Goal: Task Accomplishment & Management: Complete application form

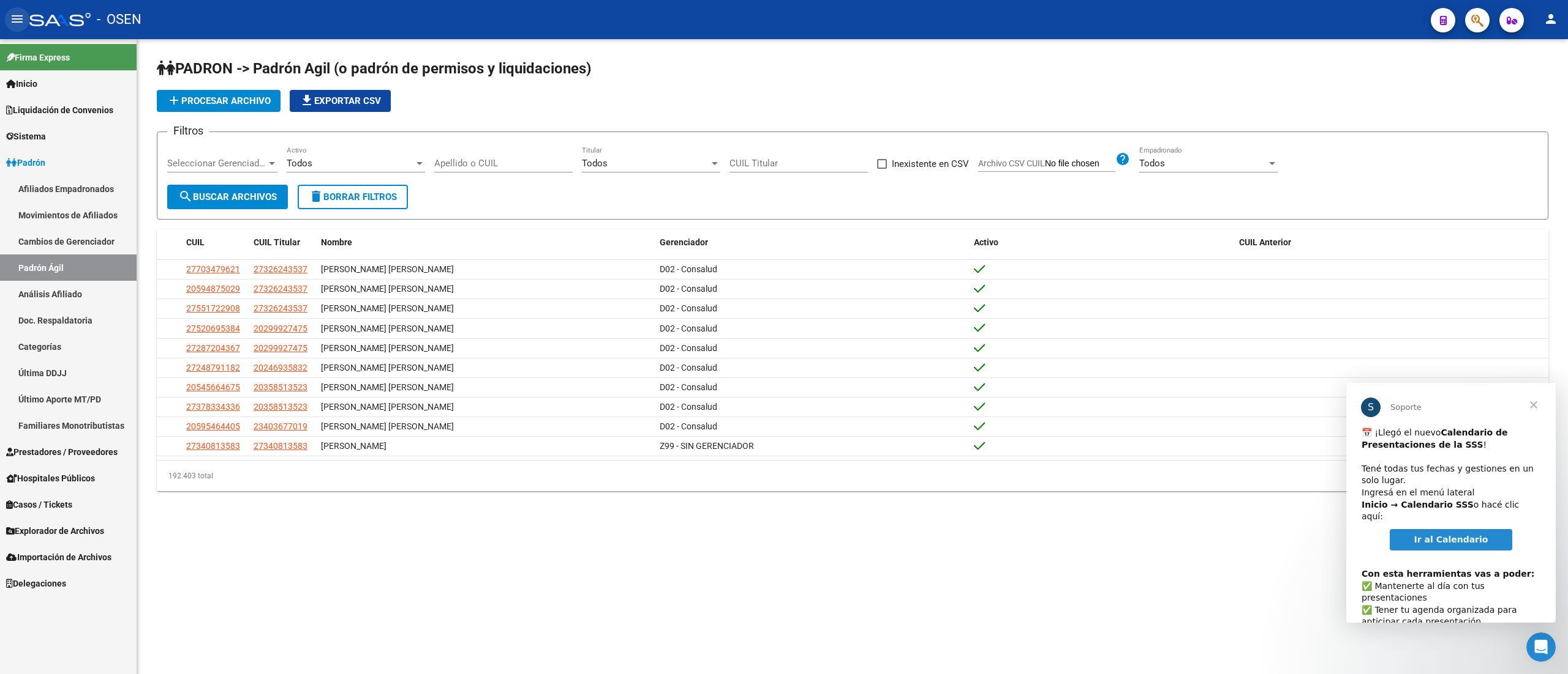
click at [11, 29] on button "menu" at bounding box center [17, 20] width 25 height 25
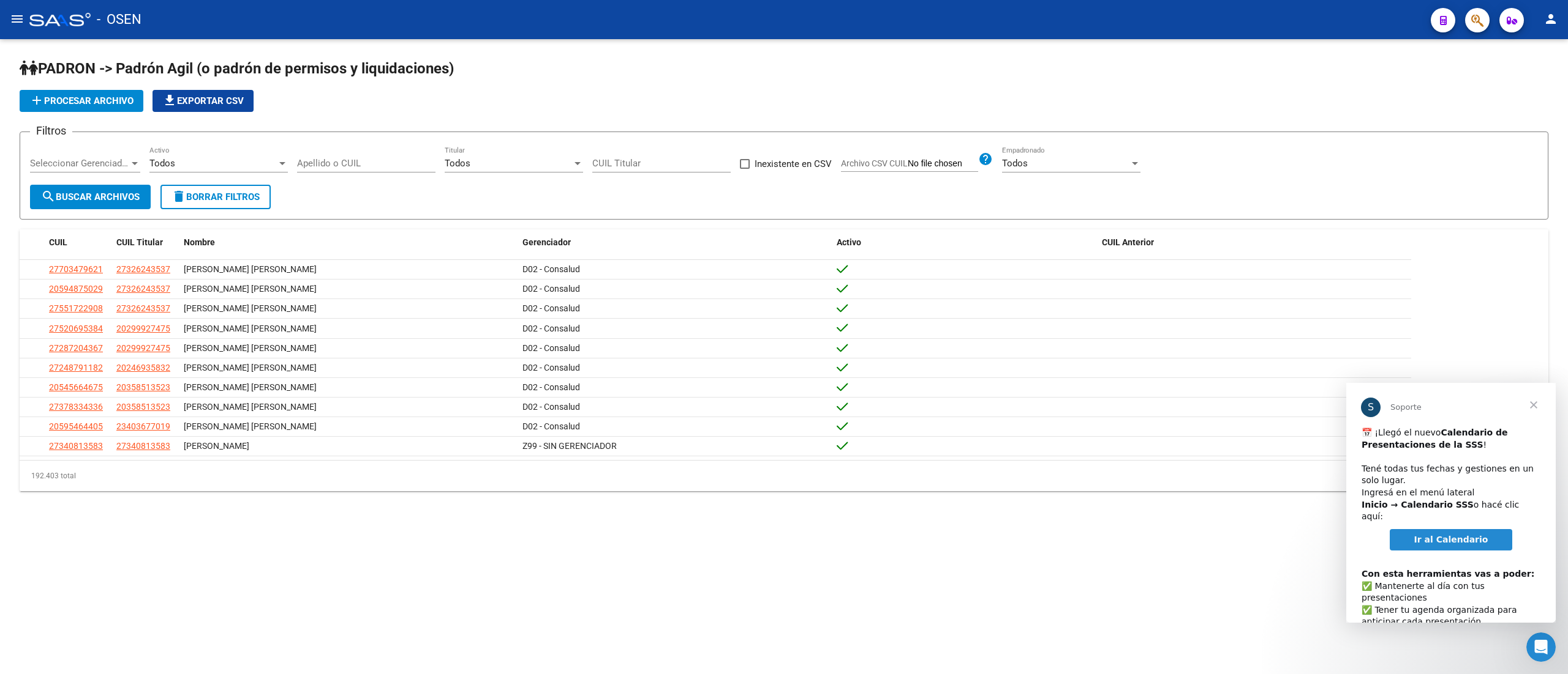
click at [199, 156] on div "Todos Activo" at bounding box center [218, 159] width 138 height 26
click at [277, 65] on div at bounding box center [784, 337] width 1568 height 674
click at [25, 20] on button "menu" at bounding box center [17, 20] width 25 height 25
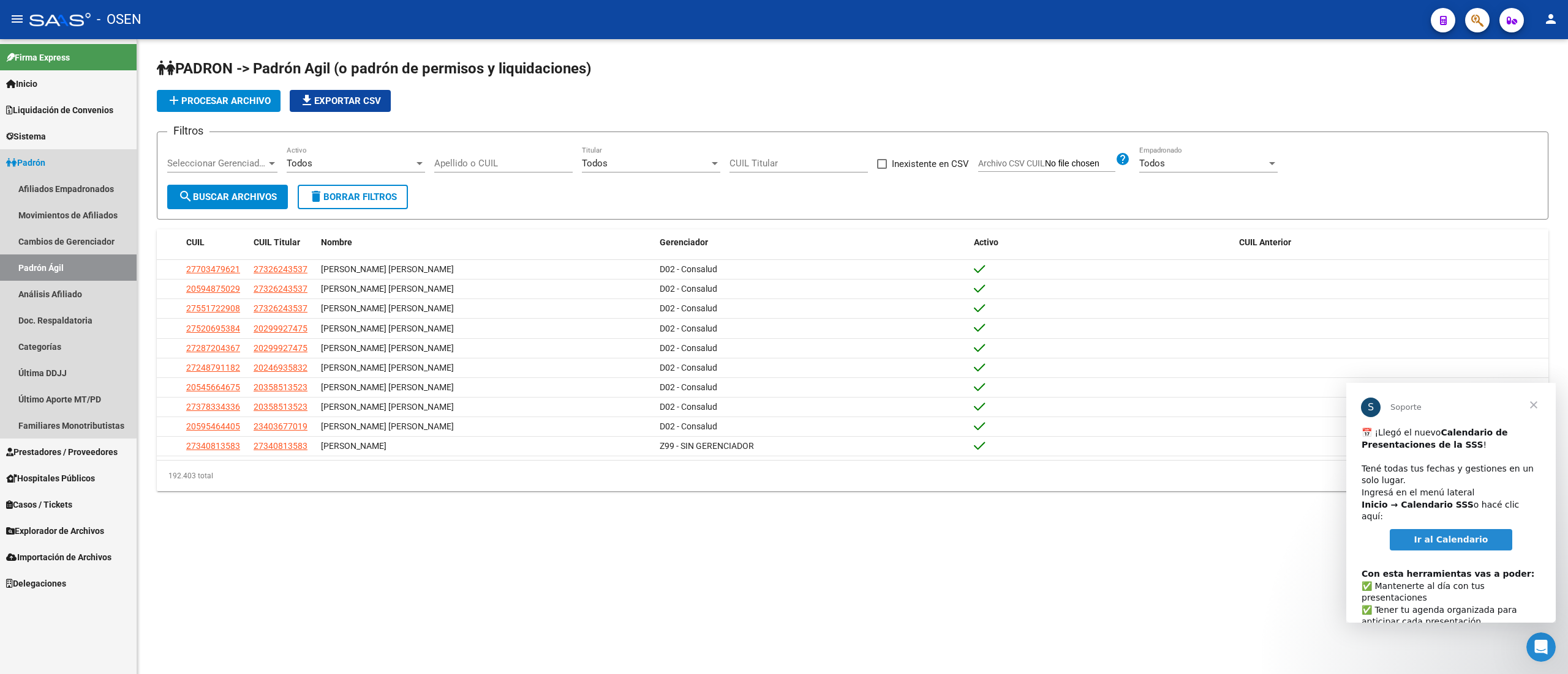
click at [61, 161] on link "Padrón" at bounding box center [68, 162] width 137 height 26
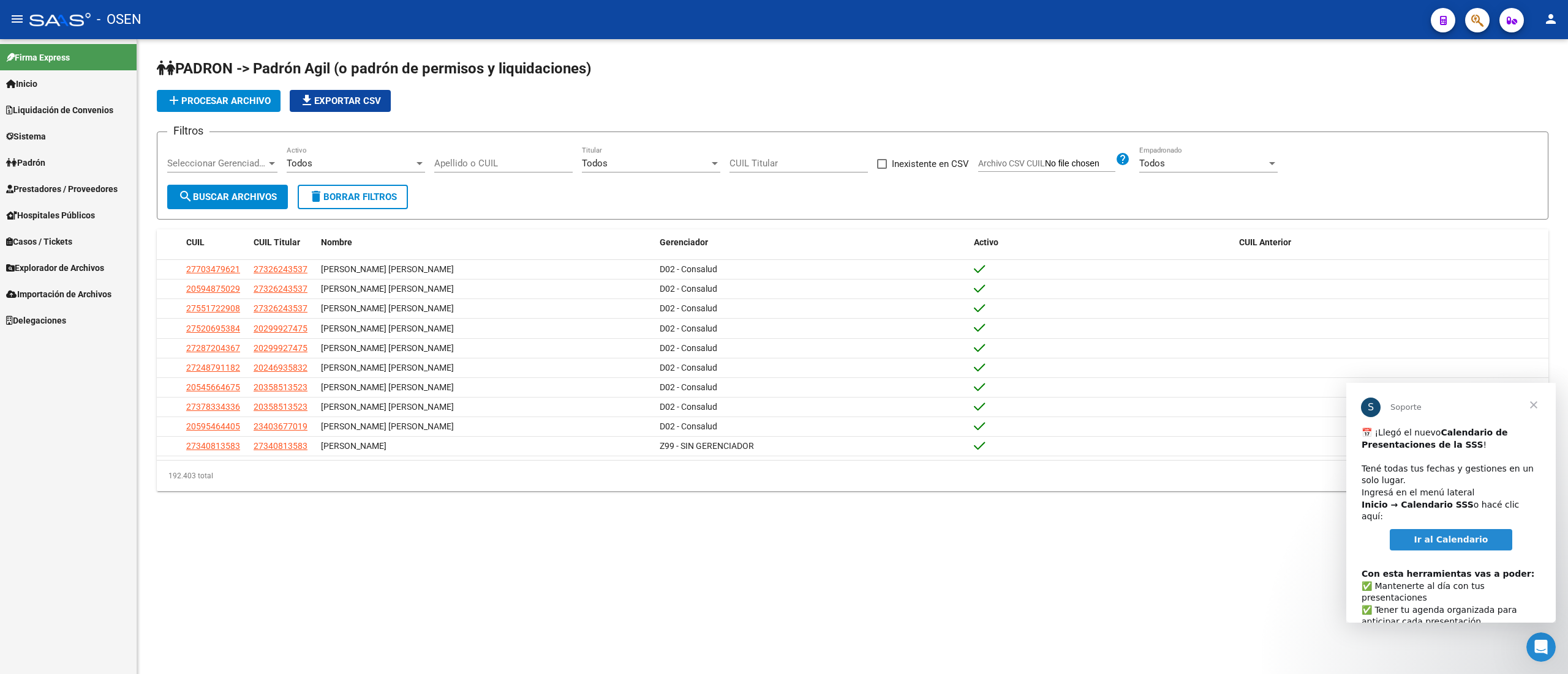
click at [67, 182] on span "Prestadores / Proveedores" at bounding box center [61, 189] width 111 height 14
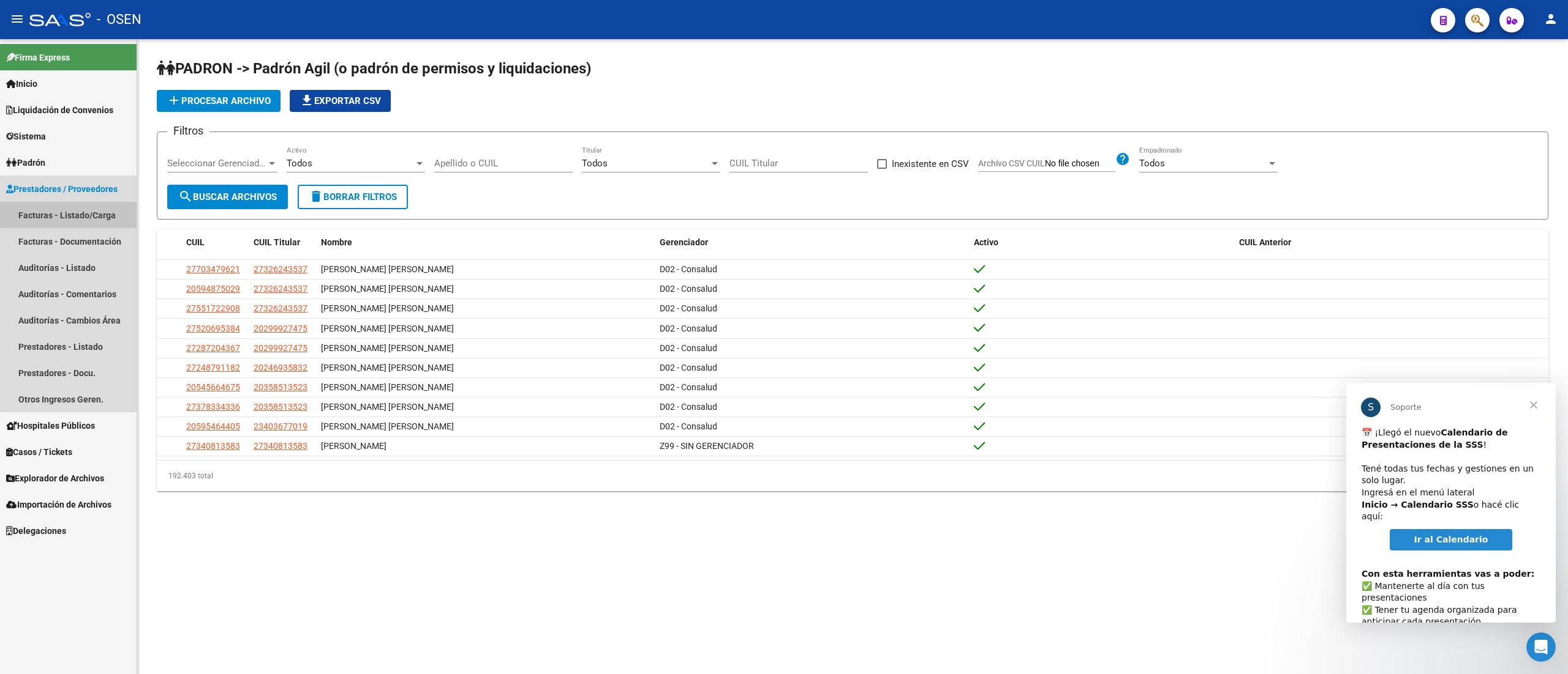
click at [101, 207] on link "Facturas - Listado/Carga" at bounding box center [68, 215] width 137 height 26
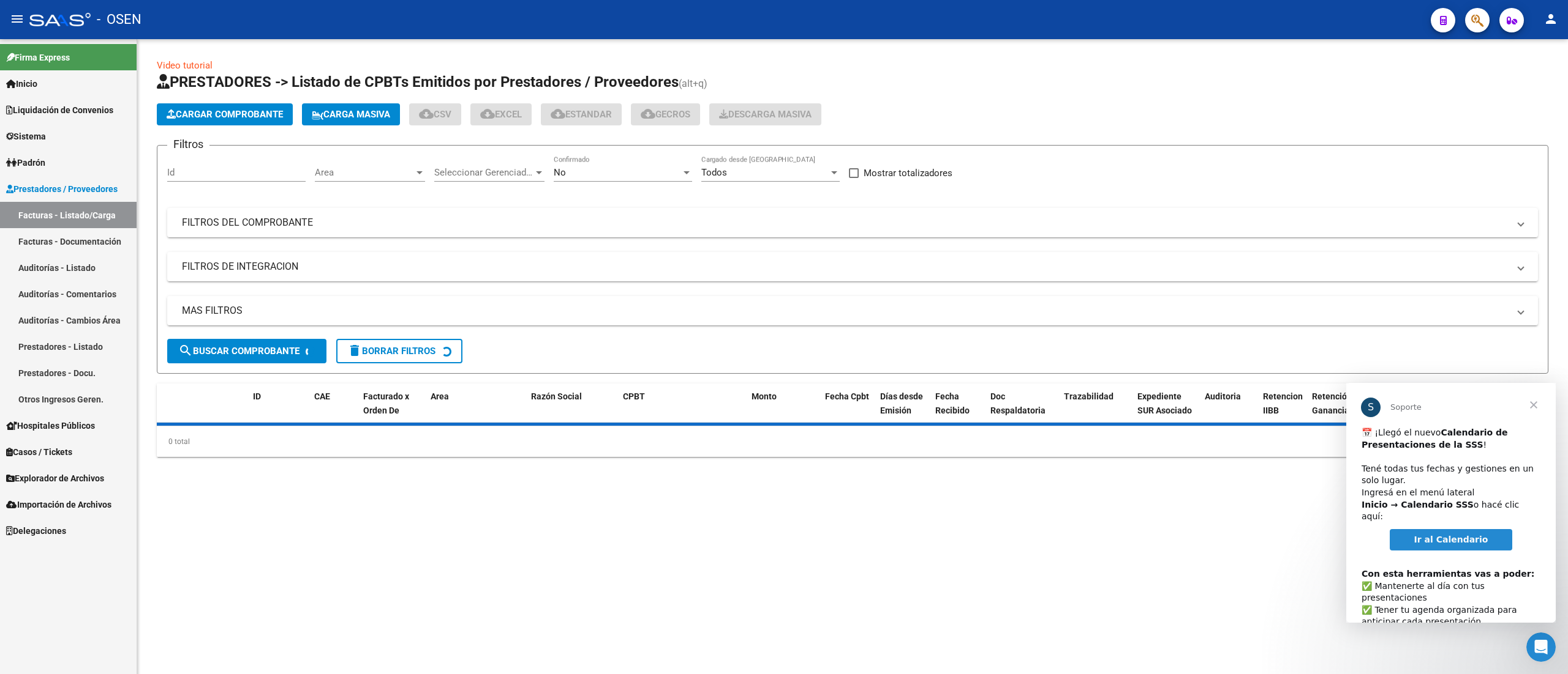
click at [367, 164] on div "Area Area" at bounding box center [370, 169] width 110 height 26
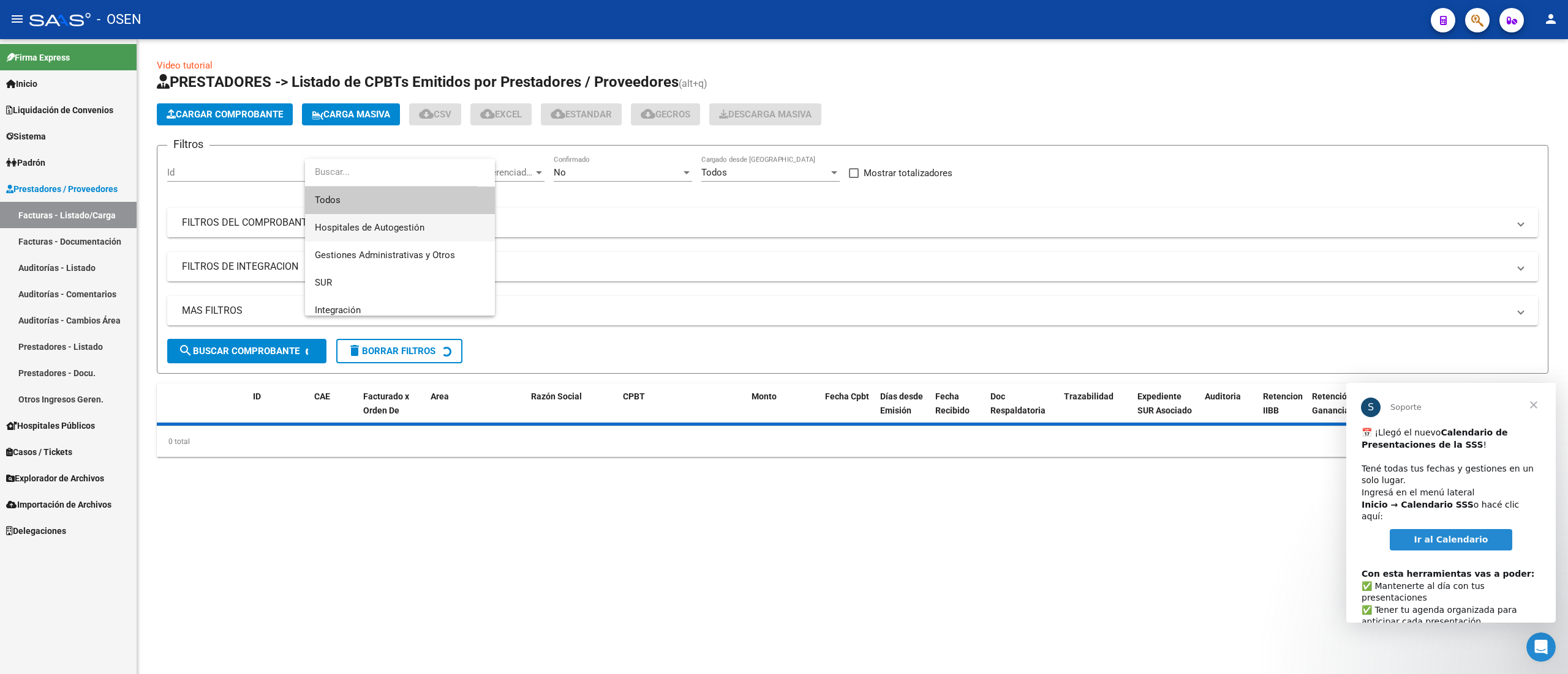
click at [392, 222] on span "Hospitales de Autogestión" at bounding box center [370, 228] width 110 height 11
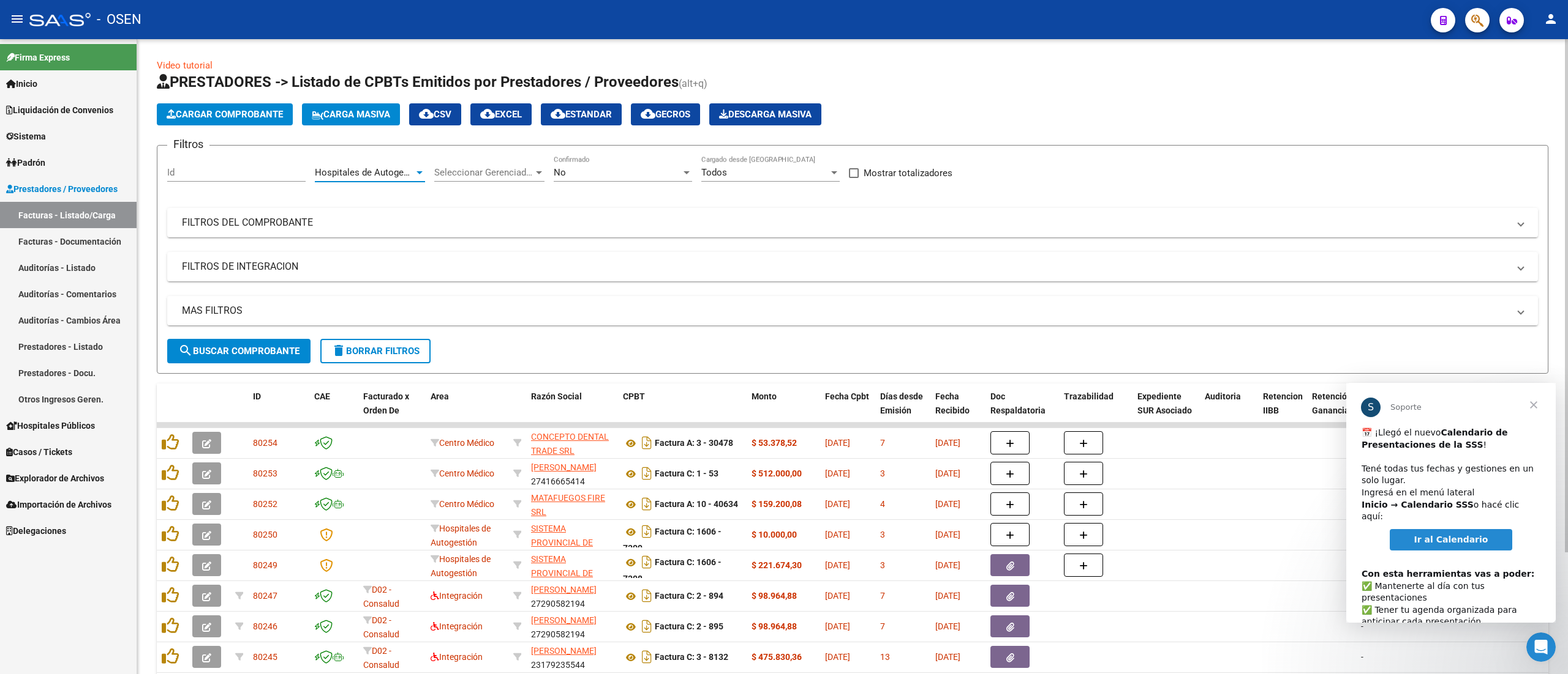
click at [285, 352] on span "search Buscar Comprobante" at bounding box center [239, 351] width 122 height 11
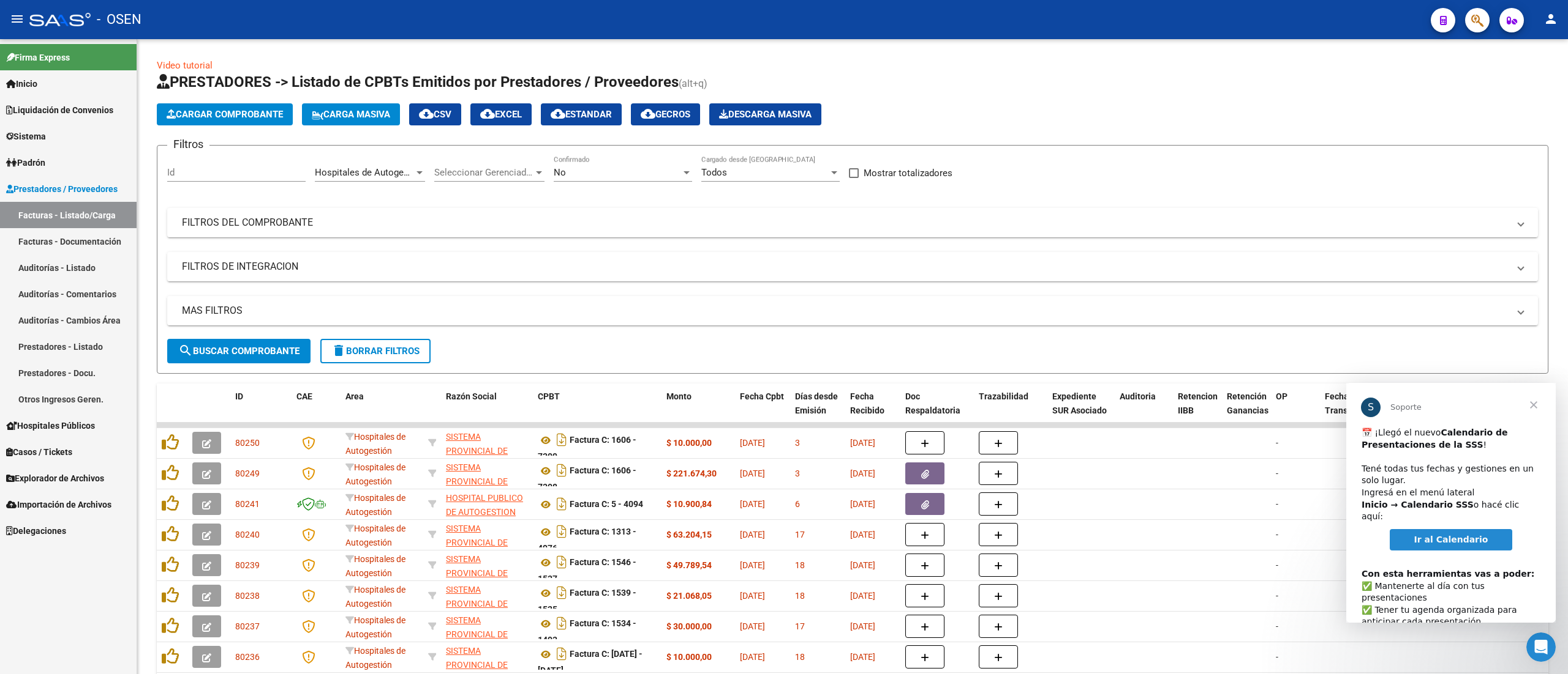
click at [1531, 404] on span "Cerrar" at bounding box center [1533, 405] width 44 height 44
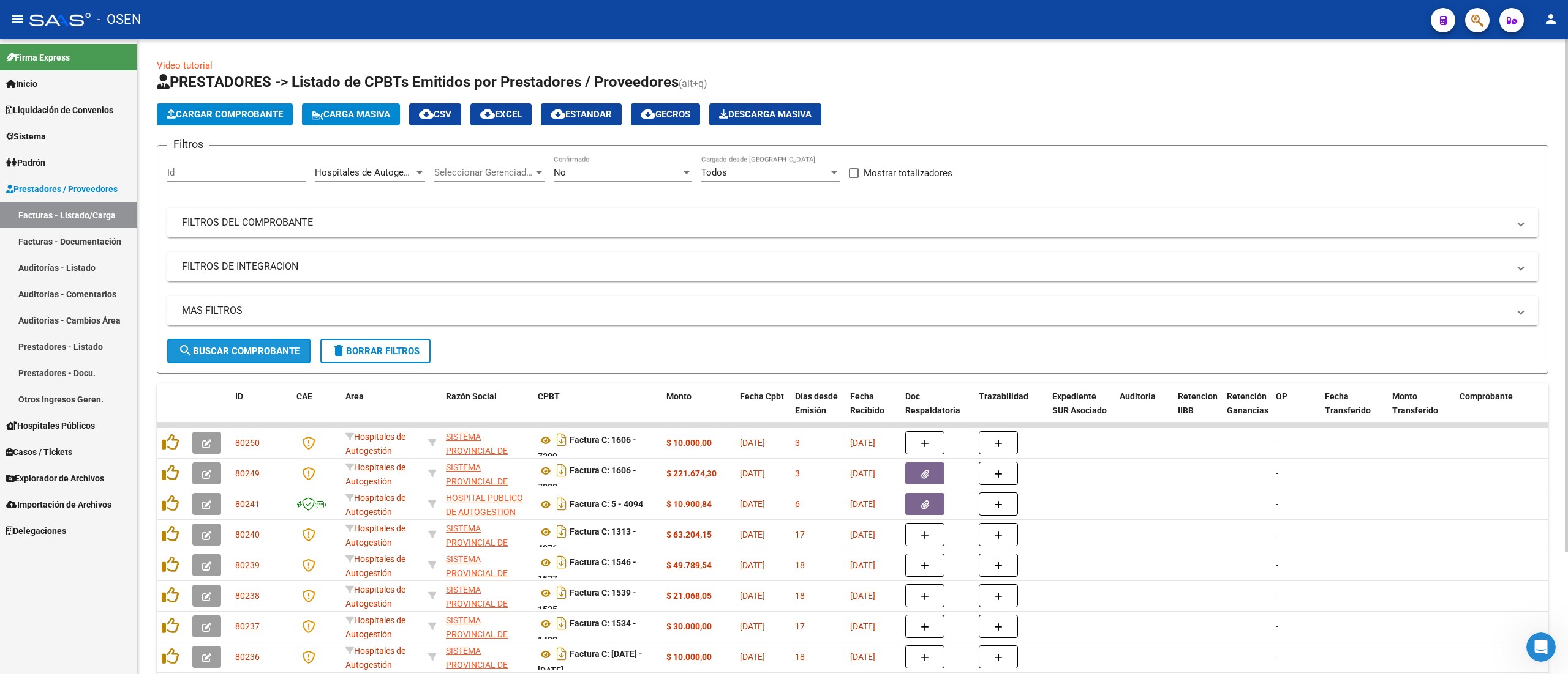
click at [218, 342] on button "search Buscar Comprobante" at bounding box center [239, 351] width 143 height 25
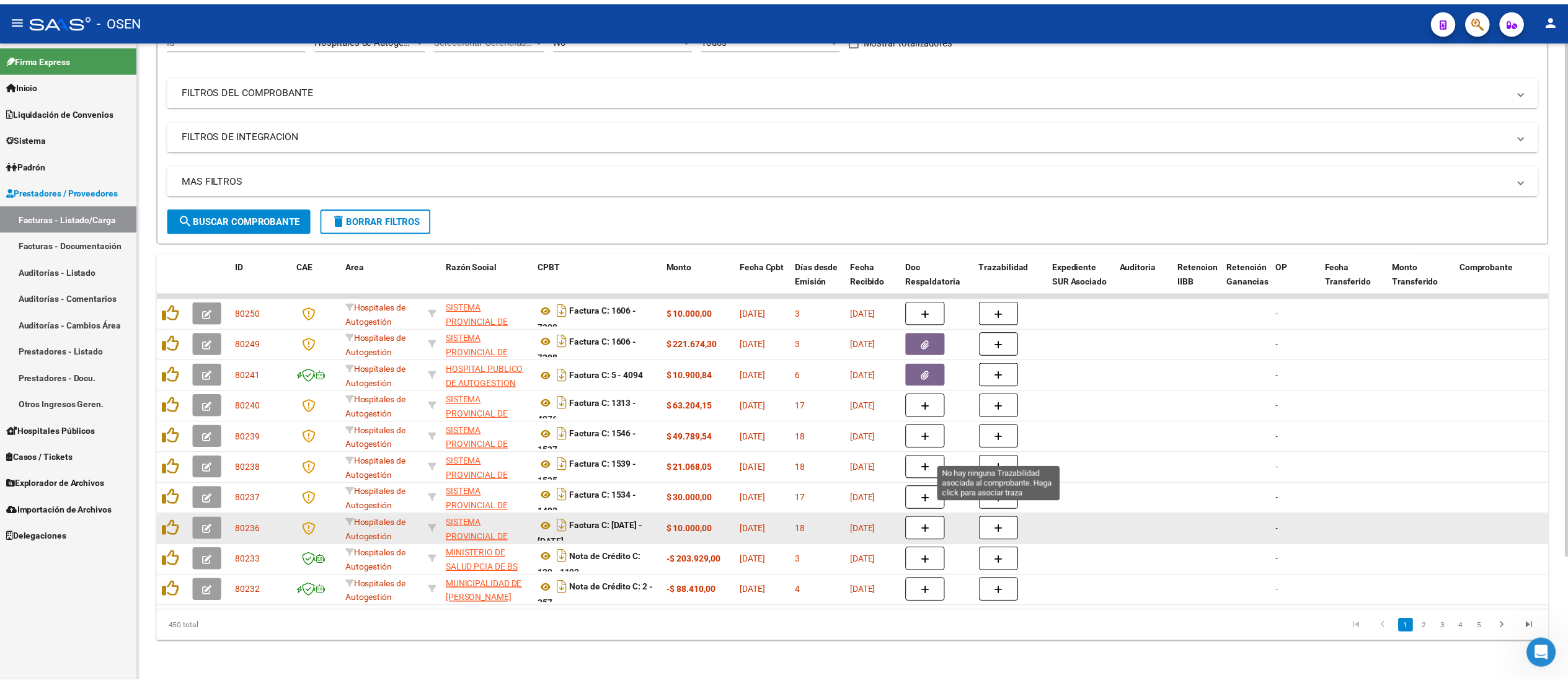
scroll to position [155, 0]
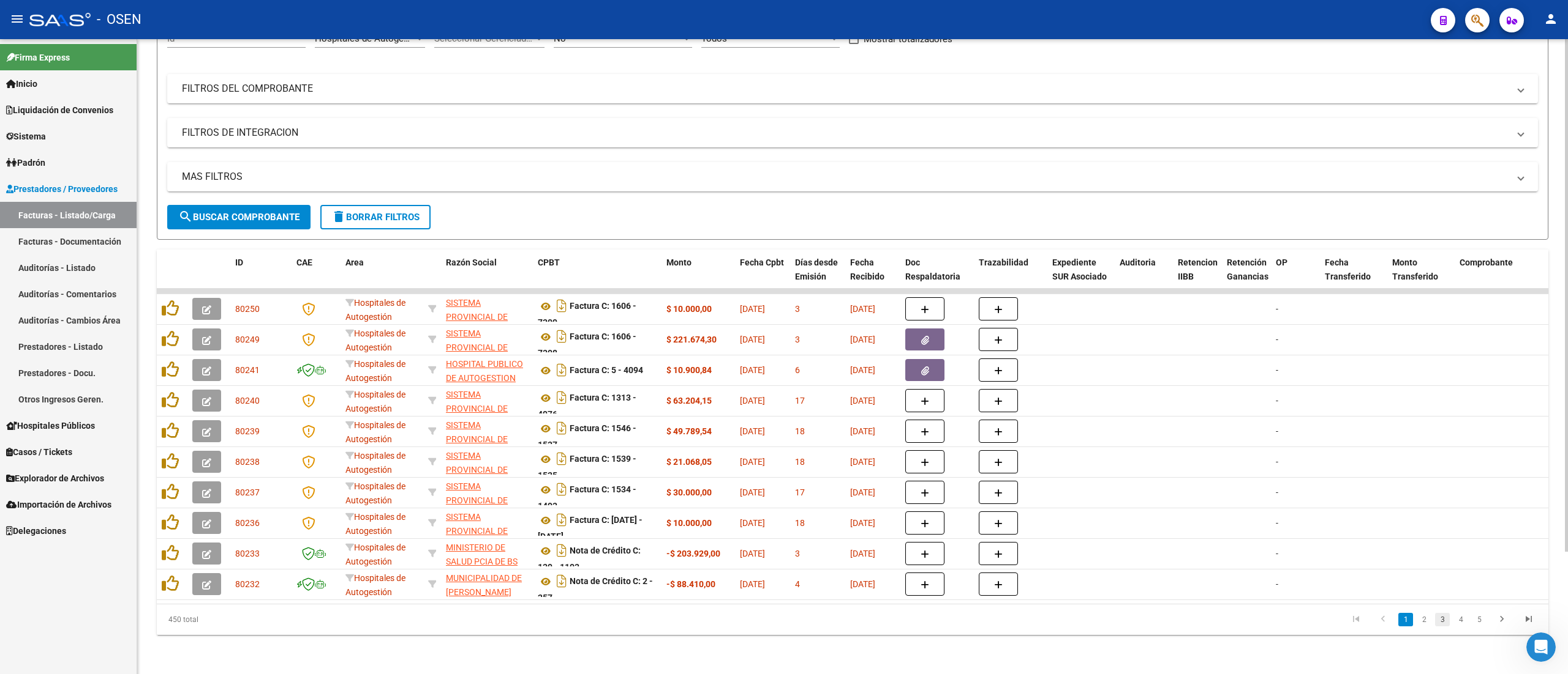
click at [1438, 623] on link "3" at bounding box center [1442, 619] width 15 height 14
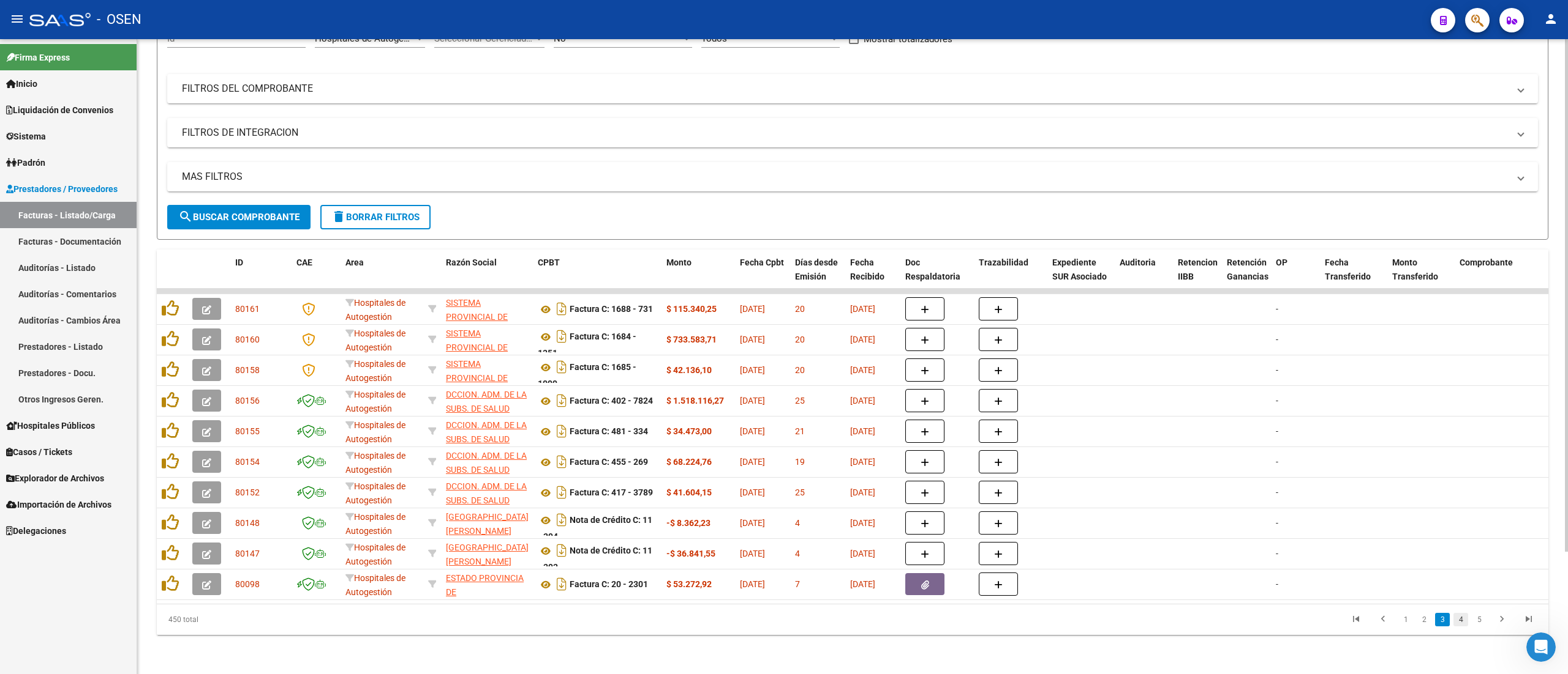
click at [1462, 623] on link "4" at bounding box center [1460, 619] width 15 height 14
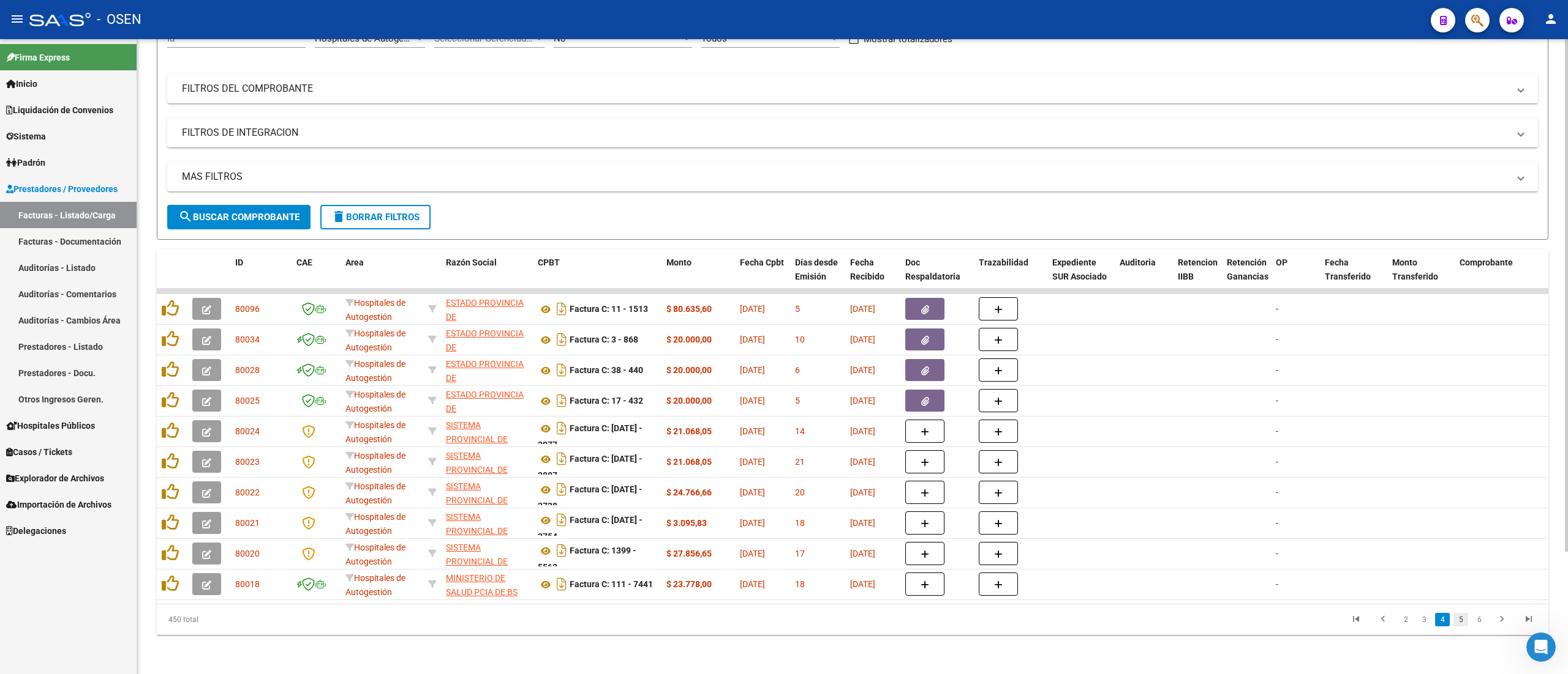
click at [1466, 621] on link "5" at bounding box center [1460, 619] width 15 height 14
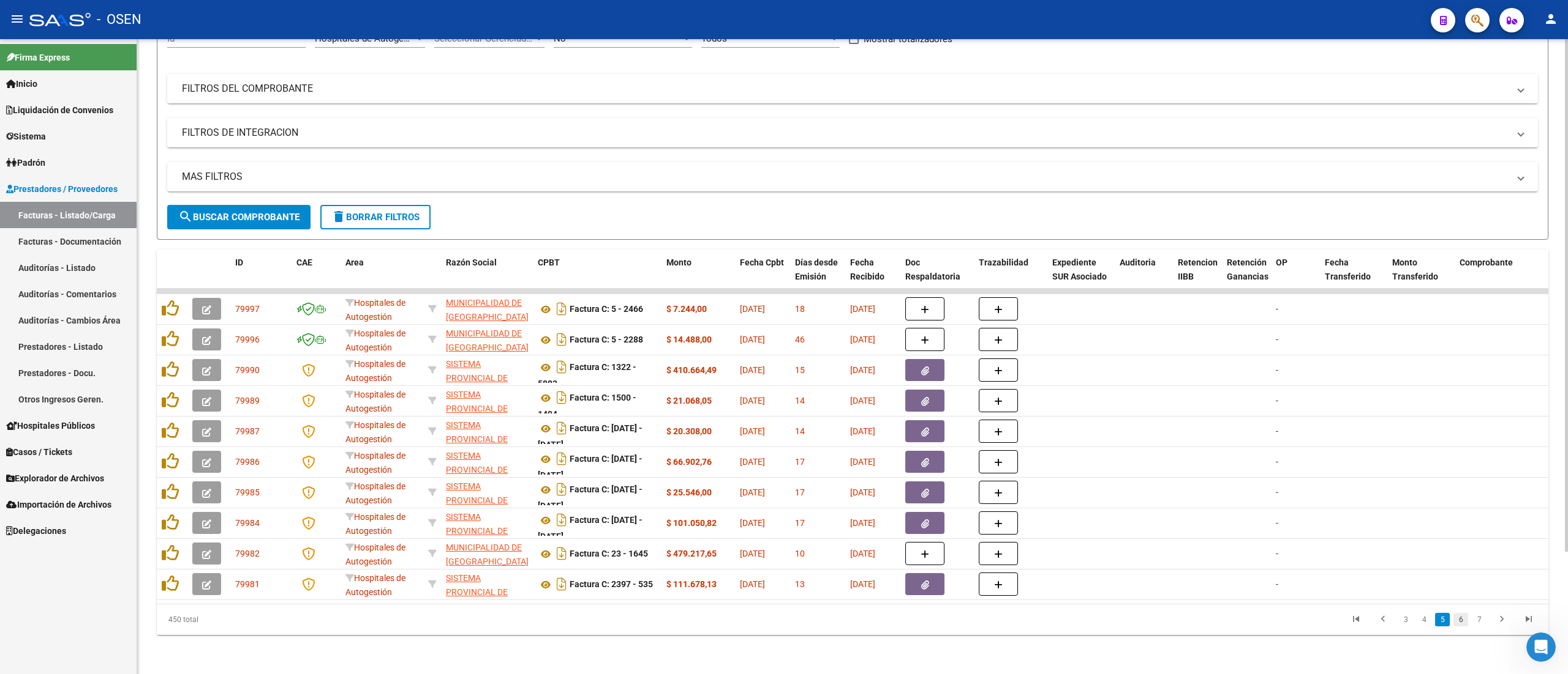
click at [1459, 623] on link "6" at bounding box center [1460, 619] width 15 height 14
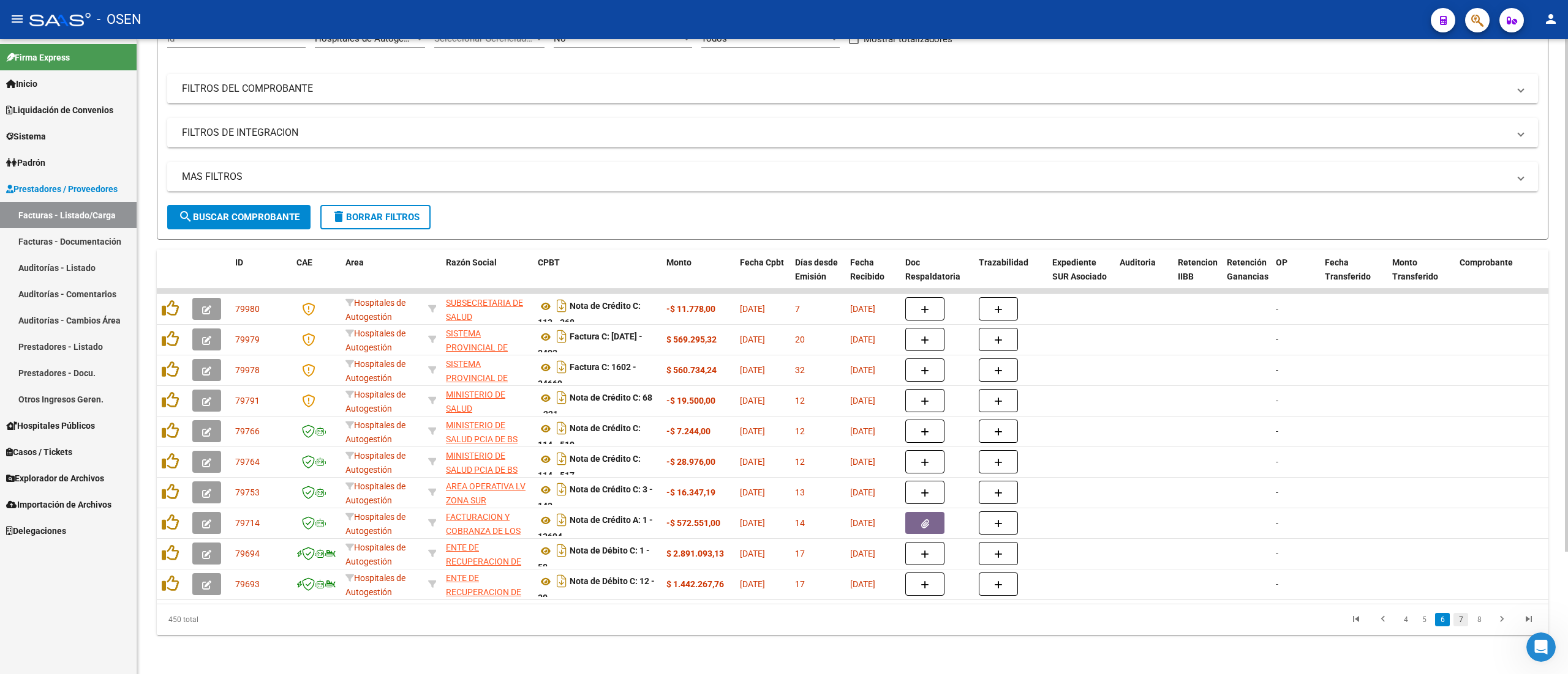
click at [1460, 624] on link "7" at bounding box center [1460, 619] width 15 height 14
click at [1463, 622] on link "8" at bounding box center [1460, 619] width 15 height 14
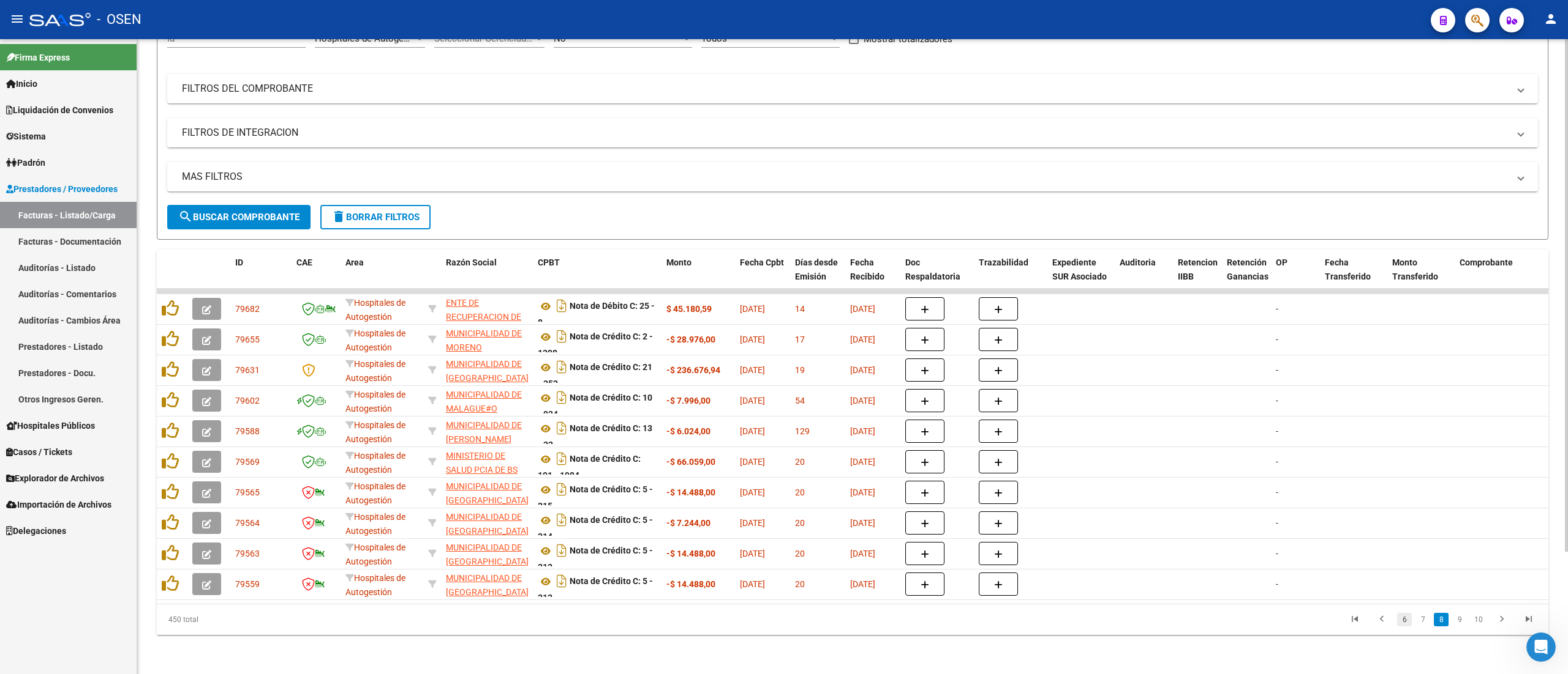
click at [1407, 618] on link "6" at bounding box center [1404, 619] width 15 height 14
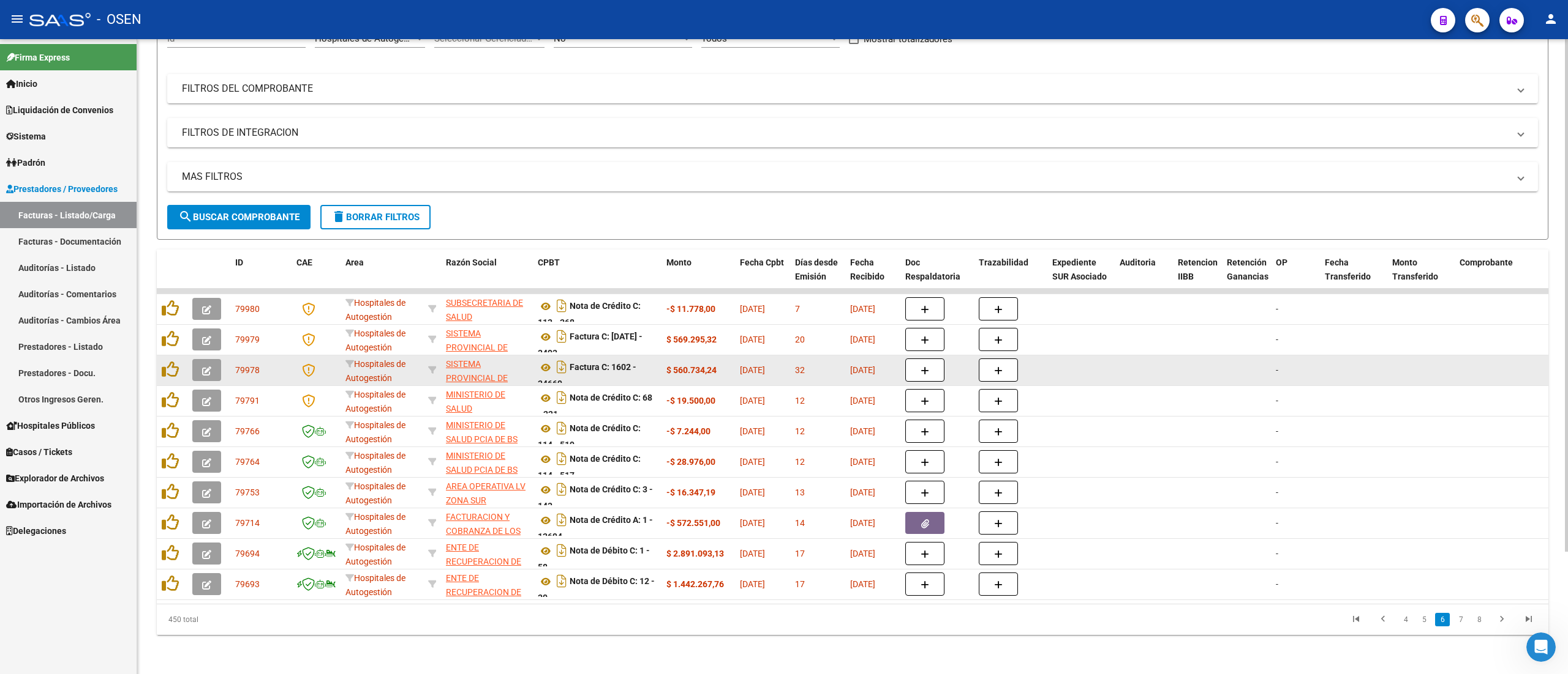
click at [204, 366] on icon "button" at bounding box center [207, 371] width 9 height 9
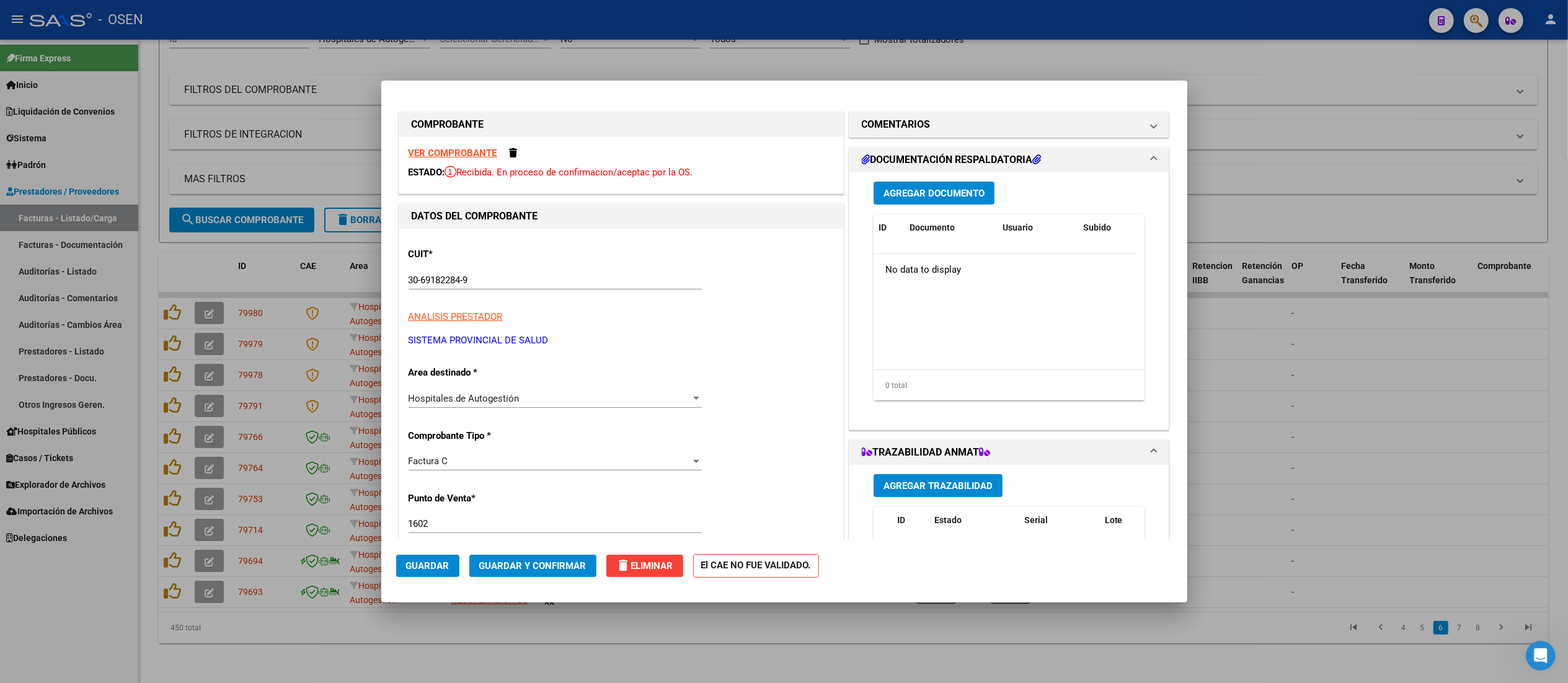
click at [482, 148] on strong "VER COMPROBANTE" at bounding box center [453, 153] width 88 height 11
click at [569, 567] on span "Guardar y Confirmar" at bounding box center [533, 566] width 108 height 11
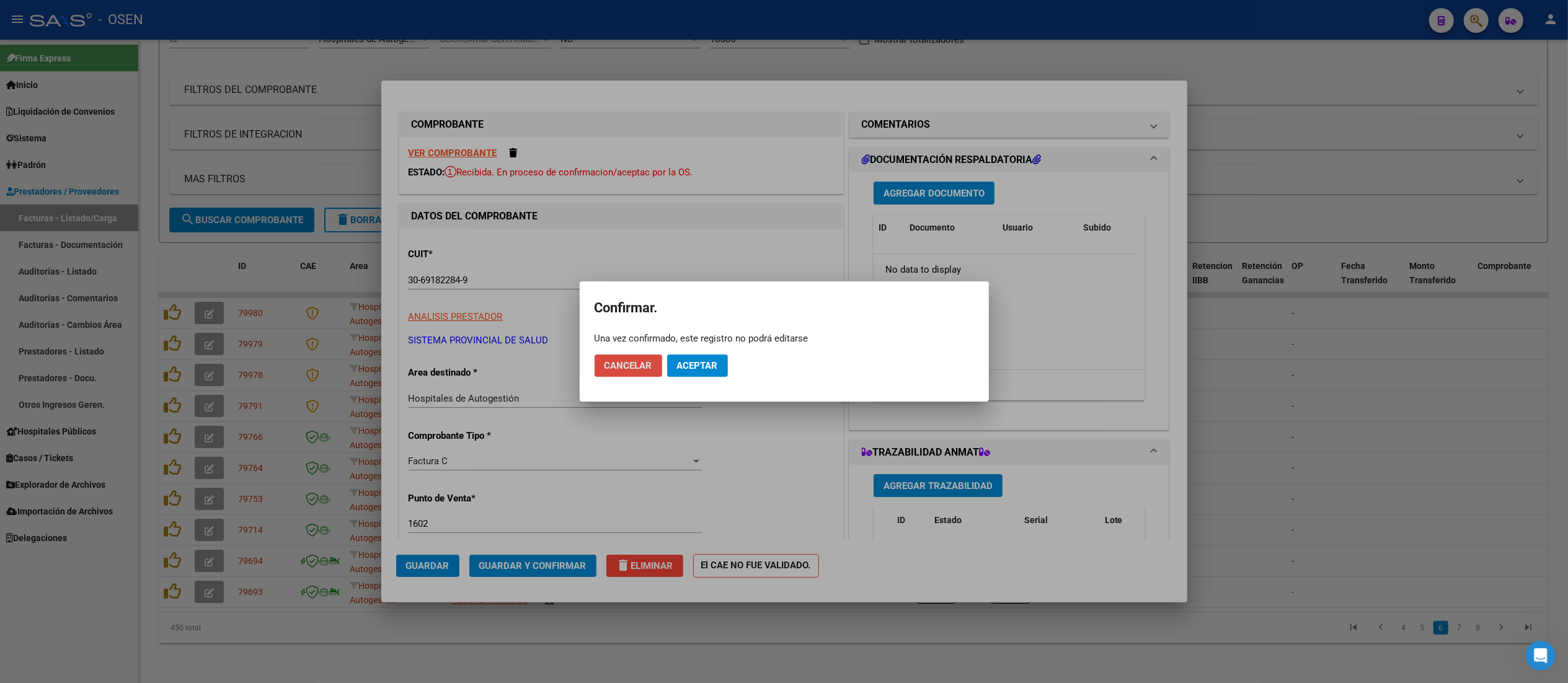
click at [595, 357] on button "Cancelar" at bounding box center [629, 365] width 68 height 22
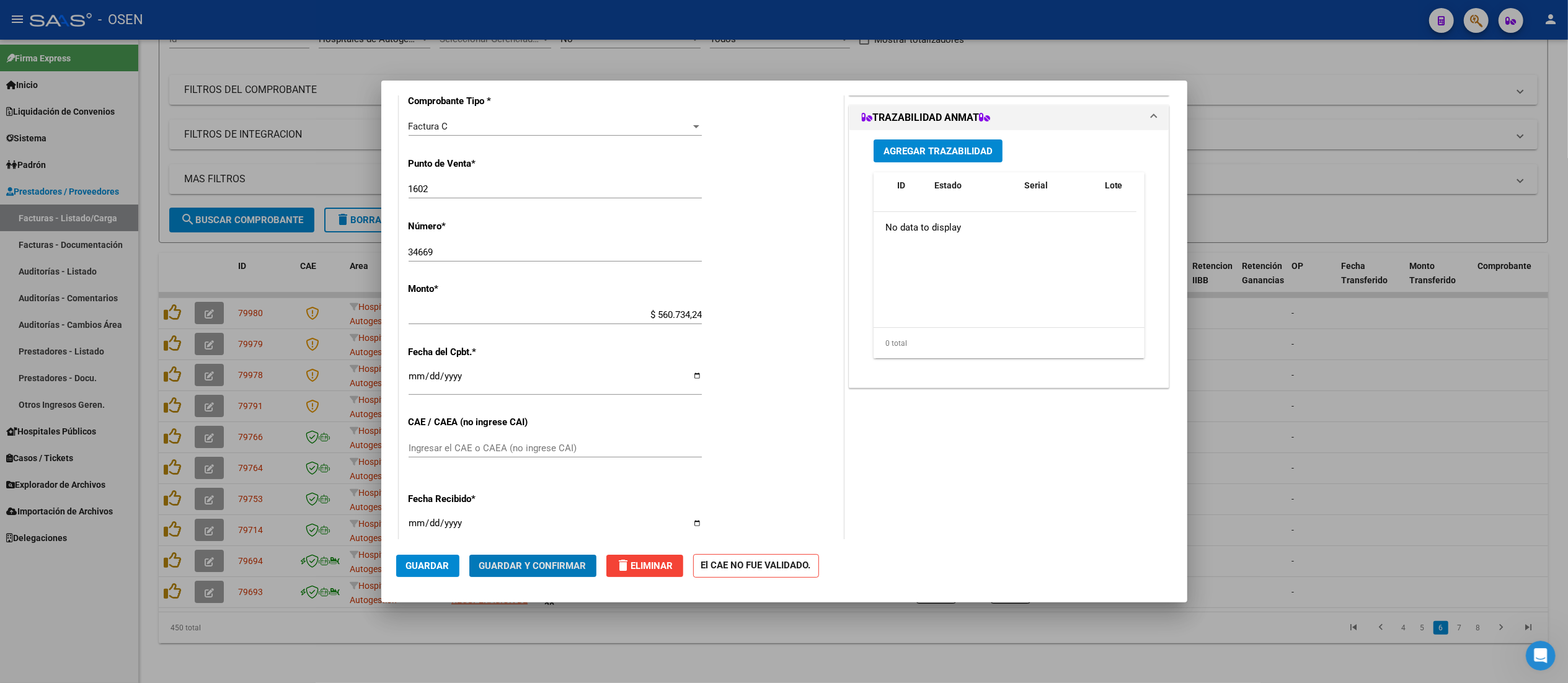
scroll to position [372, 0]
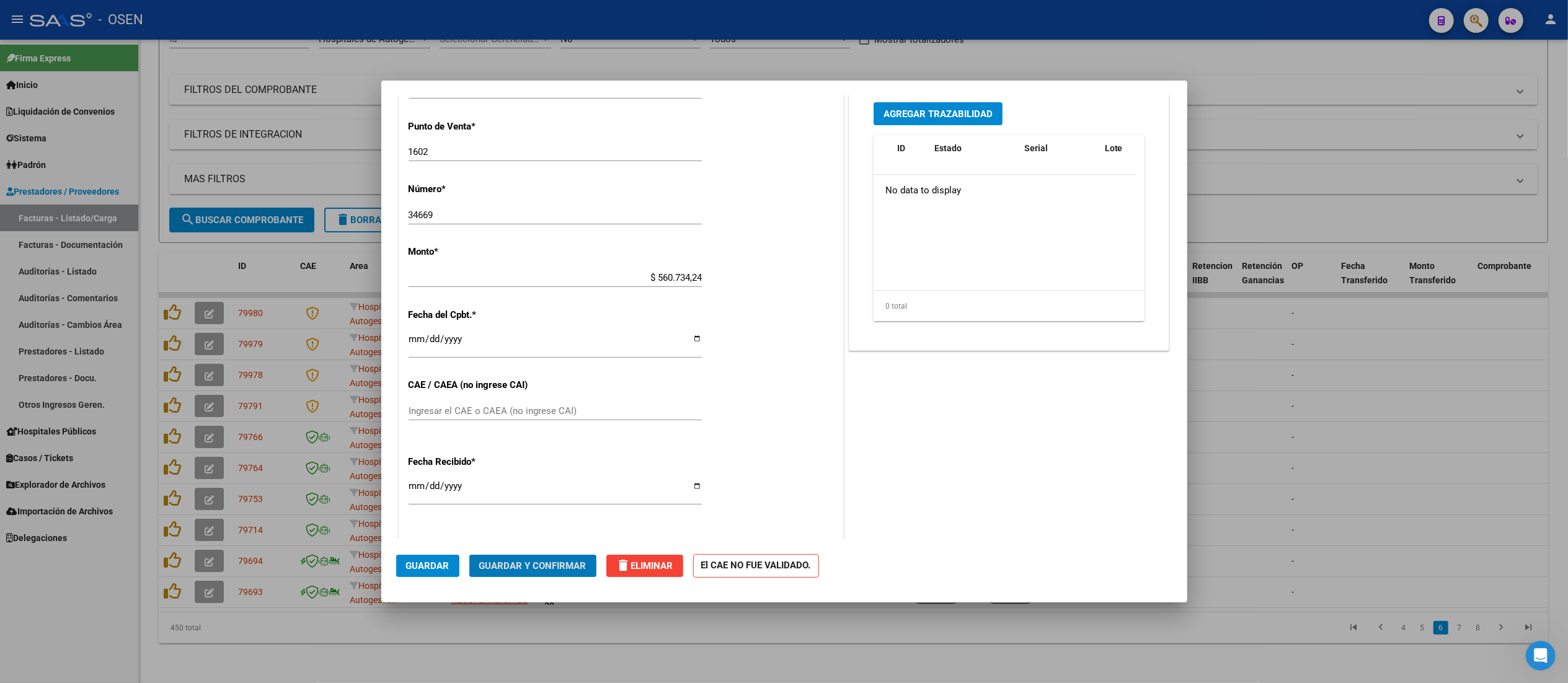
click at [519, 564] on span "Guardar y Confirmar" at bounding box center [533, 566] width 108 height 11
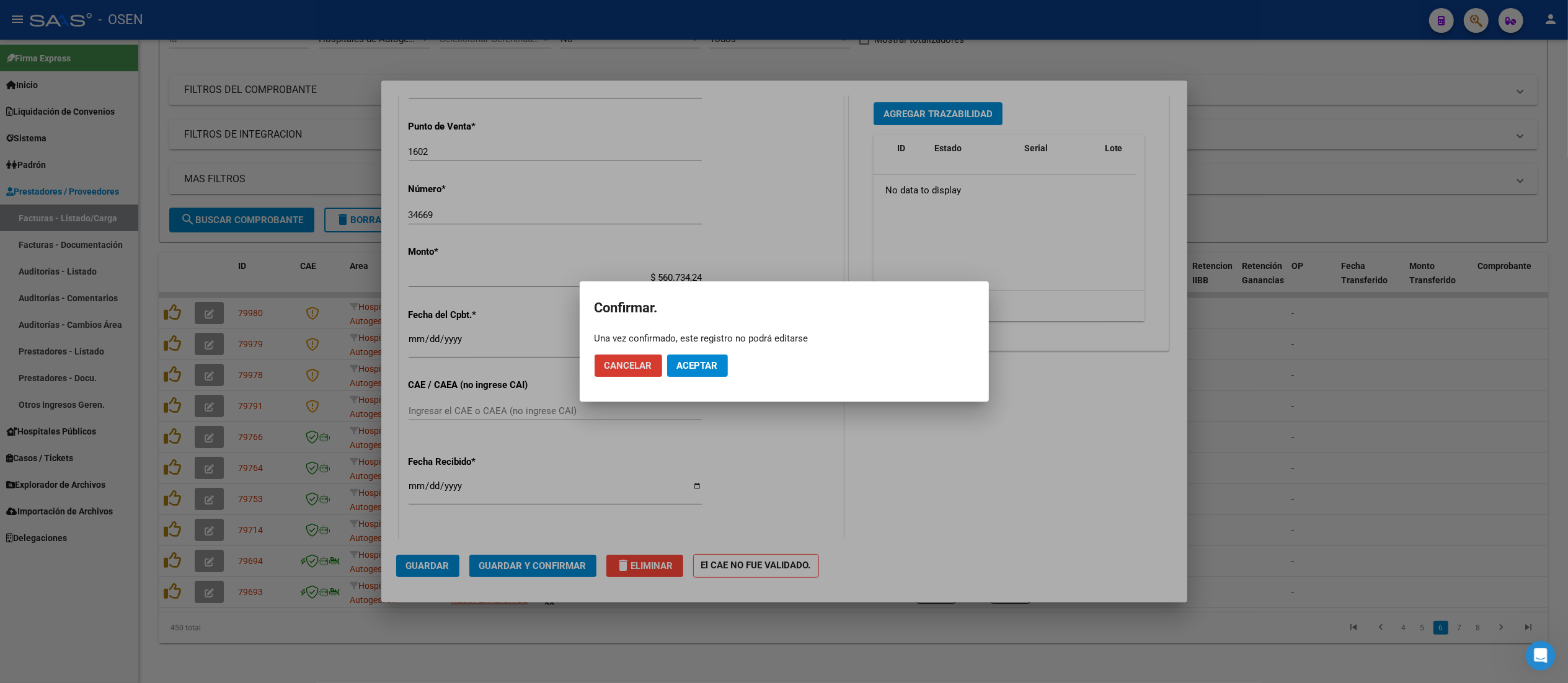
click at [713, 371] on button "Aceptar" at bounding box center [698, 365] width 60 height 22
click at [707, 364] on span "Guardar igualmente." at bounding box center [729, 365] width 105 height 11
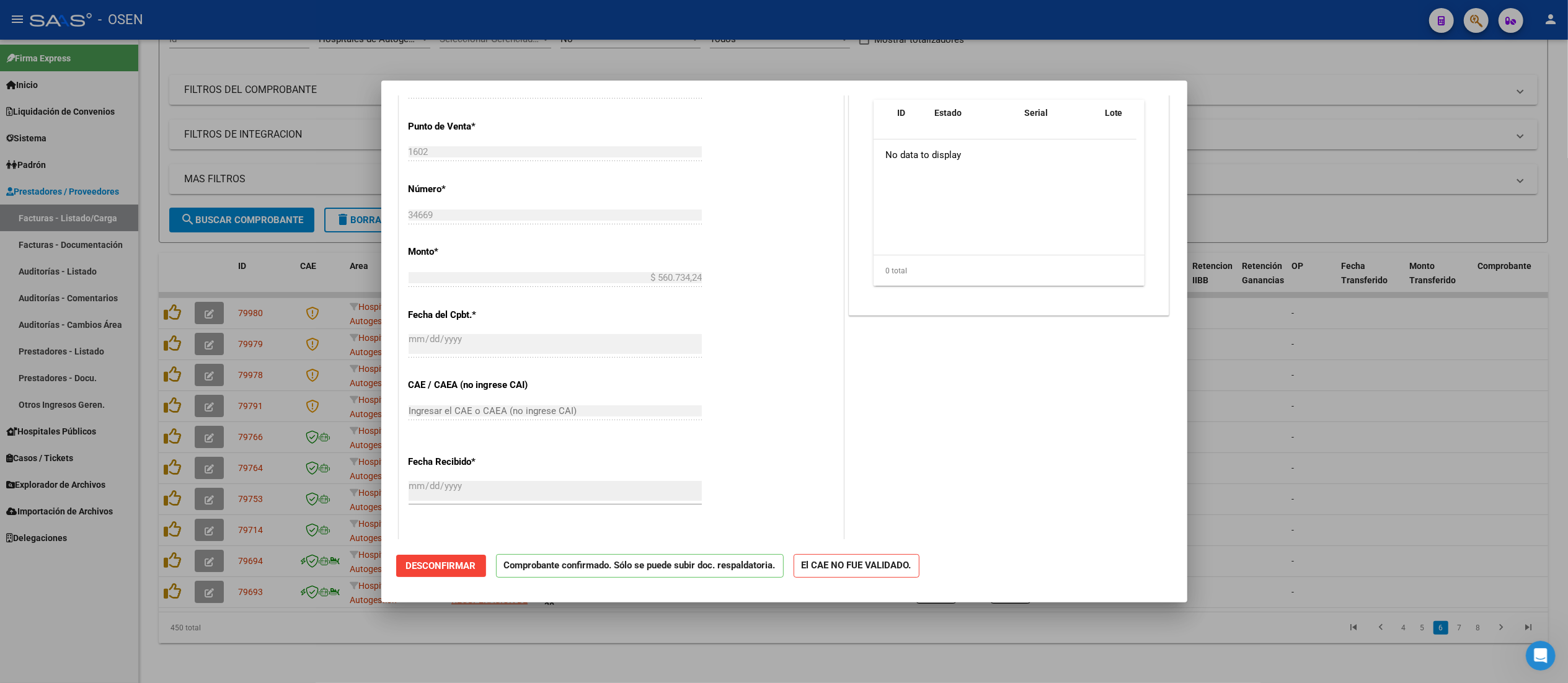
click at [780, 45] on div at bounding box center [784, 341] width 1568 height 683
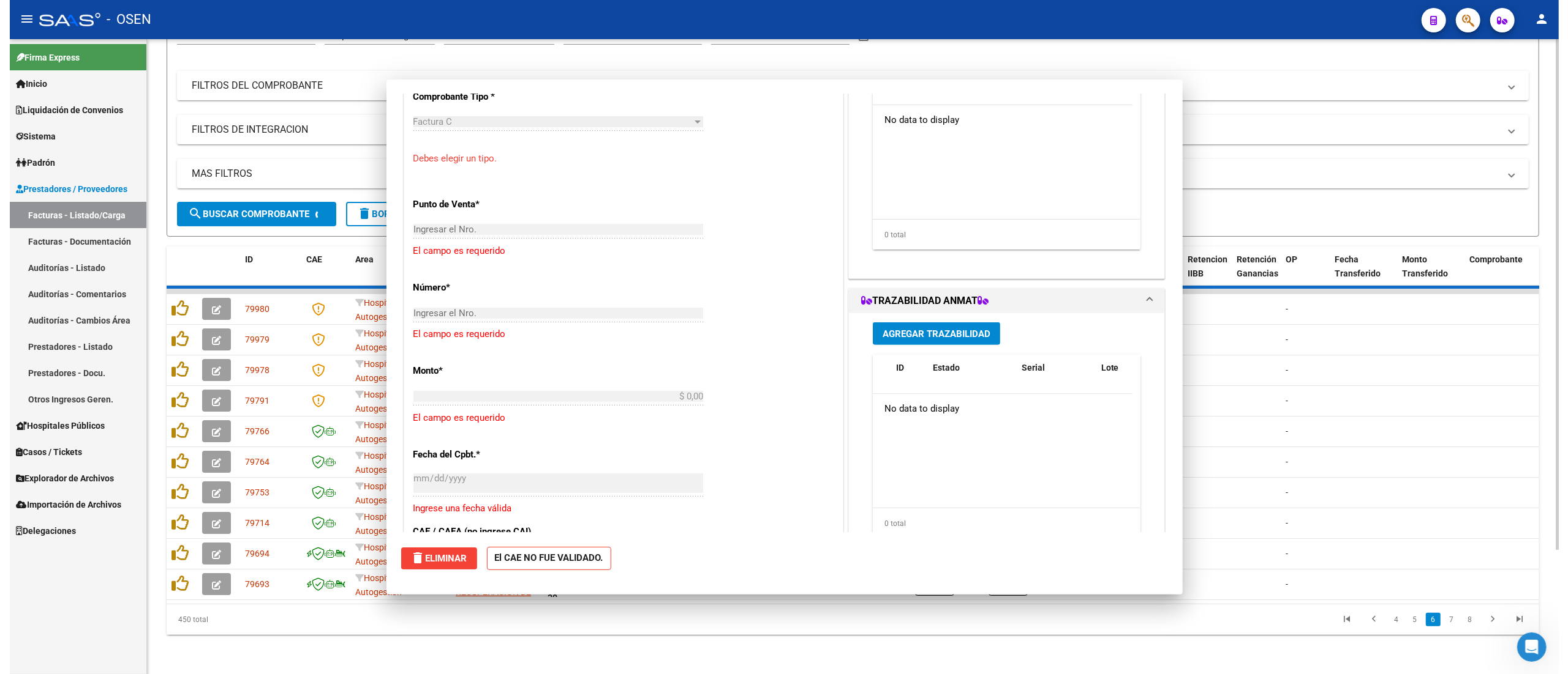
scroll to position [0, 0]
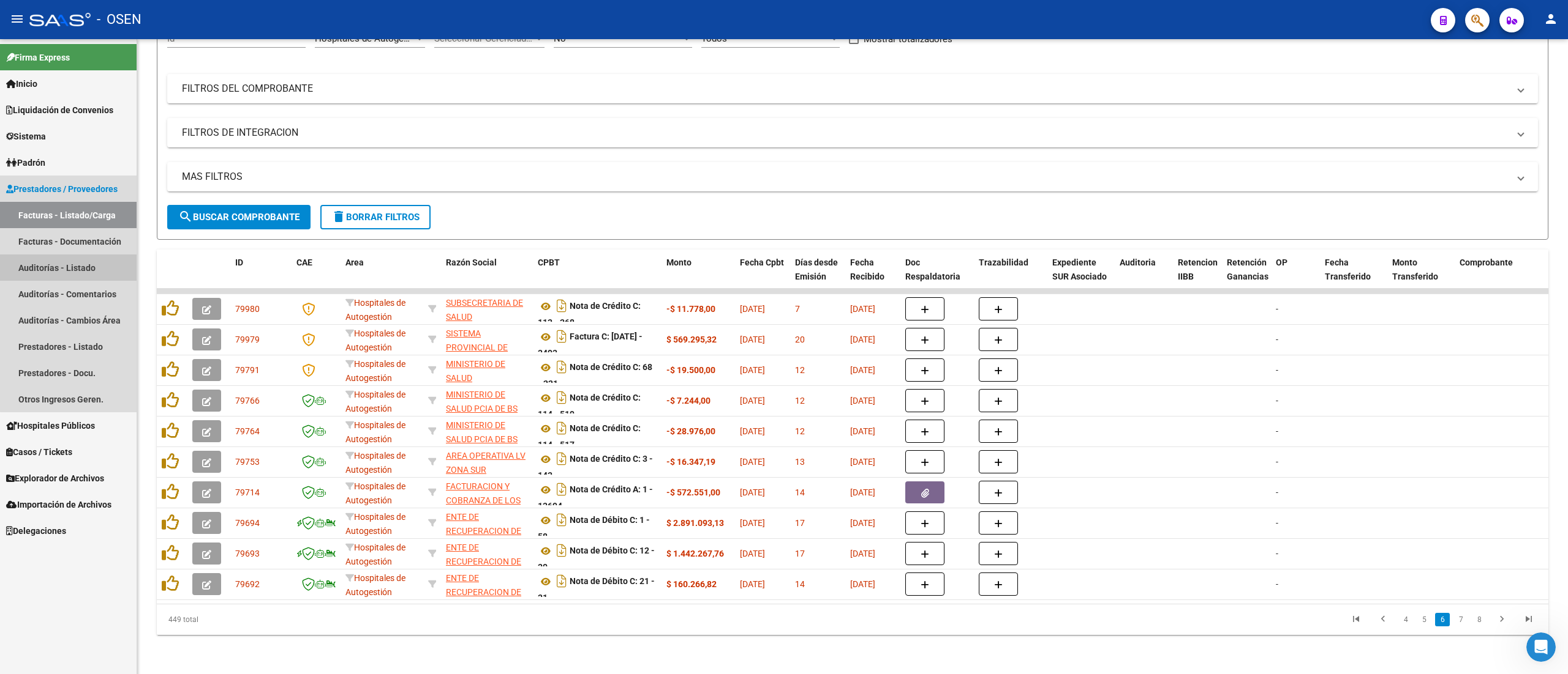
drag, startPoint x: 71, startPoint y: 257, endPoint x: 31, endPoint y: 66, distance: 195.1
click at [71, 257] on link "Auditorías - Listado" at bounding box center [68, 268] width 137 height 26
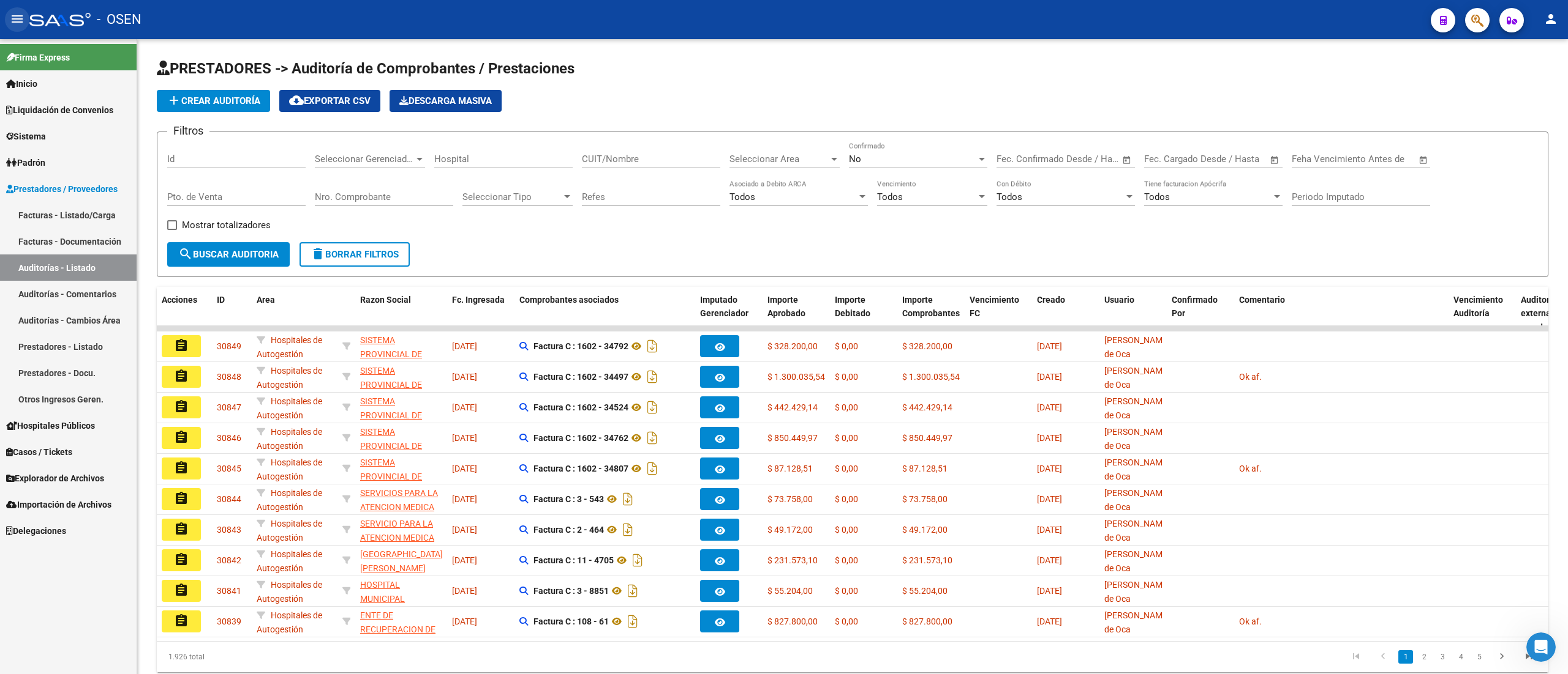
click at [20, 24] on mat-icon "menu" at bounding box center [17, 19] width 15 height 15
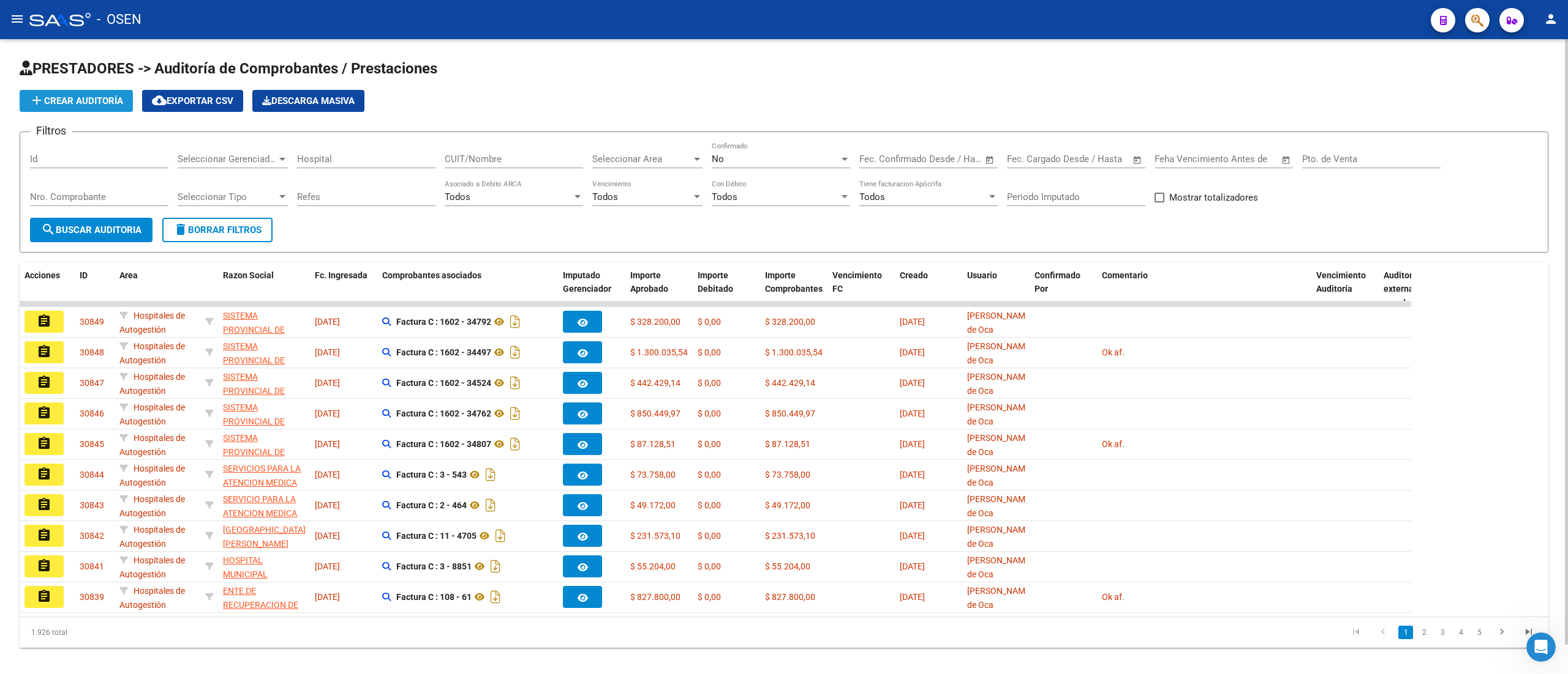
click at [113, 103] on span "add Crear Auditoría" at bounding box center [76, 100] width 94 height 11
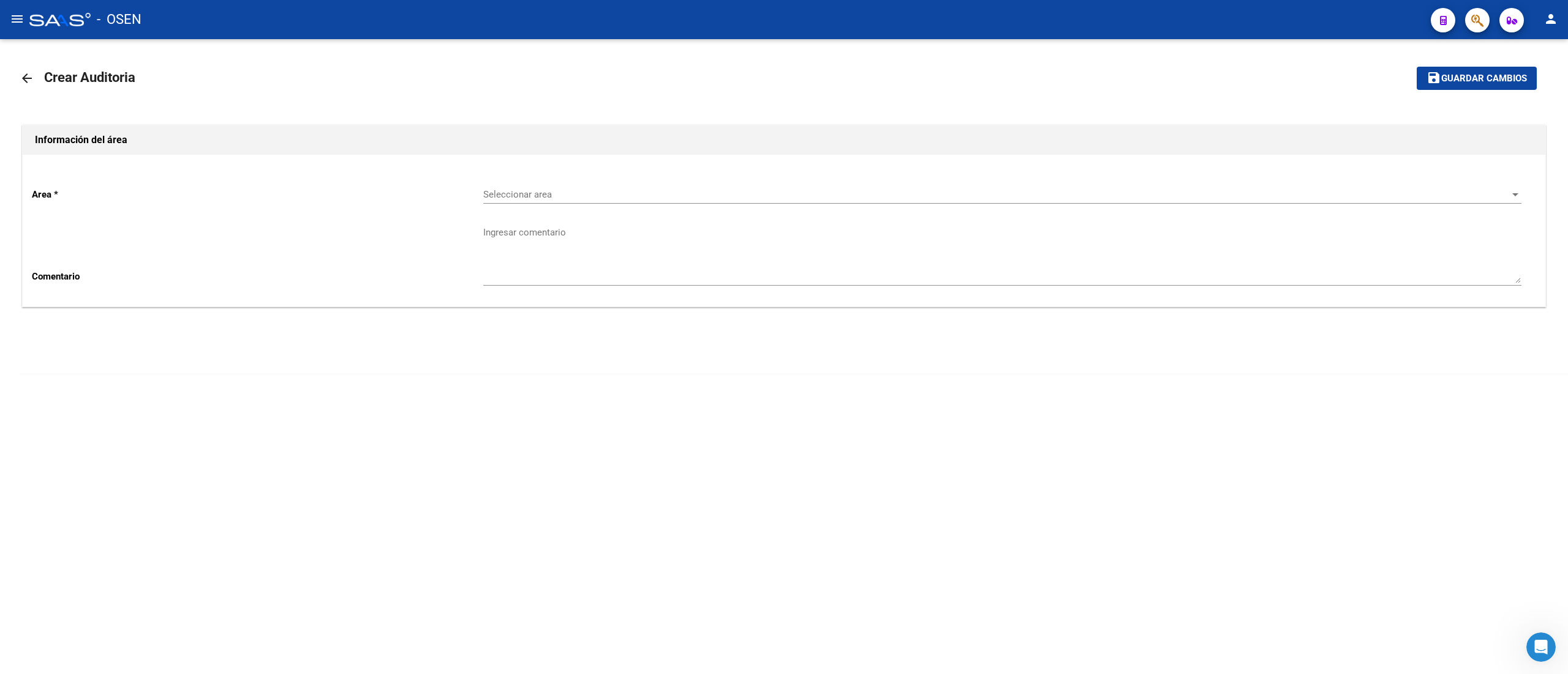
click at [512, 183] on div "Seleccionar area Seleccionar area" at bounding box center [1002, 190] width 1038 height 26
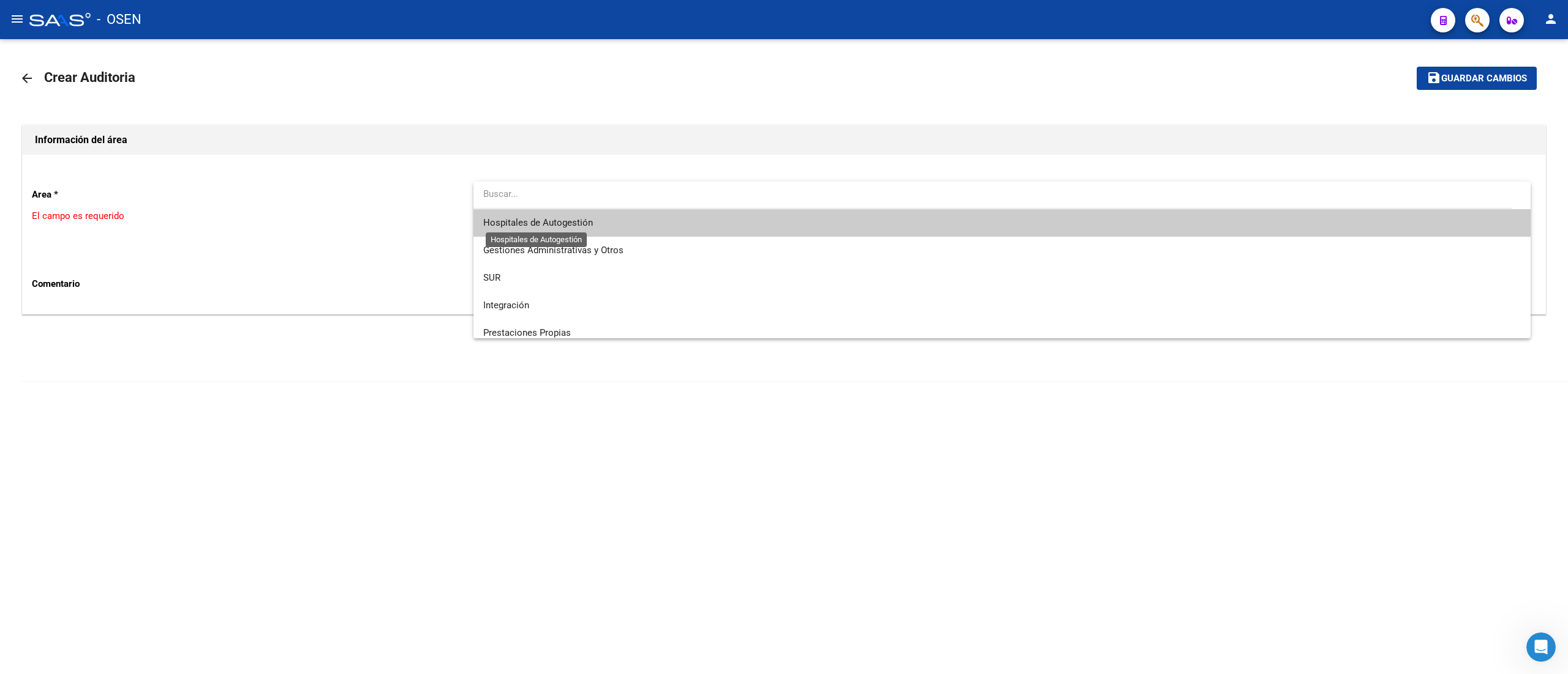
click at [539, 222] on span "Hospitales de Autogestión" at bounding box center [538, 222] width 110 height 11
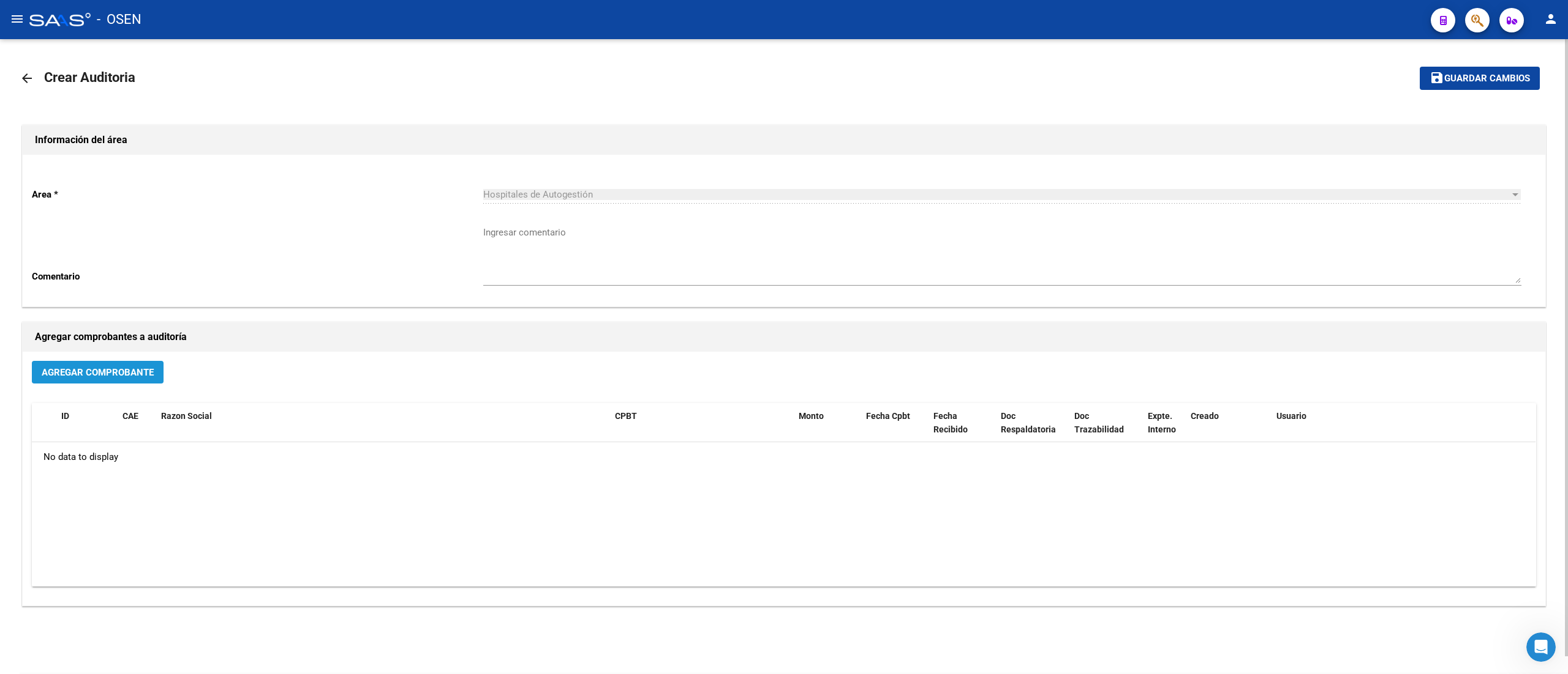
click at [126, 372] on span "Agregar Comprobante" at bounding box center [97, 372] width 112 height 11
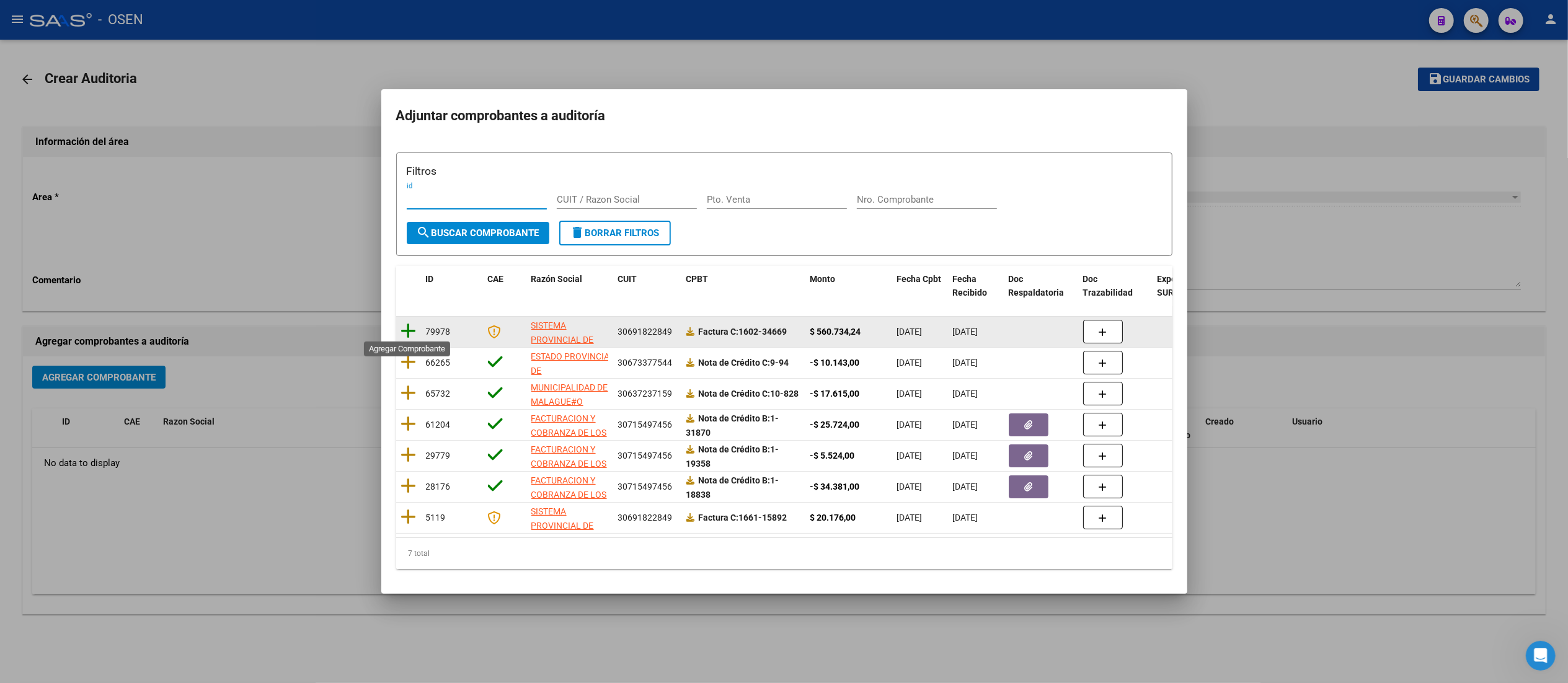
click at [408, 330] on icon at bounding box center [409, 332] width 15 height 18
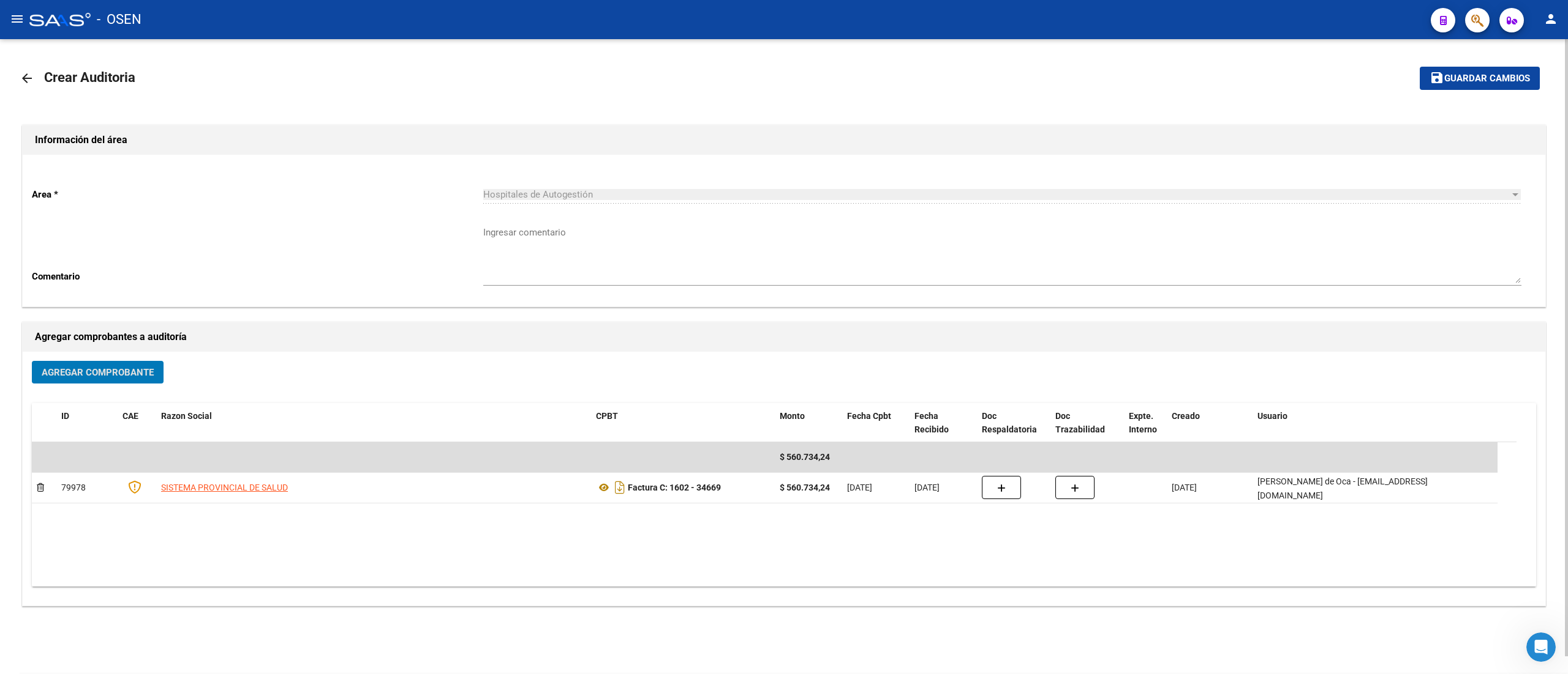
click at [1468, 77] on span "Guardar cambios" at bounding box center [1487, 79] width 86 height 11
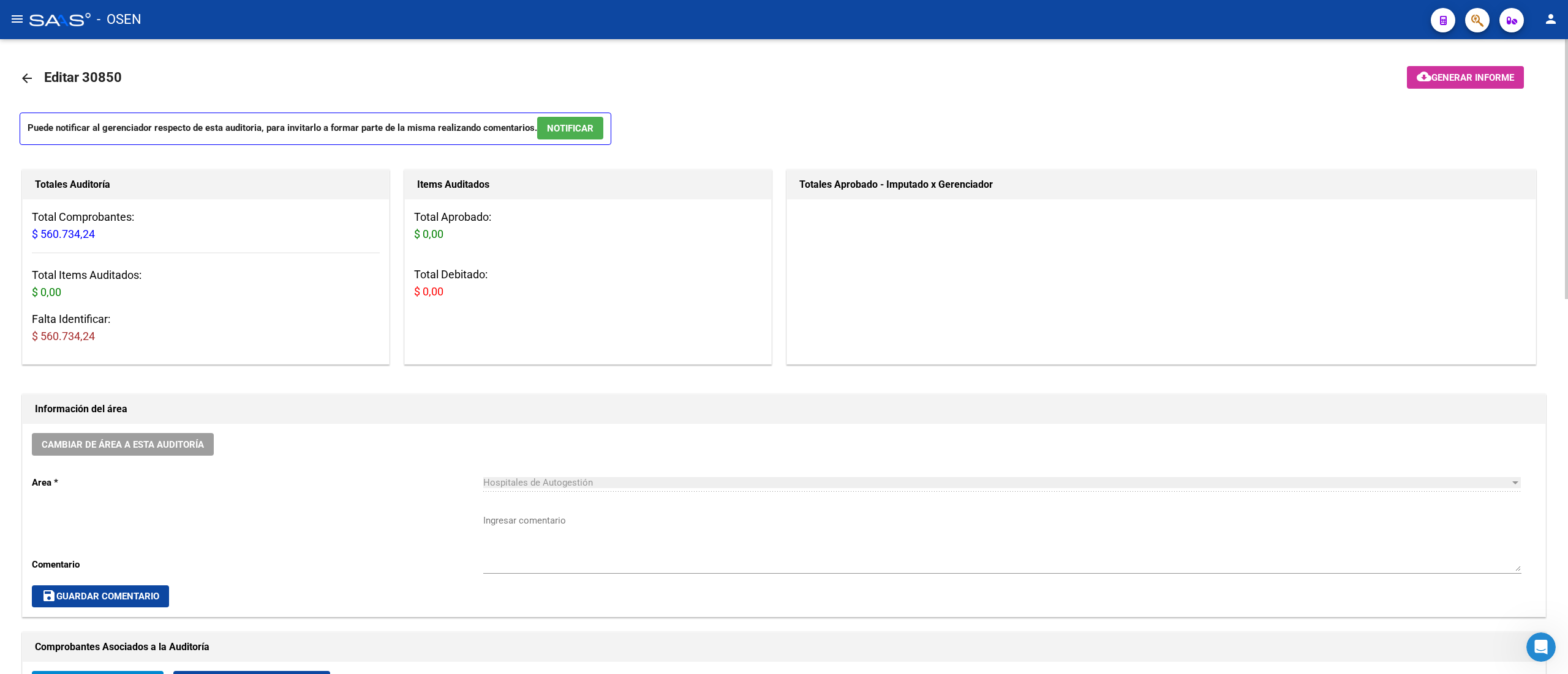
drag, startPoint x: 801, startPoint y: 183, endPoint x: 952, endPoint y: 188, distance: 151.1
click at [952, 188] on h1 "Totales Aprobado - Imputado x Gerenciador" at bounding box center [1161, 185] width 724 height 20
click at [953, 188] on h1 "Totales Aprobado - Imputado x Gerenciador" at bounding box center [1161, 185] width 724 height 20
click at [971, 185] on h1 "Totales Aprobado - Imputado x Gerenciador" at bounding box center [1161, 185] width 724 height 20
drag, startPoint x: 932, startPoint y: 222, endPoint x: 802, endPoint y: 228, distance: 130.1
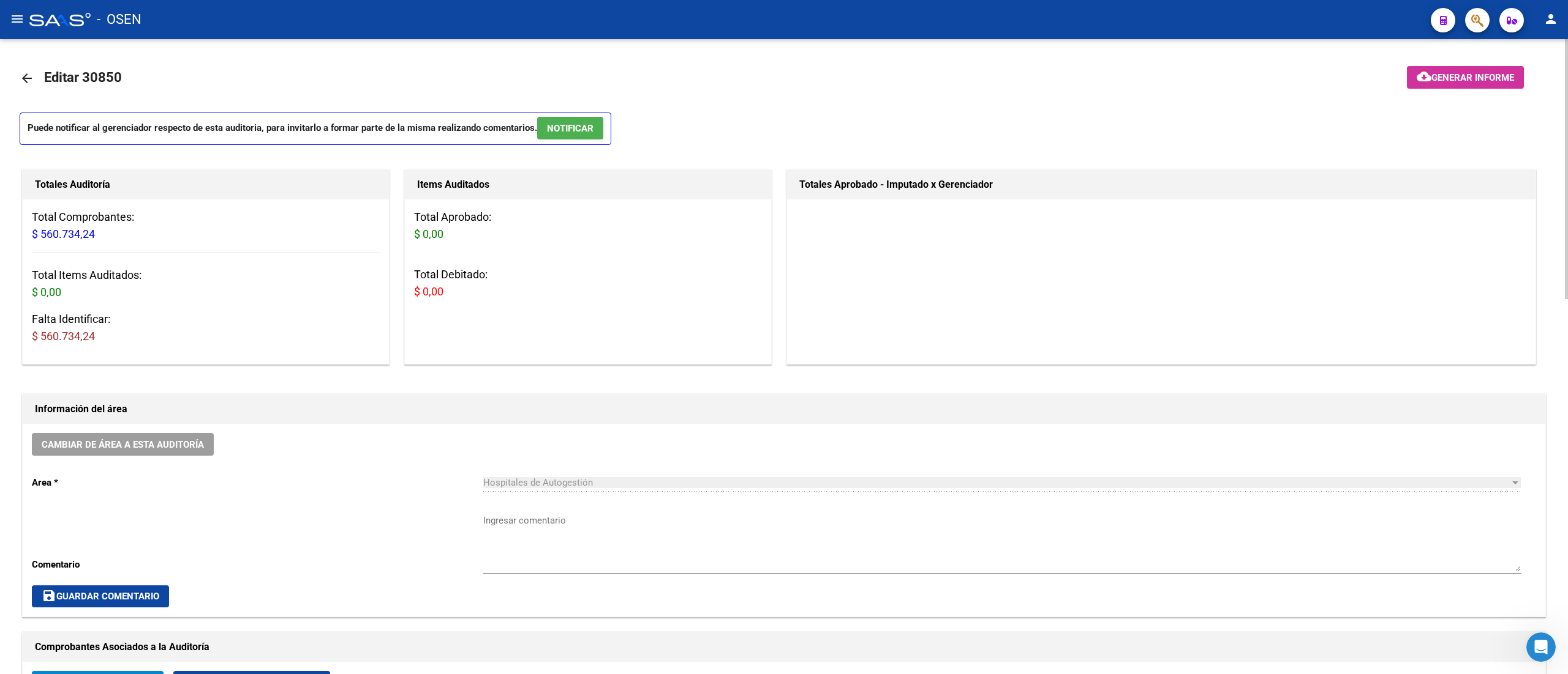
click at [805, 229] on div "Totales Aprobado - Imputado x Gerenciador" at bounding box center [1161, 267] width 749 height 195
drag, startPoint x: 809, startPoint y: 191, endPoint x: 942, endPoint y: 201, distance: 133.4
click at [942, 201] on div "Totales Aprobado - Imputado x Gerenciador" at bounding box center [1161, 267] width 749 height 195
click at [950, 202] on div at bounding box center [1161, 208] width 748 height 18
drag, startPoint x: 970, startPoint y: 180, endPoint x: 817, endPoint y: 173, distance: 153.2
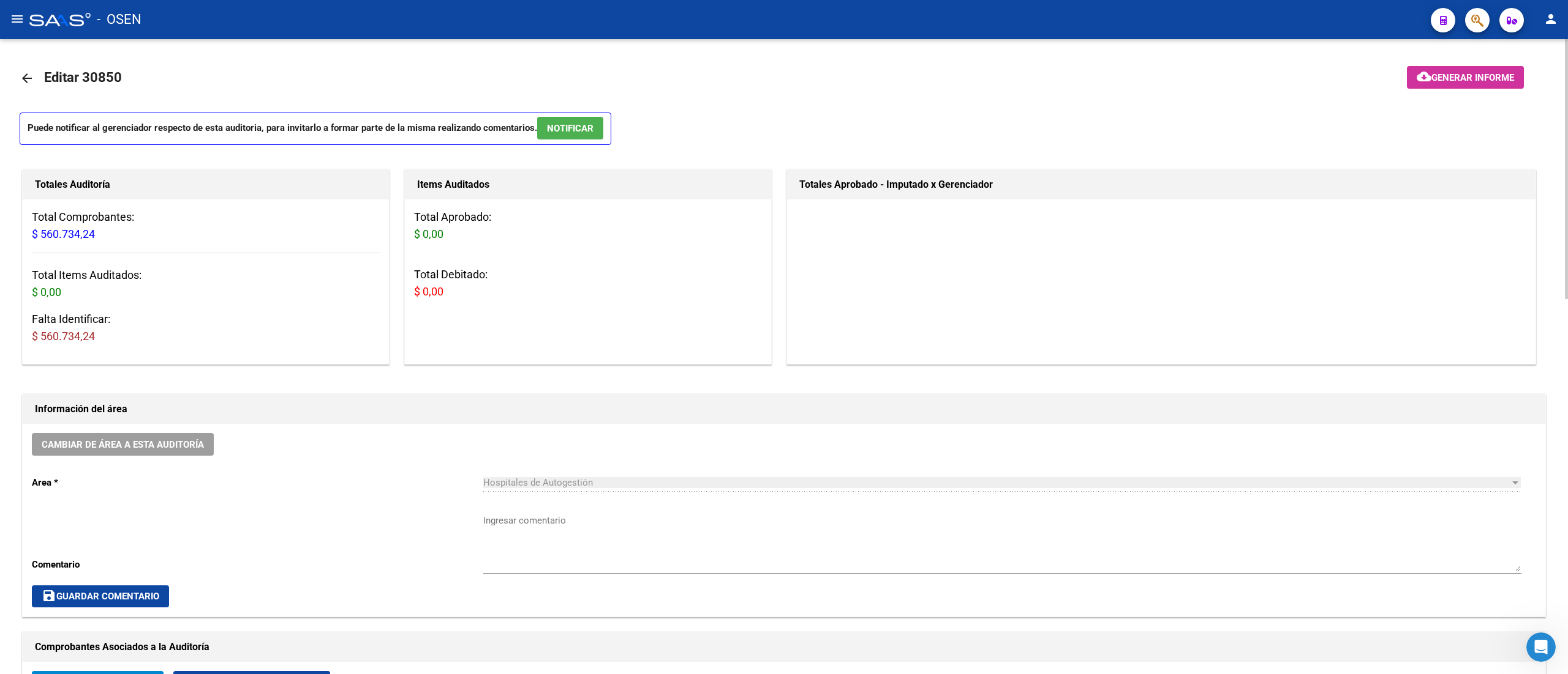
click at [818, 173] on div "Totales Aprobado - Imputado x Gerenciador" at bounding box center [1161, 185] width 748 height 29
click at [817, 173] on div "Totales Aprobado - Imputado x Gerenciador" at bounding box center [1161, 185] width 748 height 29
drag, startPoint x: 802, startPoint y: 182, endPoint x: 882, endPoint y: 188, distance: 80.2
click at [882, 188] on h1 "Totales Aprobado - Imputado x Gerenciador" at bounding box center [1161, 185] width 724 height 20
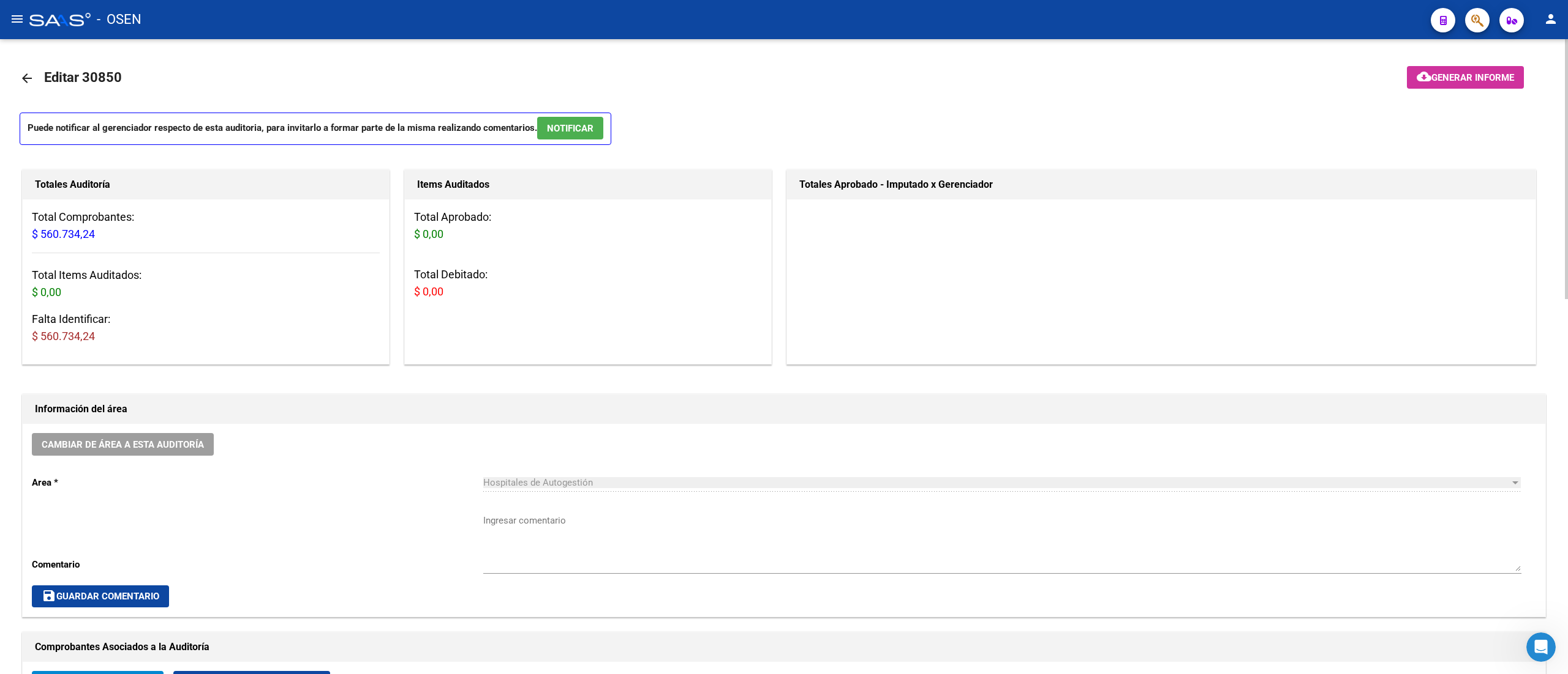
drag, startPoint x: 885, startPoint y: 183, endPoint x: 1000, endPoint y: 193, distance: 115.4
click at [1000, 193] on h1 "Totales Aprobado - Imputado x Gerenciador" at bounding box center [1161, 185] width 724 height 20
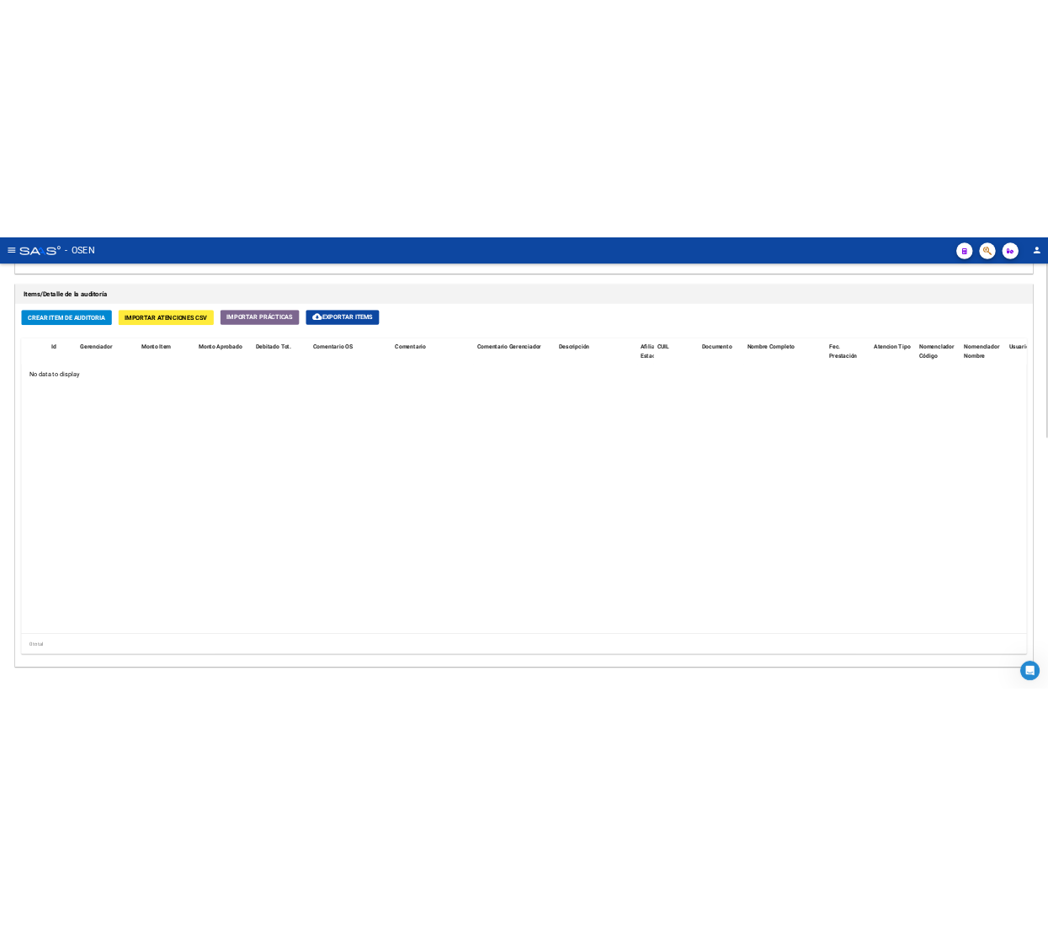
scroll to position [1263, 0]
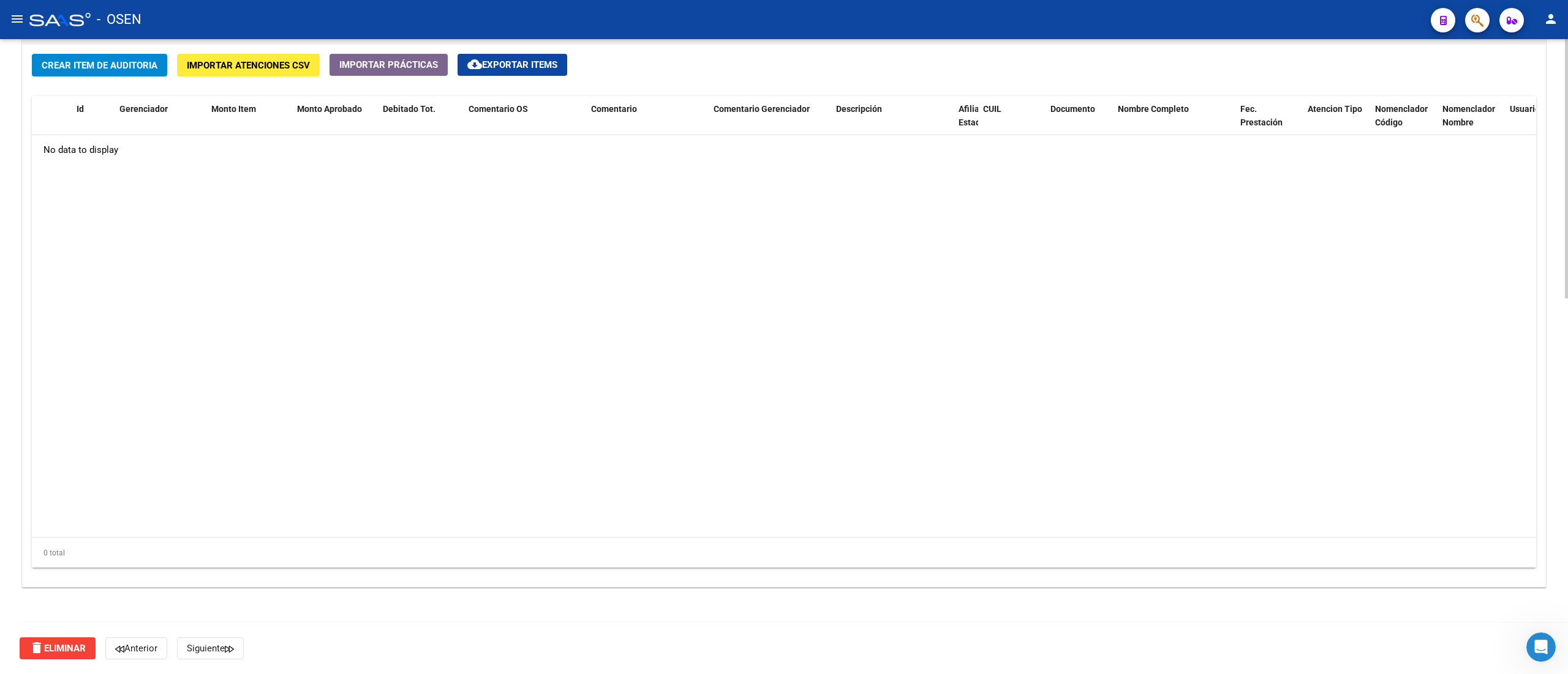
click at [76, 56] on button "Crear Item de Auditoria" at bounding box center [100, 65] width 135 height 23
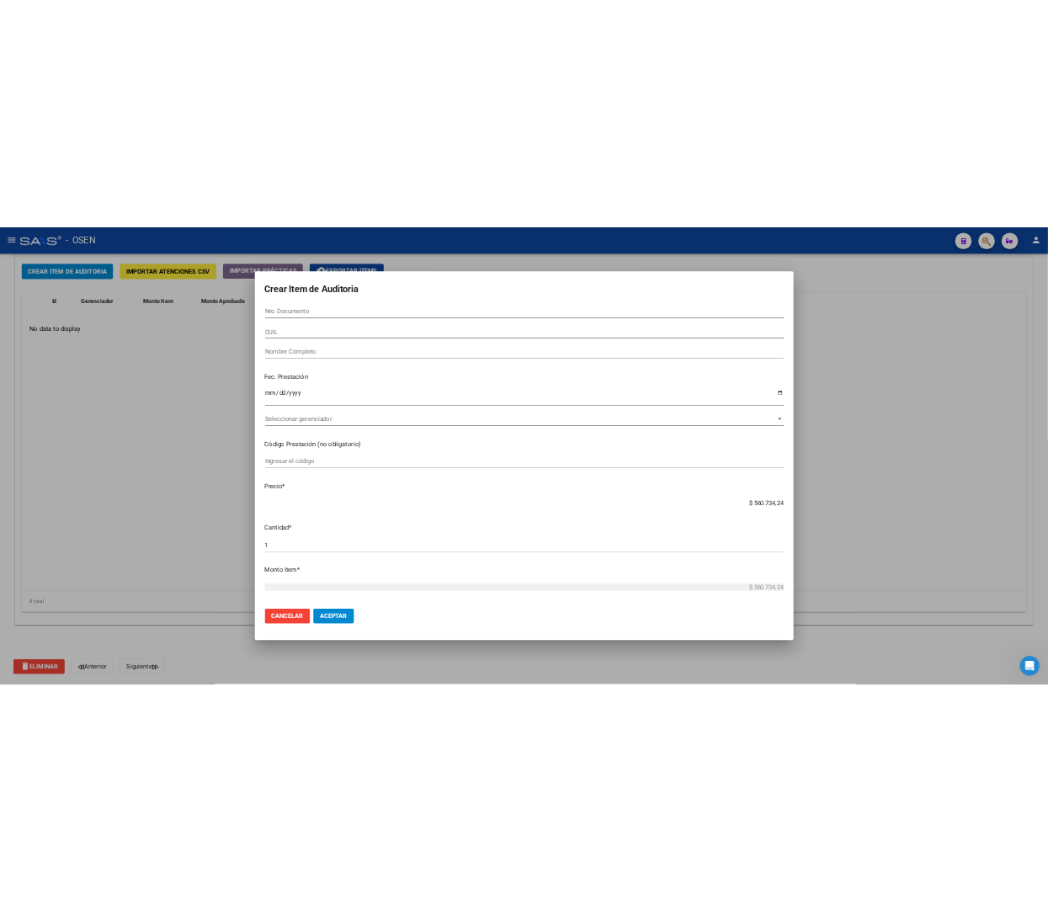
scroll to position [1227, 0]
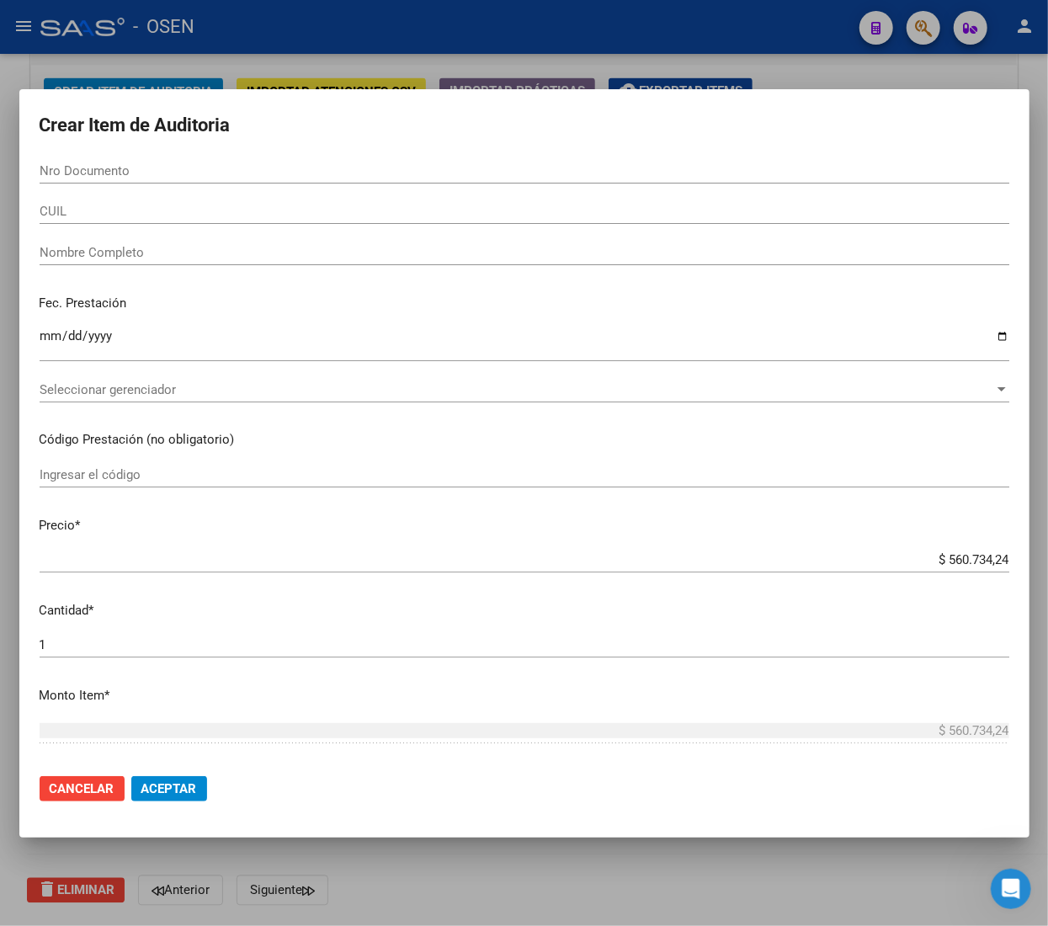
click at [230, 170] on input "Nro Documento" at bounding box center [525, 170] width 970 height 15
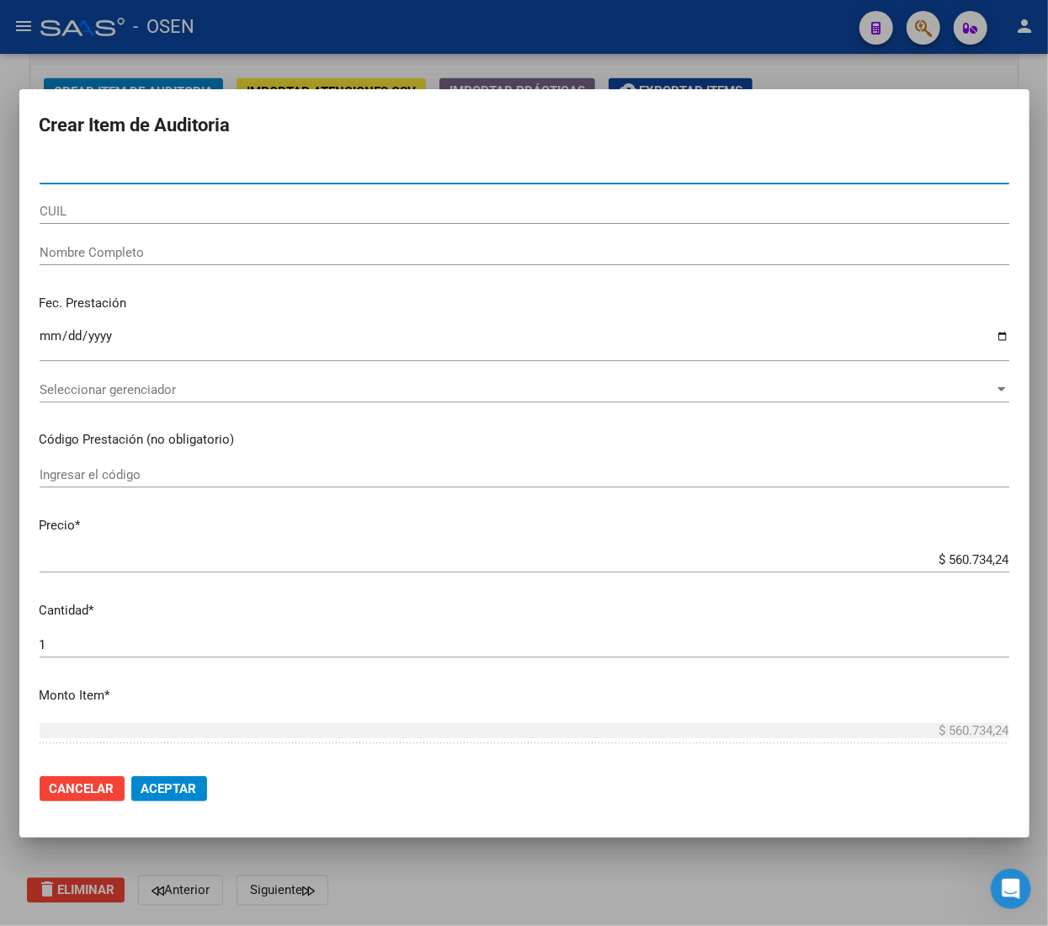
paste input "92804611"
type input "92804611"
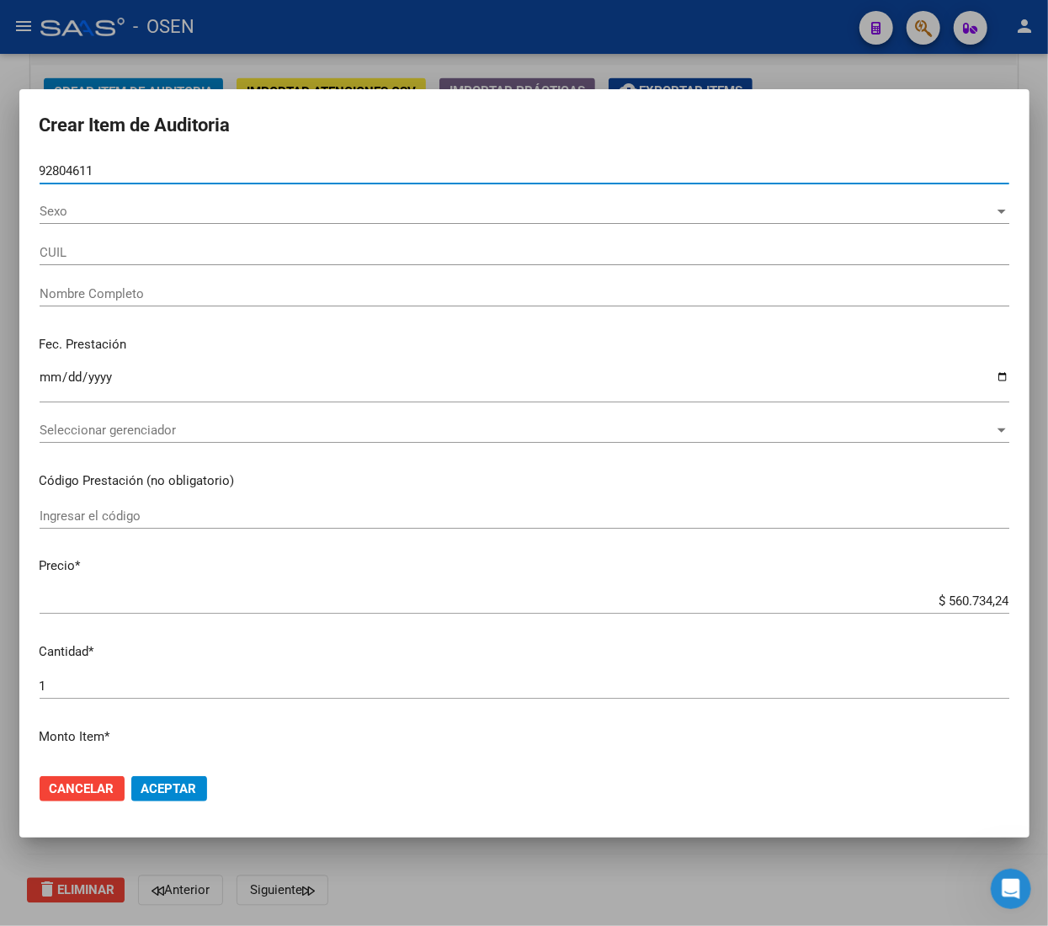
type input "27928046112"
type input "[PERSON_NAME] [PERSON_NAME]"
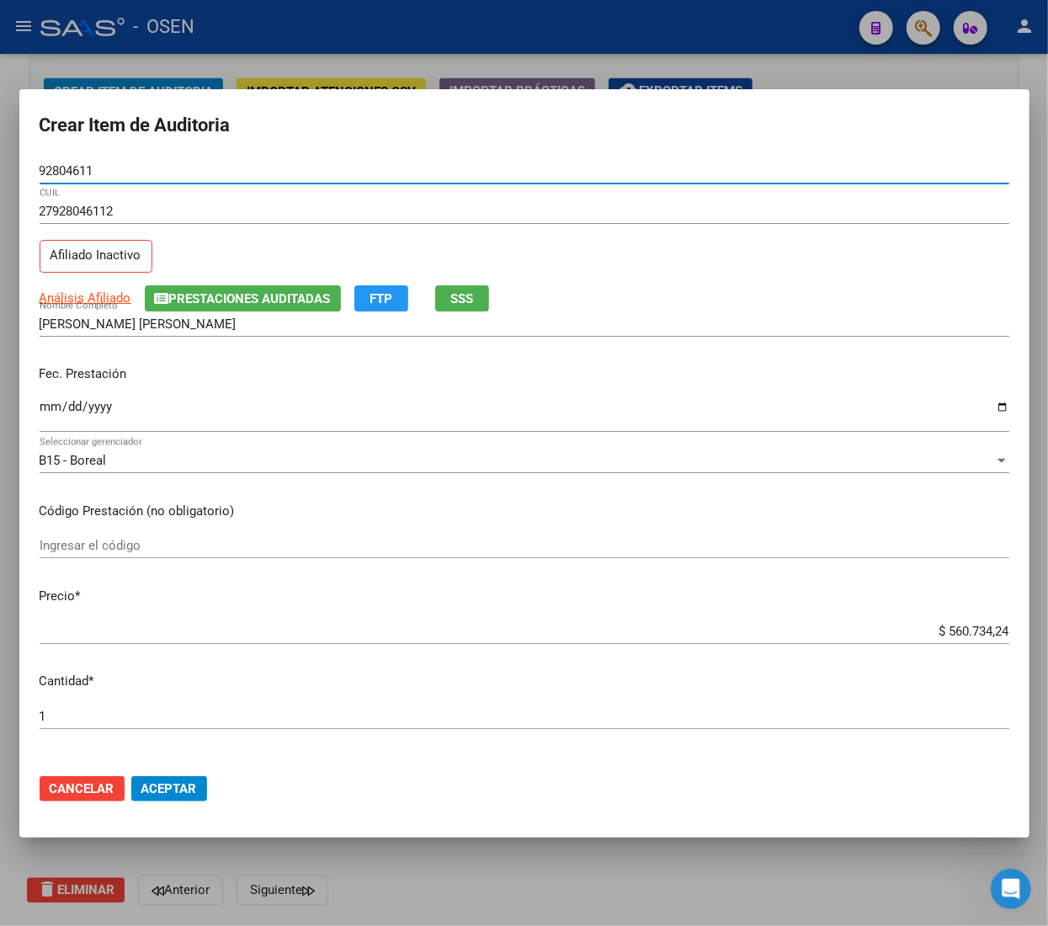
type input "92804611"
click at [41, 403] on input "Ingresar la fecha" at bounding box center [525, 413] width 970 height 27
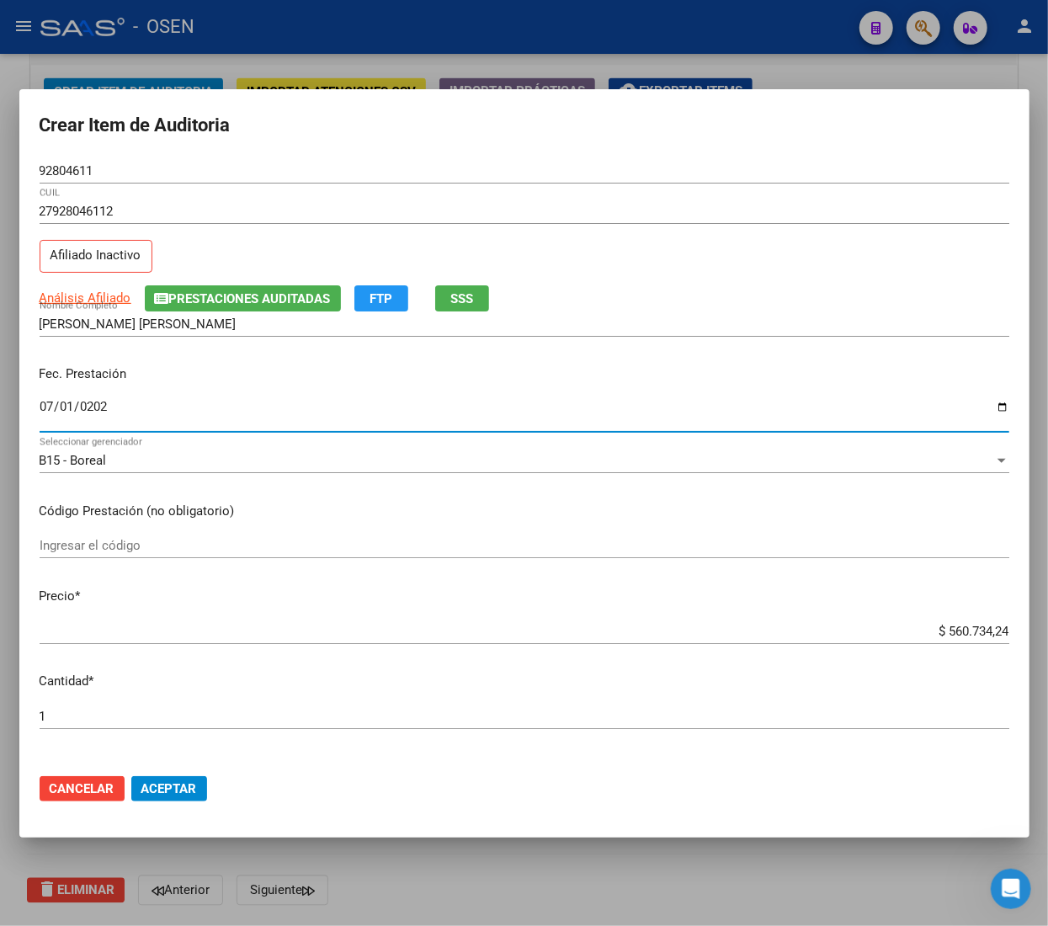
type input "[DATE]"
click at [76, 173] on input "92804611" at bounding box center [525, 170] width 970 height 15
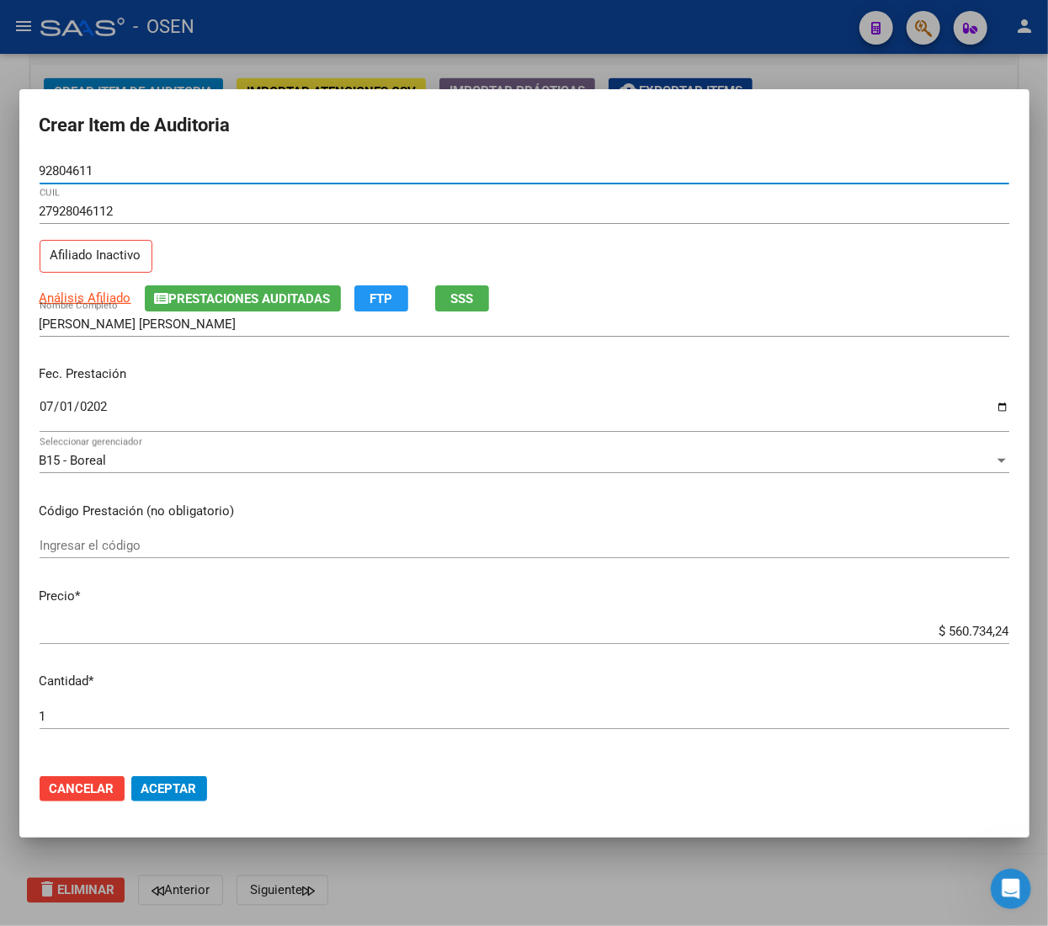
click at [76, 173] on input "92804611" at bounding box center [525, 170] width 970 height 15
click at [86, 167] on input "92804611" at bounding box center [525, 170] width 970 height 15
click at [69, 167] on input "92804611" at bounding box center [525, 170] width 970 height 15
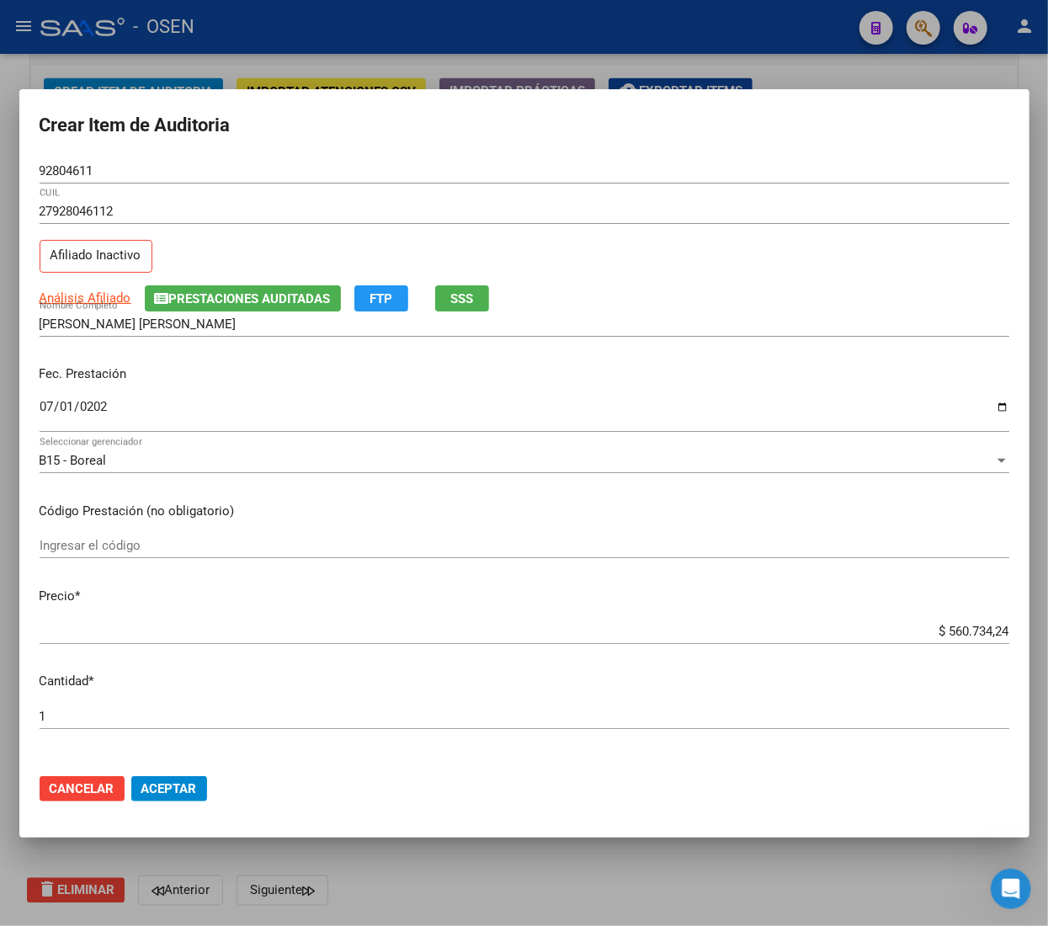
click at [956, 625] on input "$ 560.734,24" at bounding box center [525, 631] width 970 height 15
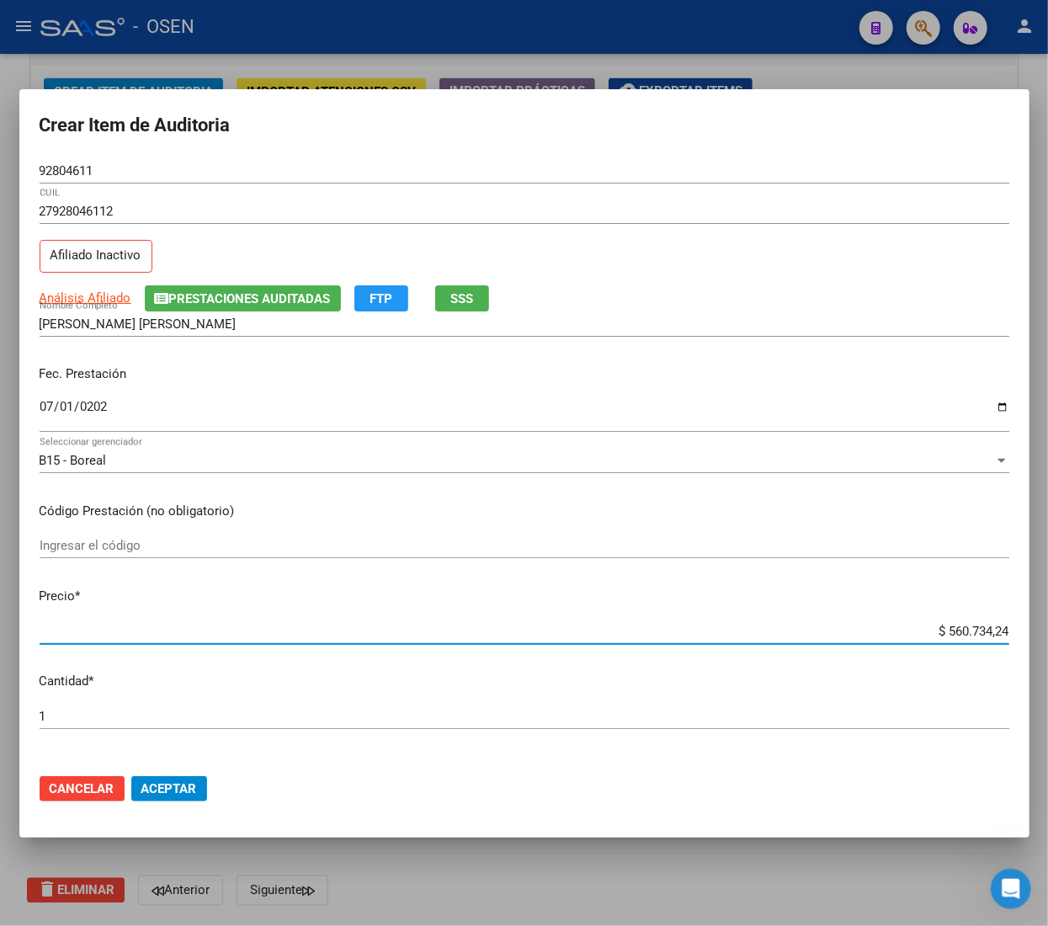
click at [956, 625] on input "$ 560.734,24" at bounding box center [525, 631] width 970 height 15
type input "$ 0,02"
type input "$ 0,21"
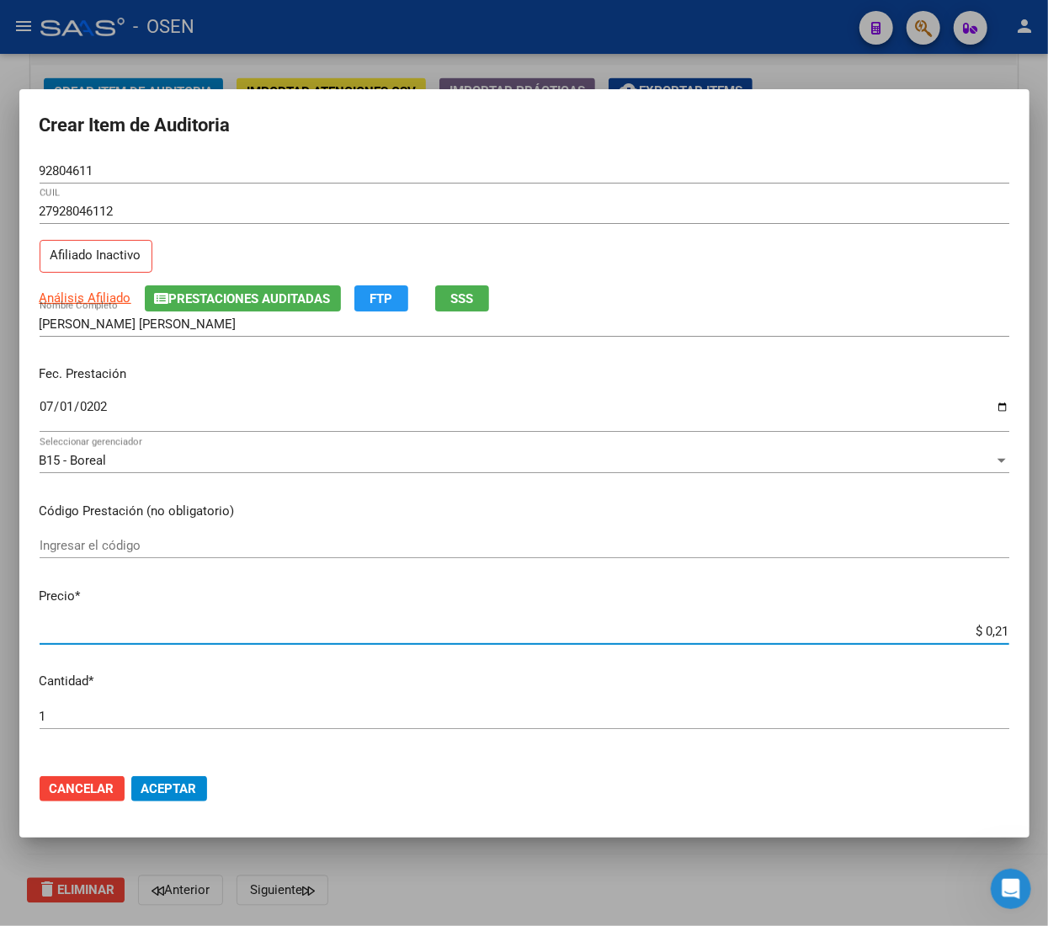
type input "$ 2,10"
type input "$ 21,06"
type input "$ 210,68"
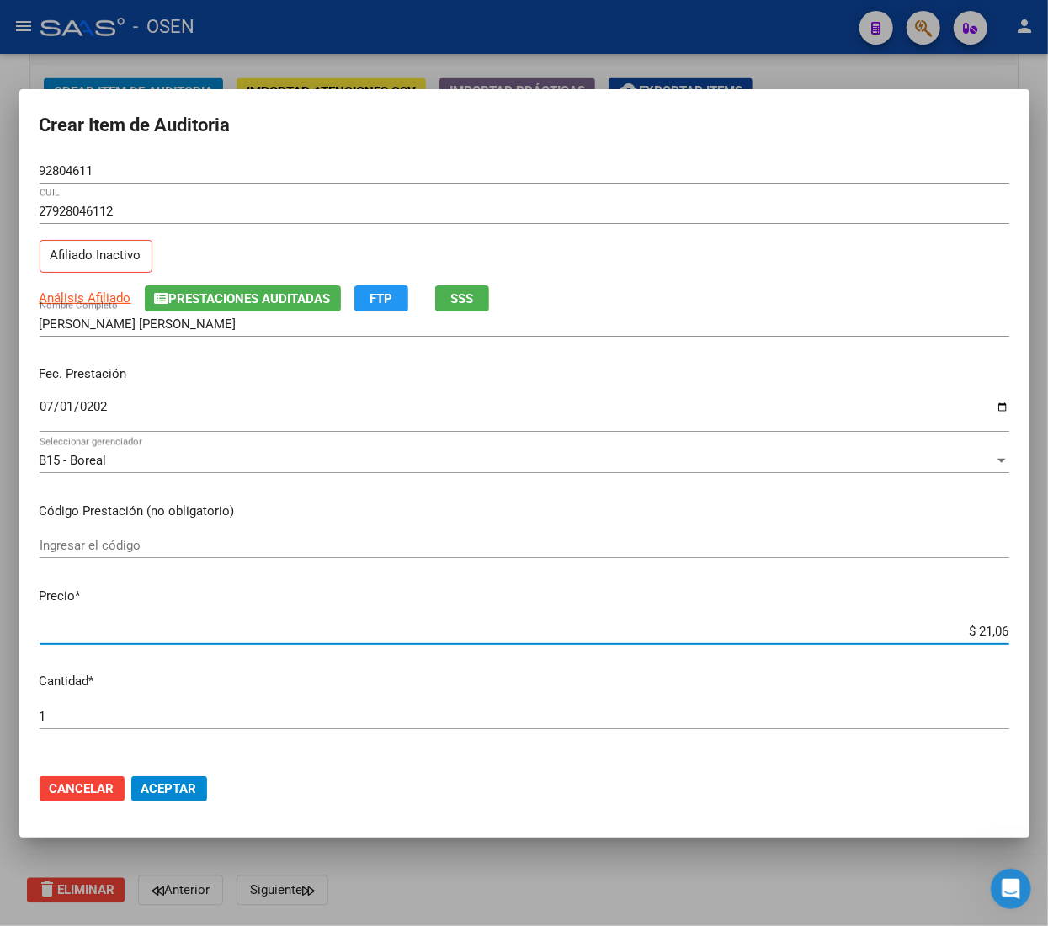
type input "$ 210,68"
type input "$ 2.106,80"
type input "$ 21.068,05"
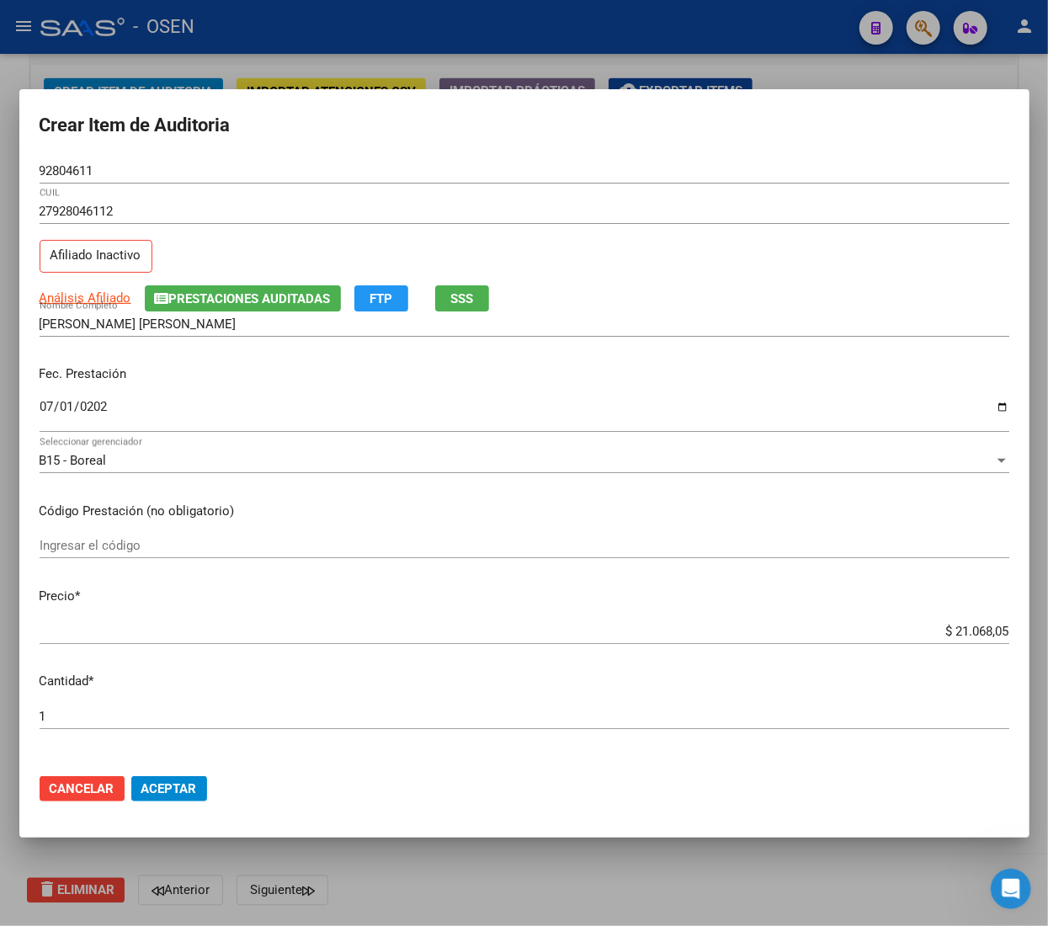
drag, startPoint x: 192, startPoint y: 791, endPoint x: 175, endPoint y: 794, distance: 17.0
click at [192, 791] on span "Aceptar" at bounding box center [169, 788] width 56 height 15
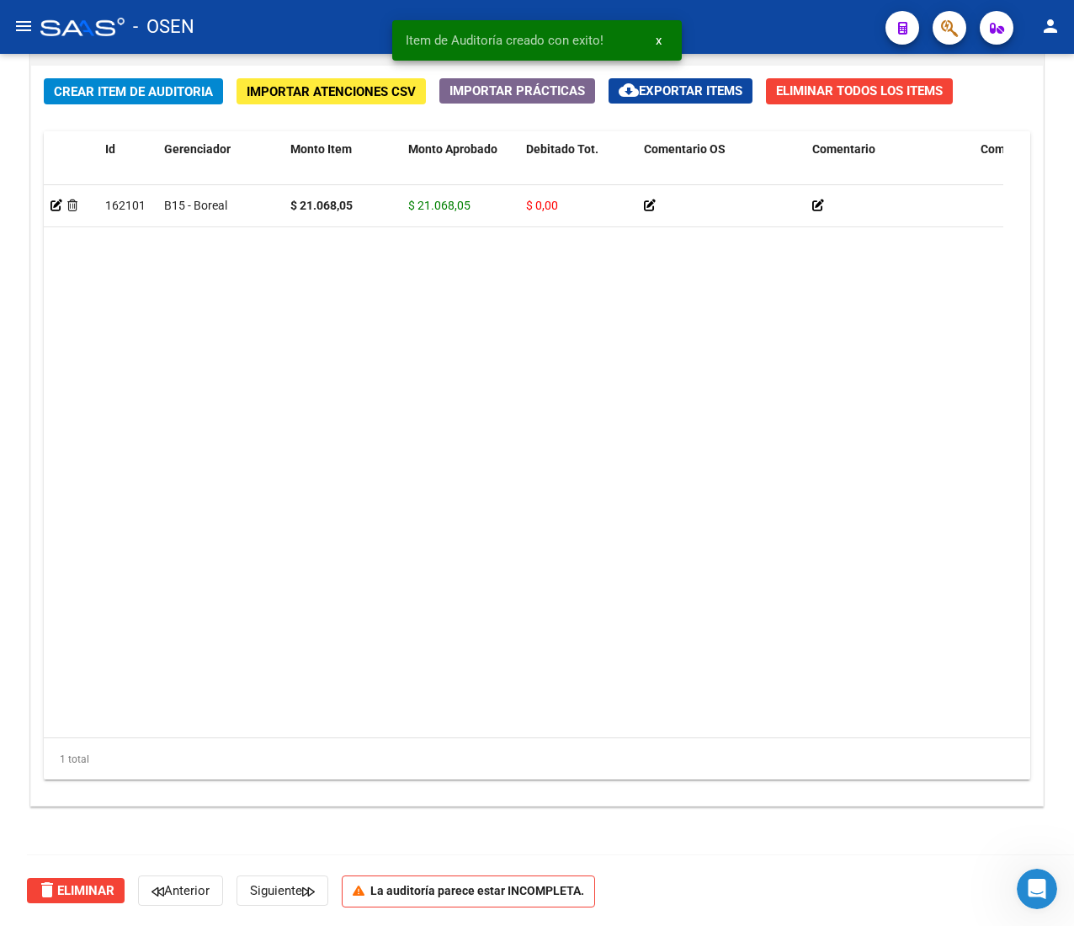
scroll to position [1229, 0]
click at [138, 93] on span "Crear Item de Auditoria" at bounding box center [133, 91] width 159 height 15
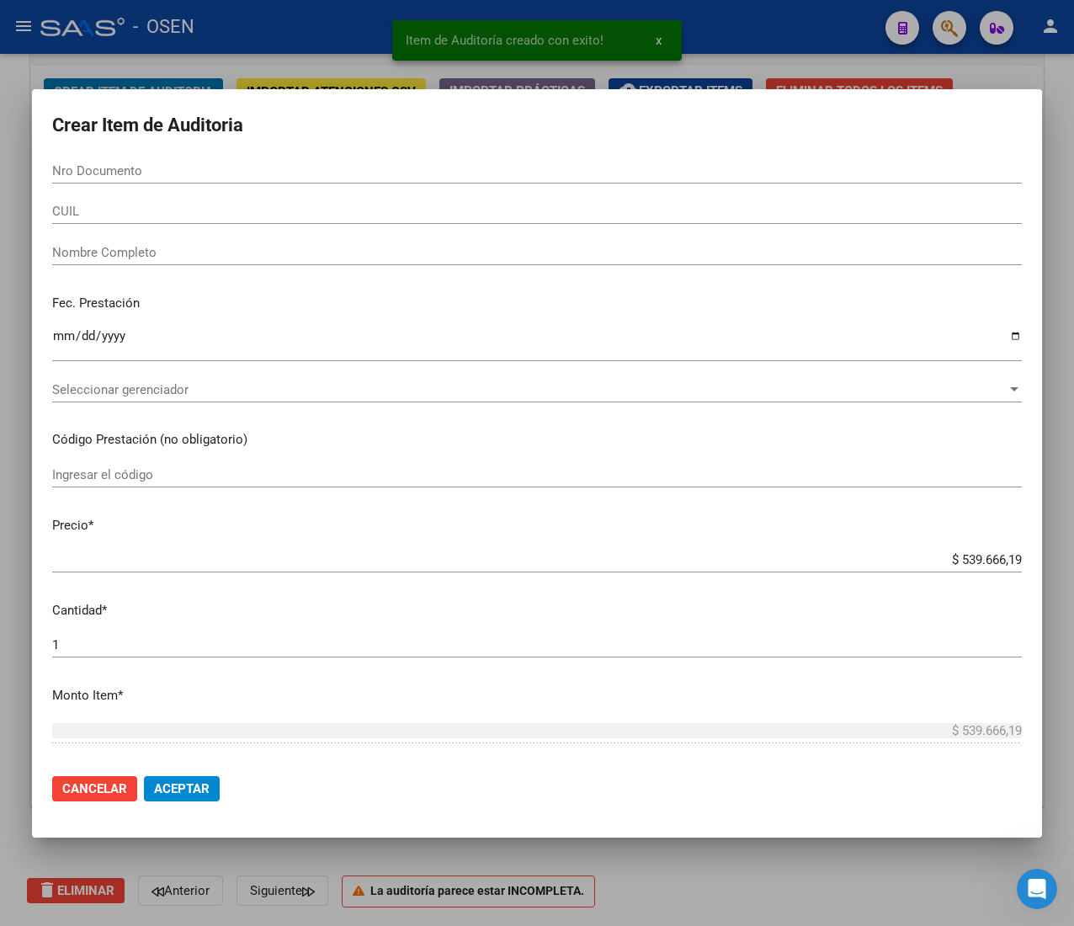
paste input "33540980"
type input "33540980"
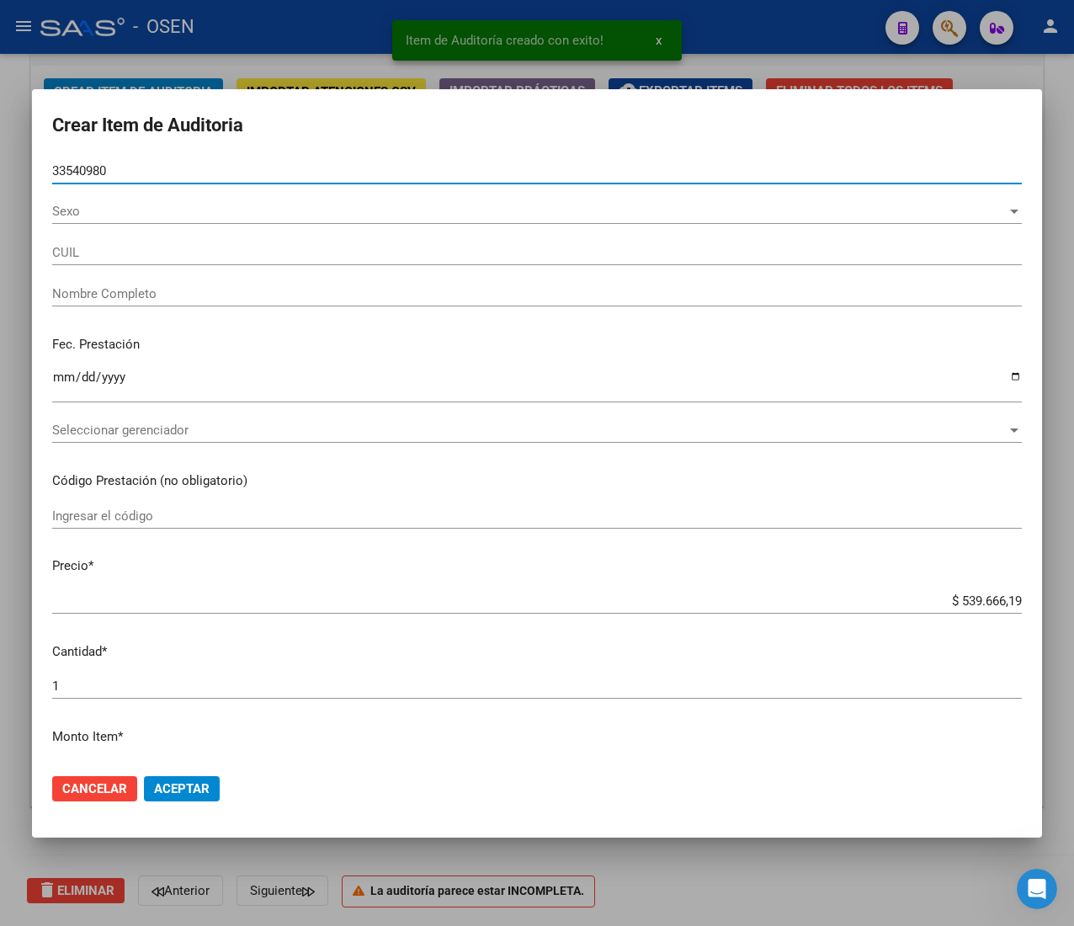
type input "27335409804"
type input "[PERSON_NAME] [PERSON_NAME]"
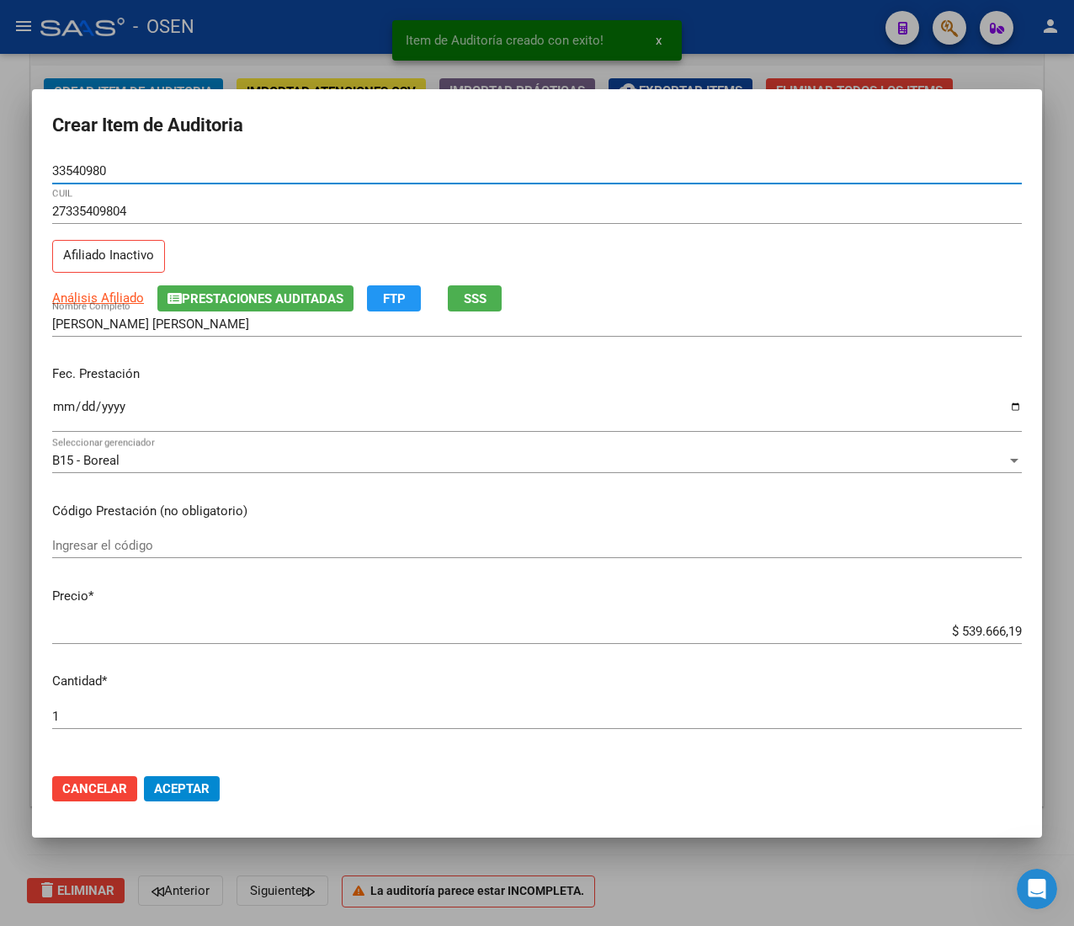
type input "33540980"
click at [56, 393] on div "Fec. Prestación Ingresar la fecha" at bounding box center [537, 400] width 970 height 96
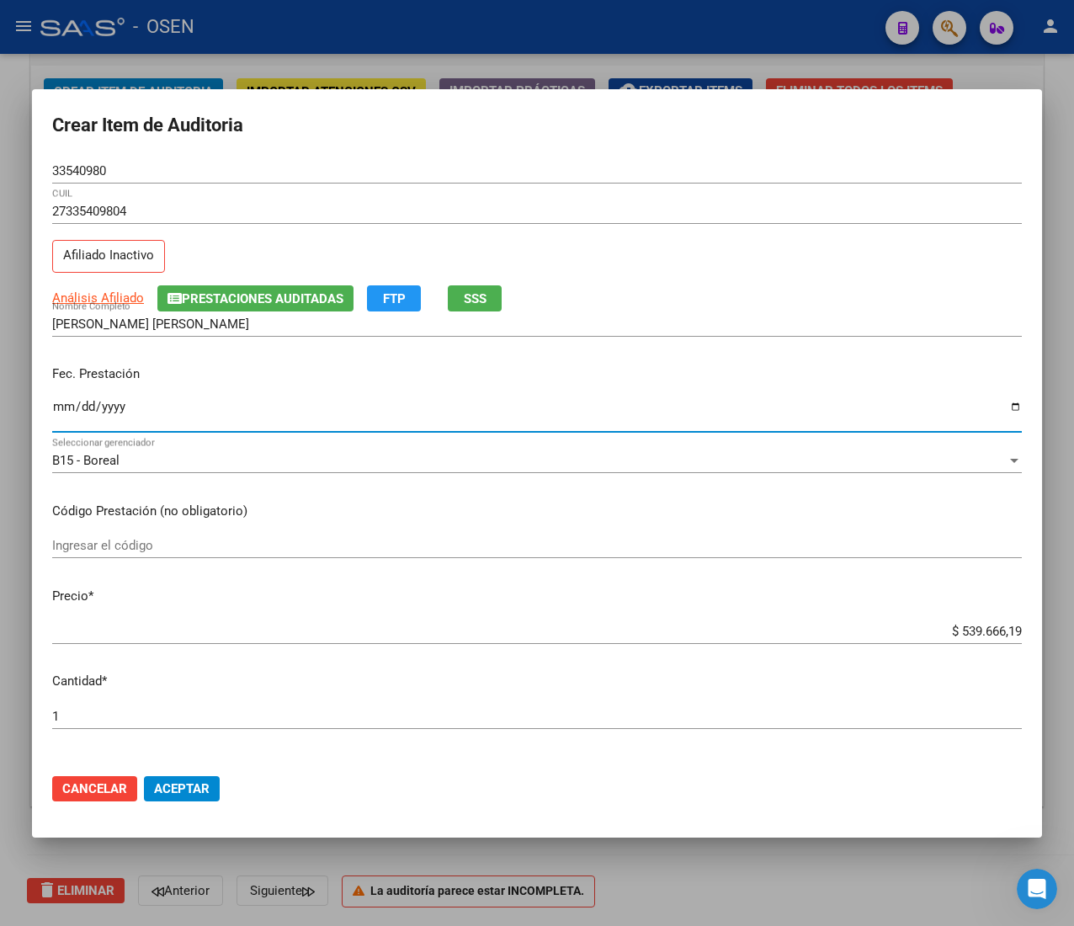
click at [68, 417] on input "Ingresar la fecha" at bounding box center [537, 413] width 970 height 27
type input "[DATE]"
click at [948, 635] on input "$ 539.666,19" at bounding box center [537, 631] width 970 height 15
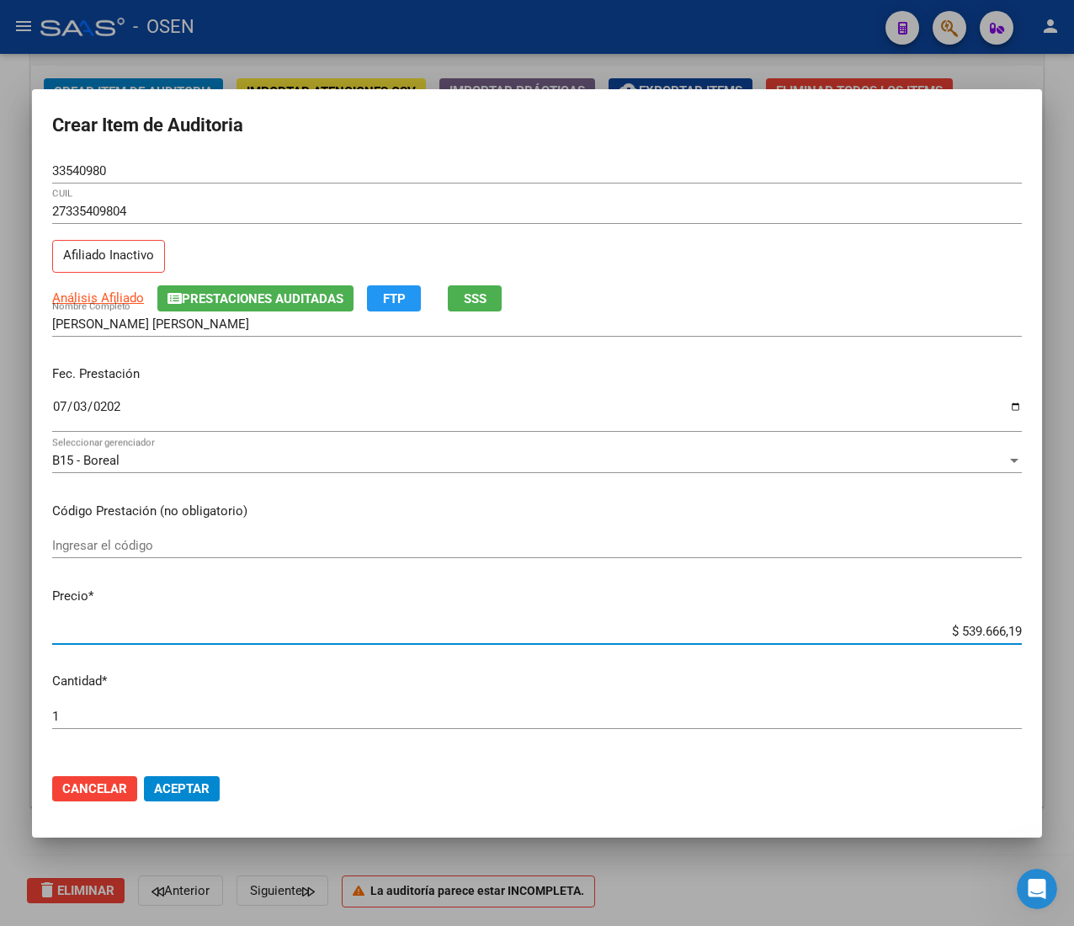
click at [948, 635] on input "$ 539.666,19" at bounding box center [537, 631] width 970 height 15
type input "$ 0,02"
type input "$ 0,21"
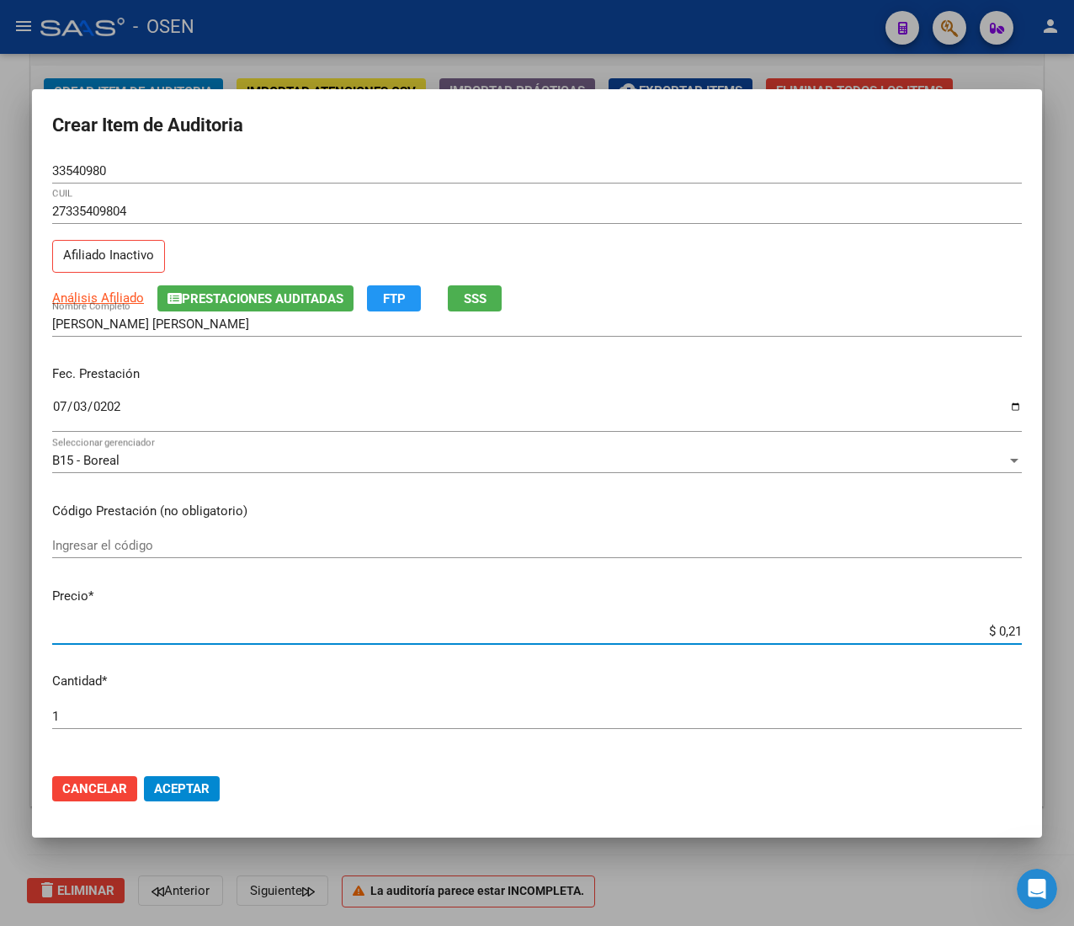
type input "$ 2,10"
type input "$ 21,06"
type input "$ 210,68"
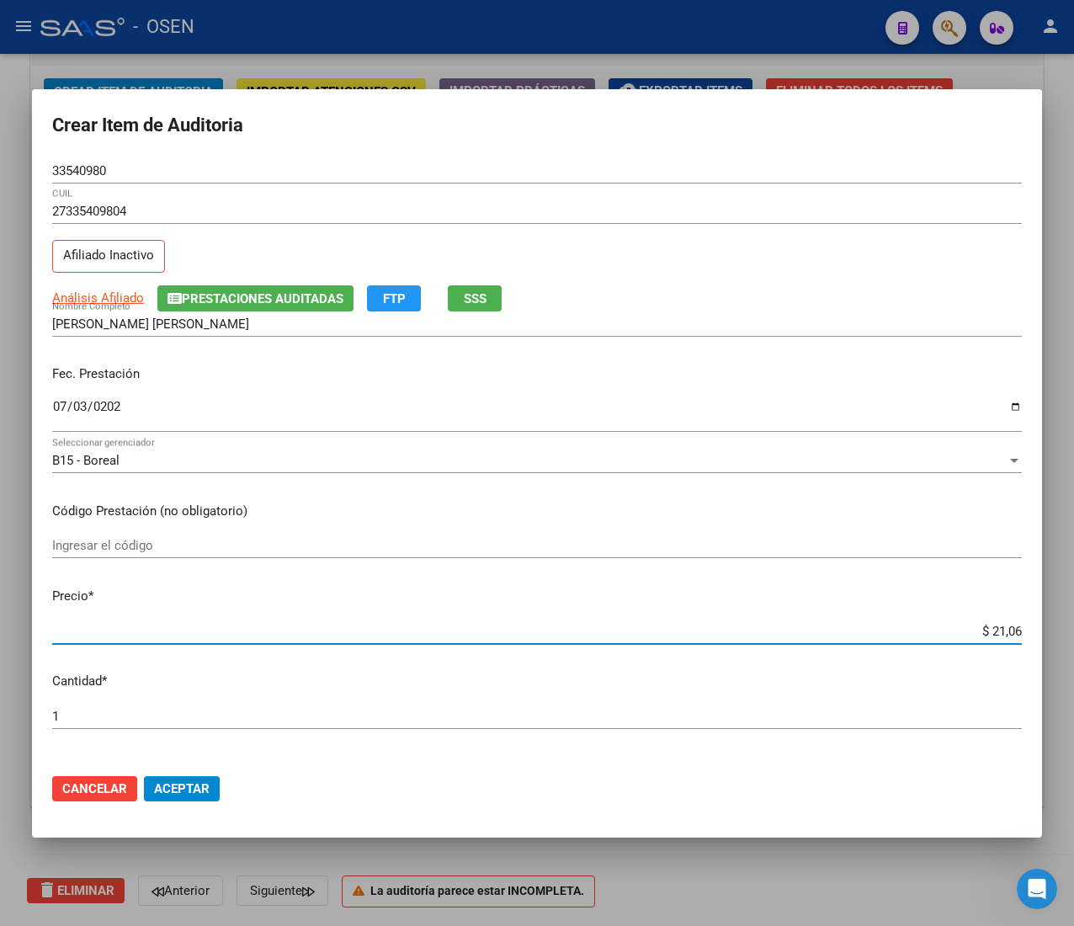
type input "$ 210,68"
type input "$ 2.106,80"
type input "$ 21.068,05"
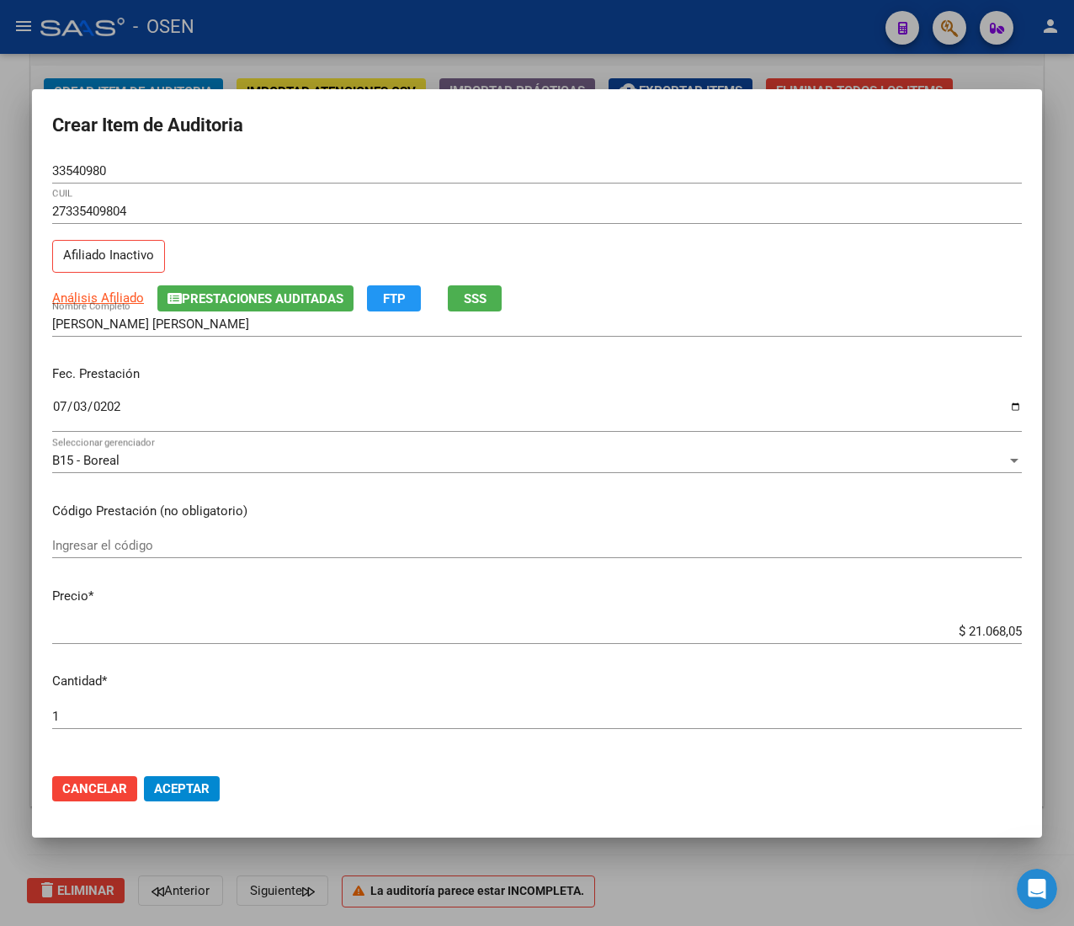
click at [65, 170] on input "33540980" at bounding box center [537, 170] width 970 height 15
click at [159, 793] on span "Aceptar" at bounding box center [182, 788] width 56 height 15
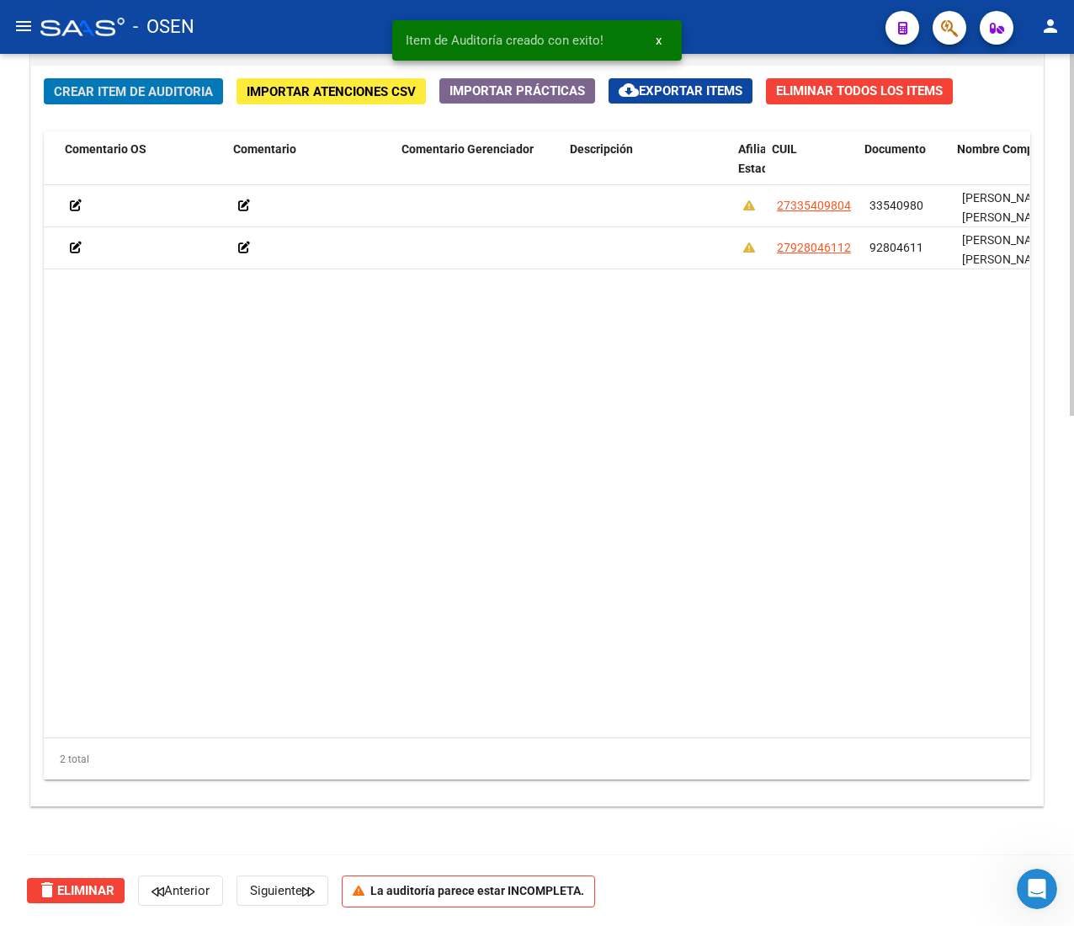
scroll to position [0, 672]
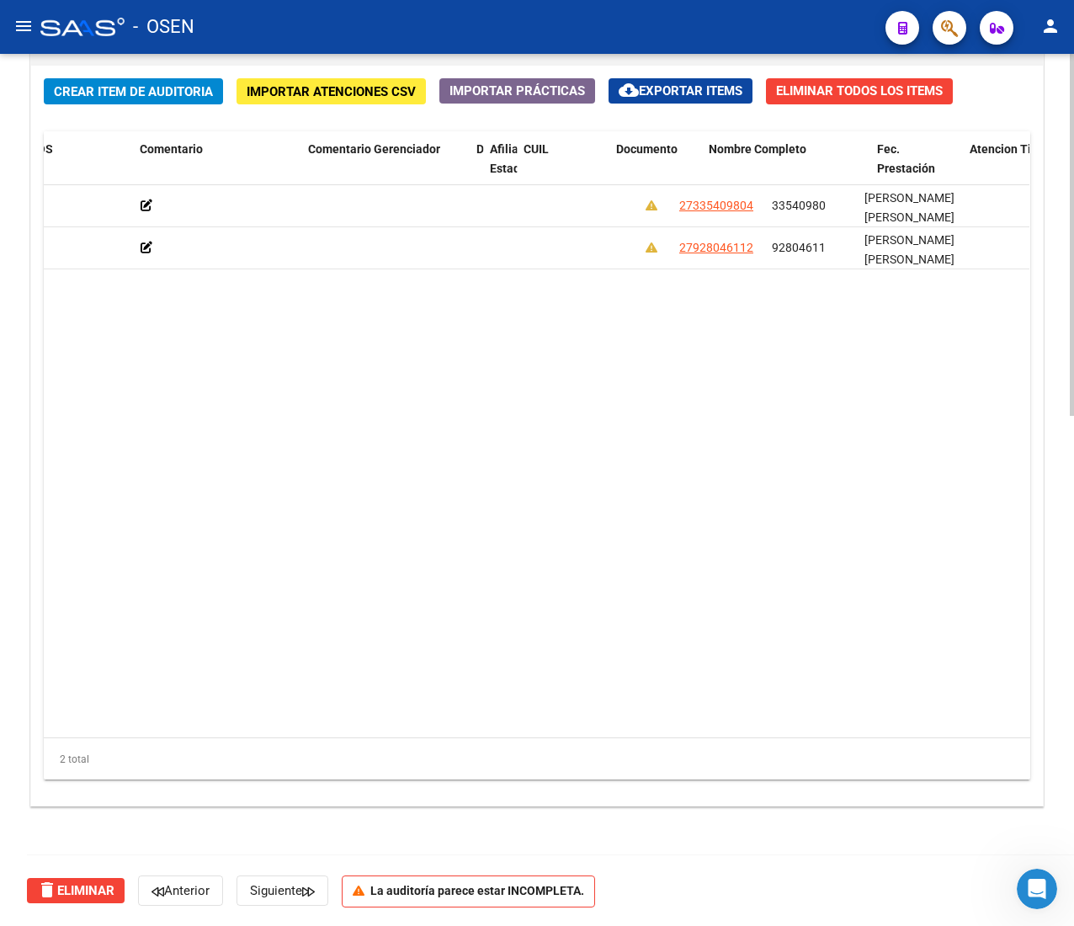
drag, startPoint x: 633, startPoint y: 151, endPoint x: 304, endPoint y: 285, distance: 355.6
click at [253, 180] on div "Id Gerenciador Monto Item Monto Aprobado Debitado Tot. Comentario OS Comentario…" at bounding box center [618, 168] width 2495 height 74
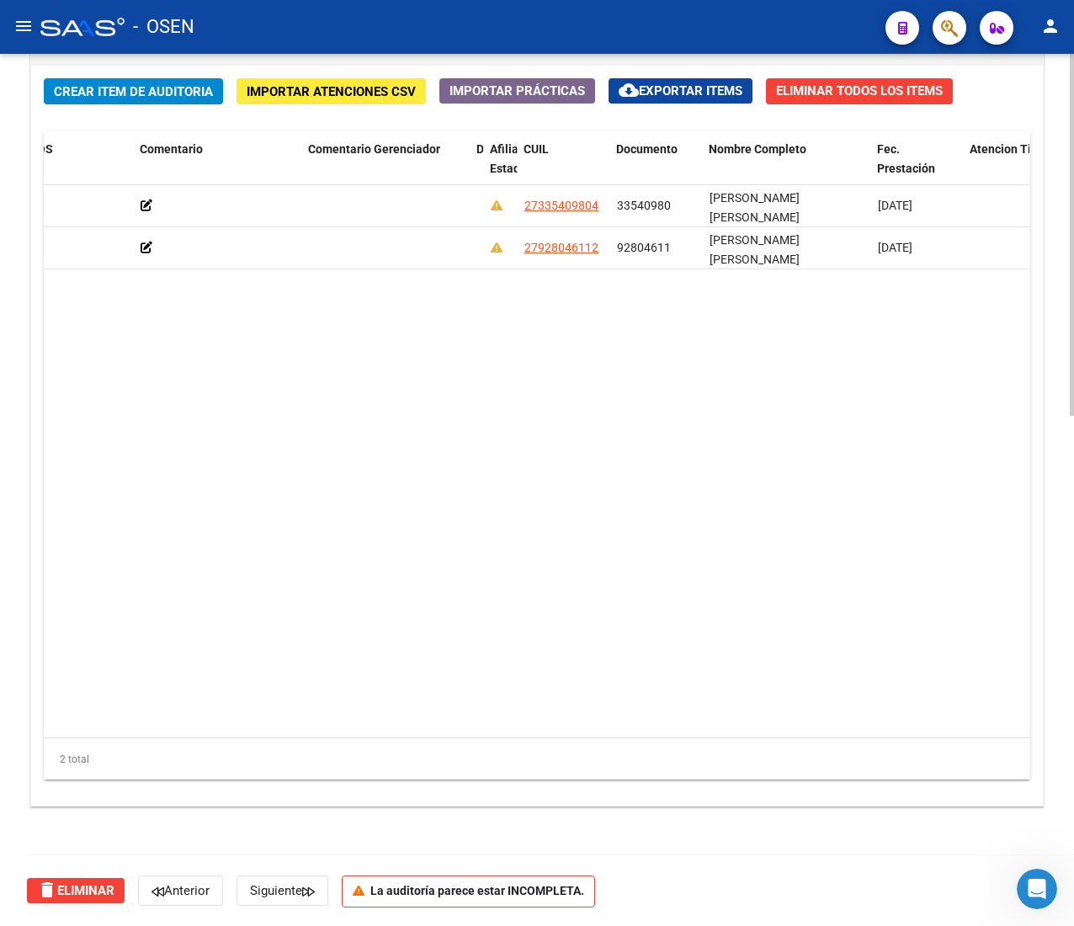
click at [350, 328] on datatable-body "162102 B15 - Boreal $ 21.068,05 $ 21.068,05 $ 0,00 27335409804 33540980 [PERSON…" at bounding box center [537, 461] width 986 height 552
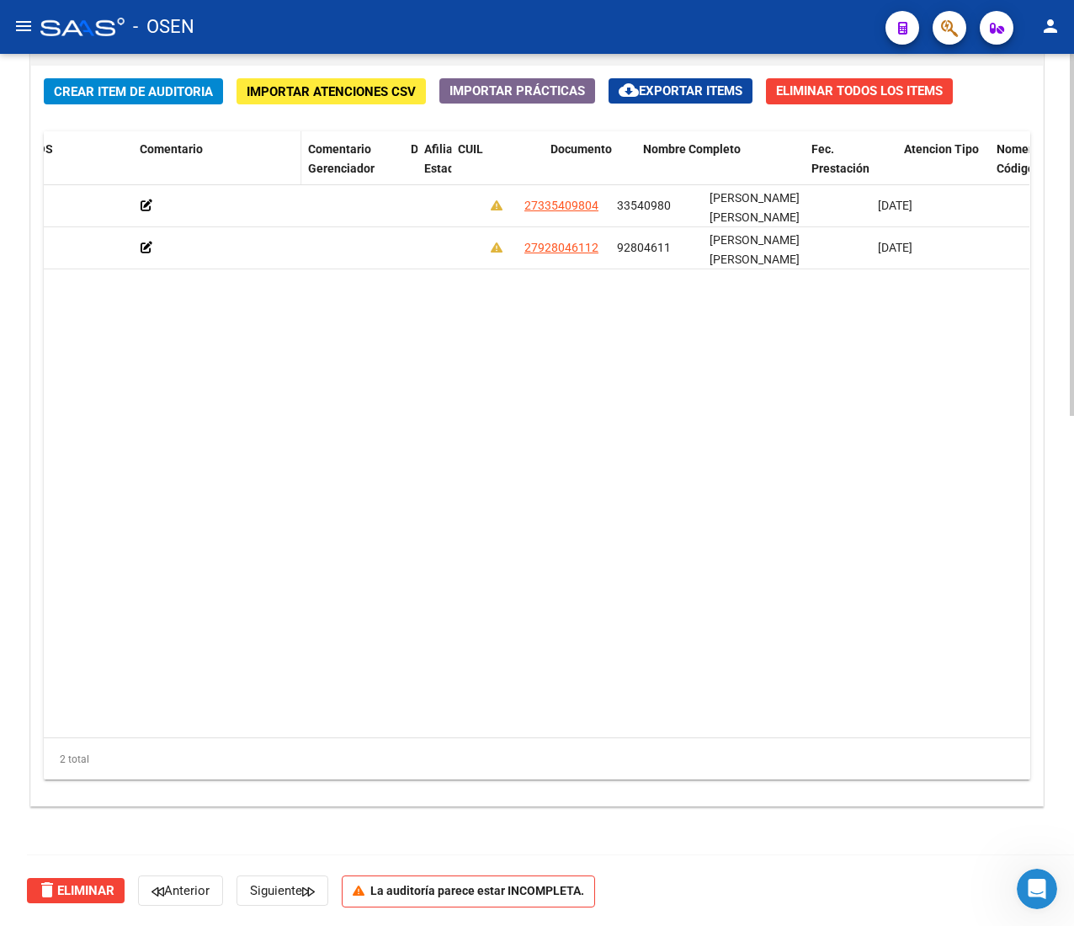
drag, startPoint x: 465, startPoint y: 147, endPoint x: 162, endPoint y: 168, distance: 303.7
click at [163, 167] on div "Id Gerenciador Monto Item Monto Aprobado Debitado Tot. Comentario OS Comentario…" at bounding box center [541, 168] width 2341 height 74
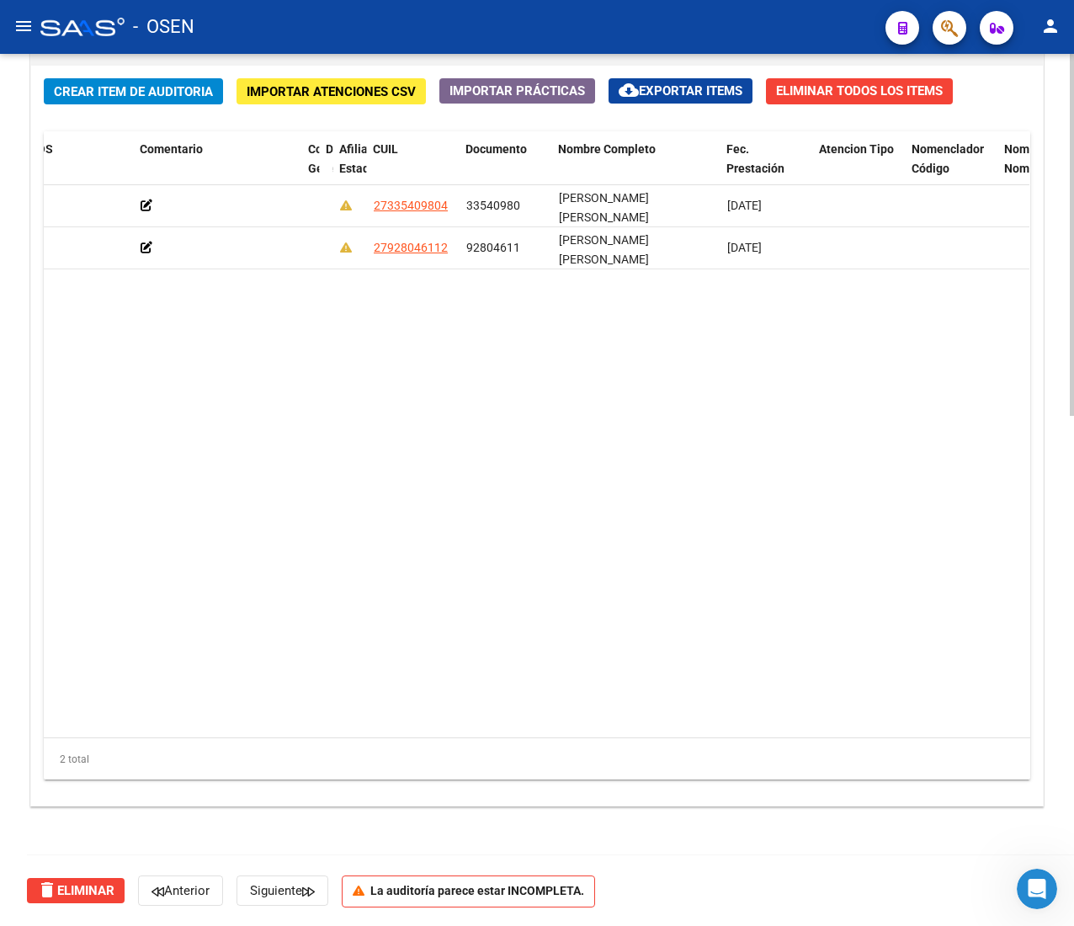
click at [274, 332] on datatable-body "162102 B15 - Boreal $ 21.068,05 $ 21.068,05 $ 0,00 27335409804 33540980 [PERSON…" at bounding box center [537, 461] width 986 height 552
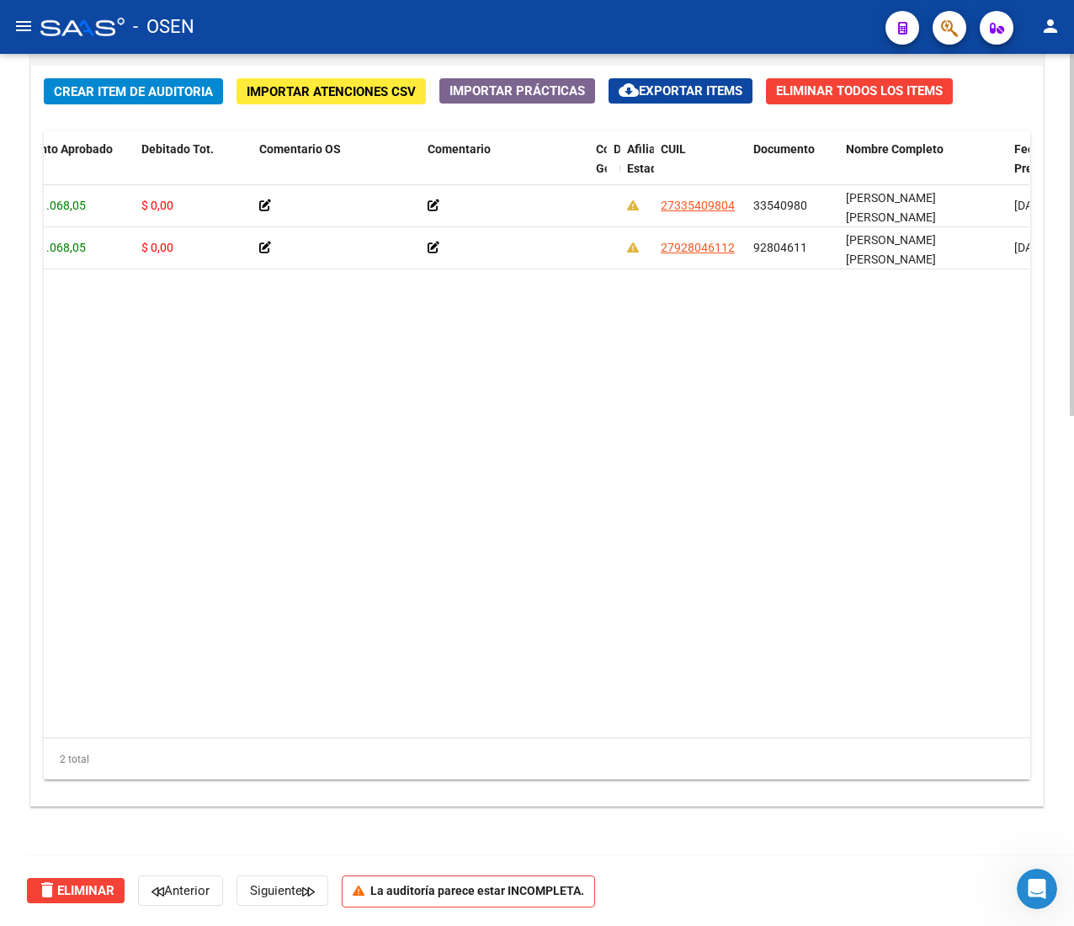
scroll to position [0, 408]
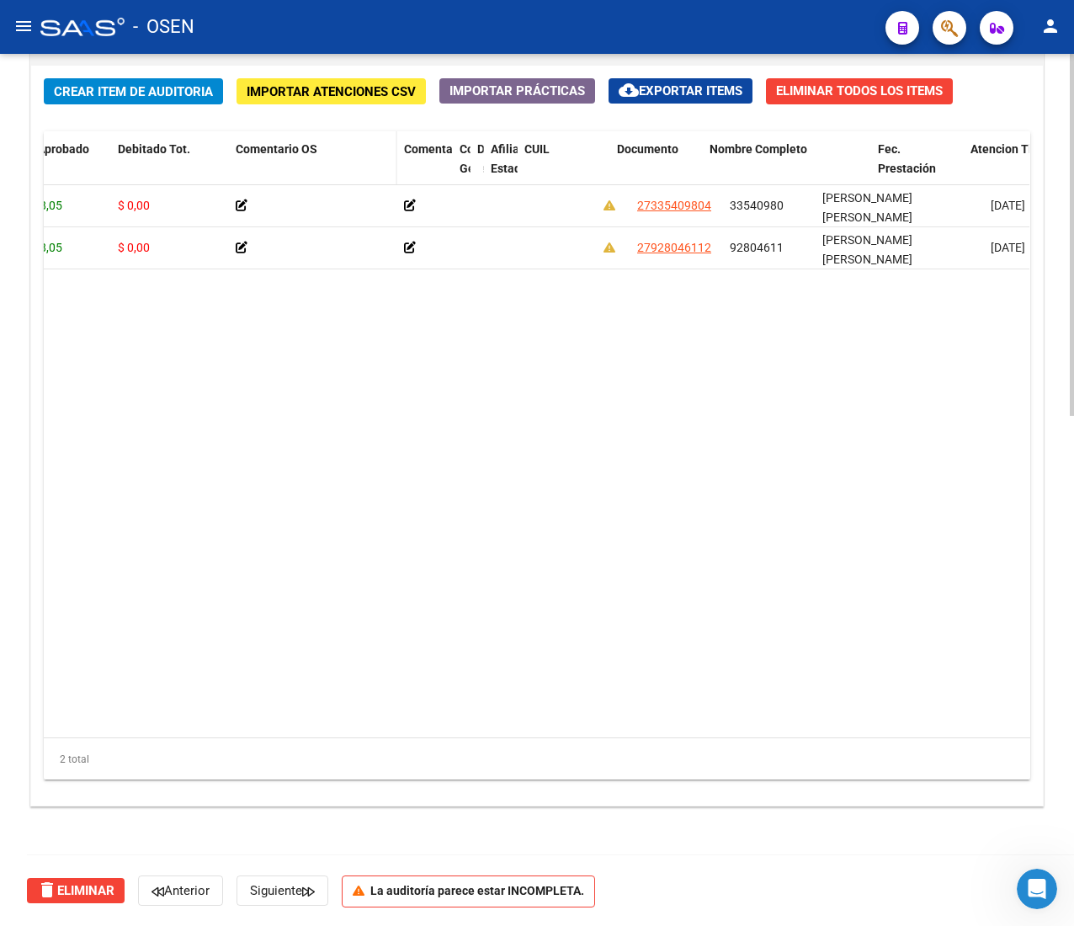
drag, startPoint x: 561, startPoint y: 147, endPoint x: 311, endPoint y: 164, distance: 249.7
click at [327, 147] on div "Id Gerenciador Monto Item Monto Aprobado Debitado Tot. Comentario OS Comentario…" at bounding box center [731, 168] width 2190 height 74
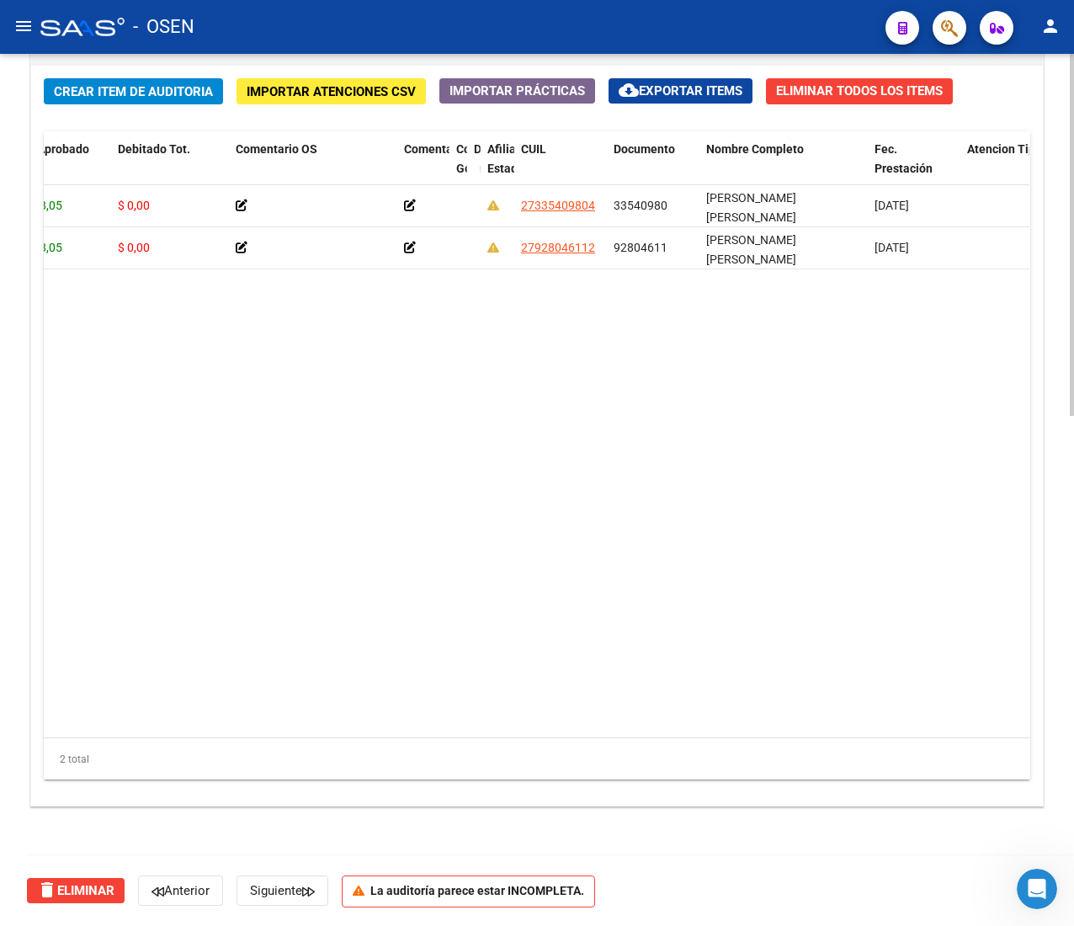
click at [406, 365] on datatable-body "162102 B15 - Boreal $ 21.068,05 $ 21.068,05 $ 0,00 27335409804 33540980 [PERSON…" at bounding box center [537, 461] width 986 height 552
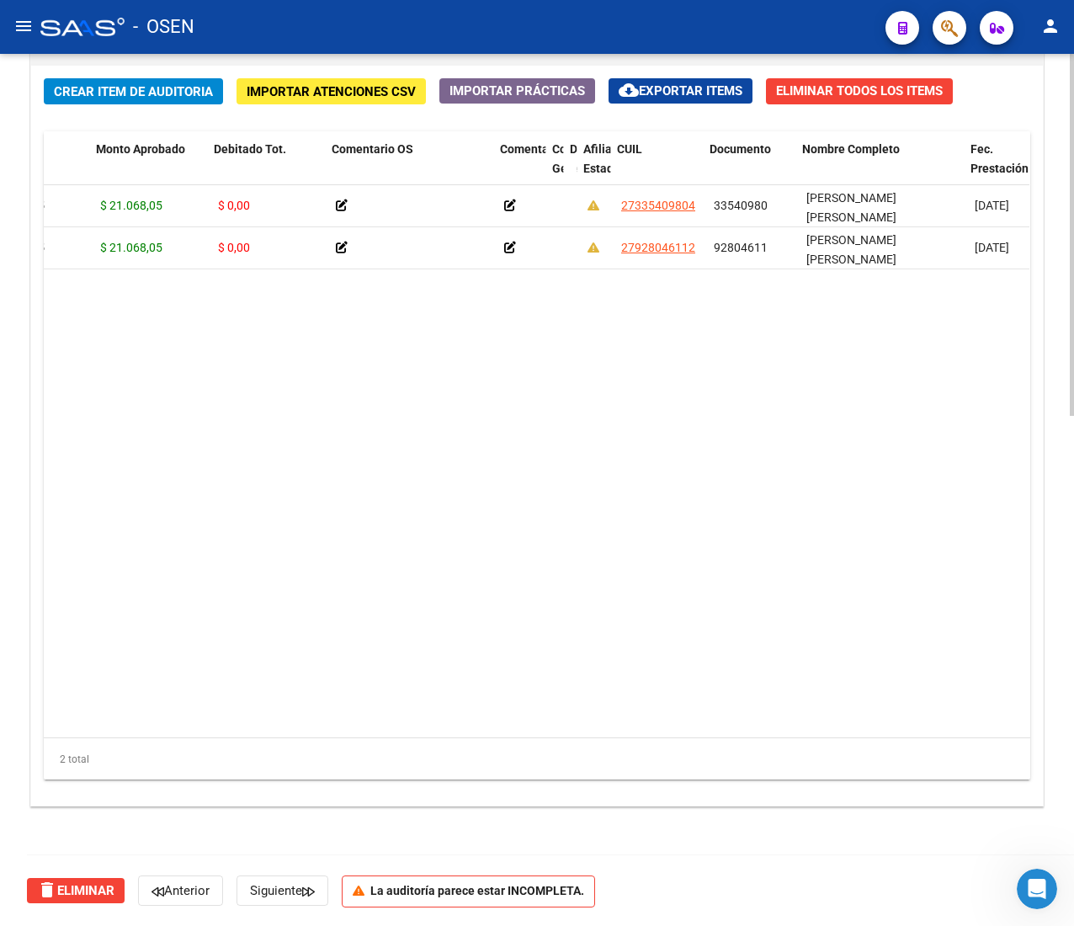
scroll to position [0, 311]
click at [118, 84] on span "Crear Item de Auditoria" at bounding box center [133, 91] width 159 height 15
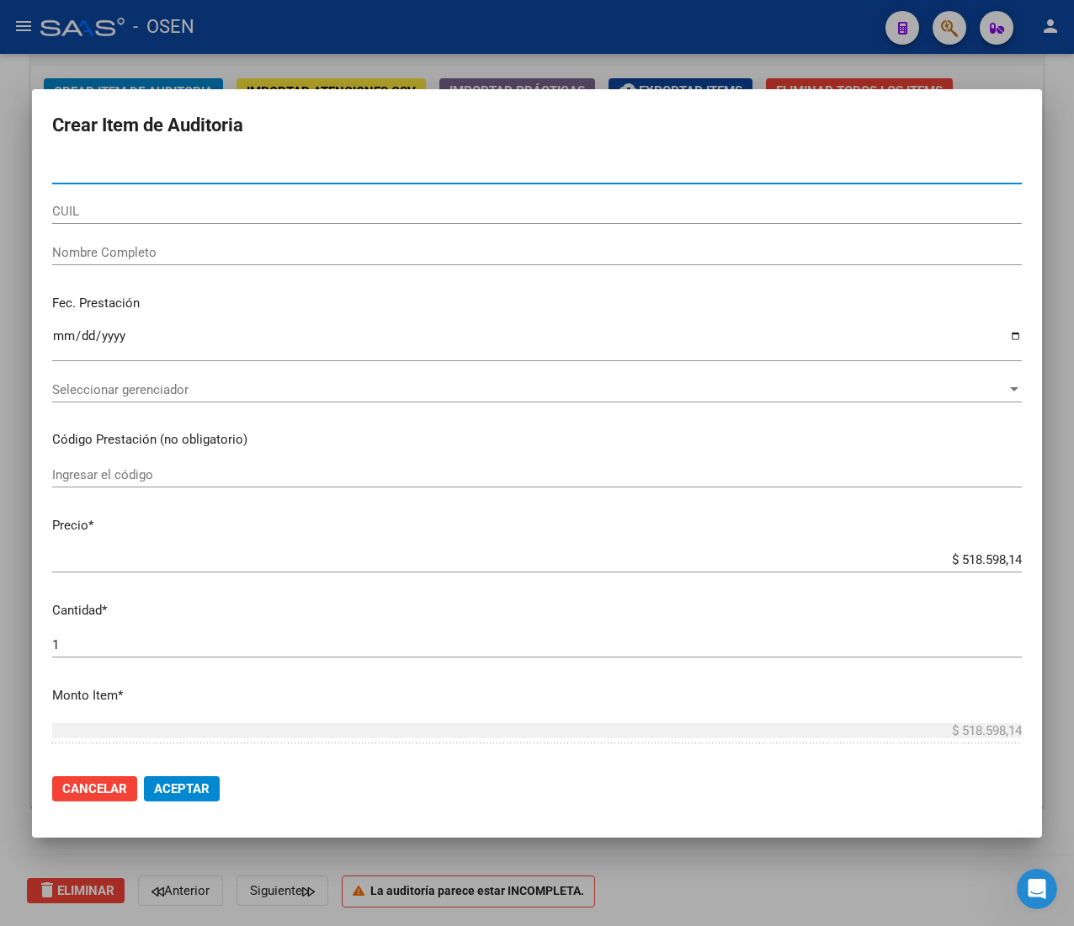
drag, startPoint x: 112, startPoint y: 174, endPoint x: 103, endPoint y: 173, distance: 9.3
click at [109, 173] on input "Nro Documento" at bounding box center [537, 170] width 970 height 15
paste input "30539959"
type input "30539959"
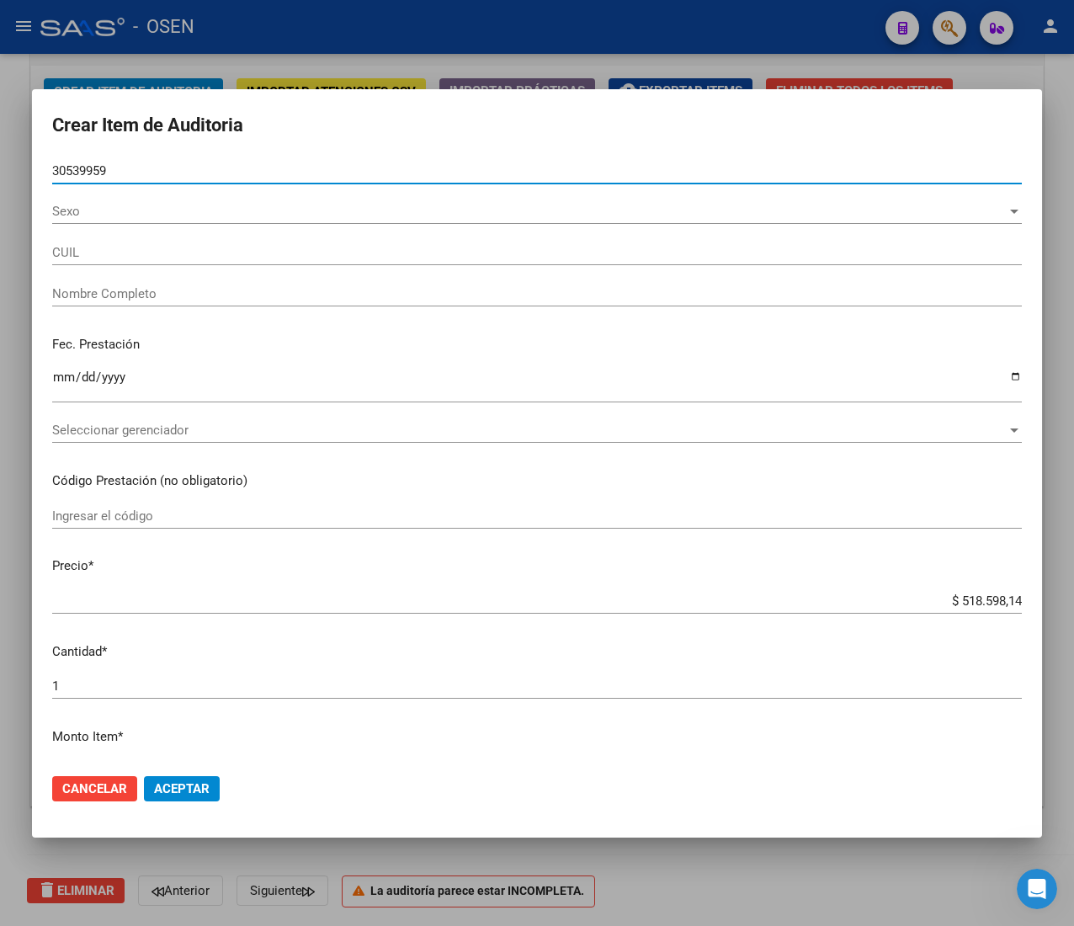
type input "27305399596"
type input "[PERSON_NAME] -"
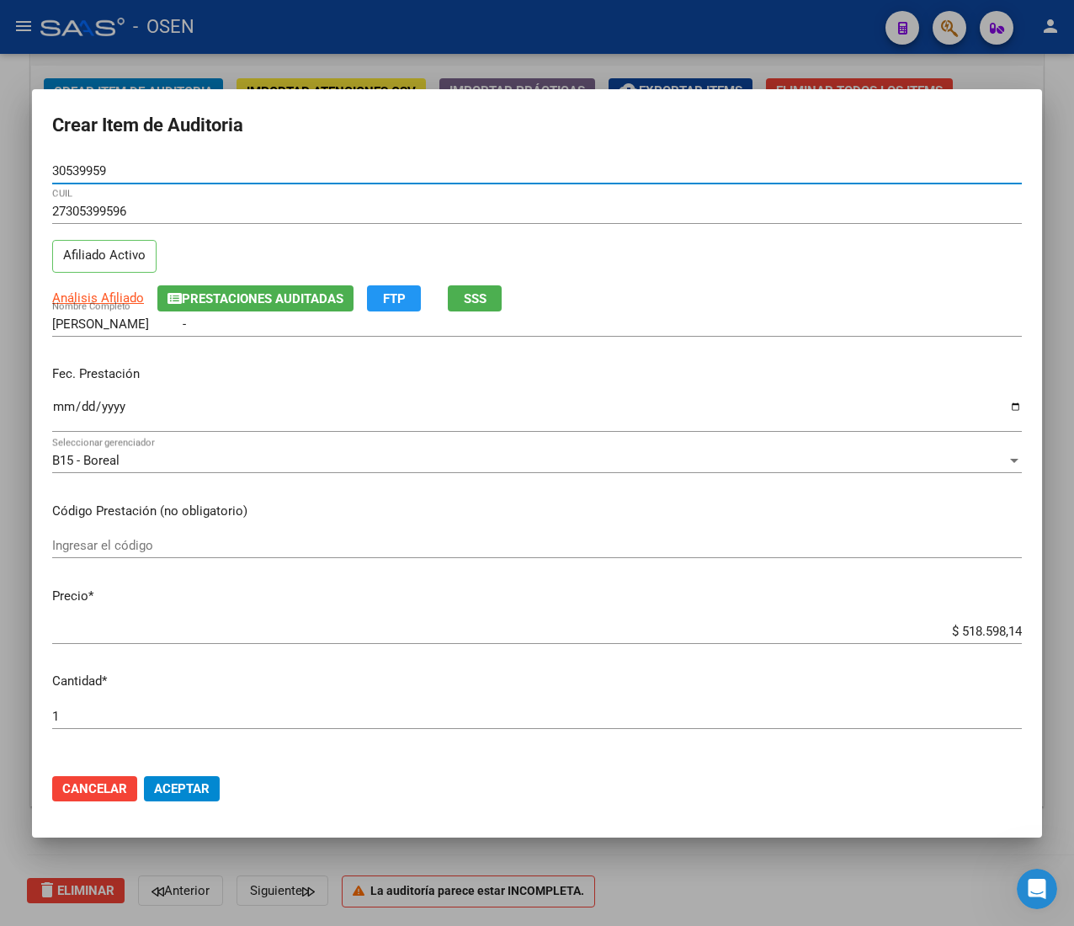
type input "30539959"
click at [59, 417] on input "Ingresar la fecha" at bounding box center [537, 413] width 970 height 27
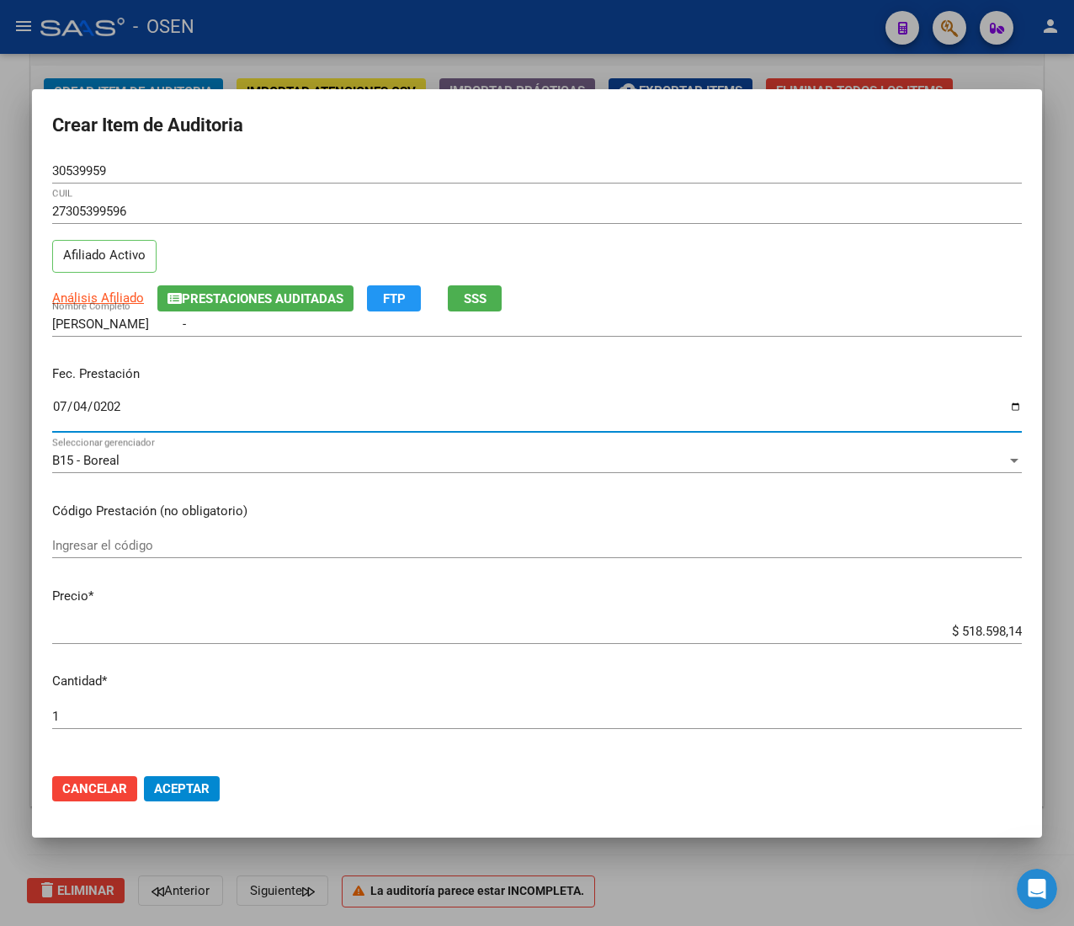
type input "[DATE]"
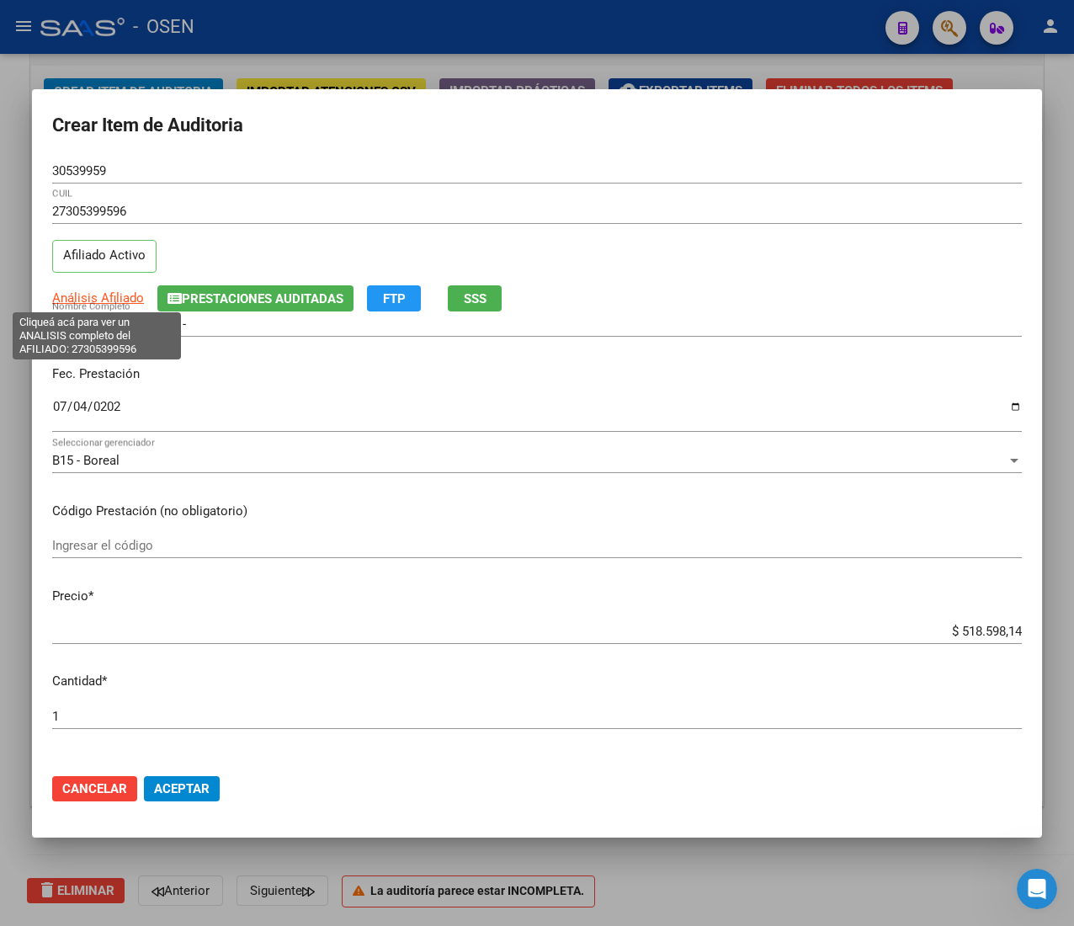
click at [103, 292] on span "Análisis Afiliado" at bounding box center [98, 297] width 92 height 15
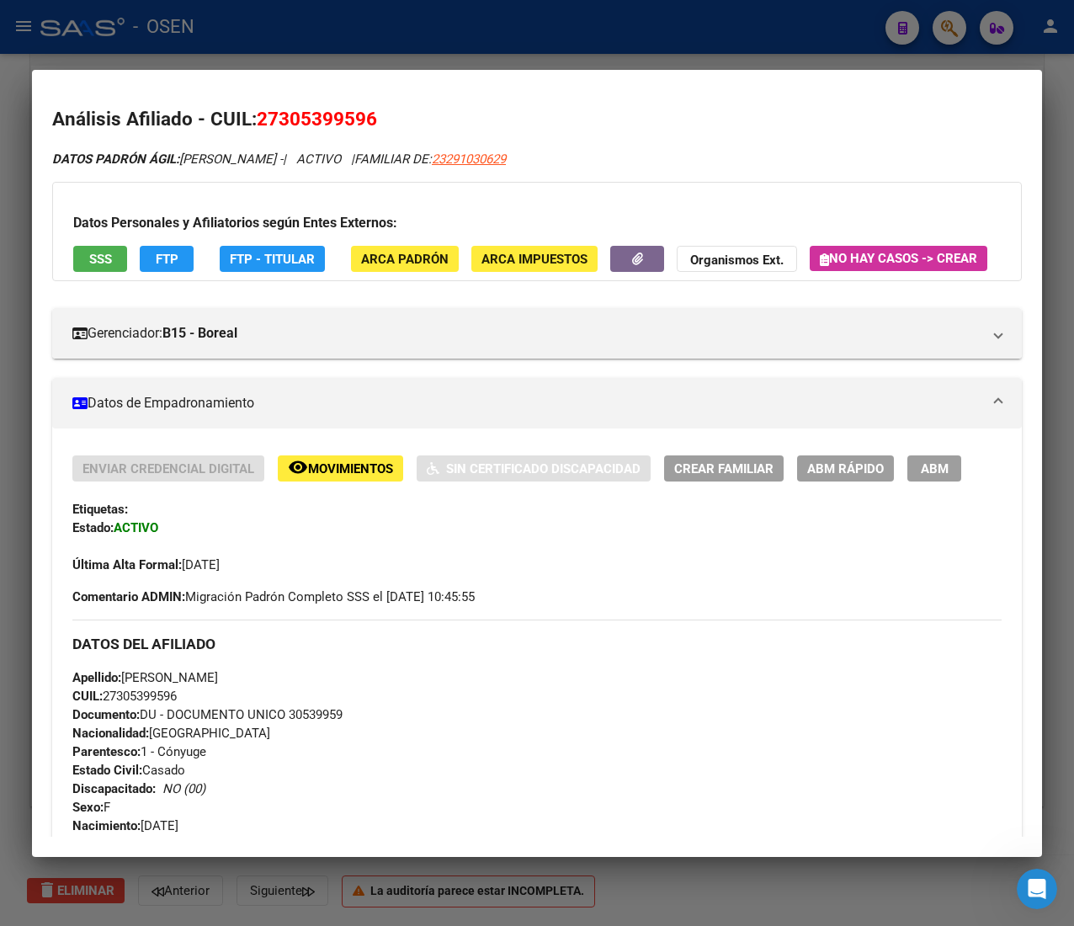
scroll to position [869, 0]
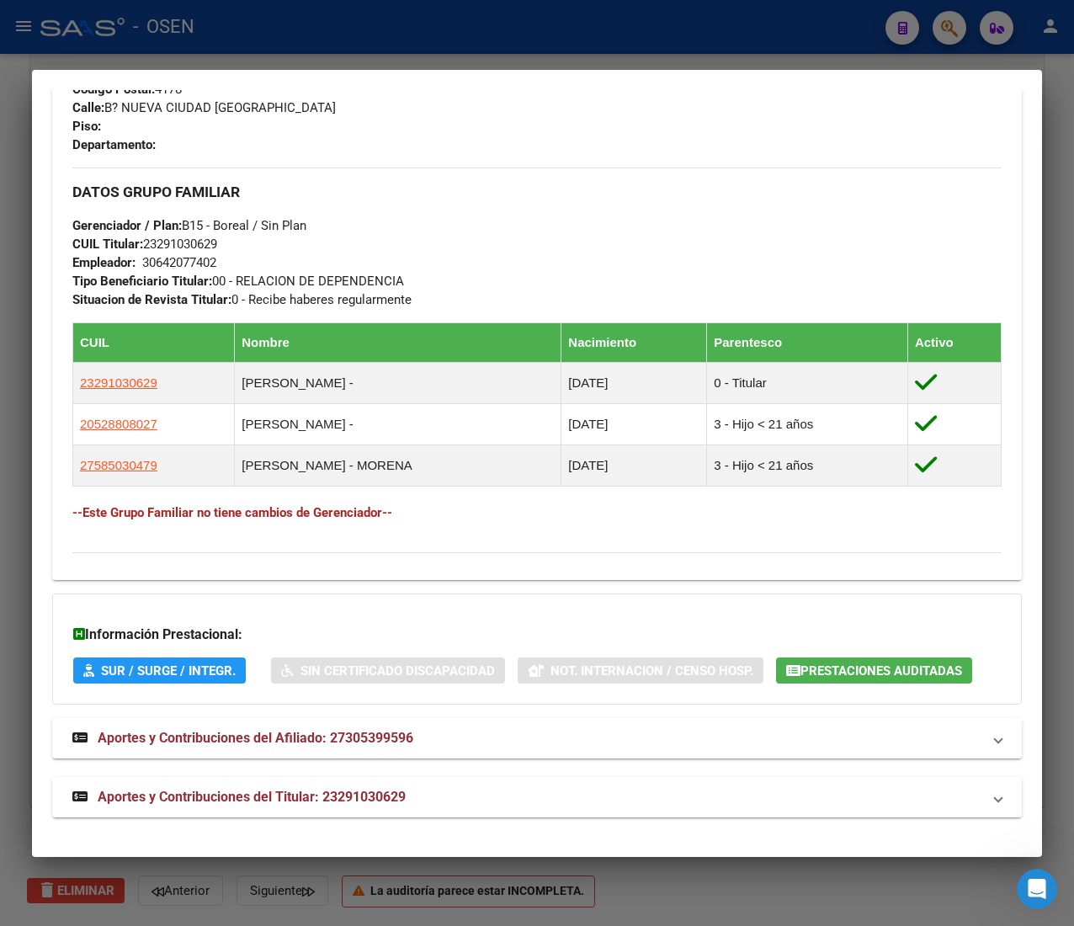
click at [562, 797] on mat-panel-title "Aportes y Contribuciones del Titular: 23291030629" at bounding box center [526, 797] width 909 height 20
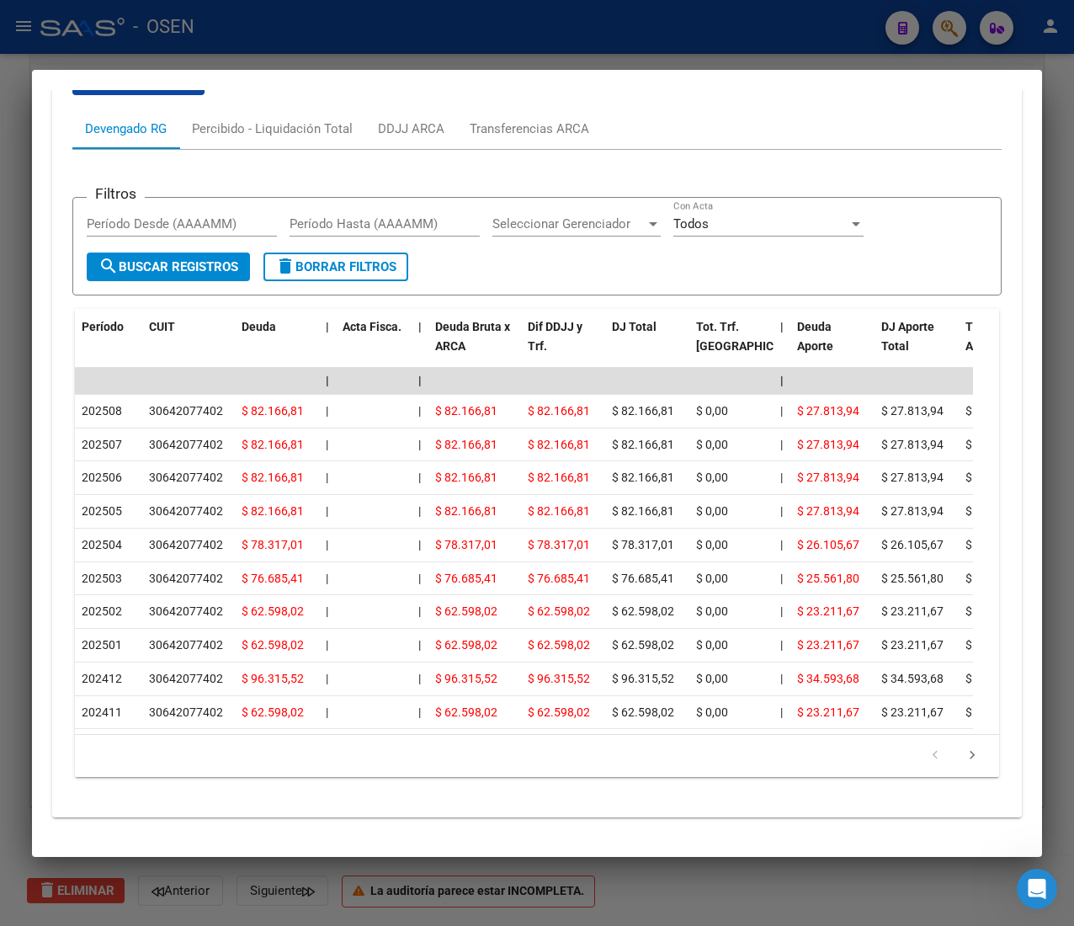
scroll to position [1698, 0]
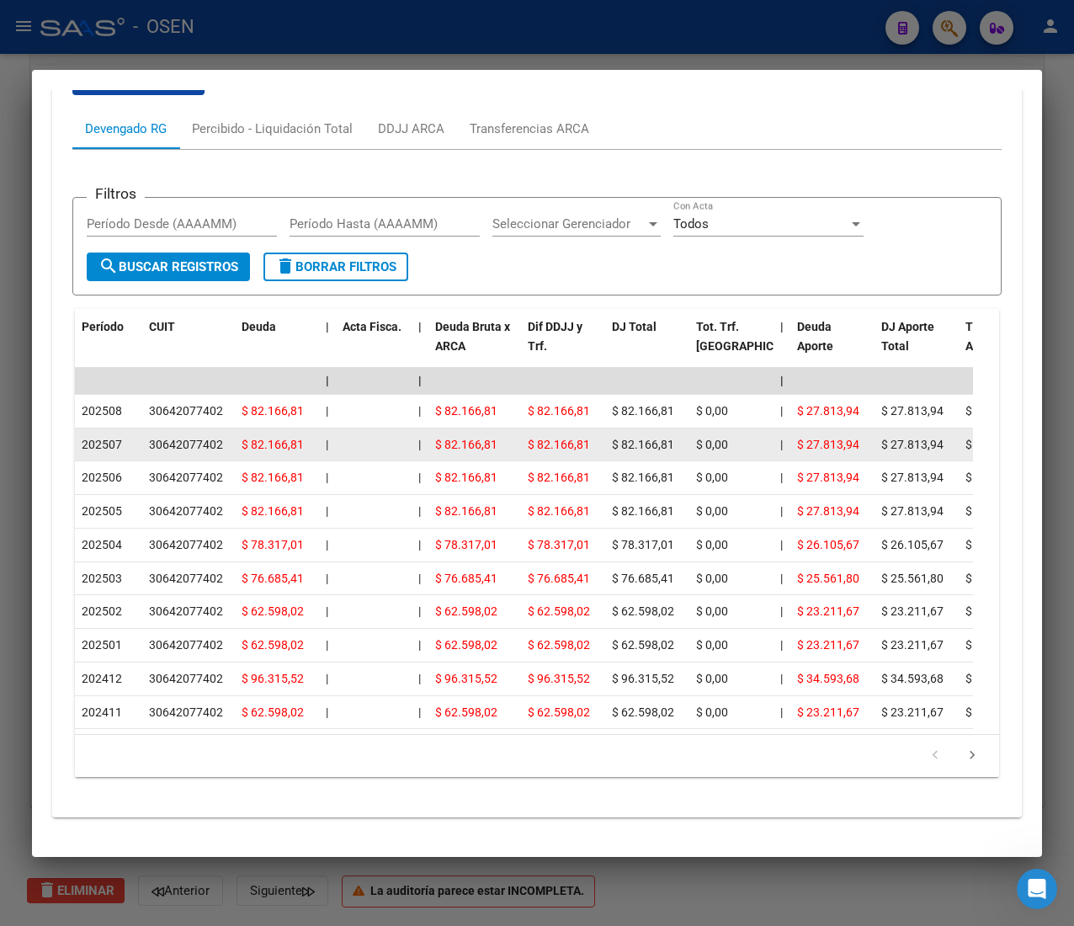
click at [441, 438] on span "$ 82.166,81" at bounding box center [466, 444] width 62 height 13
drag, startPoint x: 490, startPoint y: 412, endPoint x: 449, endPoint y: 413, distance: 41.2
click at [449, 438] on span "$ 82.166,81" at bounding box center [466, 444] width 62 height 13
click at [445, 438] on span "$ 82.166,81" at bounding box center [466, 444] width 62 height 13
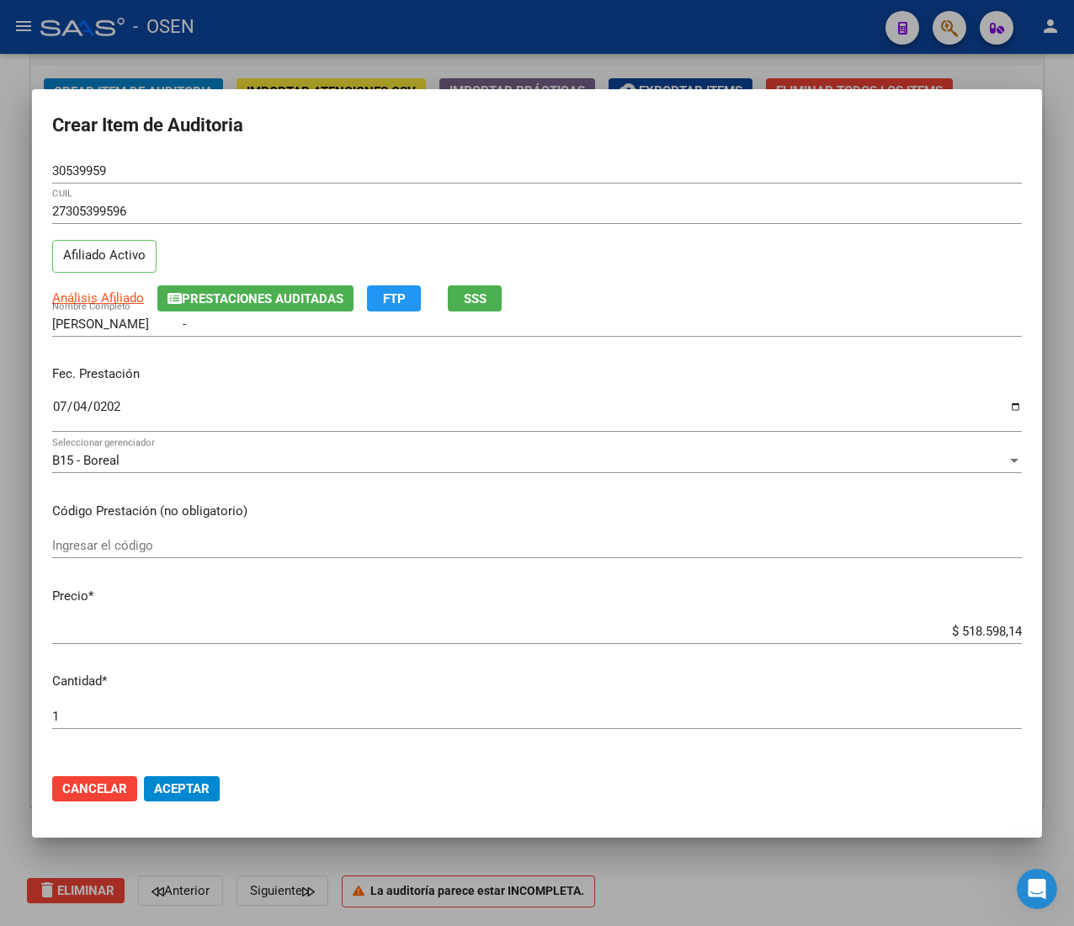
click at [950, 628] on input "$ 518.598,14" at bounding box center [537, 631] width 970 height 15
type input "$ 0,01"
type input "$ 0,02"
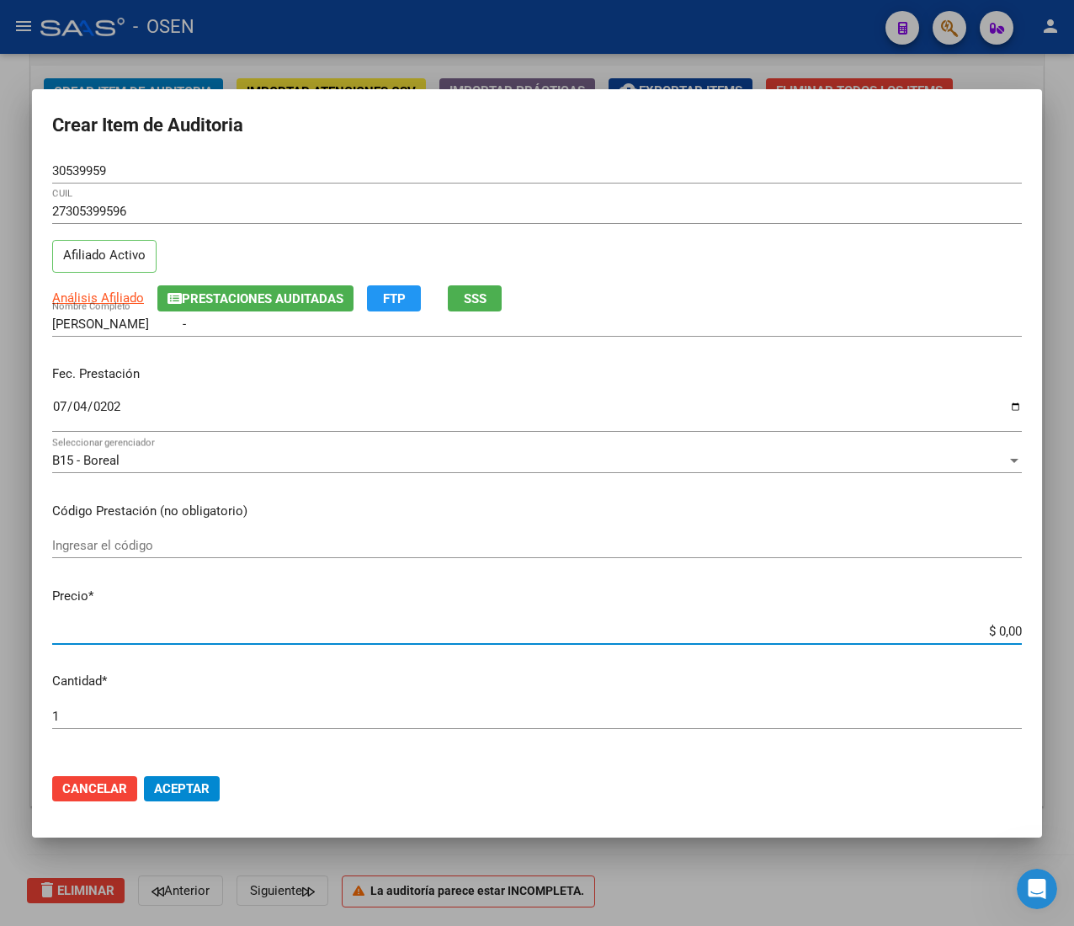
type input "$ 0,02"
type input "$ 0,21"
type input "$ 2,10"
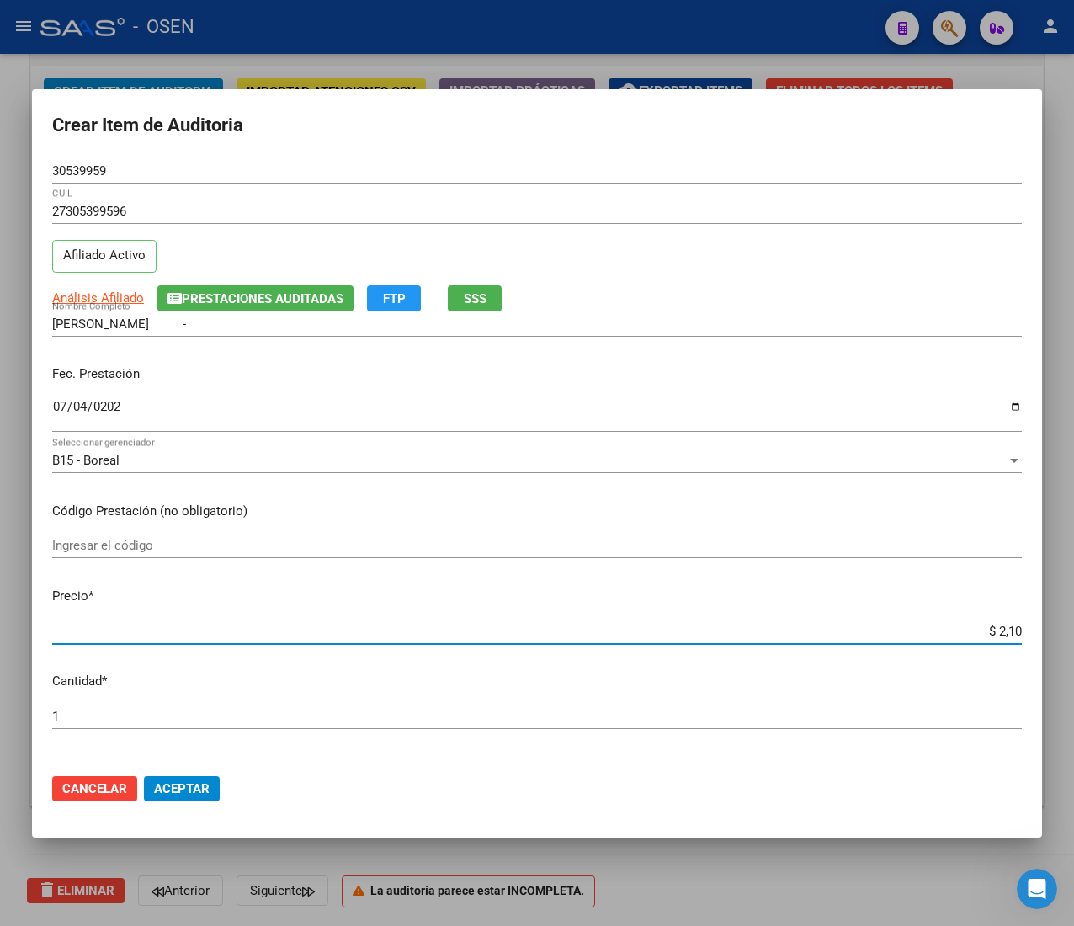
type input "$ 21,06"
type input "$ 210,68"
type input "$ 2.106,80"
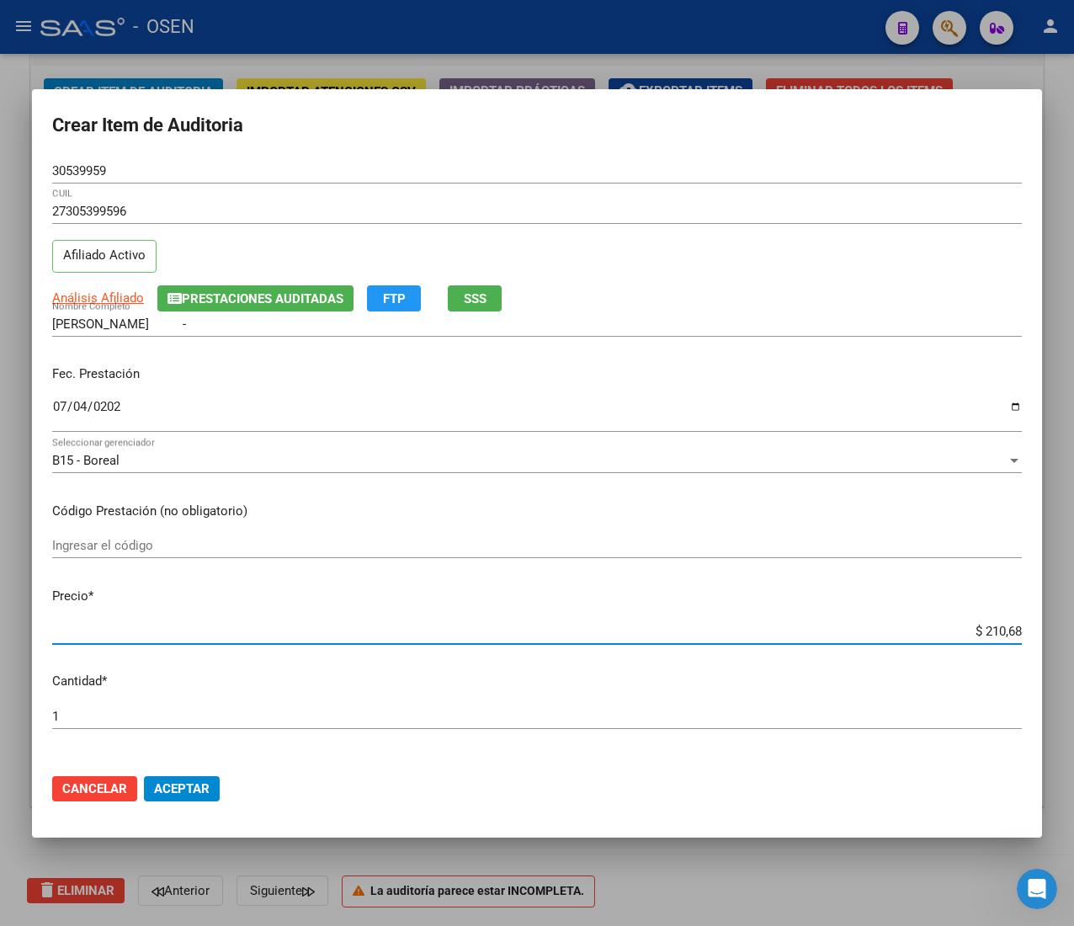
type input "$ 2.106,80"
type input "$ 21.068,05"
click at [186, 787] on span "Aceptar" at bounding box center [182, 788] width 56 height 15
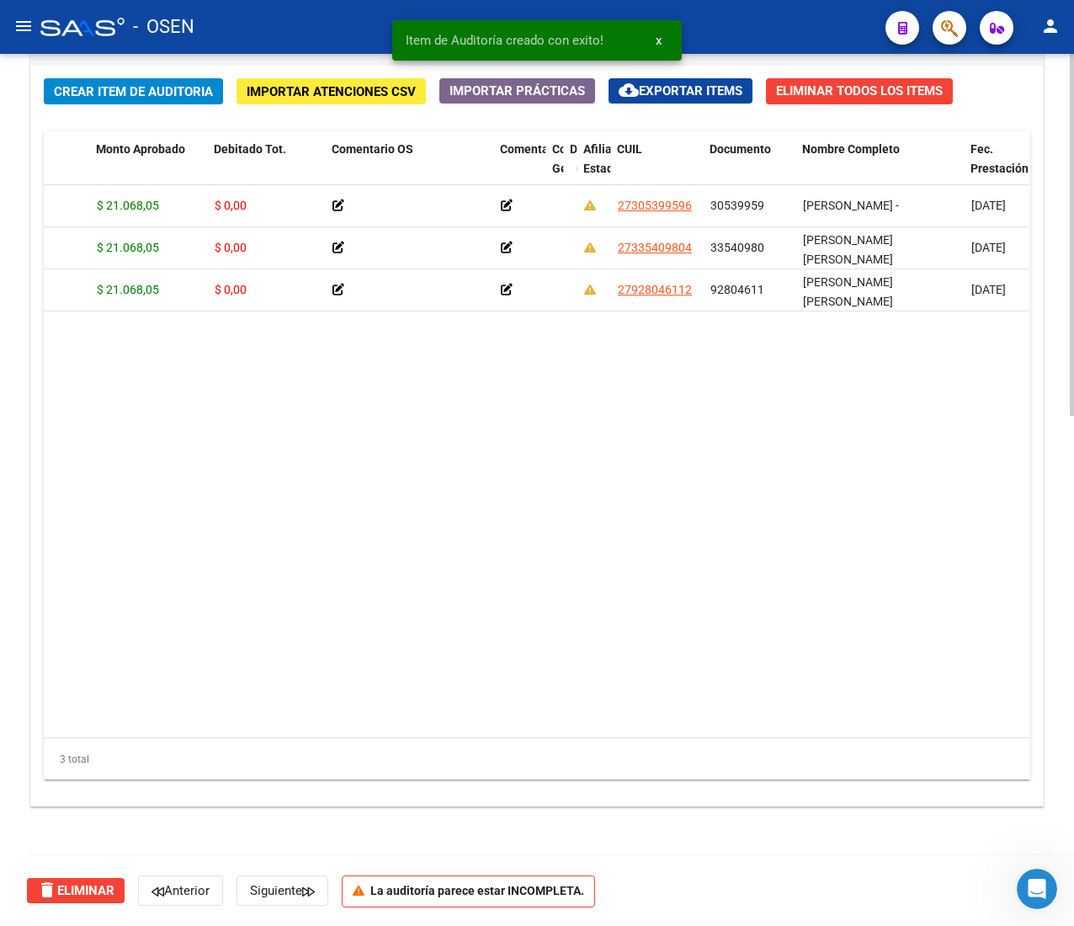
click at [84, 84] on span "Crear Item de Auditoria" at bounding box center [133, 91] width 159 height 15
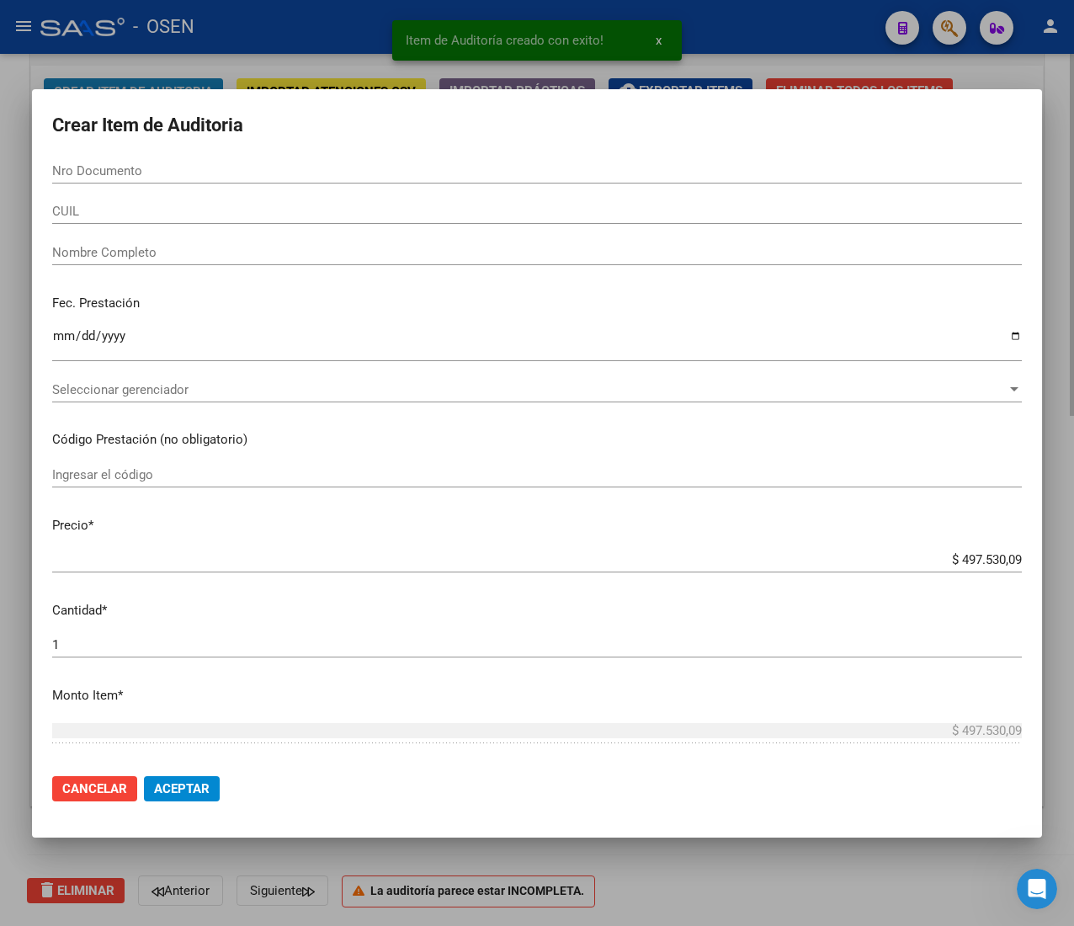
paste input "22545430"
type input "22545430"
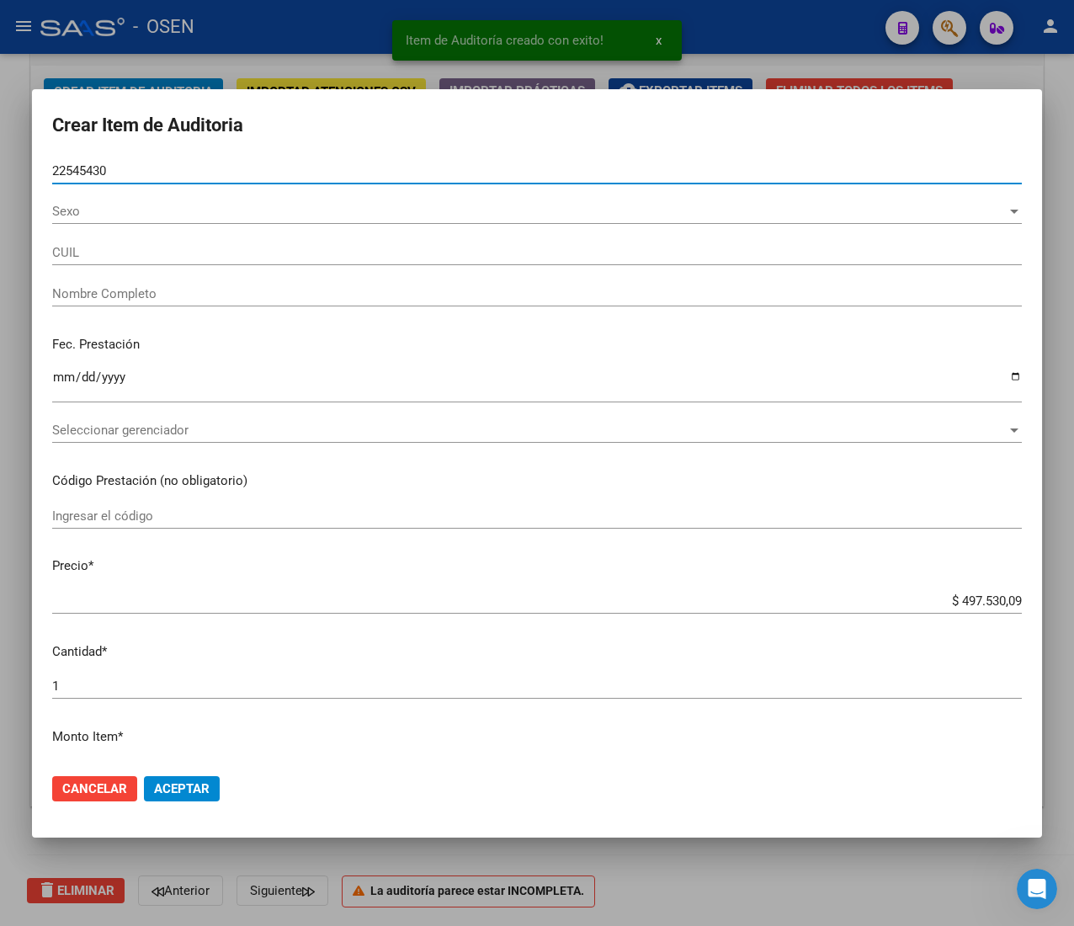
type input "20225454303"
type input "[PERSON_NAME]"
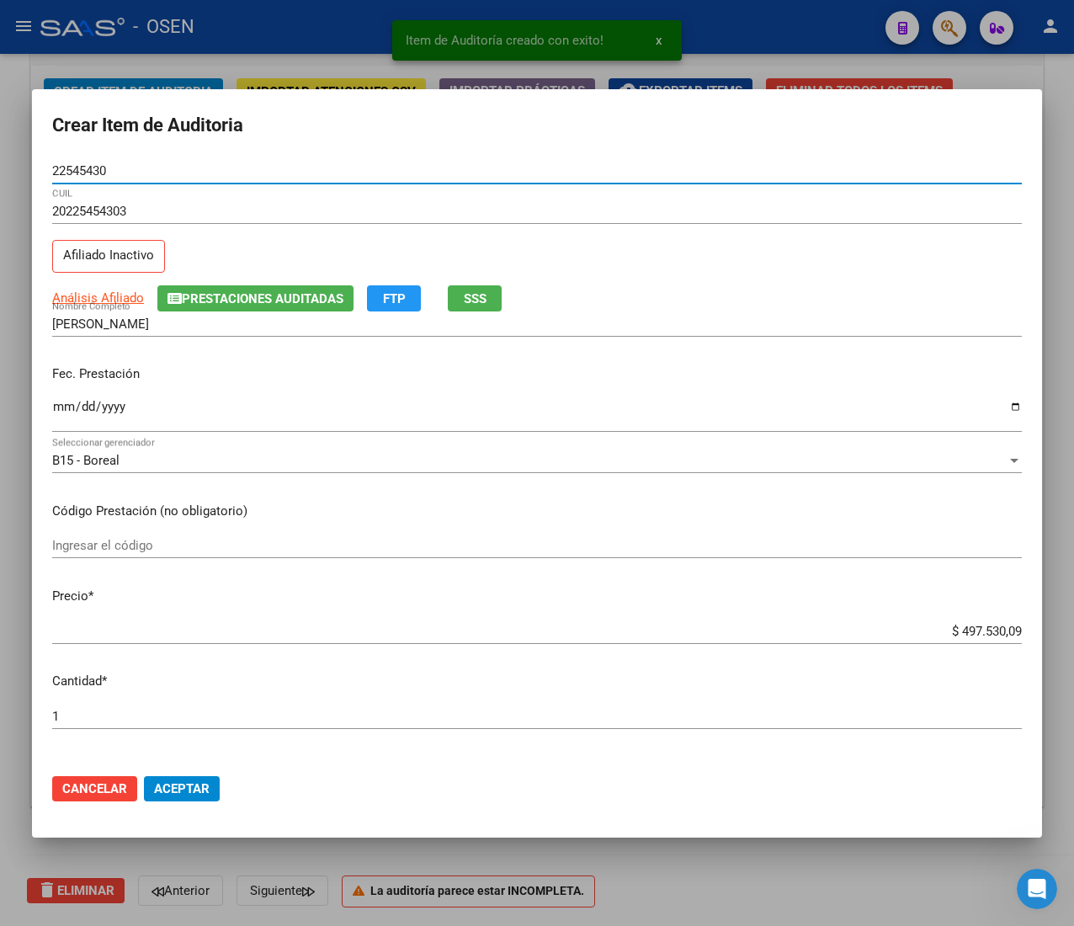
type input "22545430"
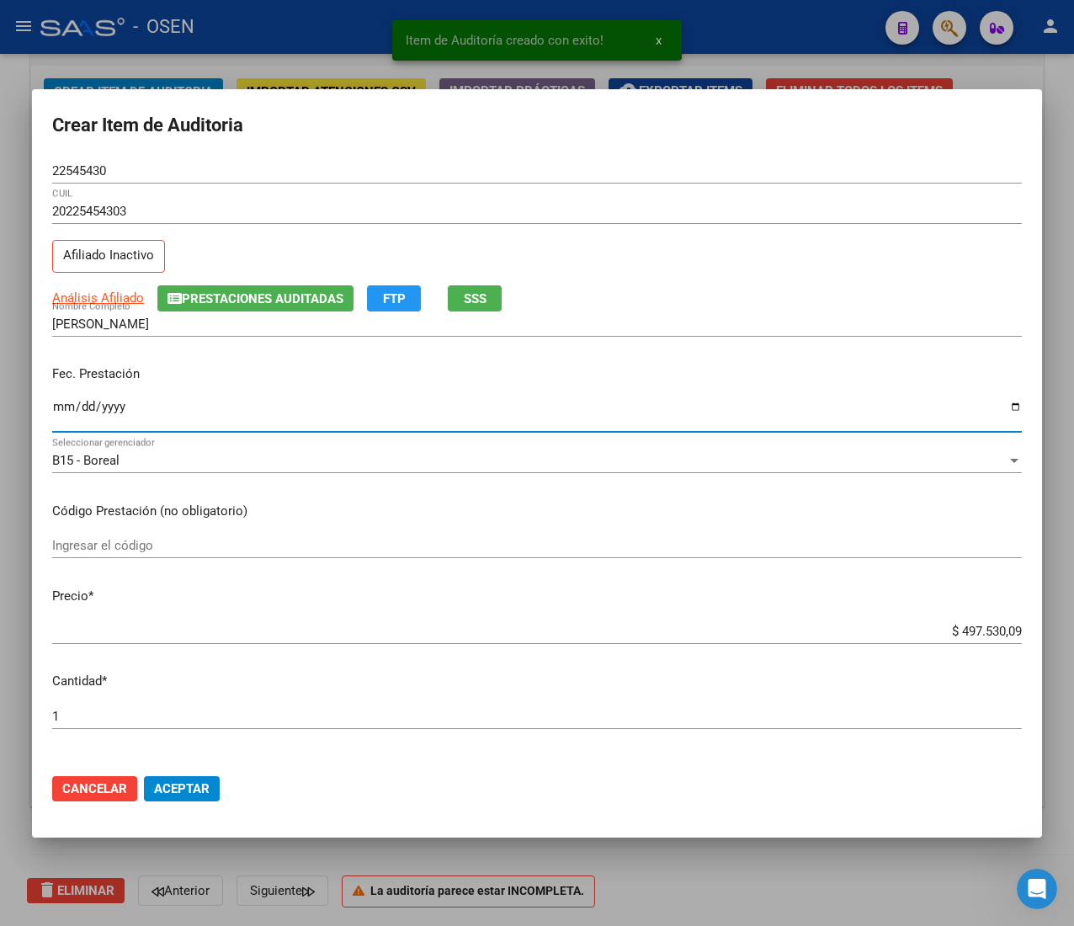
click at [61, 419] on input "Ingresar la fecha" at bounding box center [537, 413] width 970 height 27
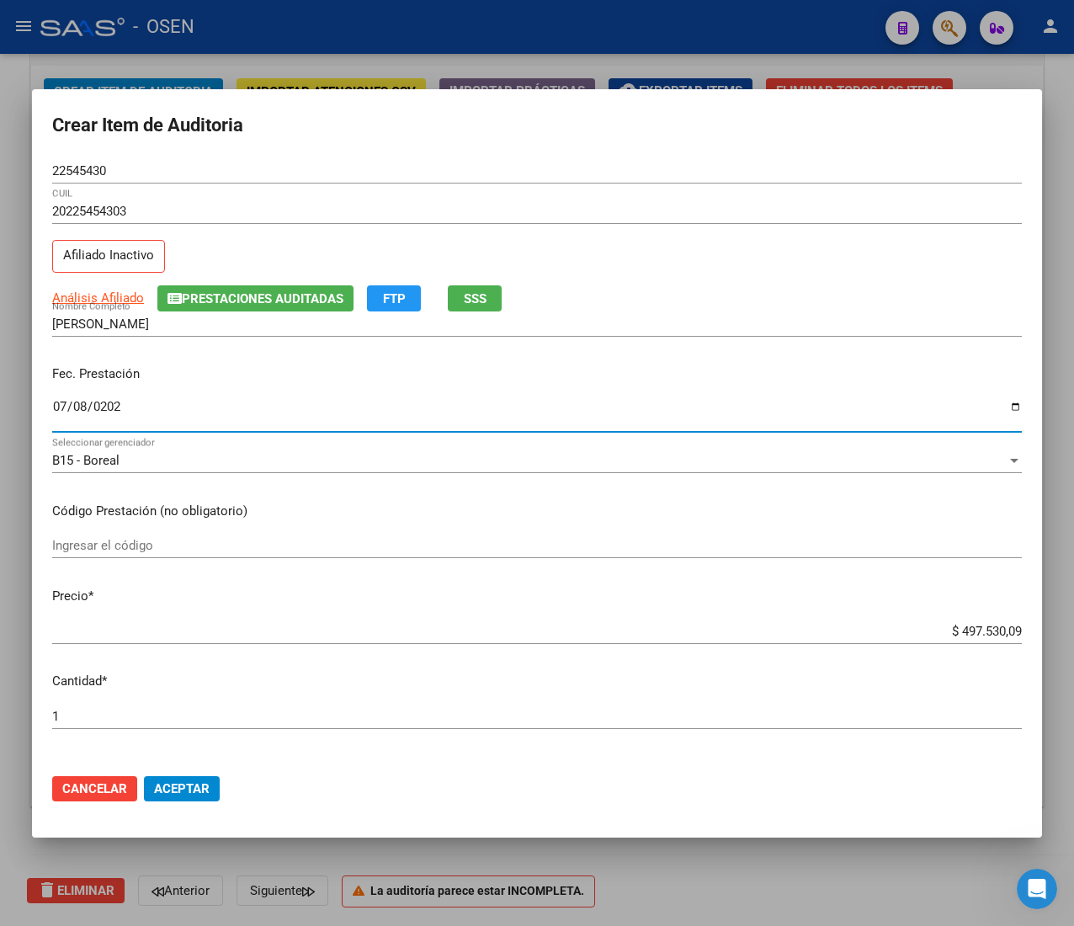
type input "[DATE]"
click at [79, 167] on input "22545430" at bounding box center [537, 170] width 970 height 15
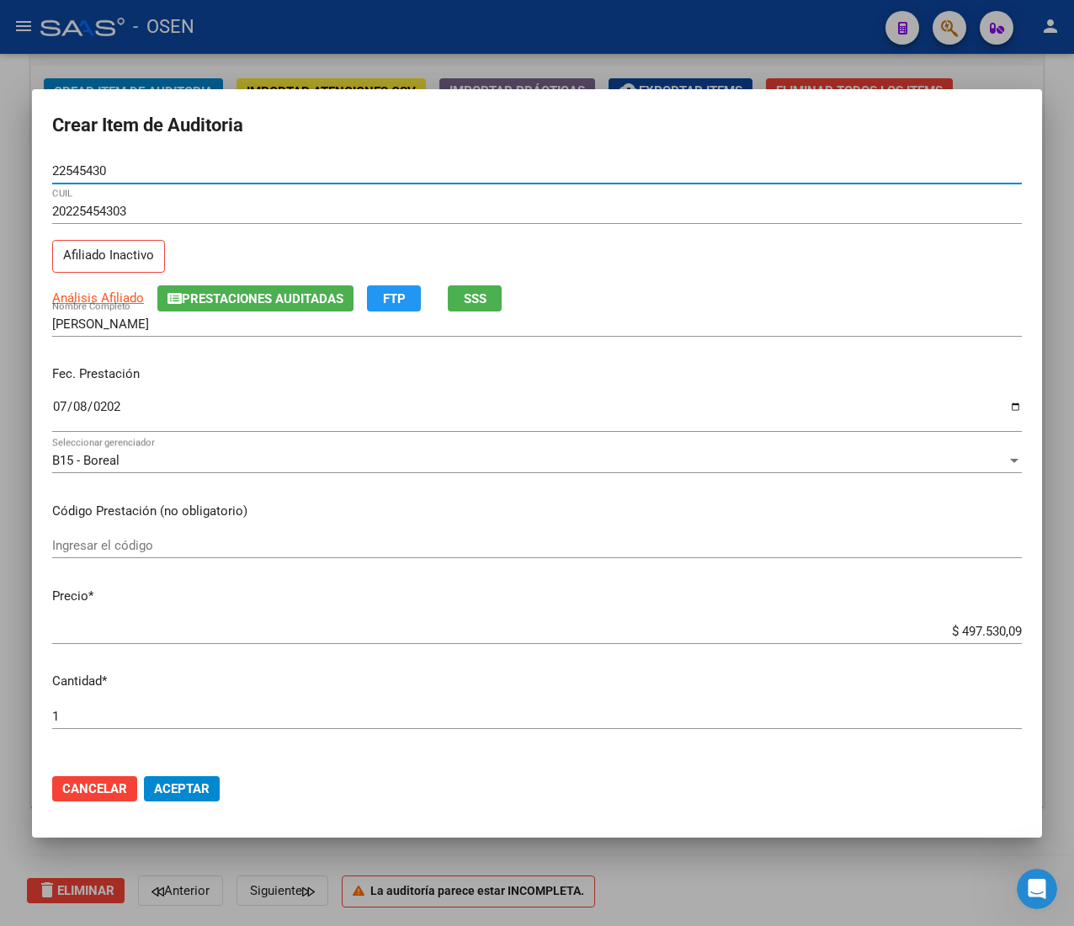
click at [79, 167] on input "22545430" at bounding box center [537, 170] width 970 height 15
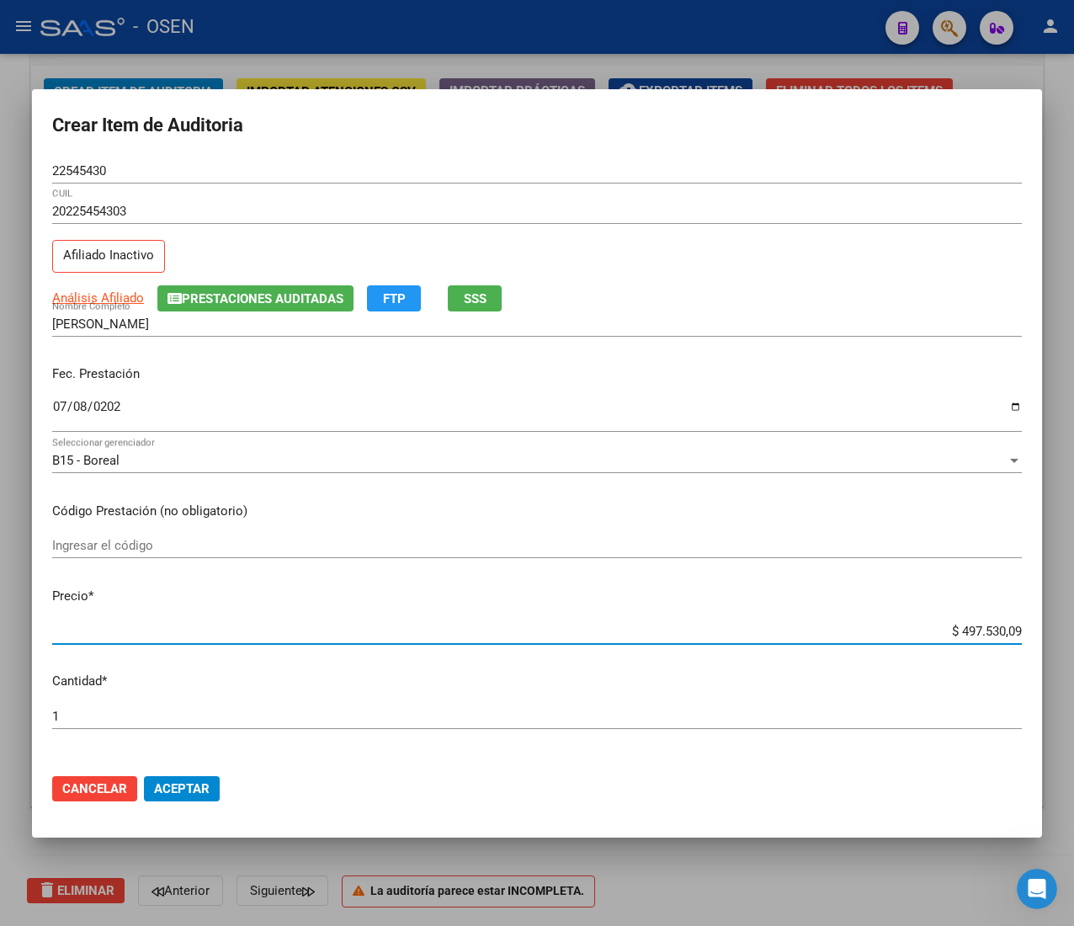
click at [980, 630] on input "$ 497.530,09" at bounding box center [537, 631] width 970 height 15
type input "$ 0,02"
type input "$ 0,21"
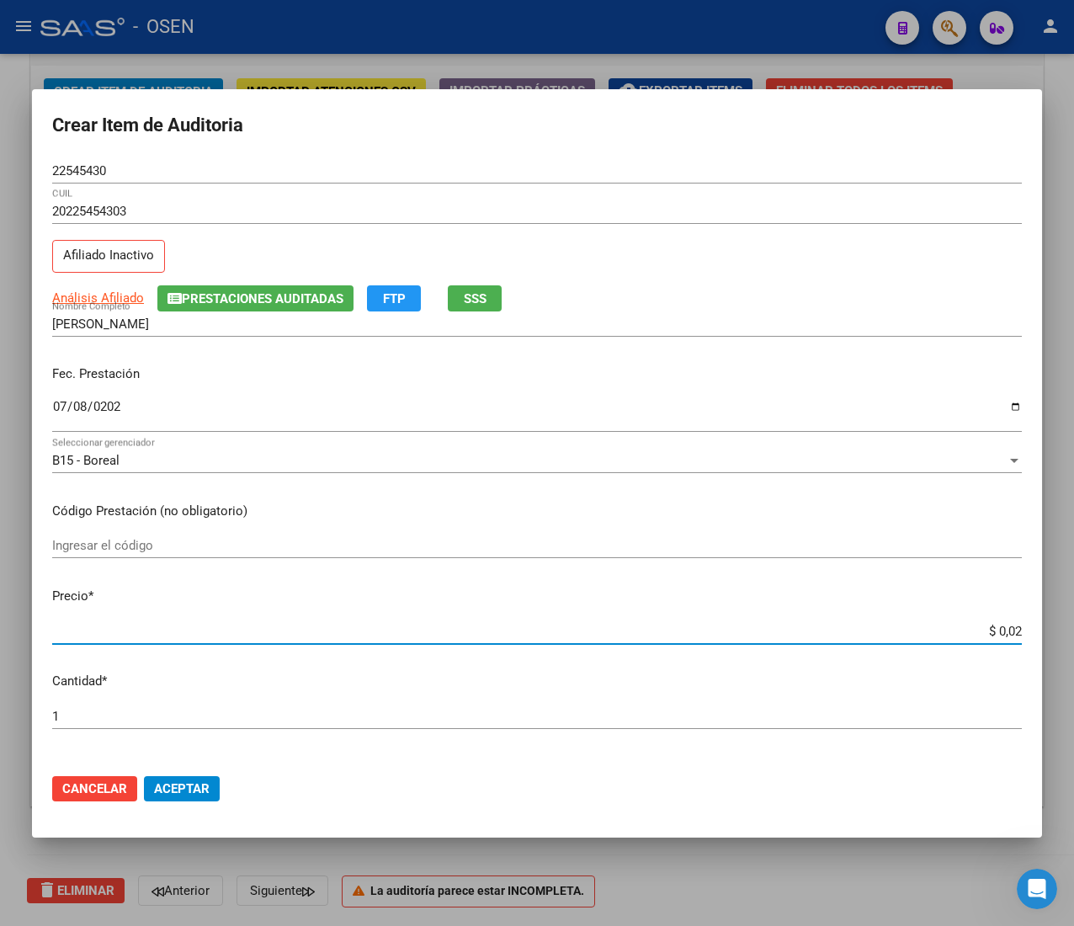
type input "$ 0,21"
type input "$ 2,10"
type input "$ 21,06"
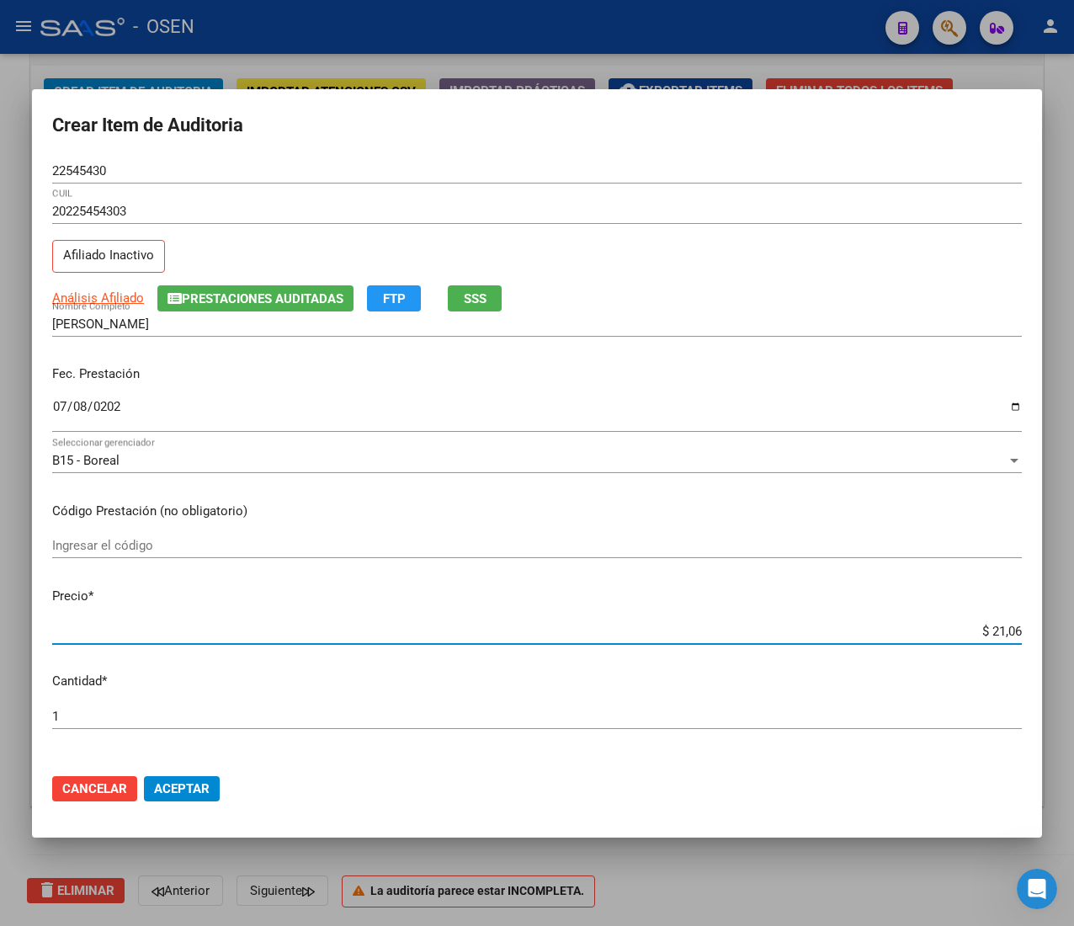
type input "$ 210,68"
type input "$ 2.106,80"
type input "$ 21.068,05"
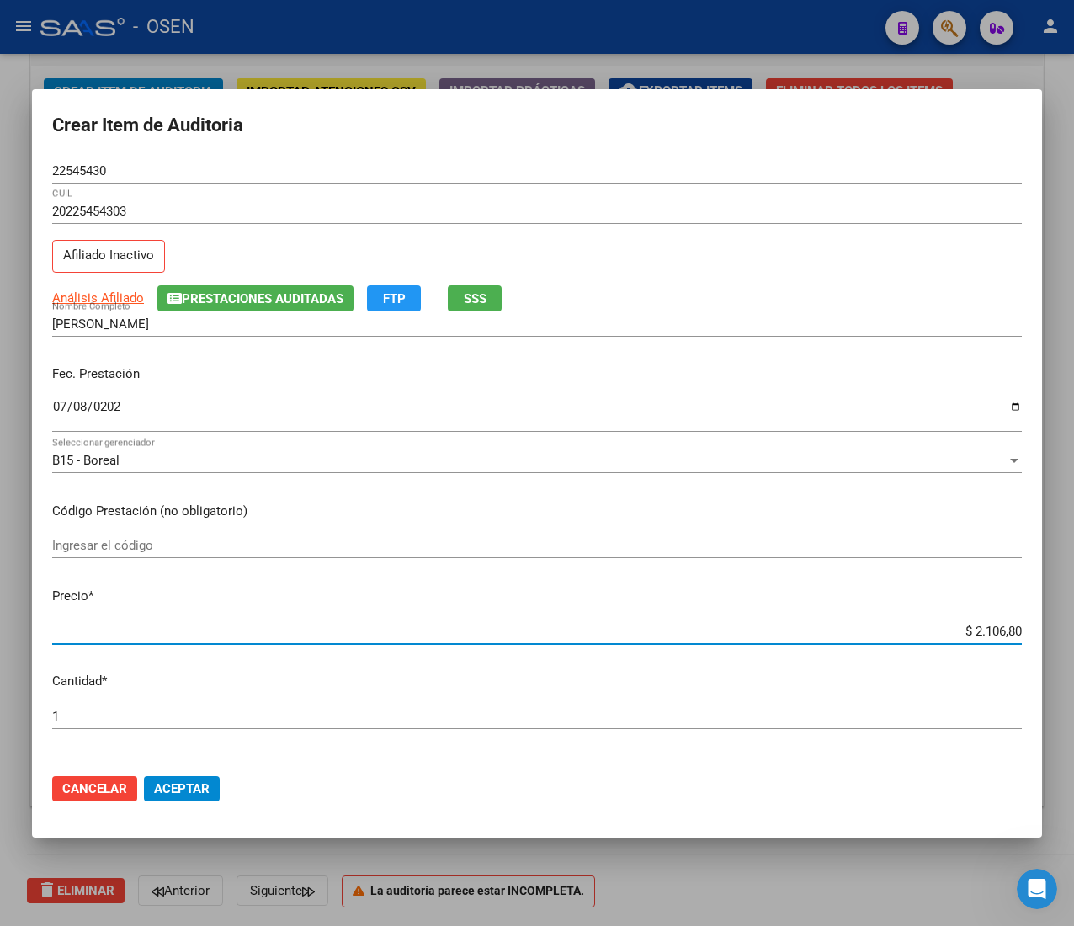
type input "$ 21.068,05"
click at [175, 793] on span "Aceptar" at bounding box center [182, 788] width 56 height 15
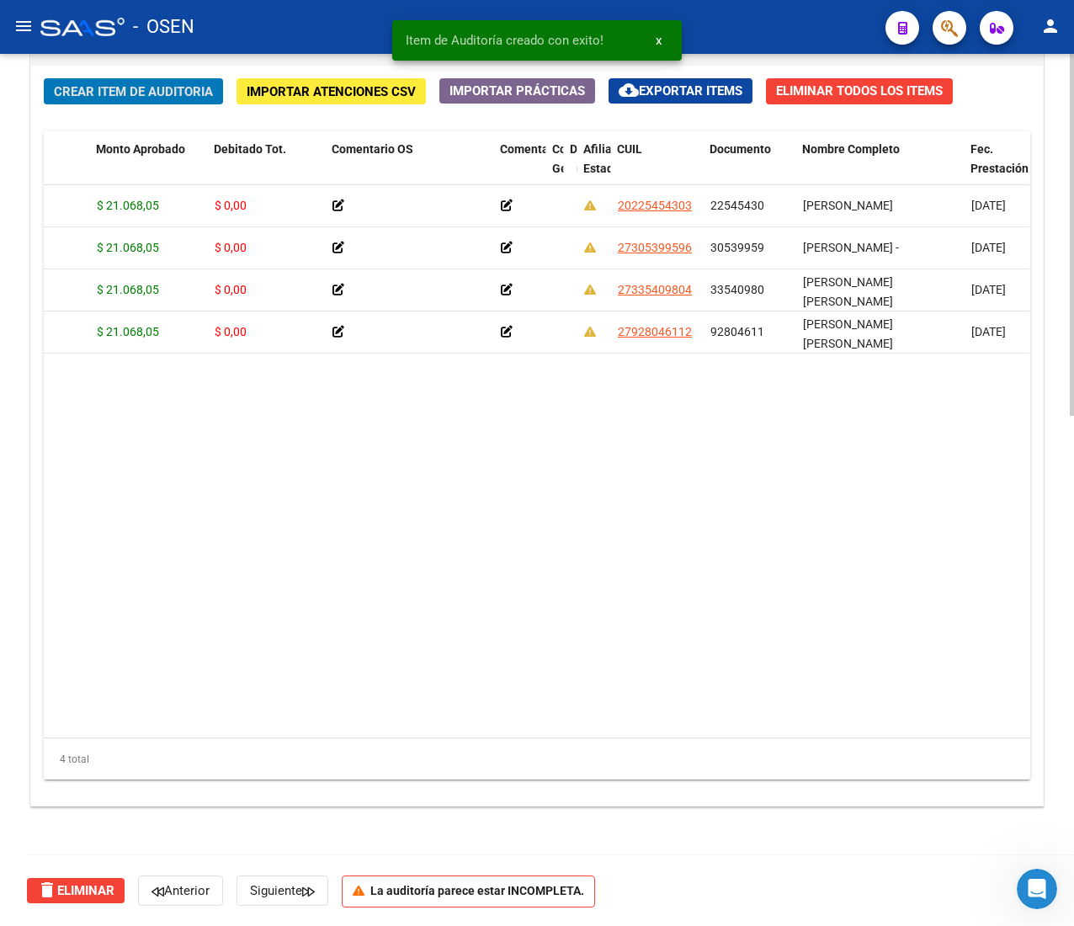
click at [162, 93] on span "Crear Item de Auditoria" at bounding box center [133, 91] width 159 height 15
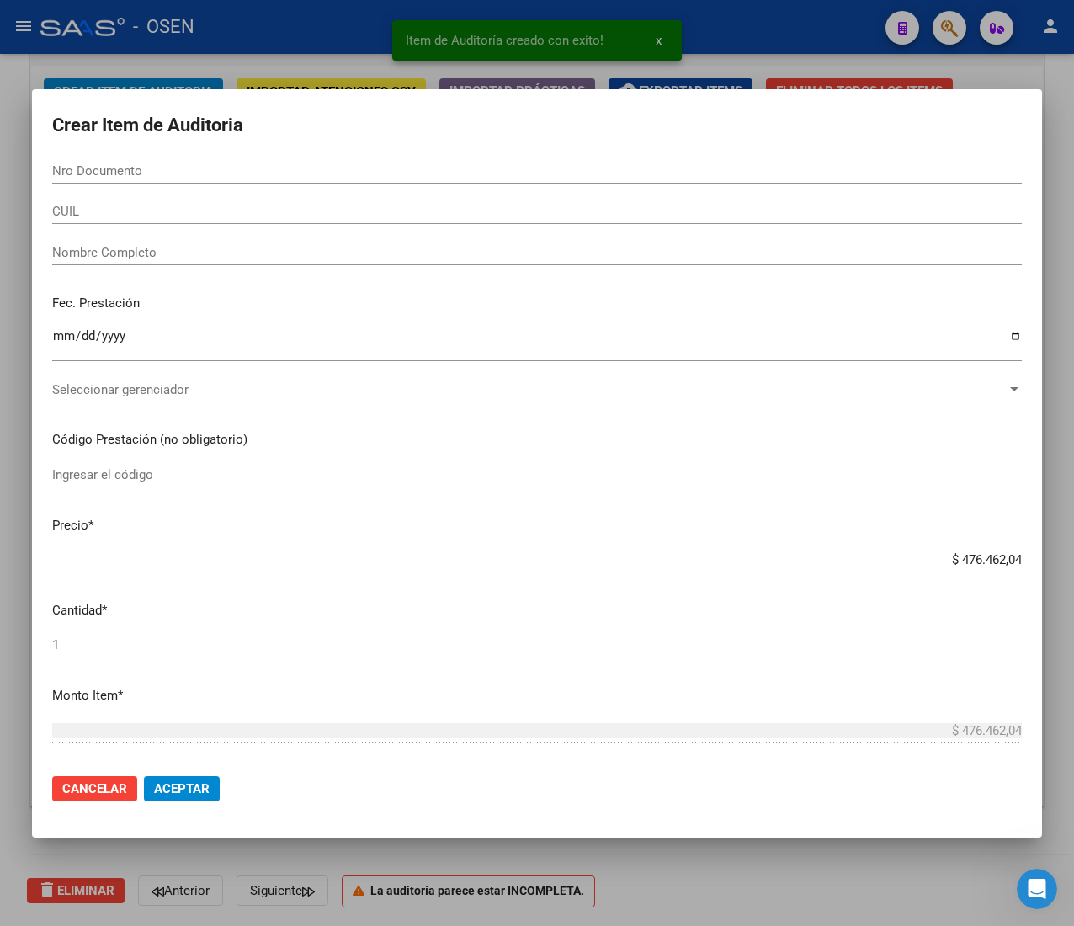
click at [126, 163] on input "Nro Documento" at bounding box center [537, 170] width 970 height 15
paste input "92804611"
type input "92804611"
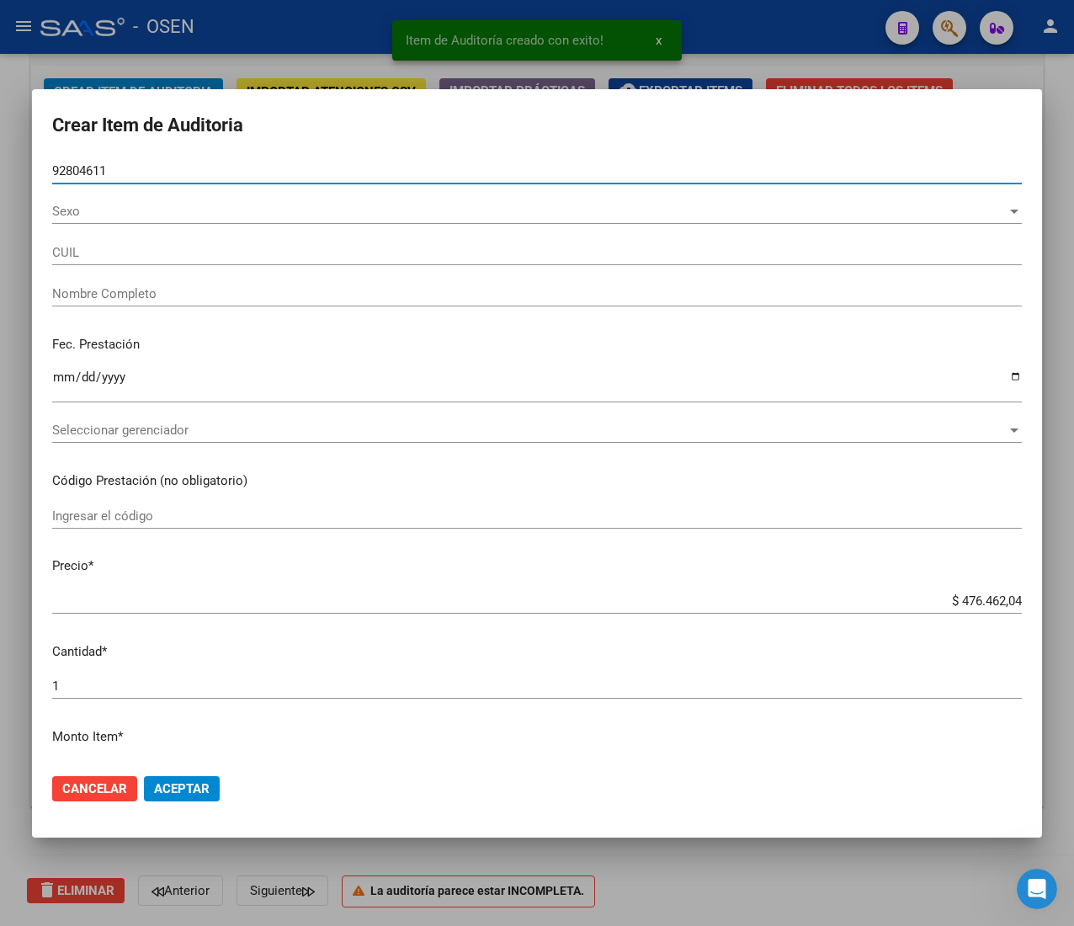
type input "27928046112"
type input "[PERSON_NAME] [PERSON_NAME]"
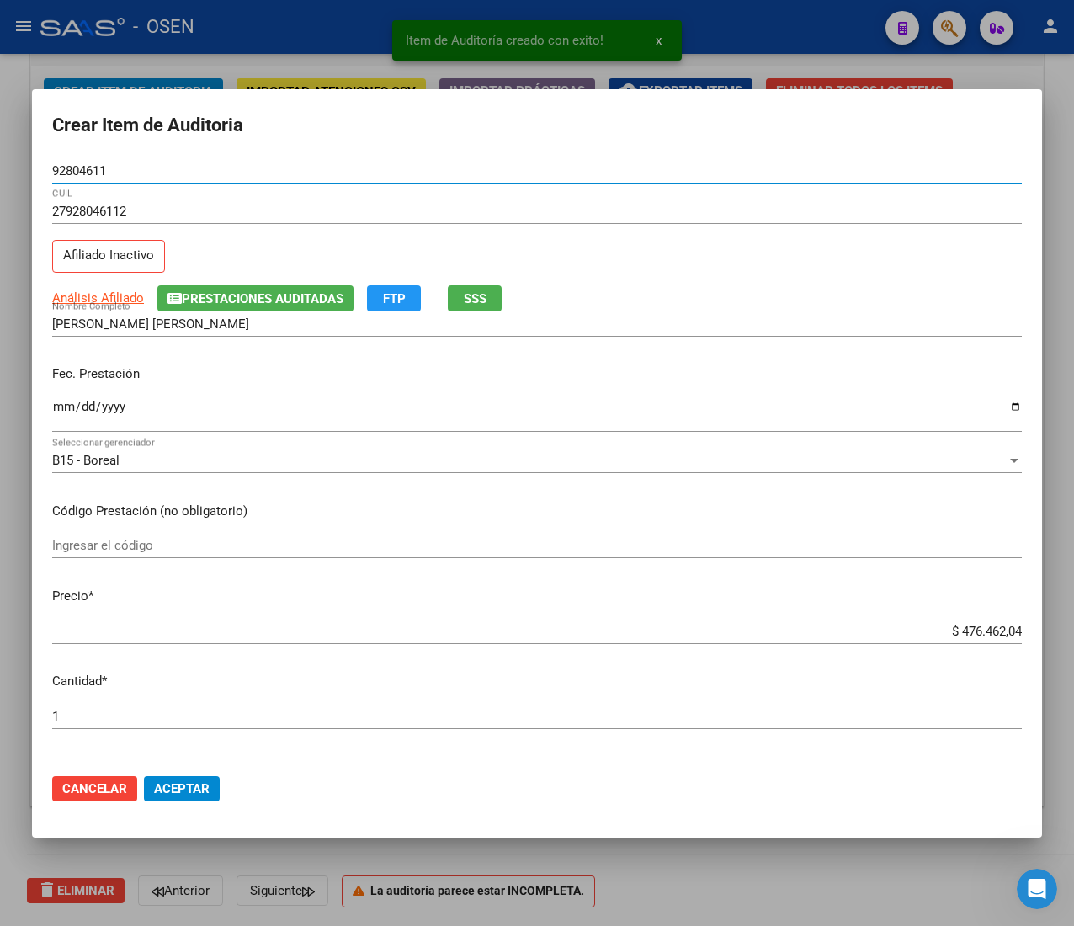
type input "92804611"
click at [64, 417] on input "Ingresar la fecha" at bounding box center [537, 413] width 970 height 27
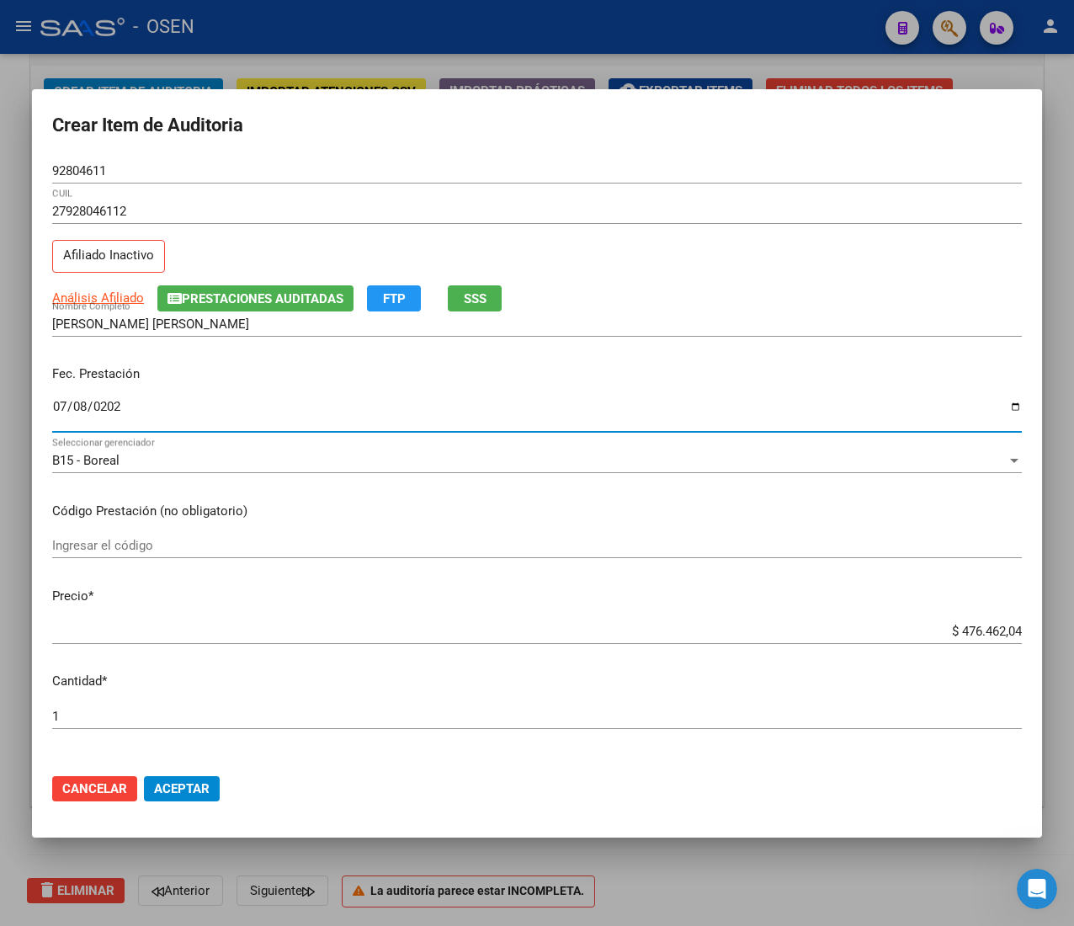
type input "[DATE]"
click at [963, 631] on input "$ 476.462,04" at bounding box center [537, 631] width 970 height 15
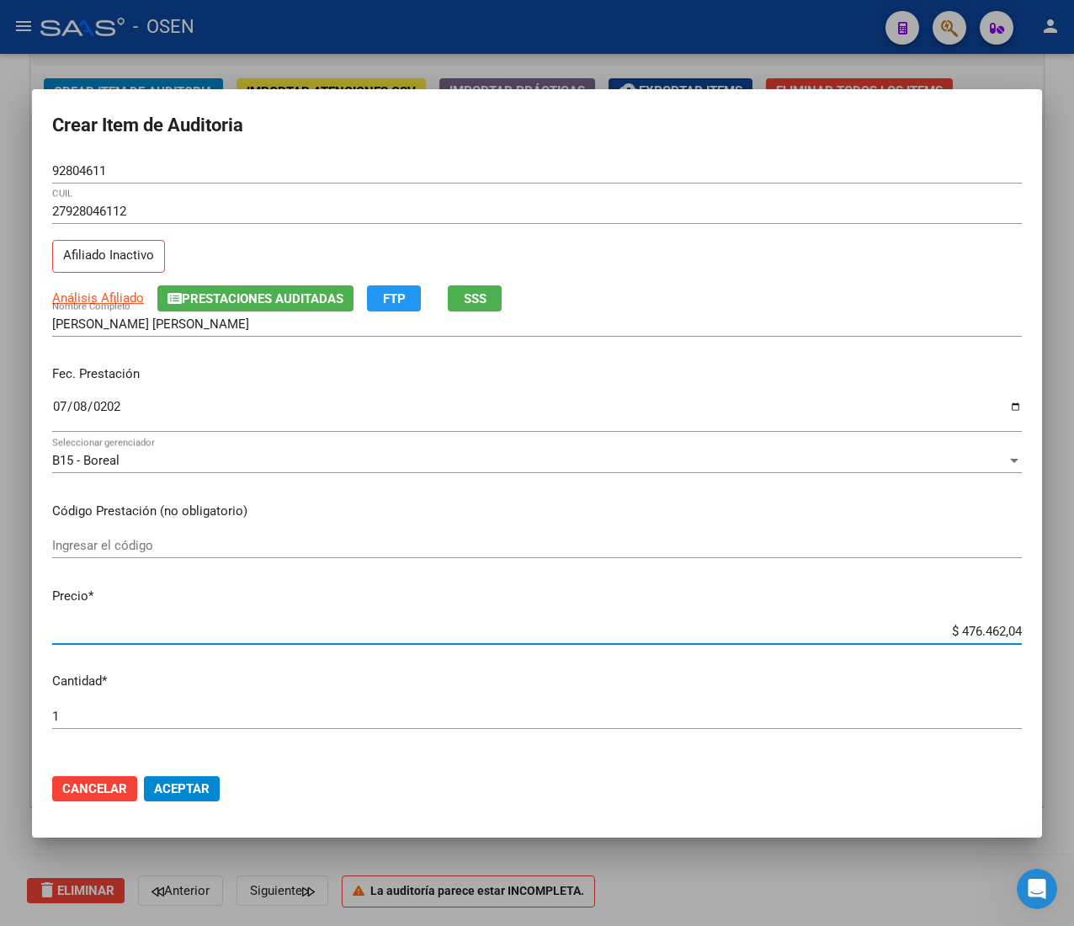
click at [963, 631] on input "$ 476.462,04" at bounding box center [537, 631] width 970 height 15
type input "$ 0,02"
type input "$ 0,21"
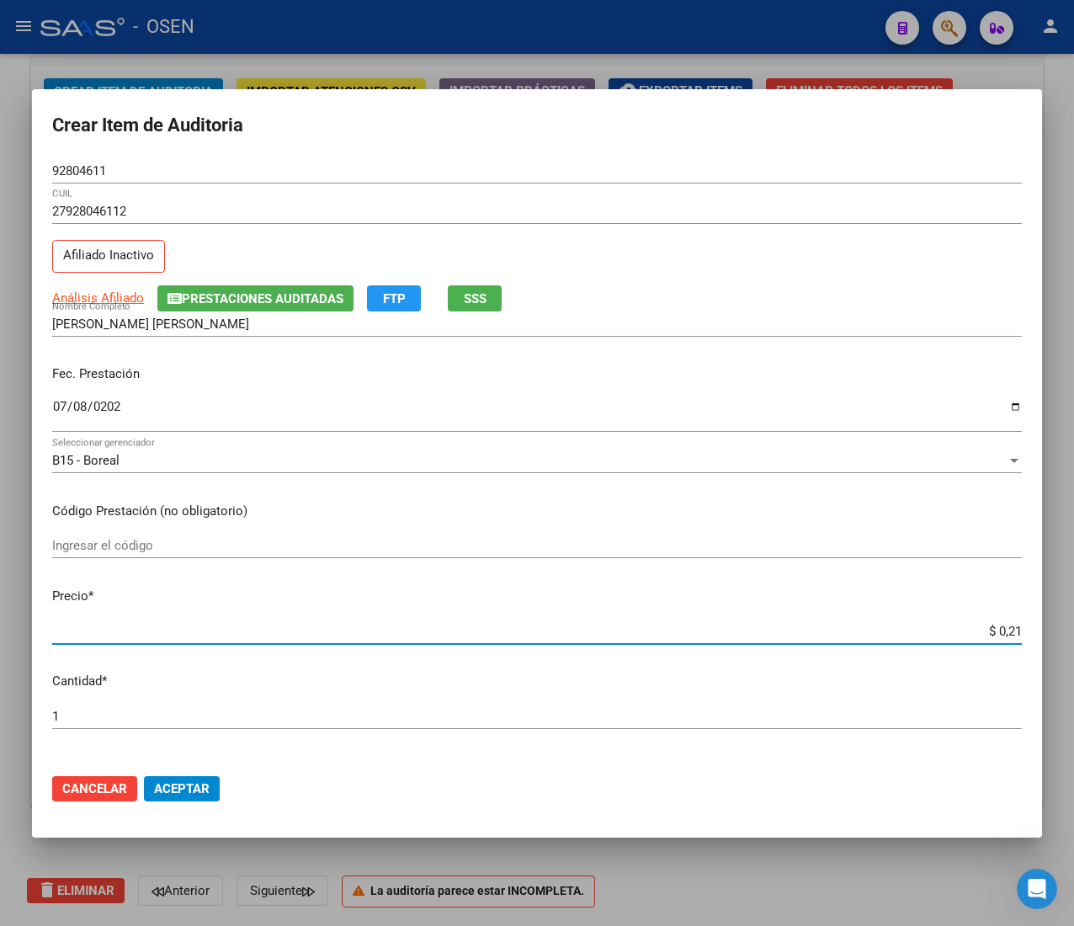
type input "$ 2,10"
type input "$ 21,06"
type input "$ 210,68"
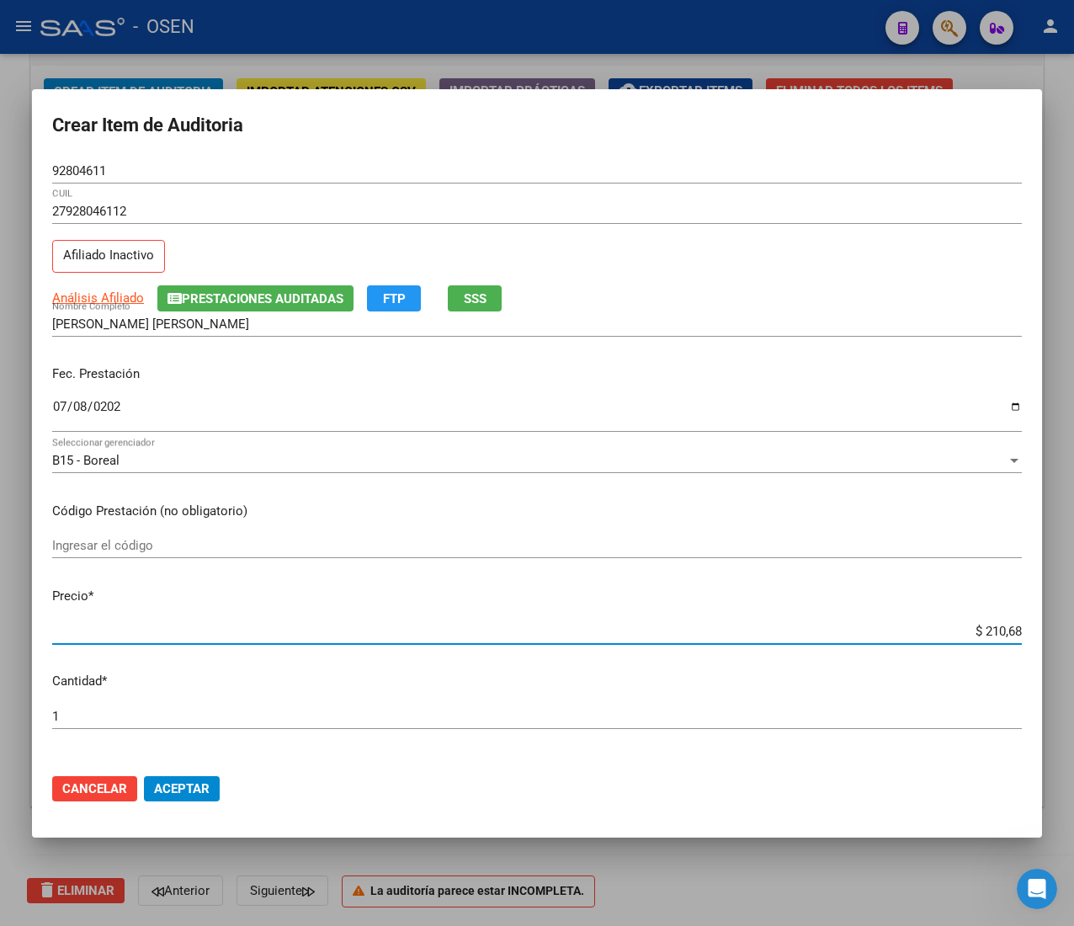
type input "$ 210,68"
type input "$ 2.106,80"
type input "$ 21.068,05"
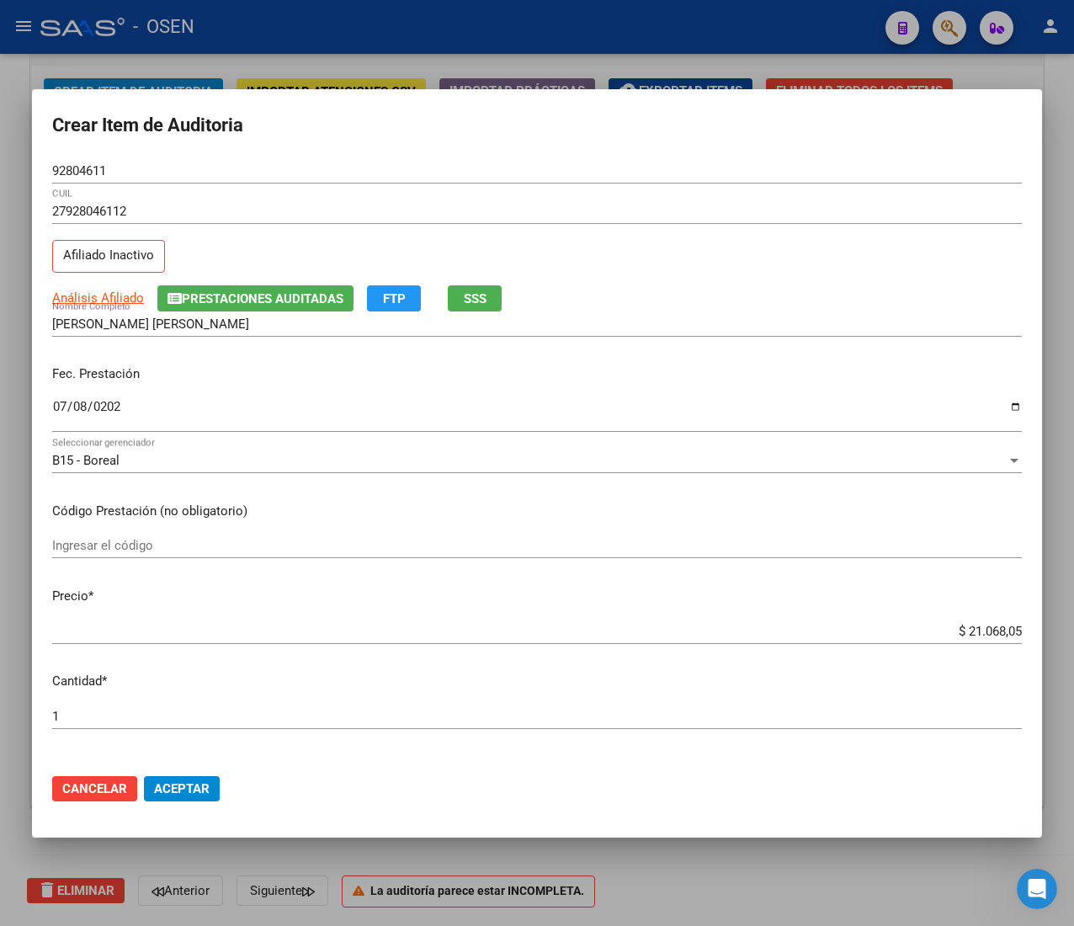
click at [205, 777] on button "Aceptar" at bounding box center [182, 788] width 76 height 25
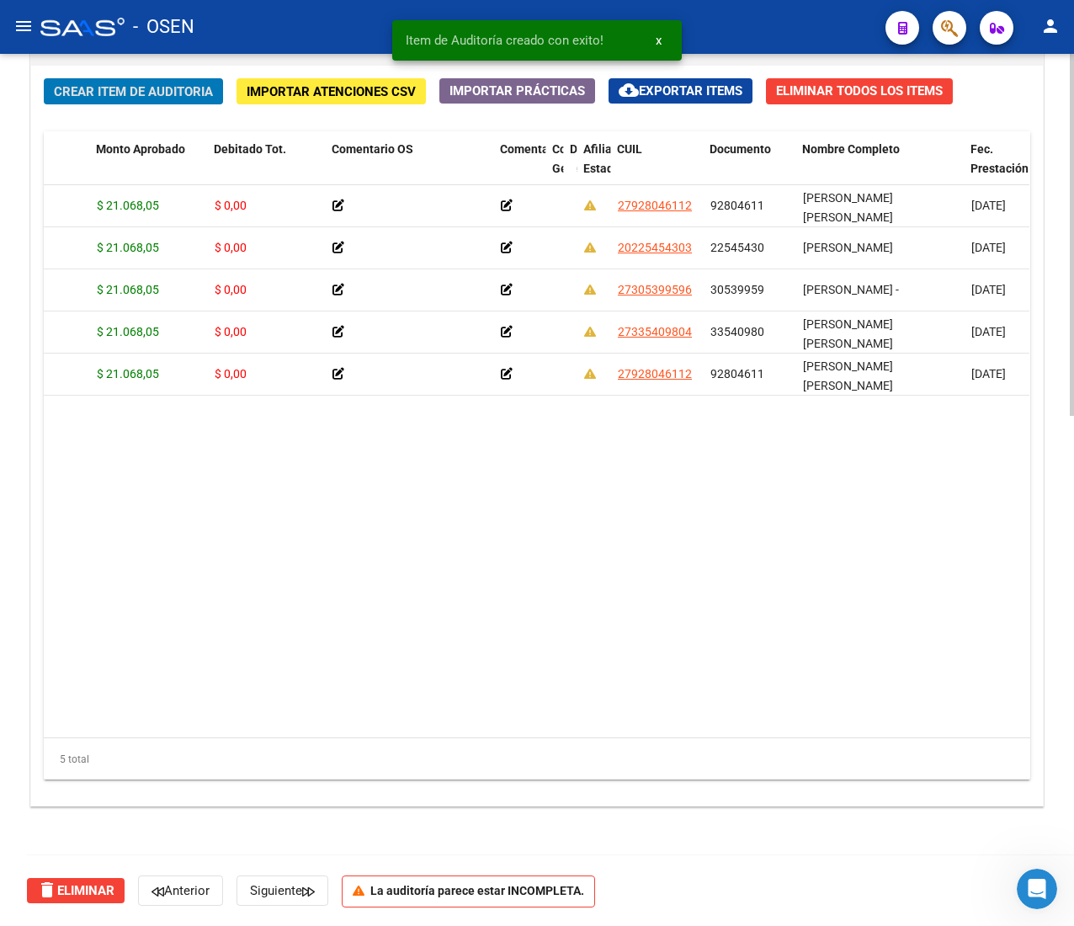
click at [189, 98] on button "Crear Item de Auditoria" at bounding box center [133, 91] width 179 height 26
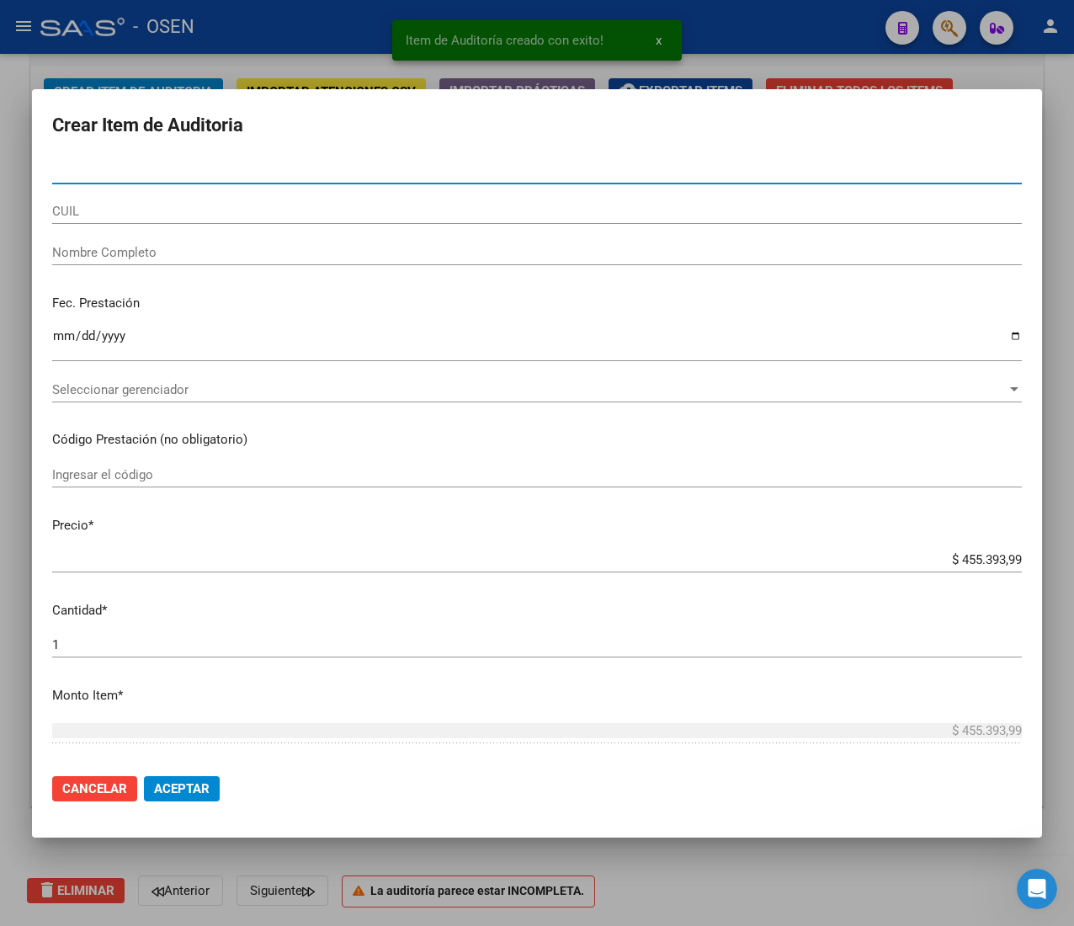
click at [133, 168] on input "Nro Documento" at bounding box center [537, 170] width 970 height 15
paste input "48546676"
type input "48546676"
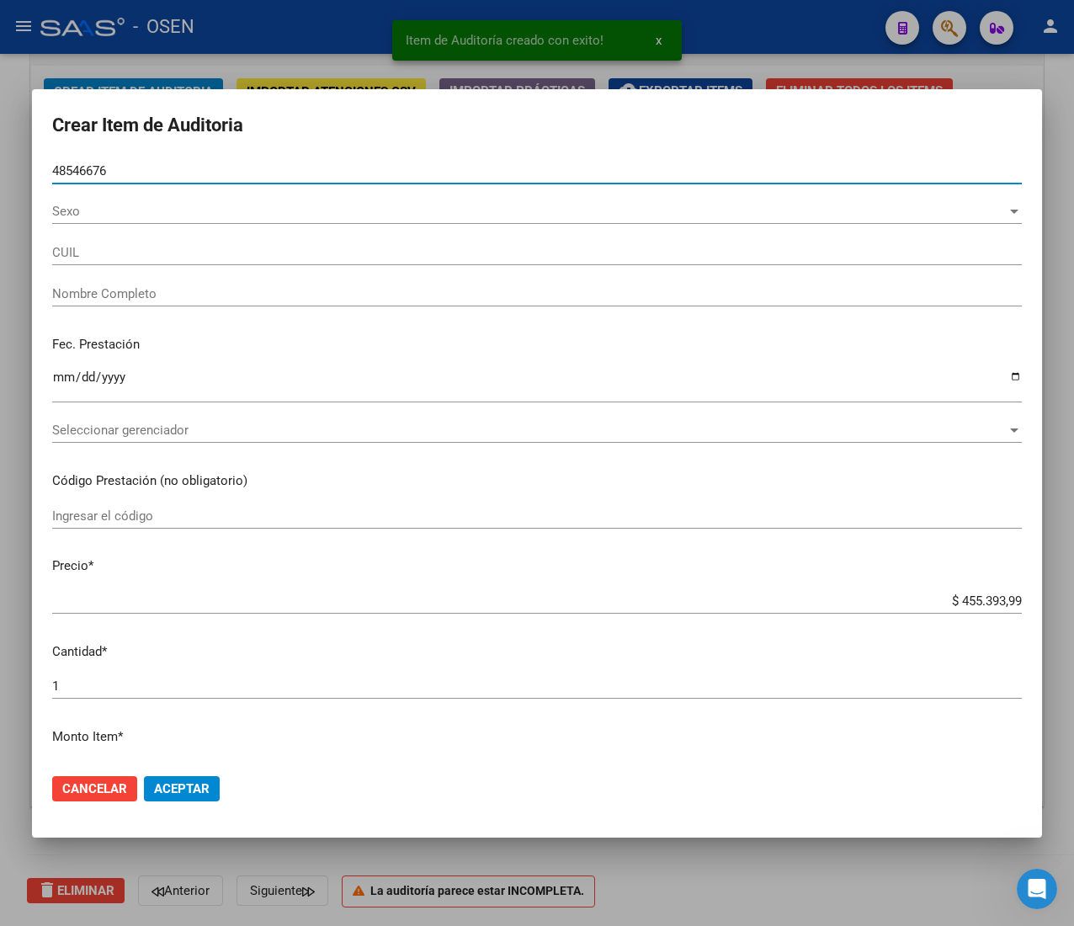
type input "27485466768"
type input "[PERSON_NAME]"
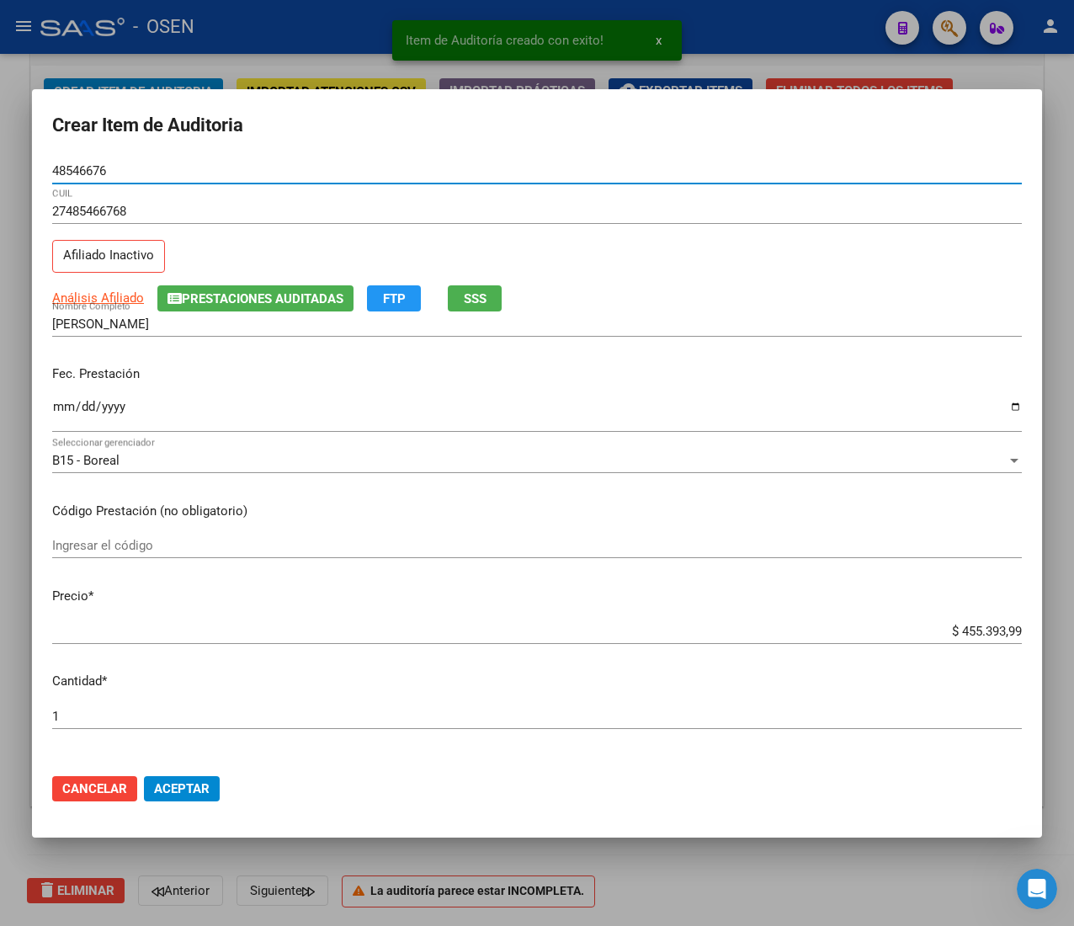
type input "48546676"
click at [72, 407] on input "Ingresar la fecha" at bounding box center [537, 413] width 970 height 27
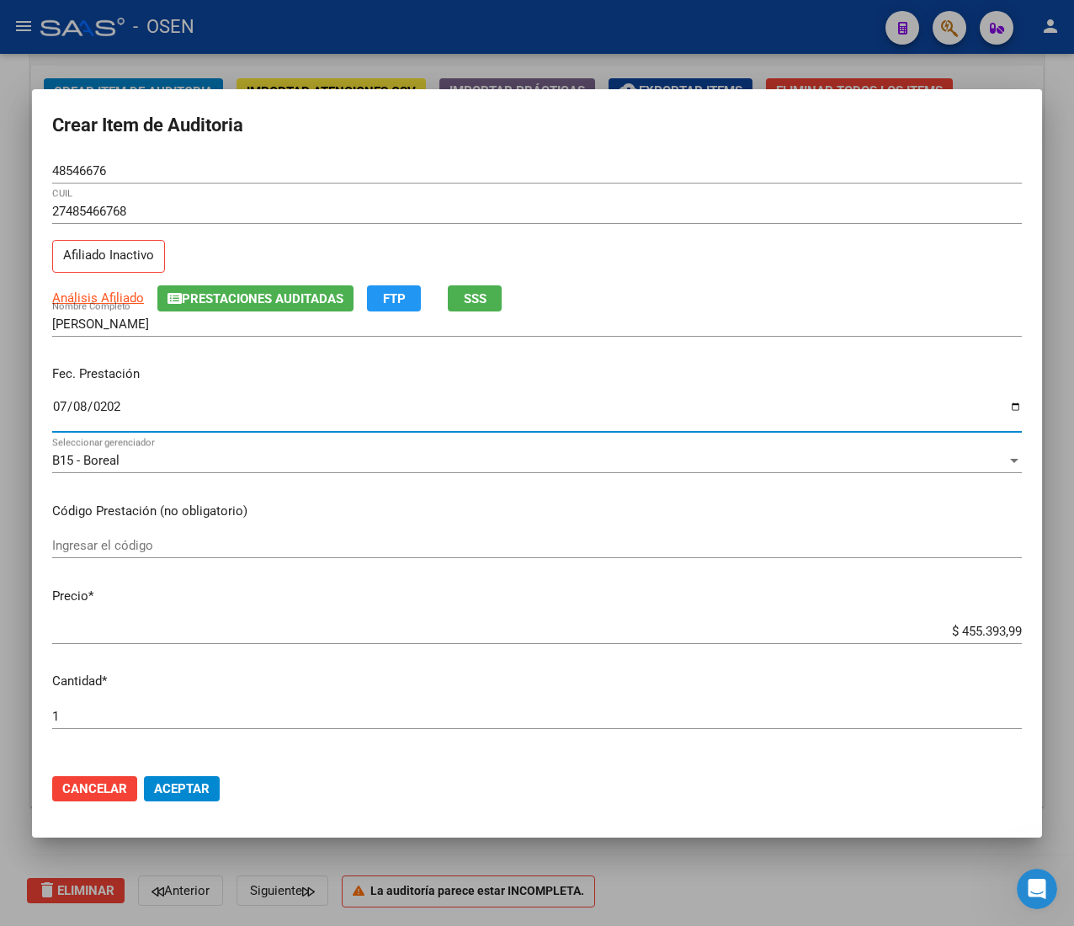
type input "[DATE]"
click at [607, 292] on div "Análisis Afiliado Prestaciones Auditadas FTP SSS" at bounding box center [537, 298] width 970 height 26
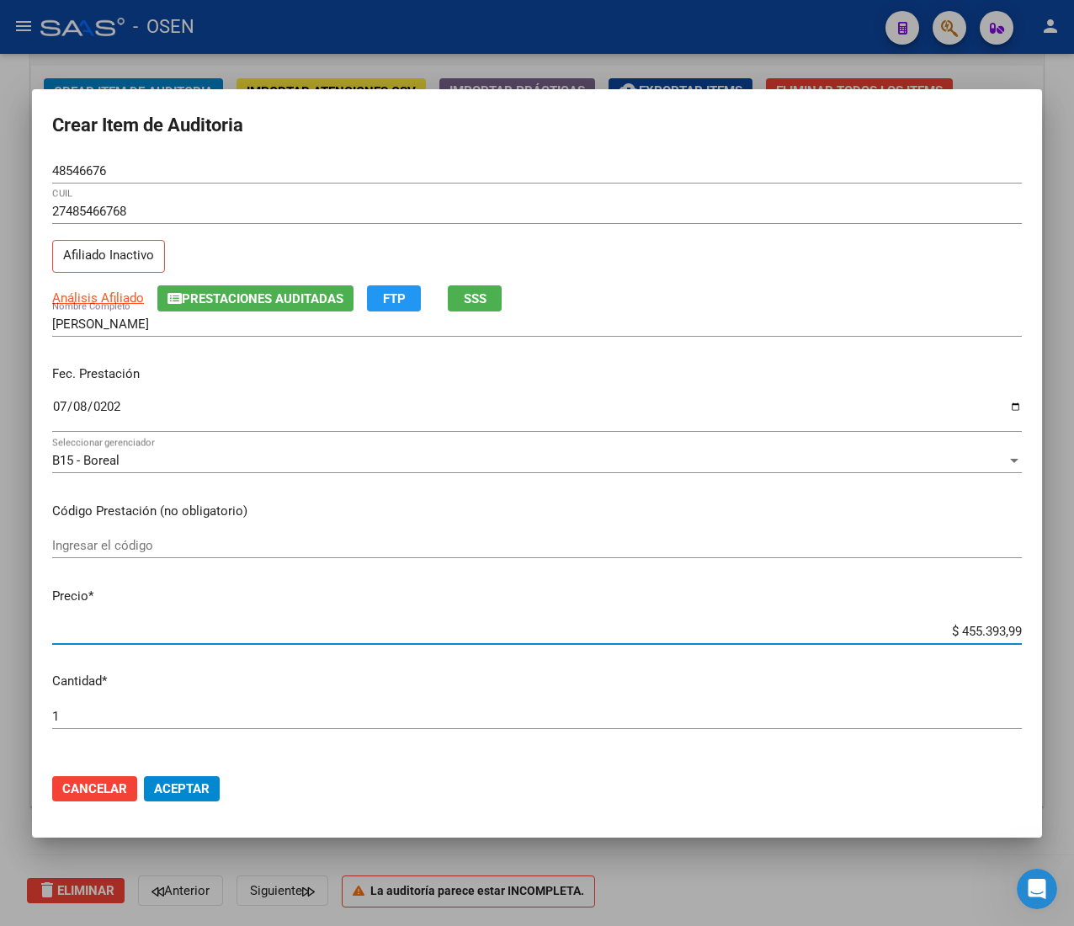
click at [966, 631] on input "$ 455.393,99" at bounding box center [537, 631] width 970 height 15
type input "$ 0,02"
type input "$ 0,21"
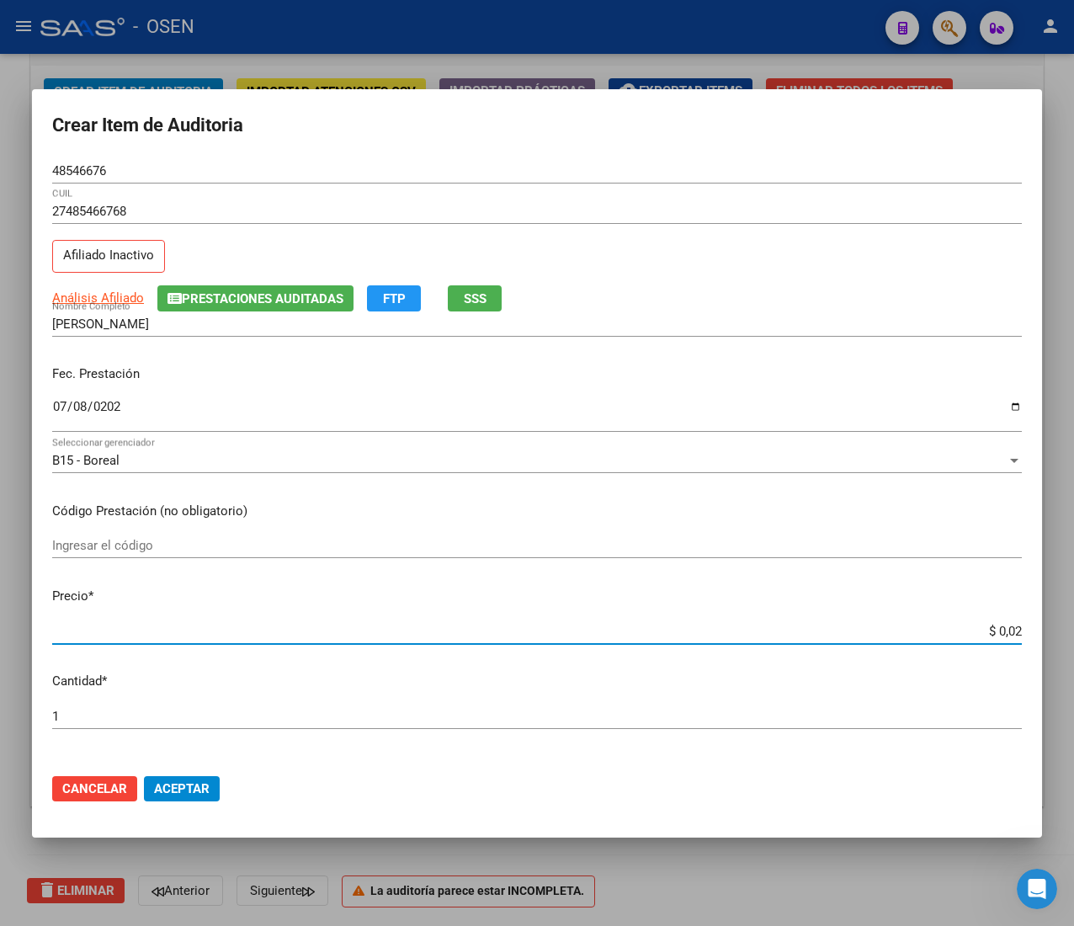
type input "$ 0,21"
type input "$ 2,10"
type input "$ 21,06"
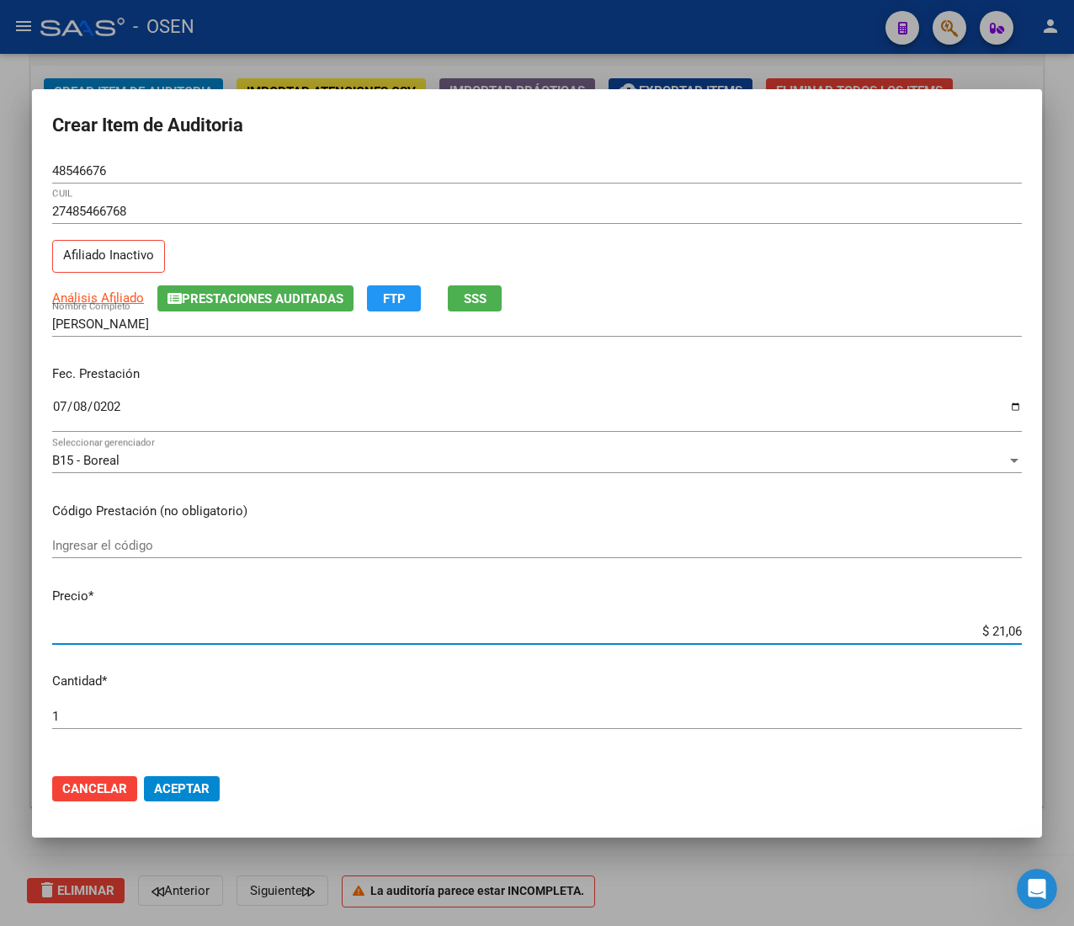
type input "$ 210,68"
type input "$ 2.106,80"
type input "$ 21.068,05"
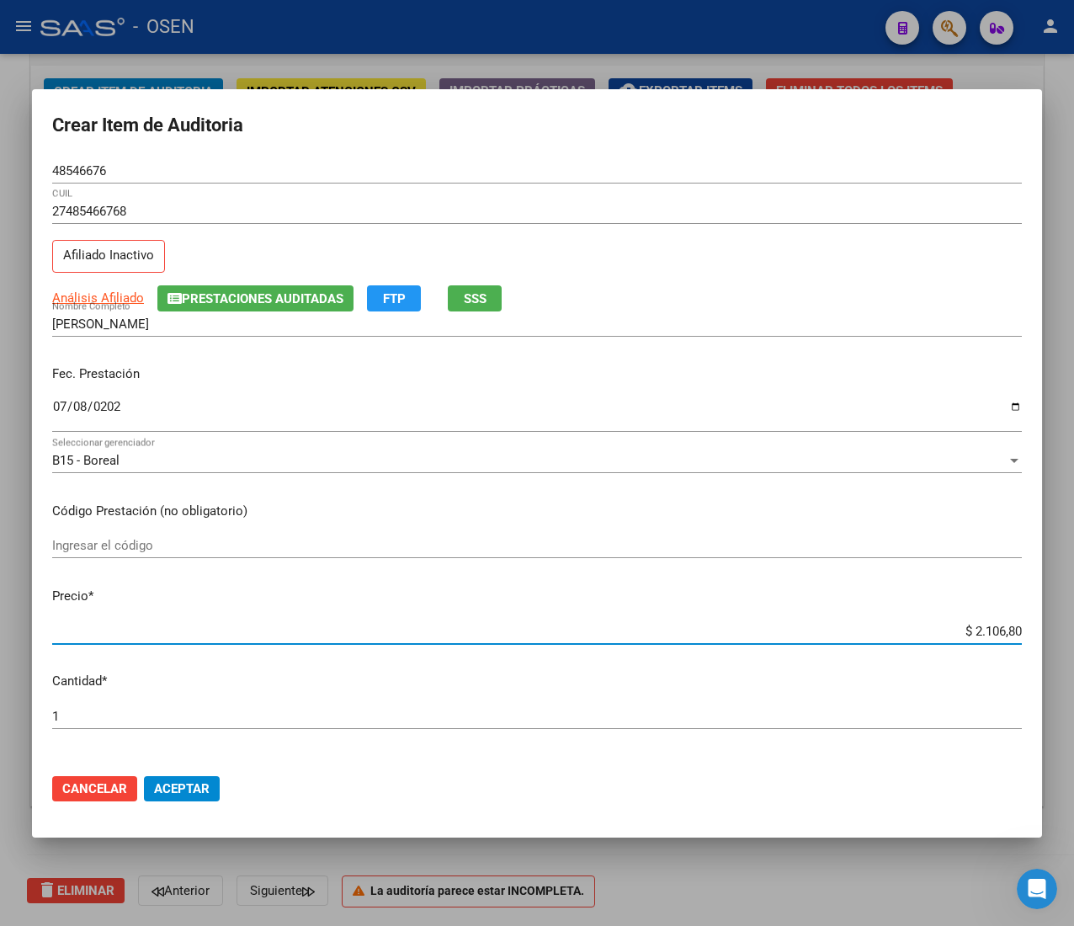
type input "$ 21.068,05"
click at [85, 171] on input "48546676" at bounding box center [537, 170] width 970 height 15
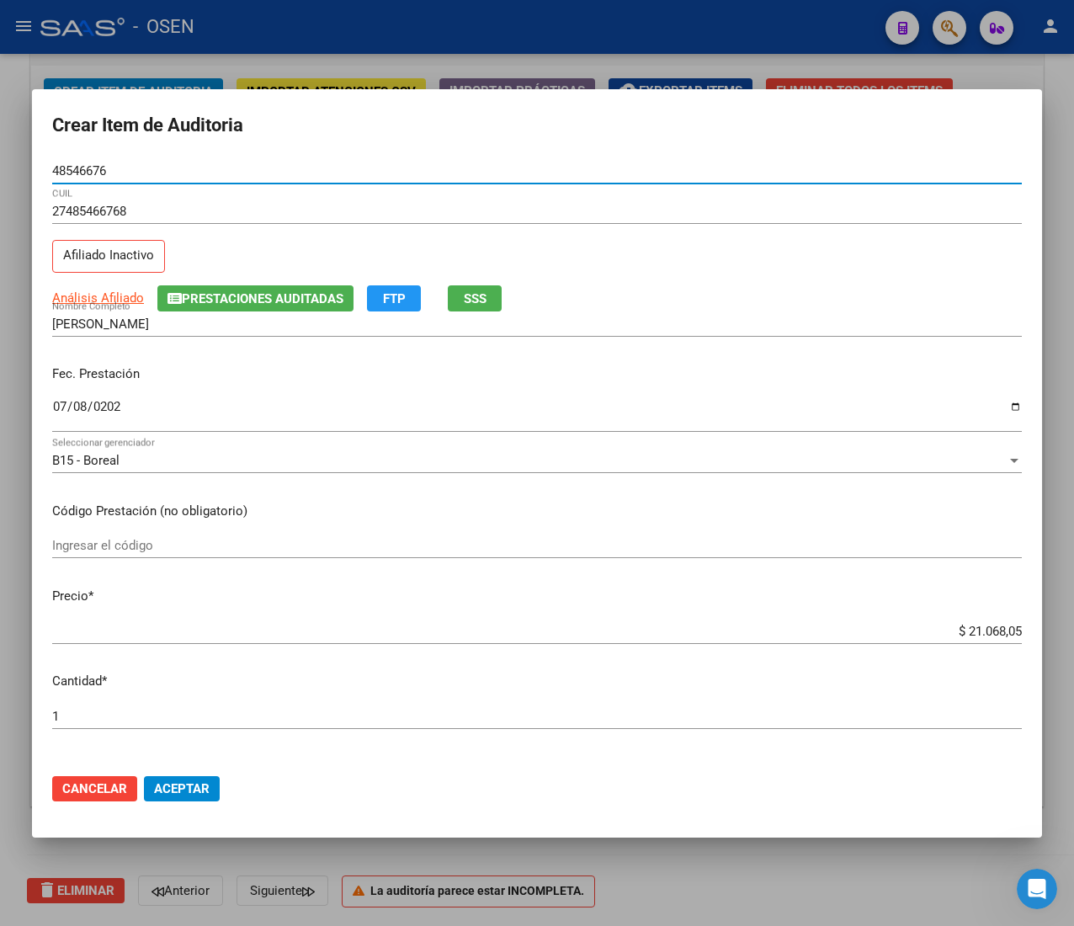
click at [85, 171] on input "48546676" at bounding box center [537, 170] width 970 height 15
click at [192, 796] on button "Aceptar" at bounding box center [182, 788] width 76 height 25
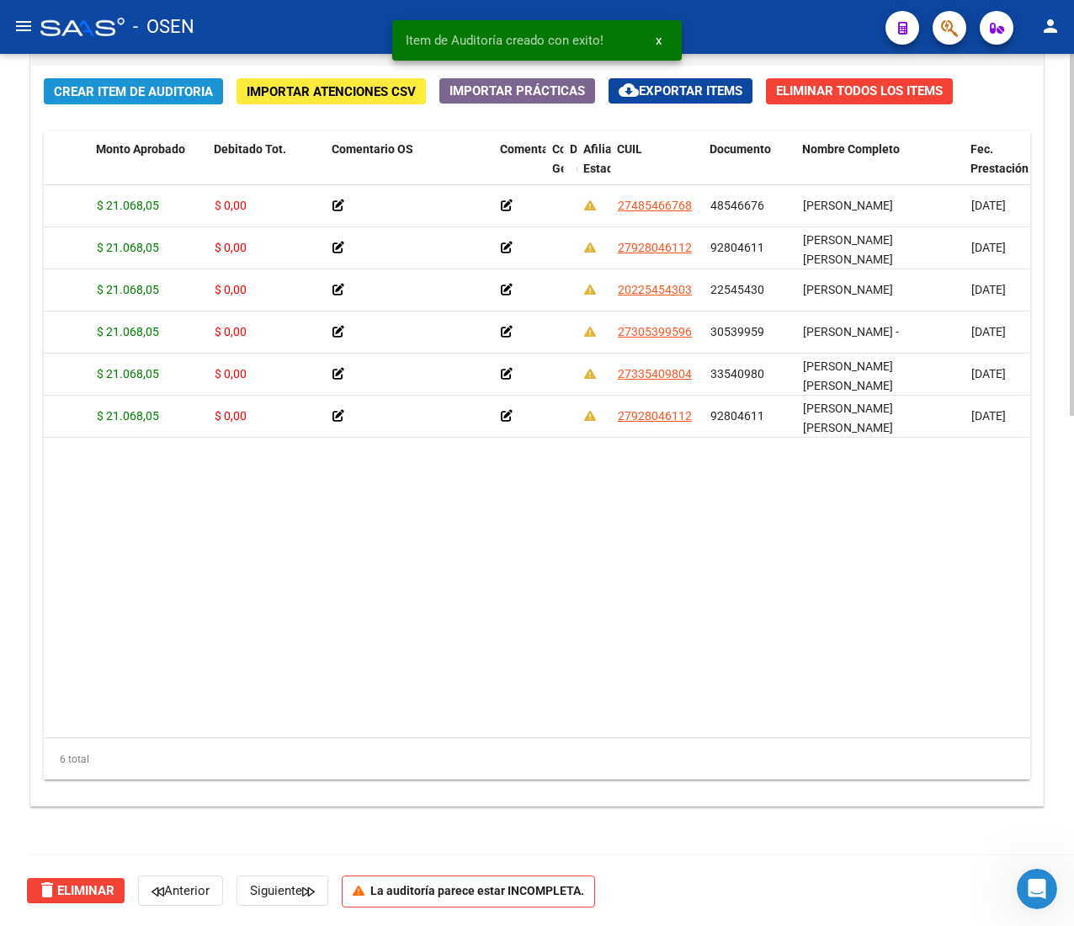
click at [94, 86] on span "Crear Item de Auditoria" at bounding box center [133, 91] width 159 height 15
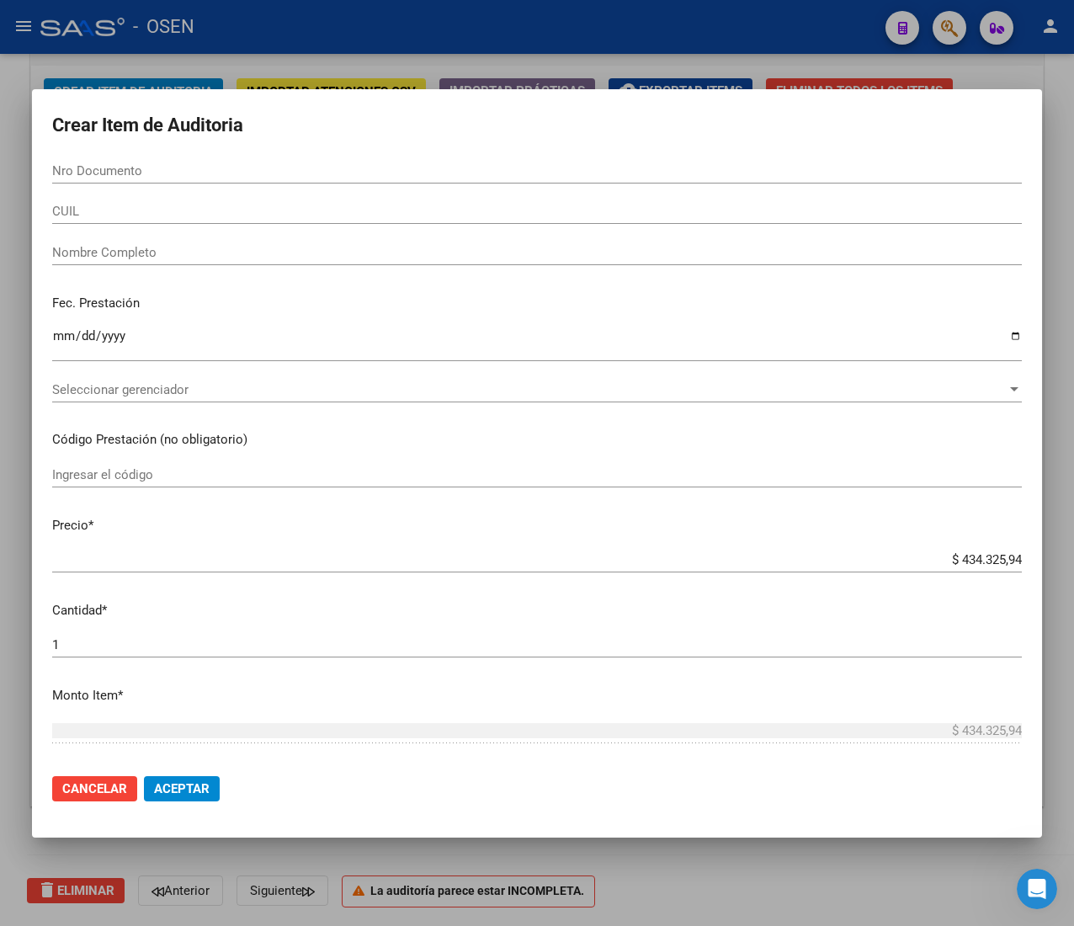
click at [140, 144] on form "Crear Item de Auditoria Nro Documento CUIL Nombre Completo Fec. Prestación Ingr…" at bounding box center [537, 463] width 970 height 708
click at [136, 164] on input "Nro Documento" at bounding box center [537, 170] width 970 height 15
paste input "33540980"
type input "33540980"
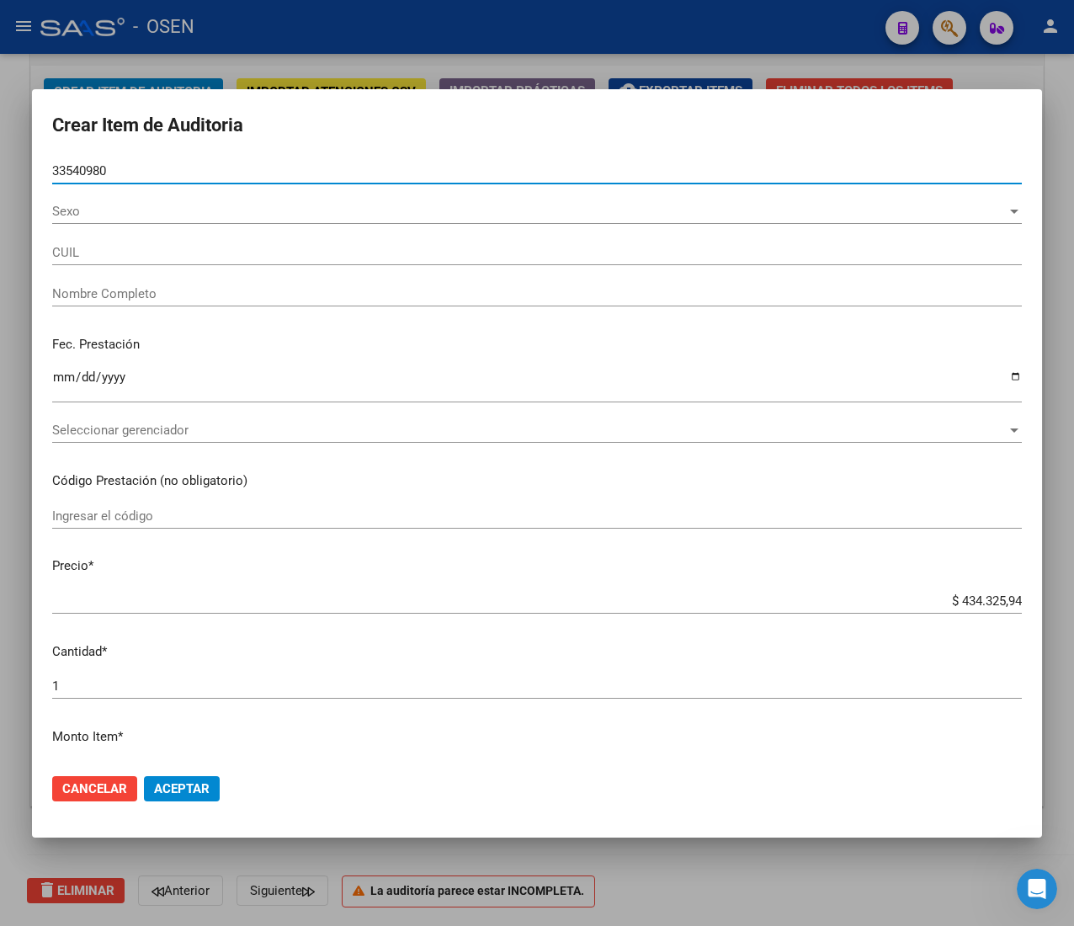
type input "27335409804"
type input "[PERSON_NAME] [PERSON_NAME]"
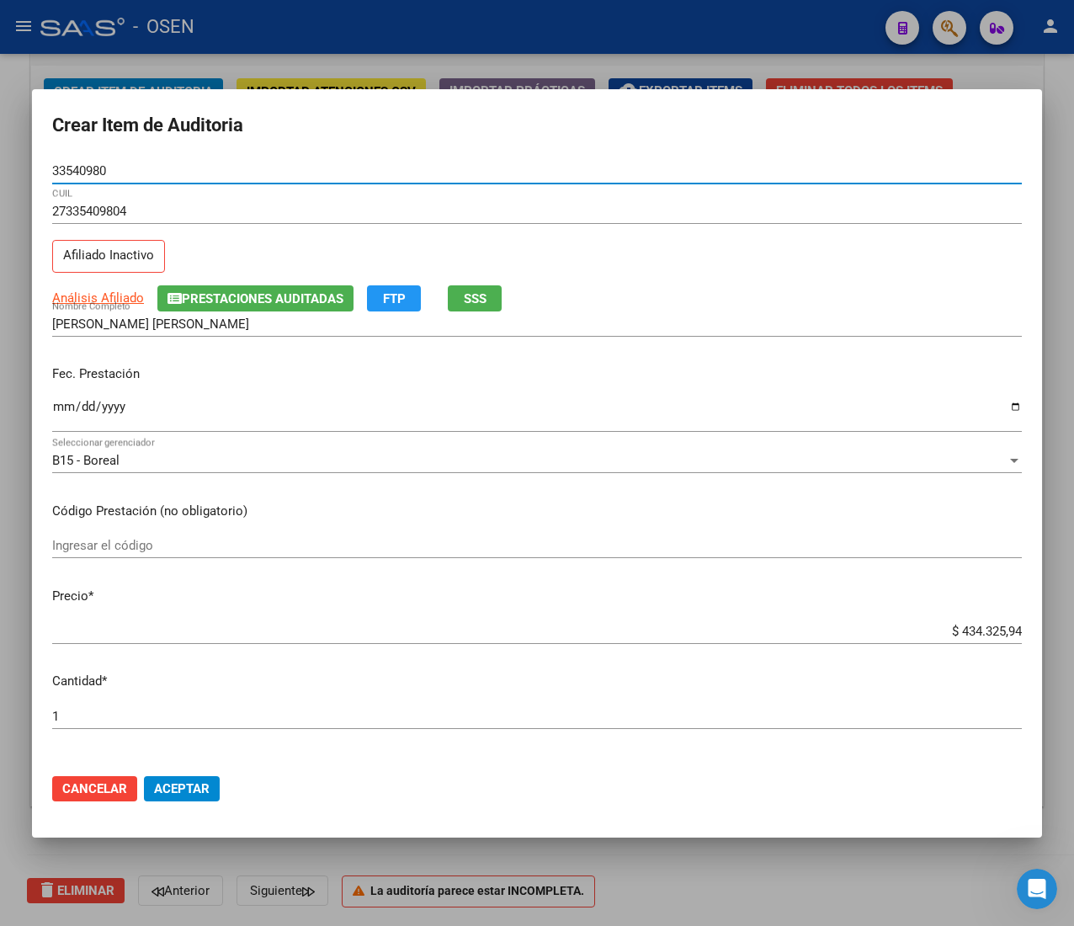
type input "33540980"
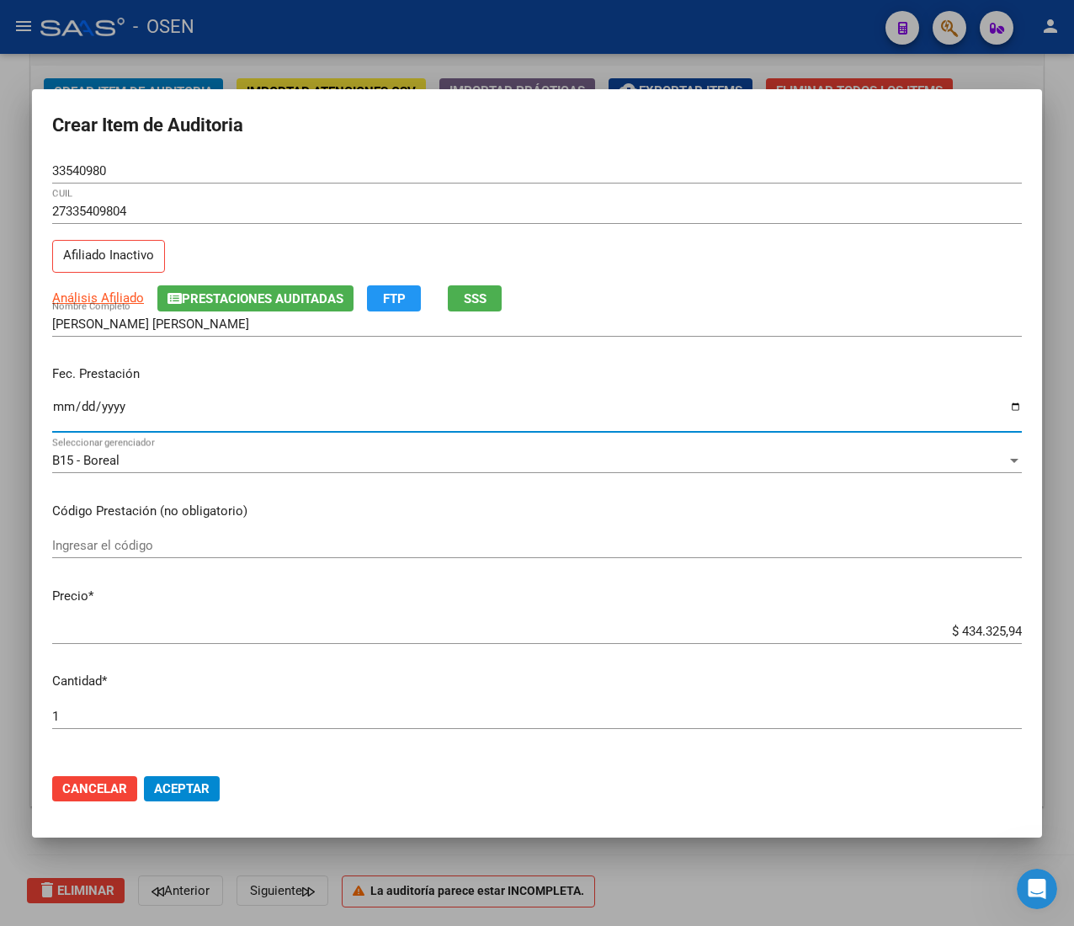
click at [62, 404] on input "Ingresar la fecha" at bounding box center [537, 413] width 970 height 27
type input "[DATE]"
click at [940, 628] on input "$ 434.325,94" at bounding box center [537, 631] width 970 height 15
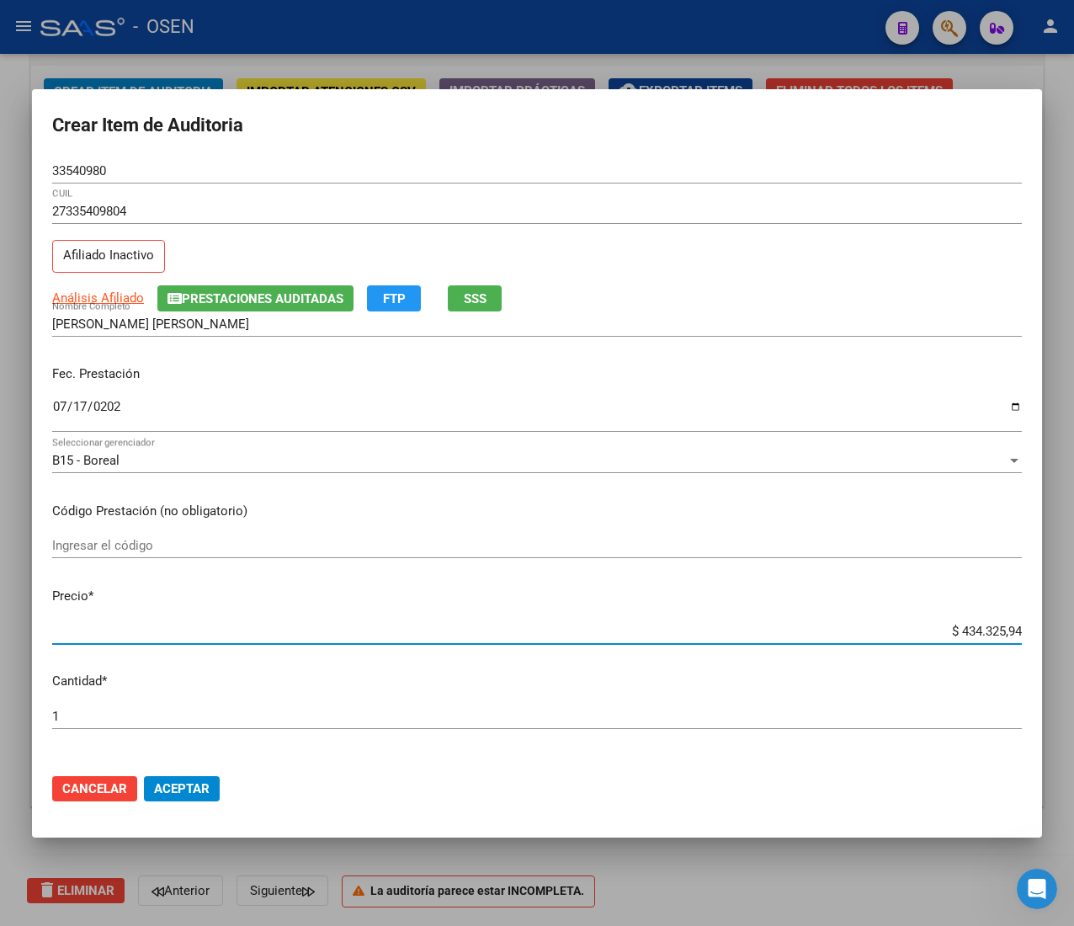
click at [940, 628] on input "$ 434.325,94" at bounding box center [537, 631] width 970 height 15
type input "$ 0,02"
type input "$ 0,21"
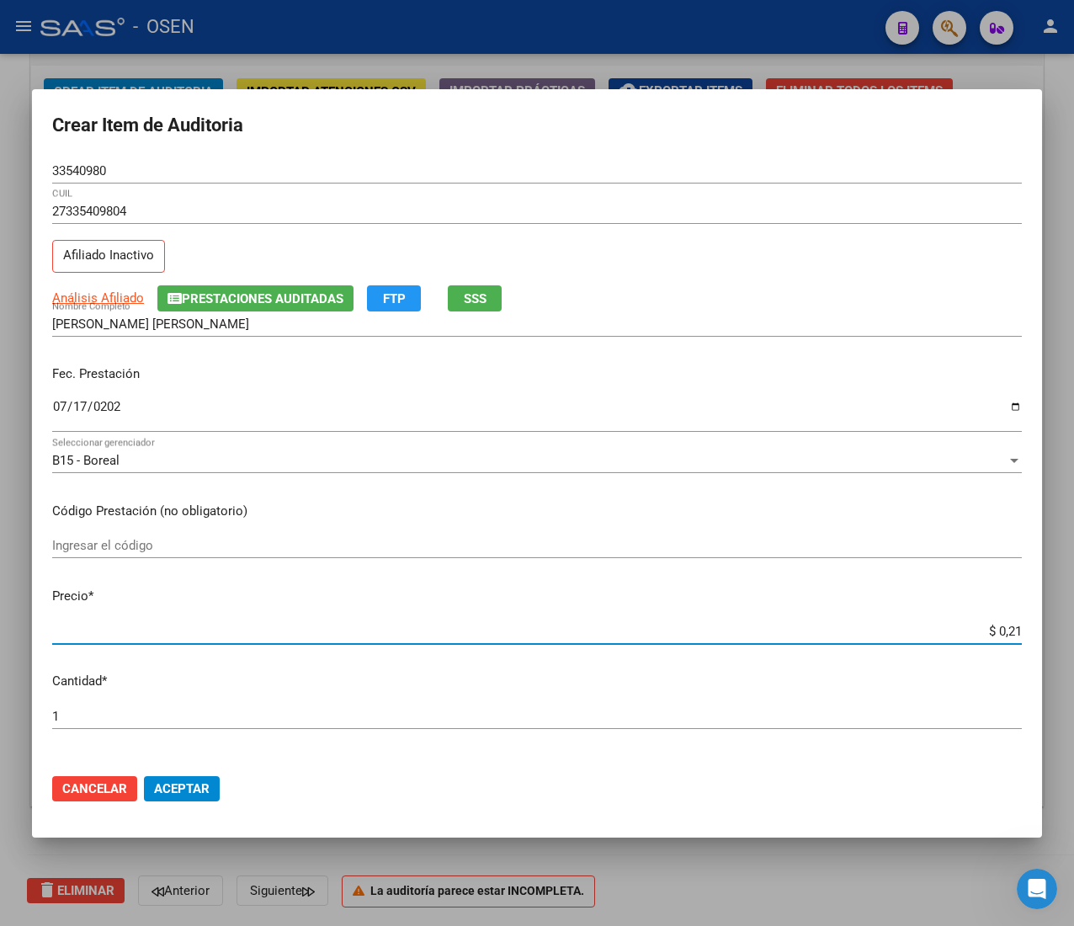
type input "$ 2,10"
type input "$ 21,06"
type input "$ 210,68"
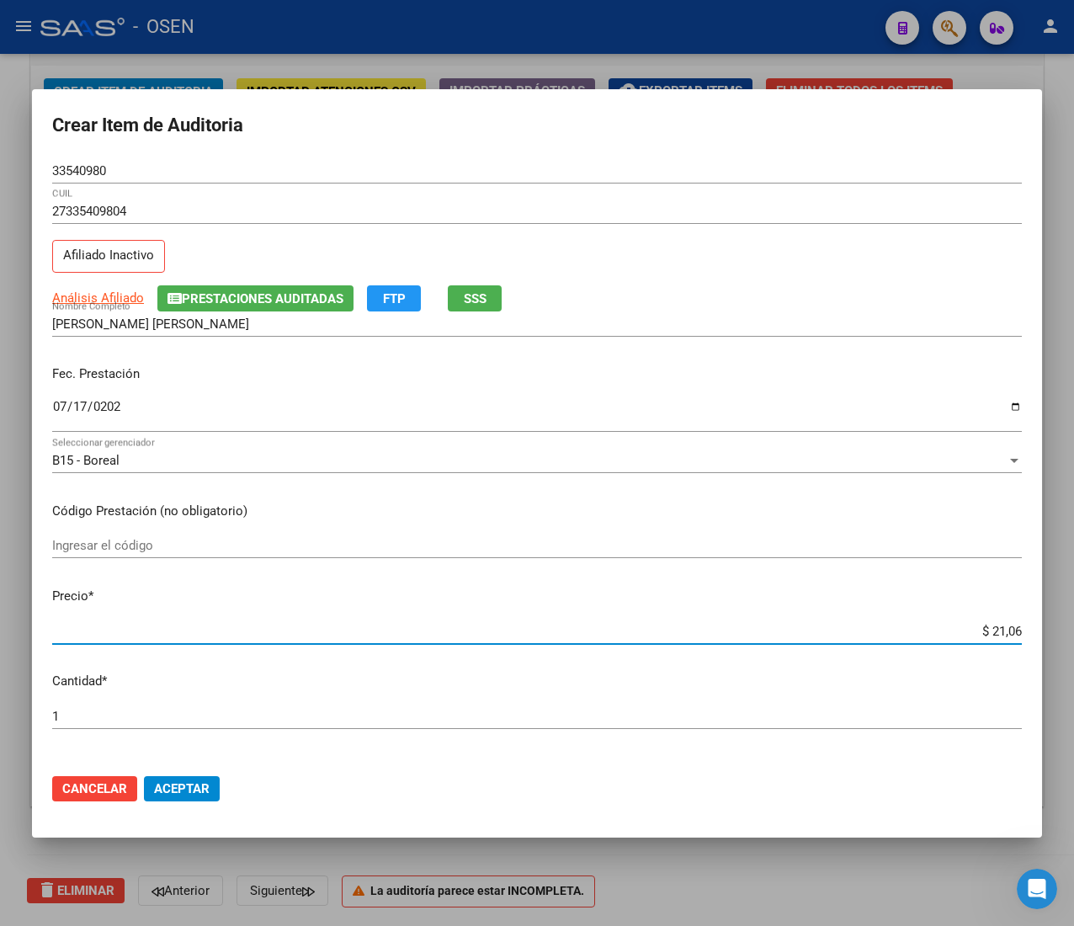
type input "$ 210,68"
type input "$ 2.106,80"
type input "$ 21.068,05"
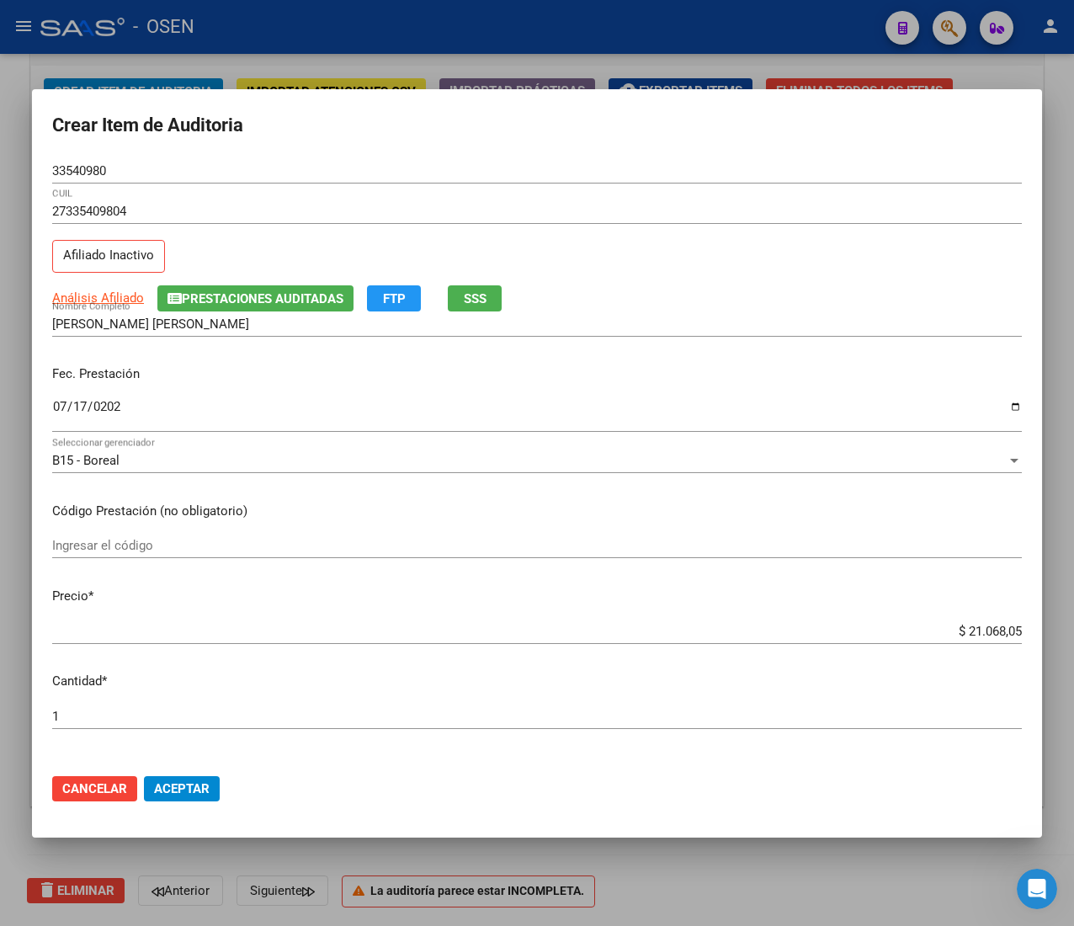
click at [826, 283] on div "27335409804 CUIL Afiliado Inactivo" at bounding box center [537, 242] width 970 height 86
click at [162, 788] on span "Aceptar" at bounding box center [182, 788] width 56 height 15
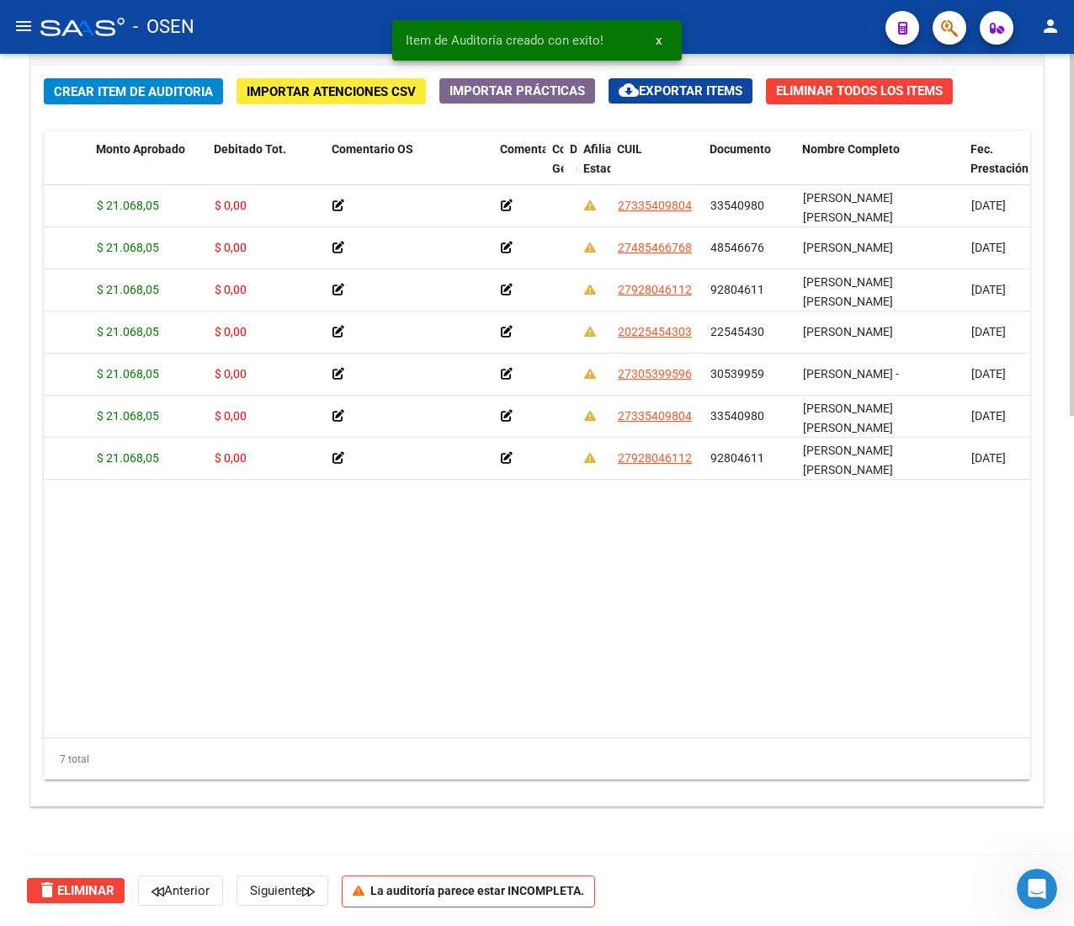
click at [158, 94] on span "Crear Item de Auditoria" at bounding box center [133, 91] width 159 height 15
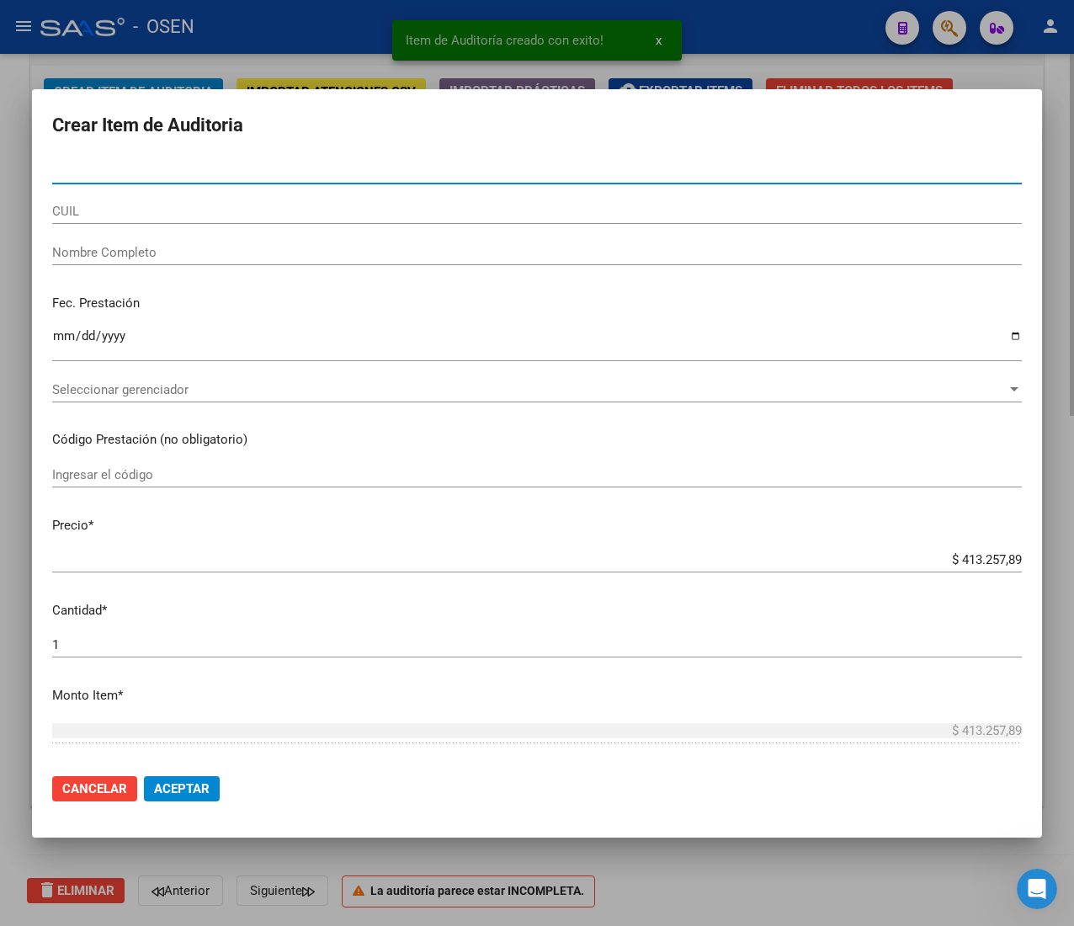
paste input "21747472"
type input "21747472"
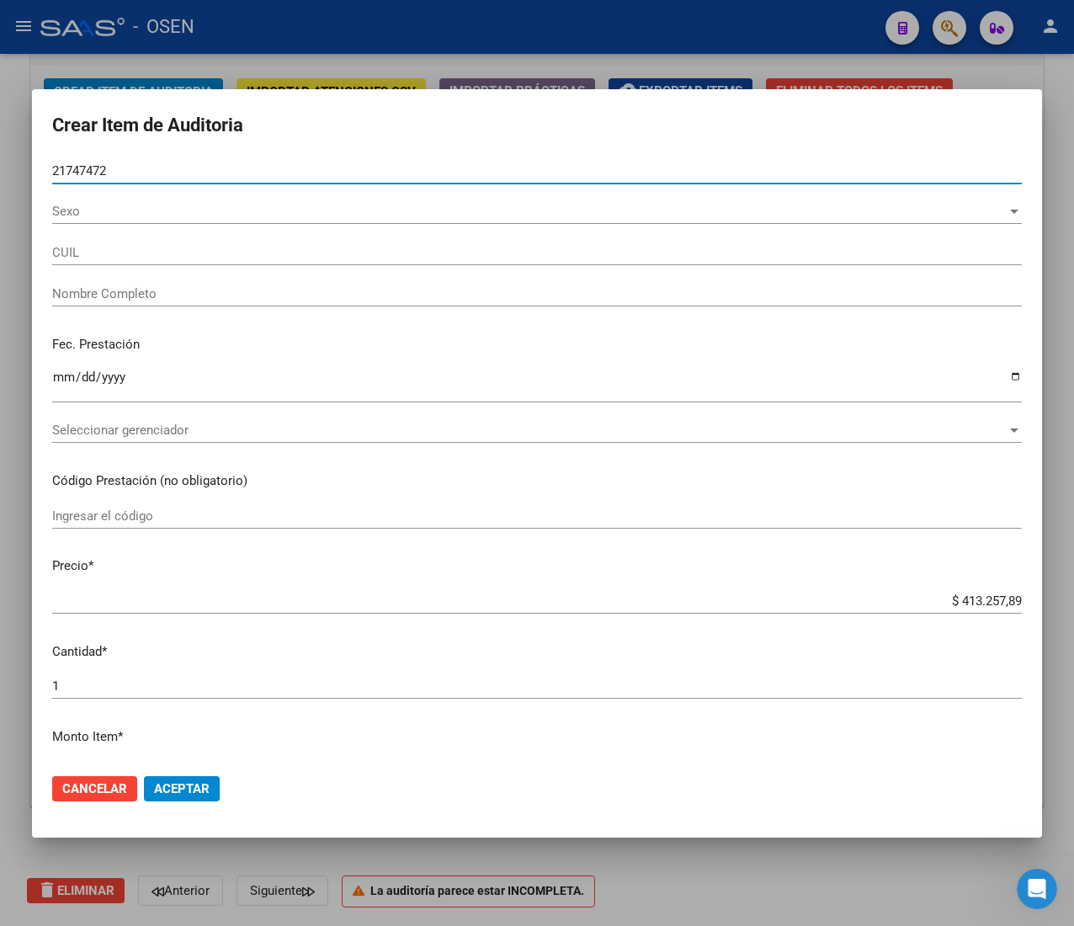
type input "20217474729"
type input "[PERSON_NAME]"
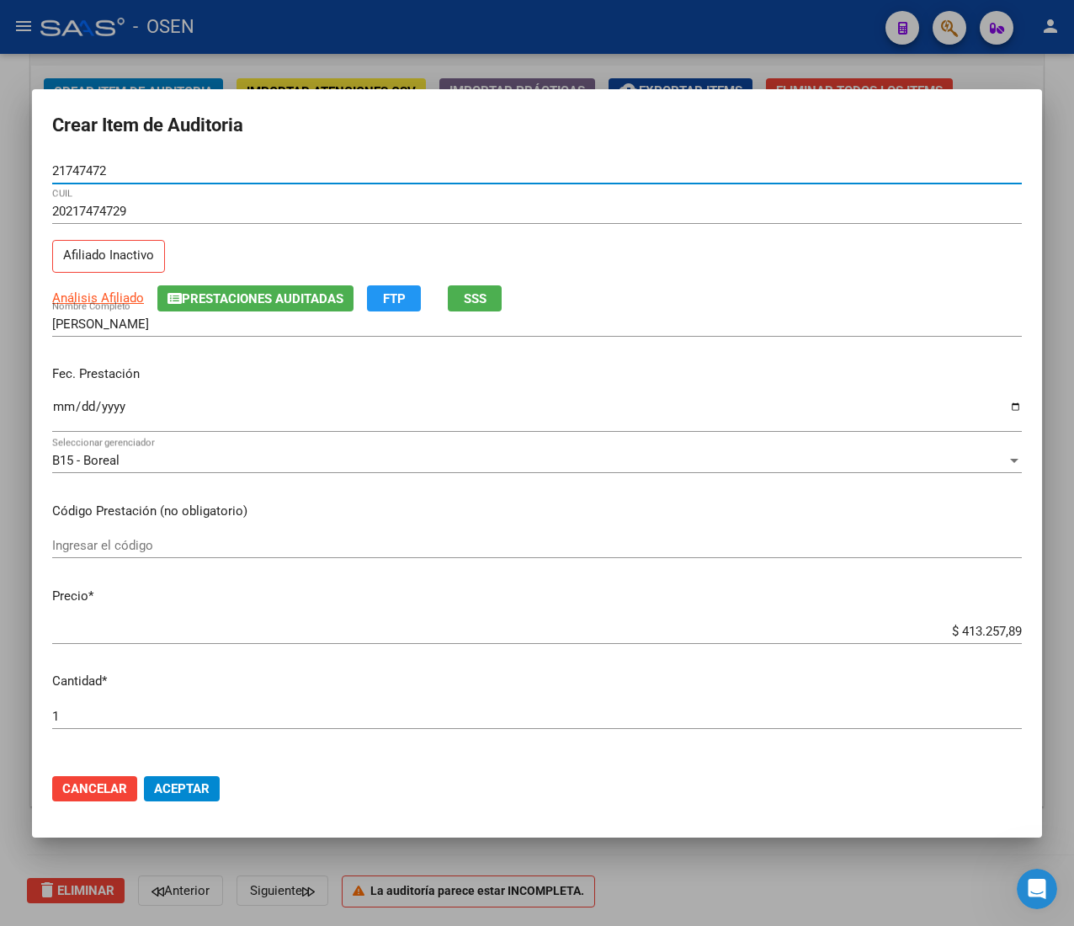
type input "21747472"
click at [65, 403] on input "Ingresar la fecha" at bounding box center [537, 413] width 970 height 27
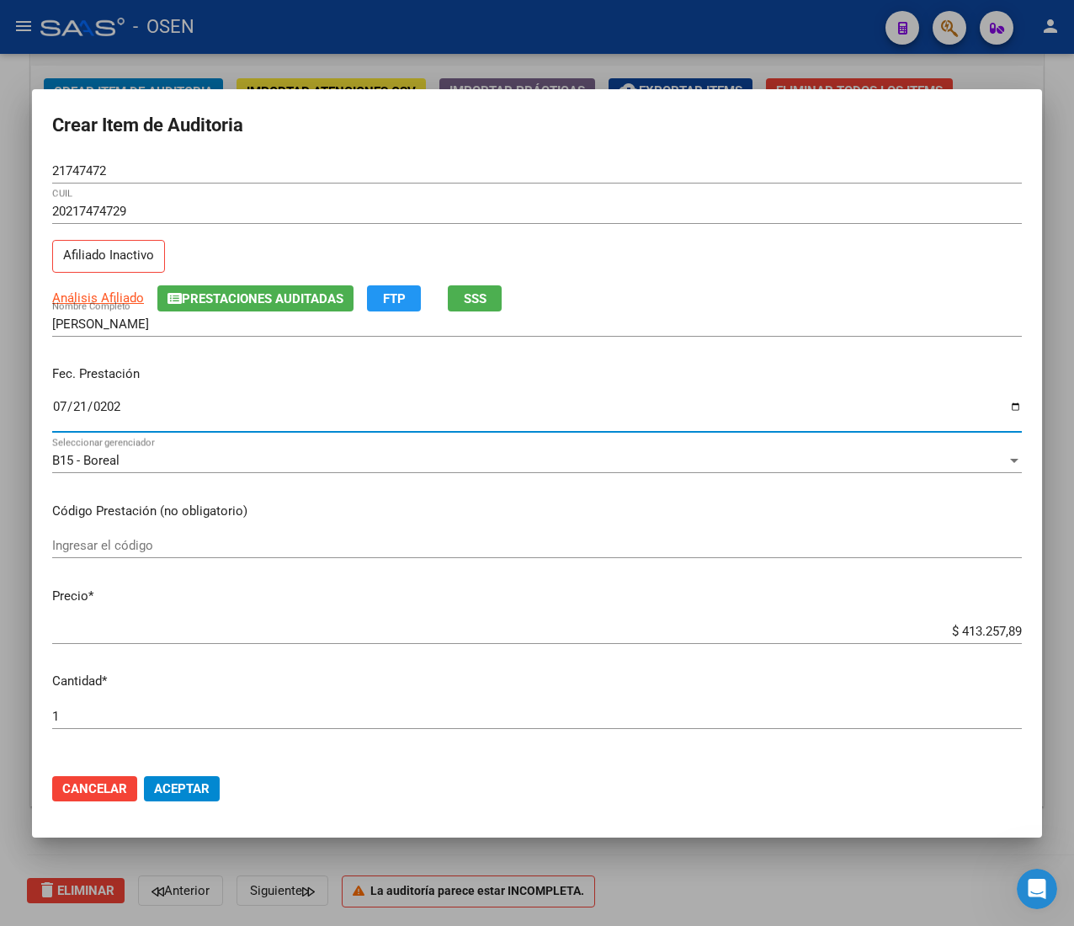
type input "[DATE]"
click at [971, 635] on input "$ 413.257,89" at bounding box center [537, 631] width 970 height 15
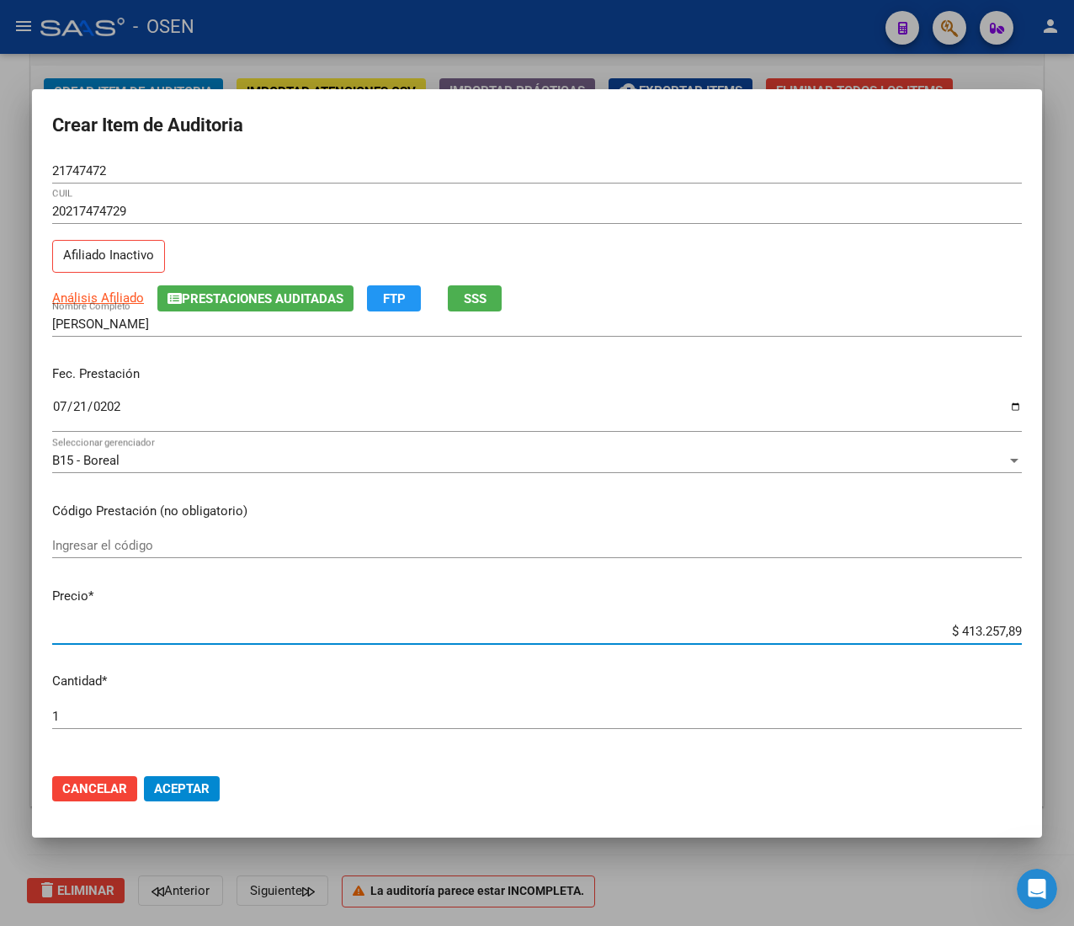
type input "$ 0,02"
type input "$ 0,21"
type input "$ 2,10"
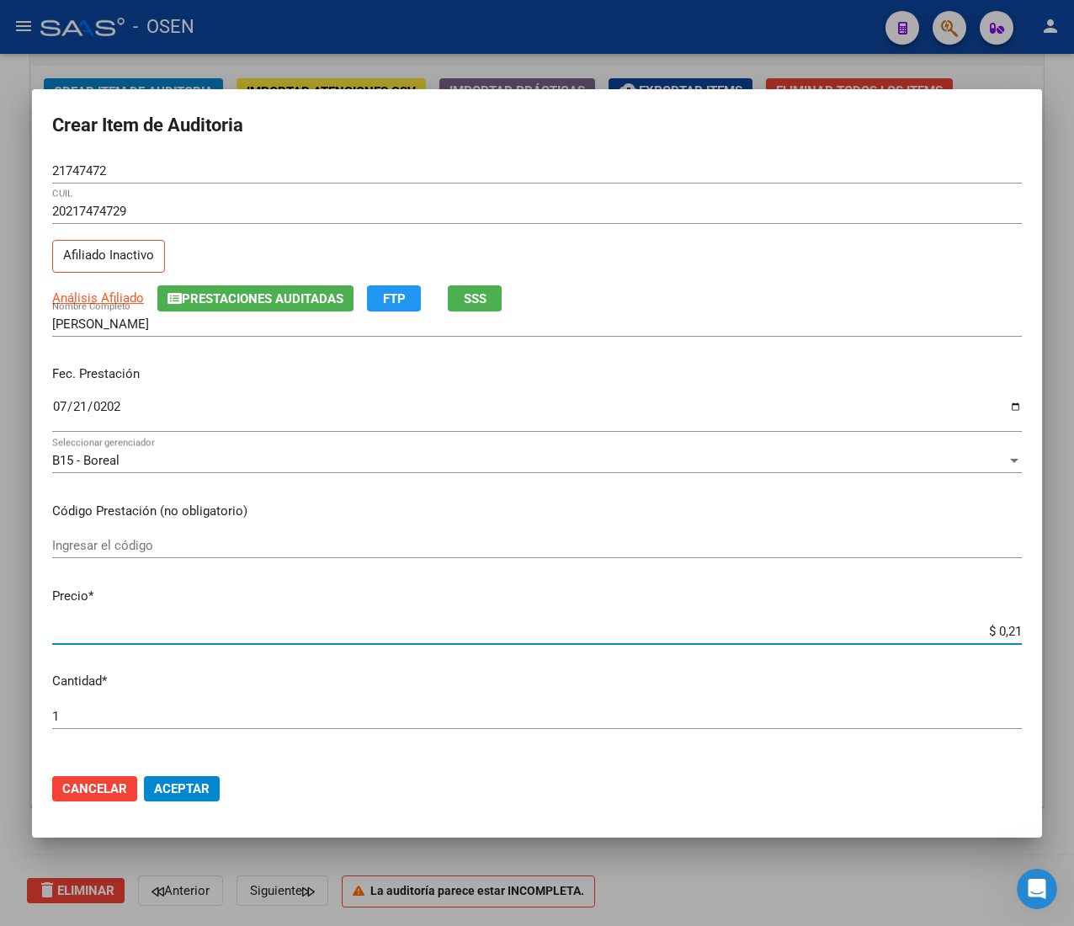
type input "$ 2,10"
type input "$ 21,06"
type input "$ 210,68"
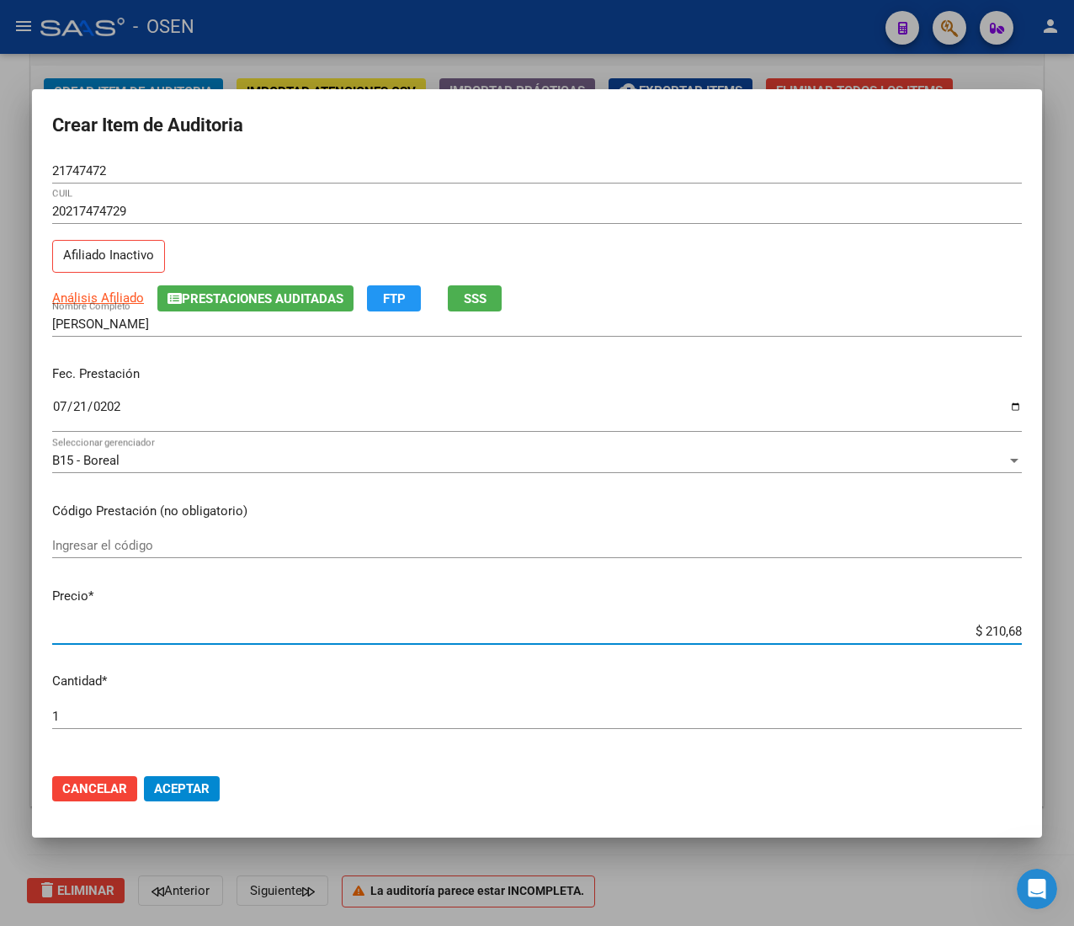
type input "$ 2.106,80"
type input "$ 21.068,05"
click at [79, 172] on input "21747472" at bounding box center [537, 170] width 970 height 15
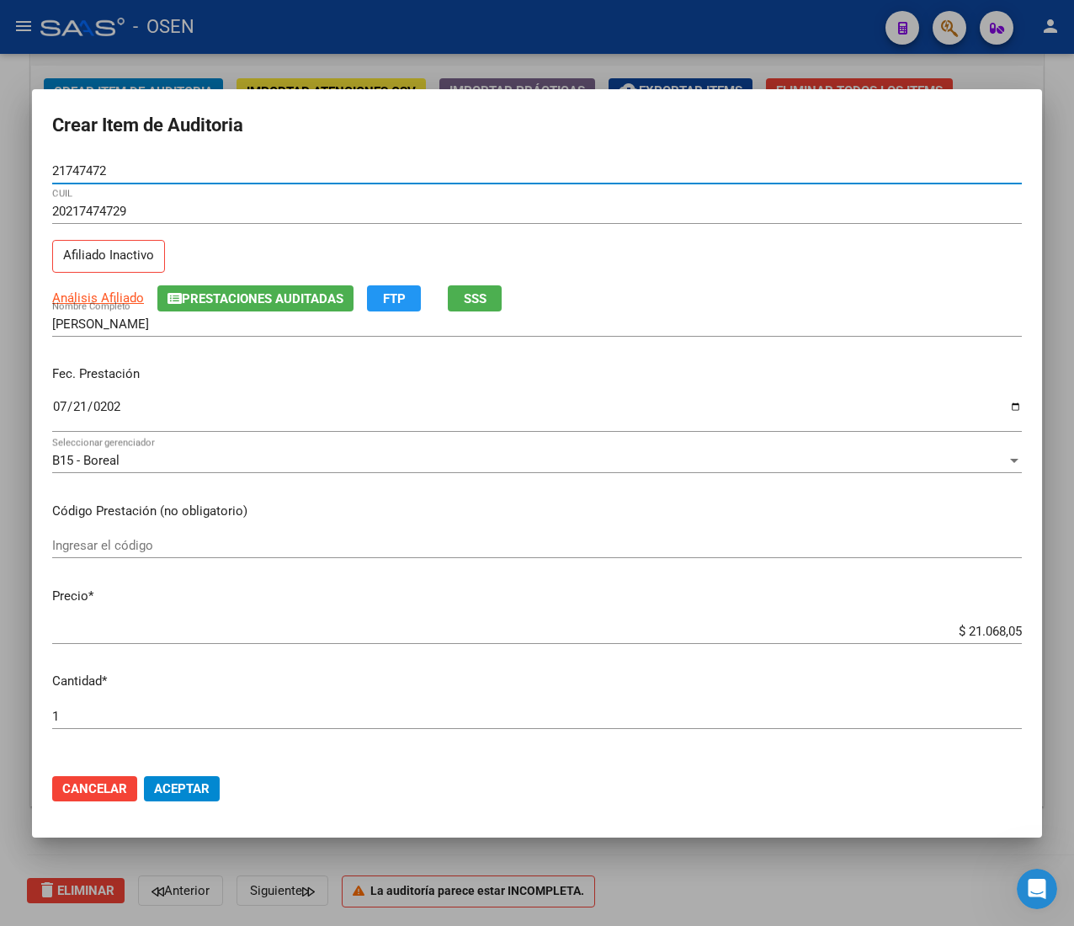
click at [79, 172] on input "21747472" at bounding box center [537, 170] width 970 height 15
click at [205, 798] on button "Aceptar" at bounding box center [182, 788] width 76 height 25
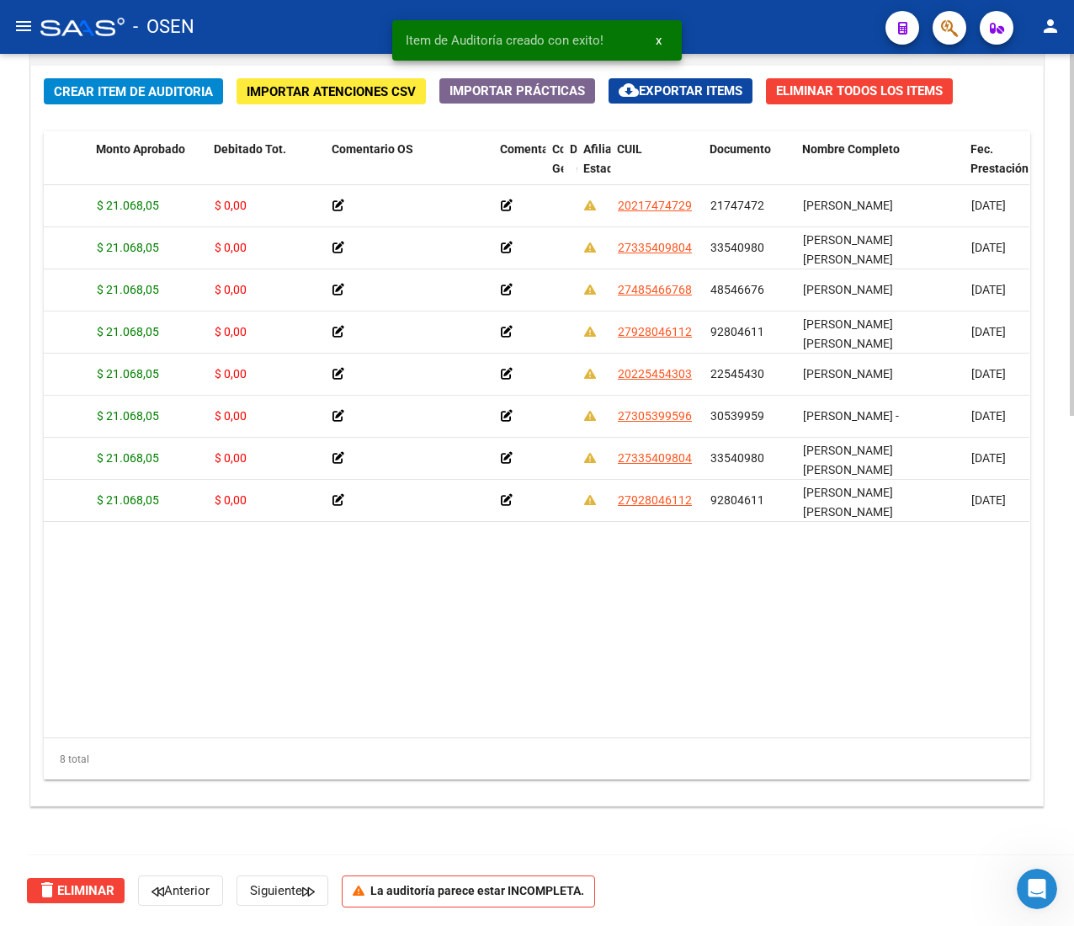
click at [133, 73] on div "Crear Item de Auditoria Importar Atenciones CSV Importar Prácticas cloud_downlo…" at bounding box center [537, 436] width 1012 height 740
click at [130, 84] on span "Crear Item de Auditoria" at bounding box center [133, 91] width 159 height 15
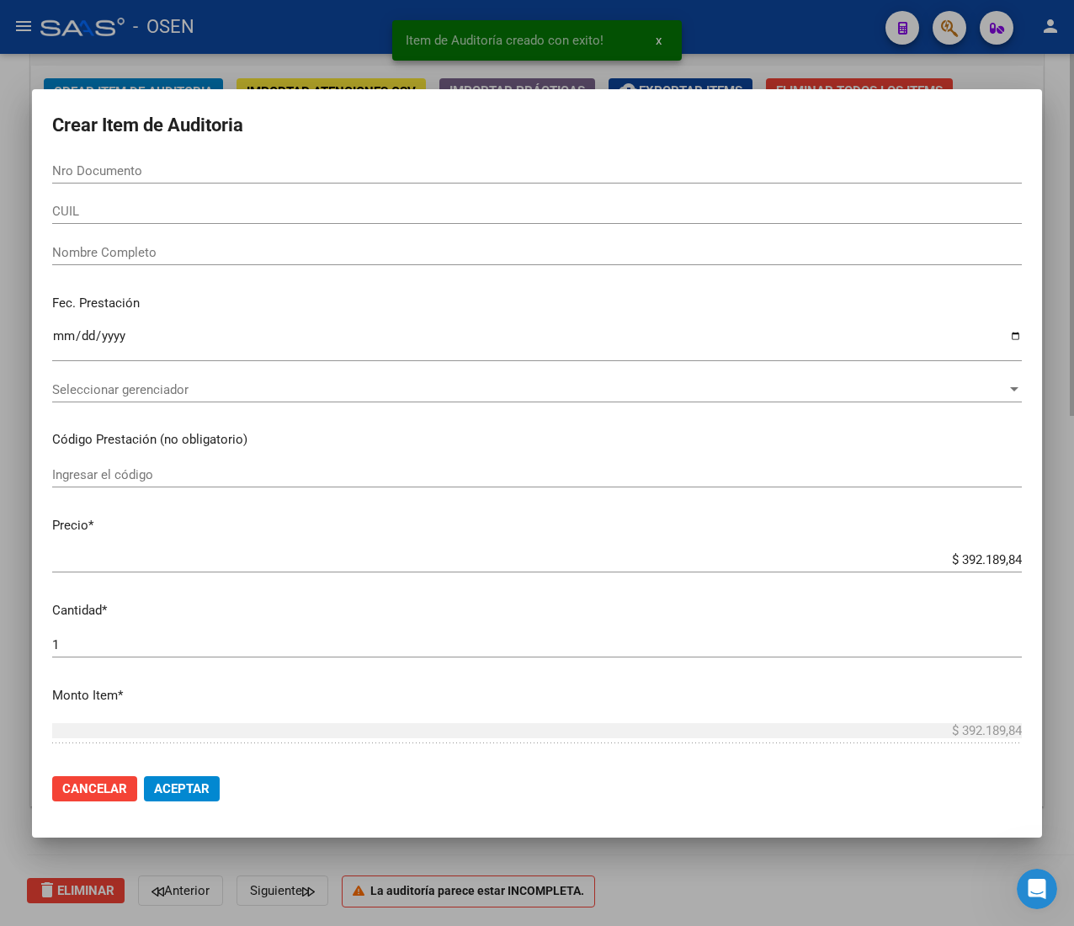
paste input "24380476"
type input "24380476"
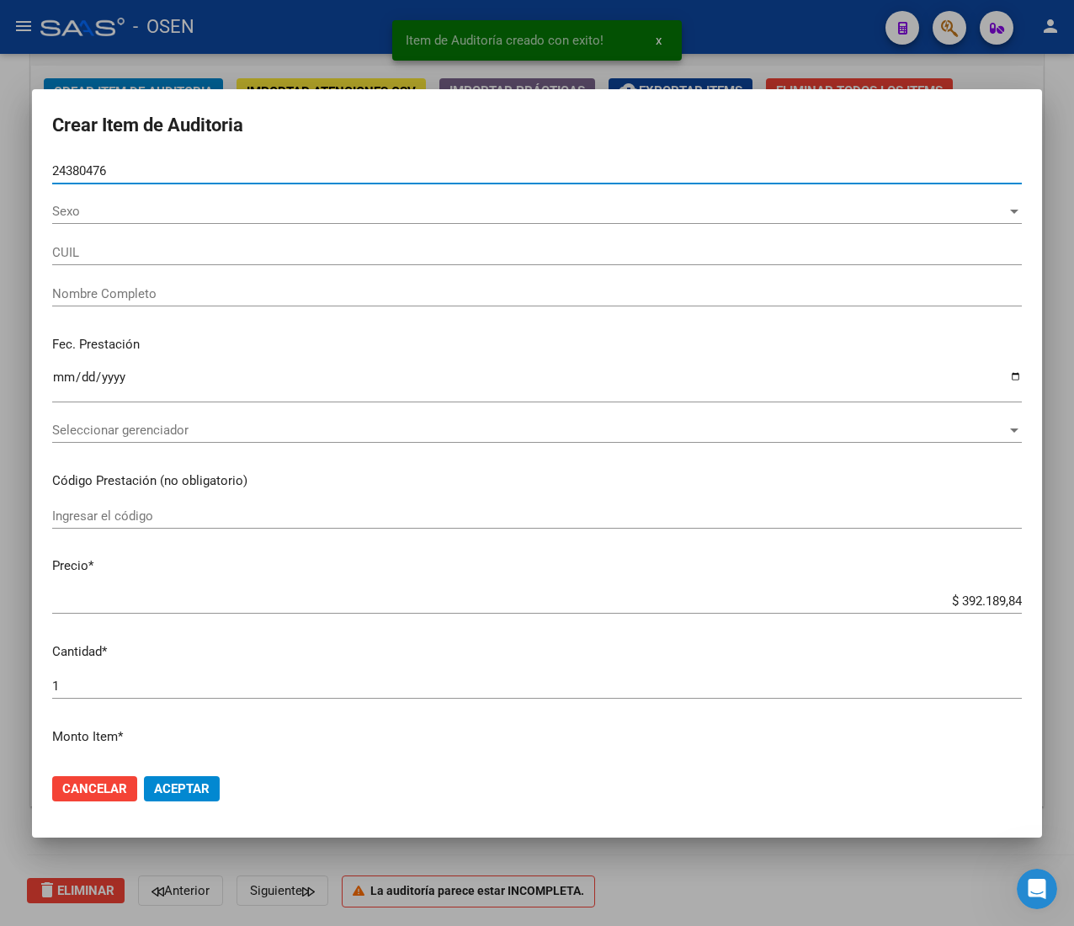
type input "20243804761"
type input "[PERSON_NAME] [PERSON_NAME] -"
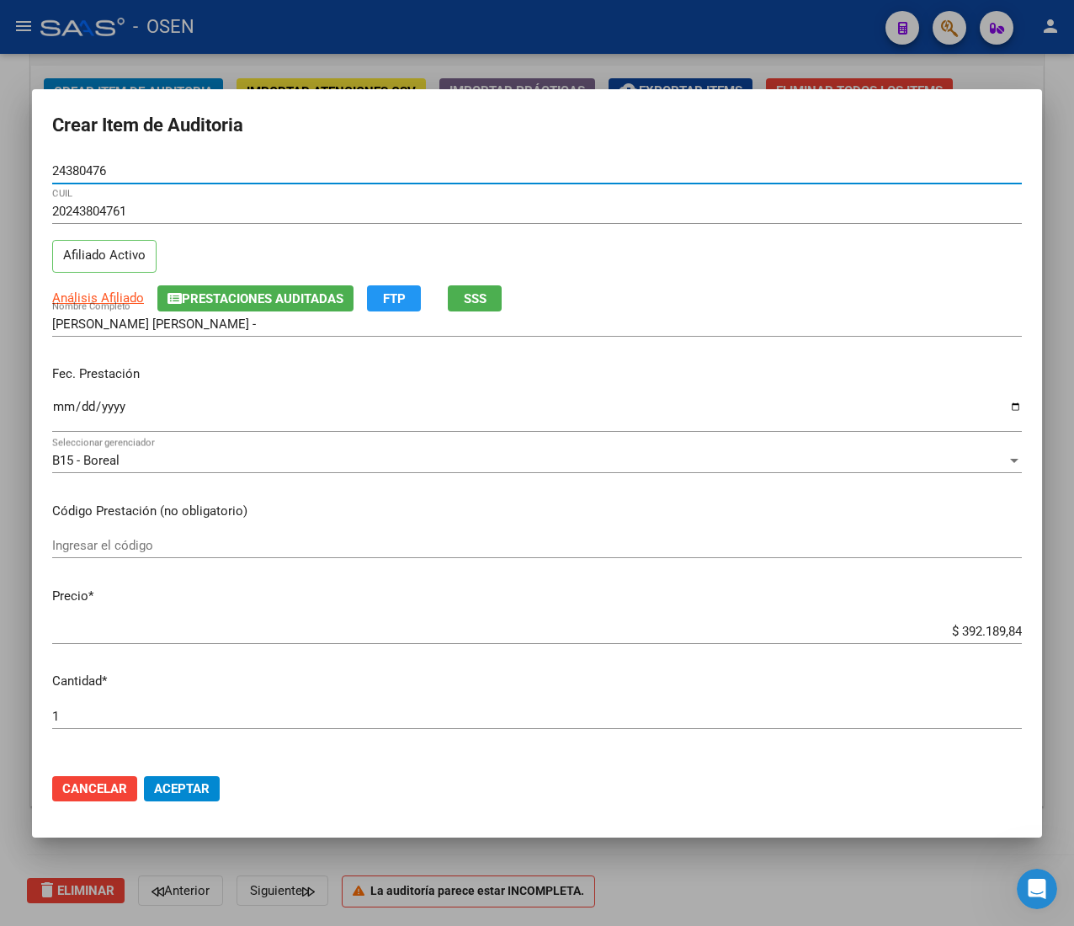
type input "24380476"
click at [69, 407] on input "Ingresar la fecha" at bounding box center [537, 413] width 970 height 27
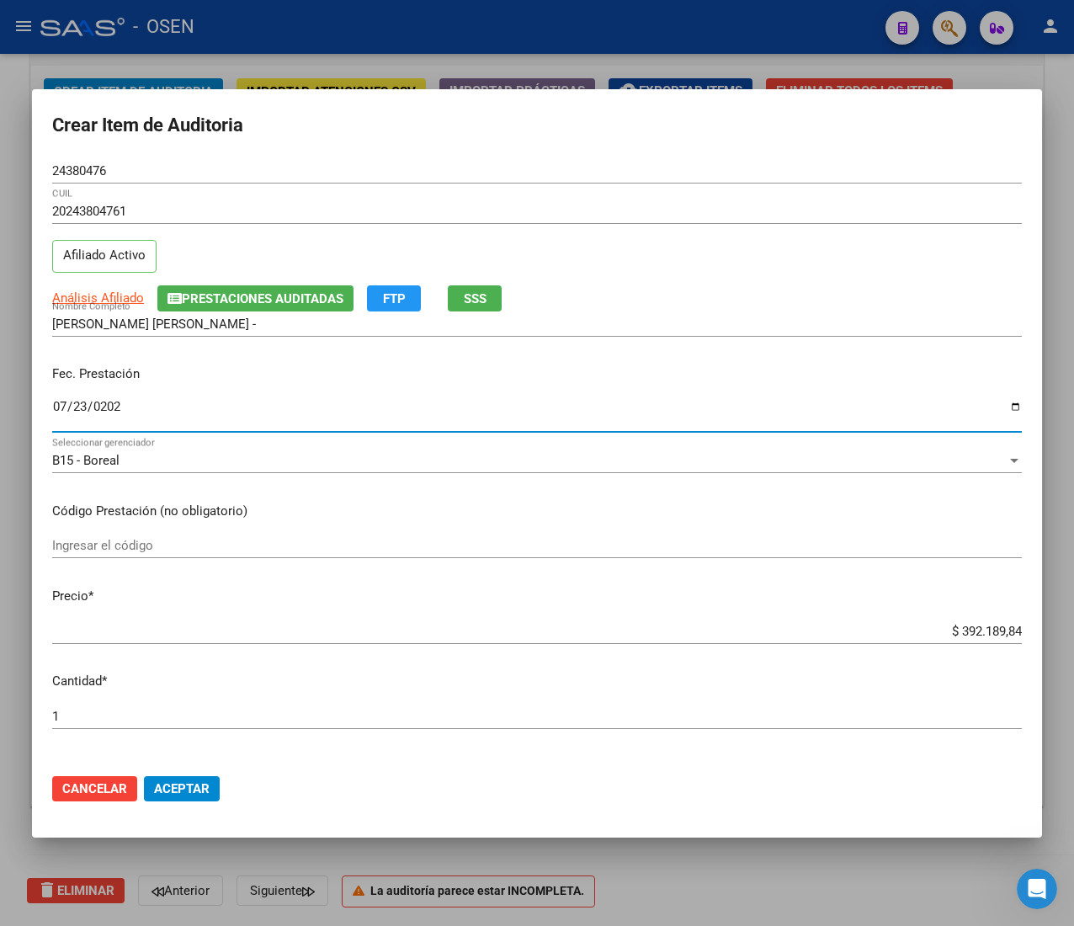
type input "[DATE]"
click at [102, 302] on app-link-go-to "Análisis Afiliado" at bounding box center [98, 298] width 92 height 19
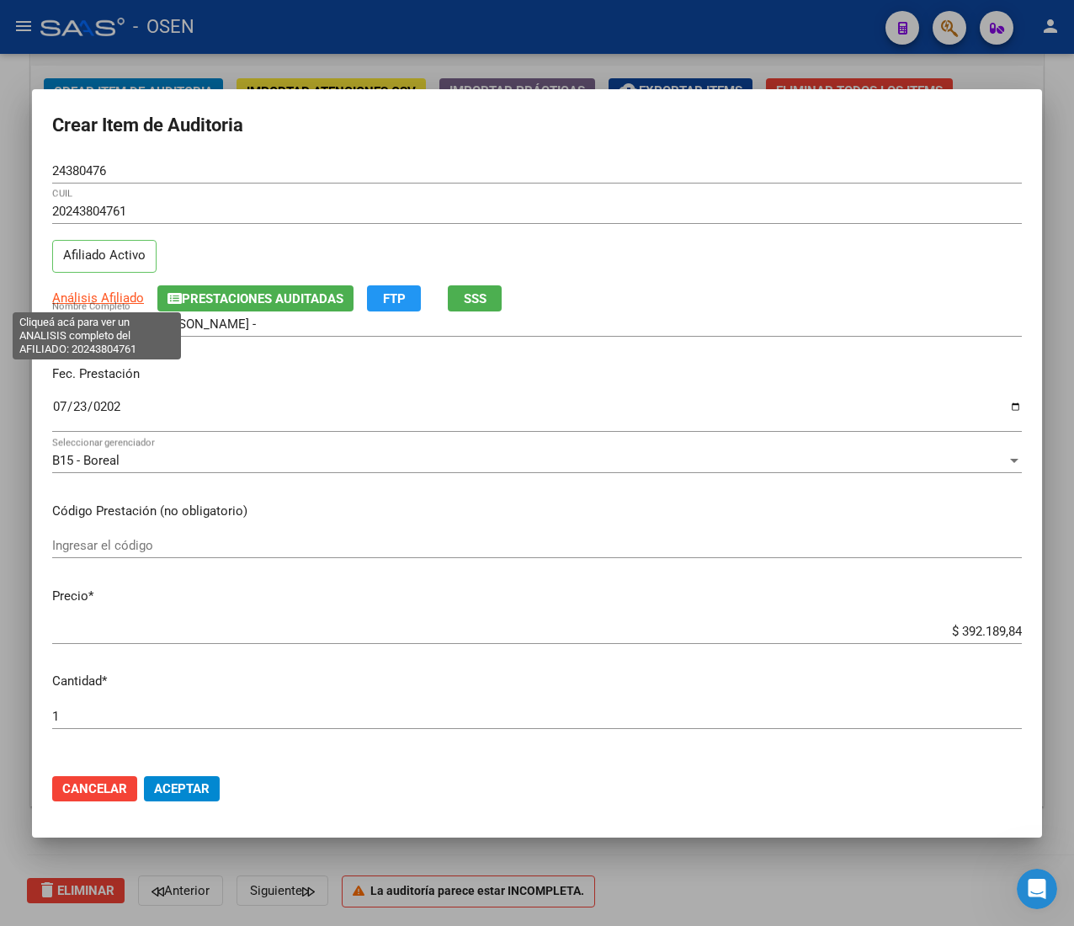
click at [102, 302] on span "Análisis Afiliado" at bounding box center [98, 297] width 92 height 15
type textarea "20243804761"
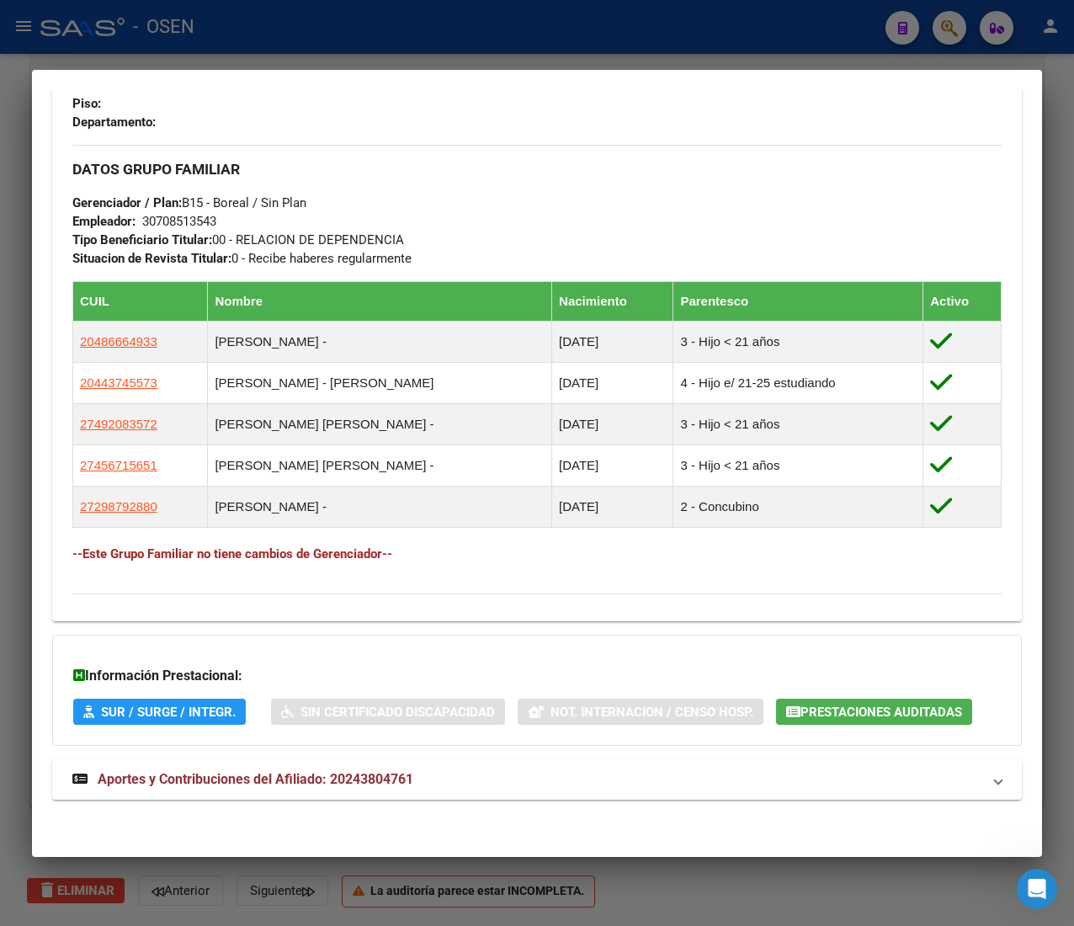
scroll to position [873, 0]
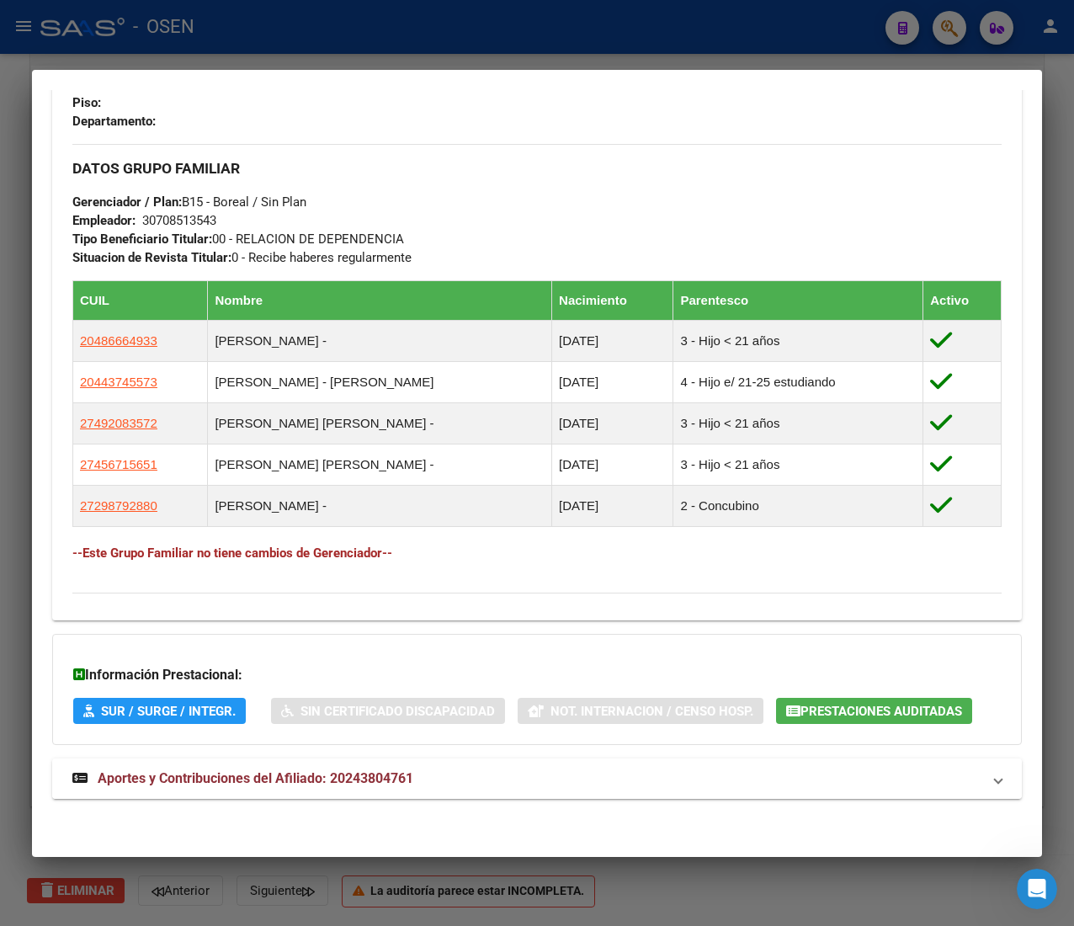
click at [434, 759] on mat-expansion-panel-header "Aportes y Contribuciones del Afiliado: 20243804761" at bounding box center [537, 778] width 970 height 40
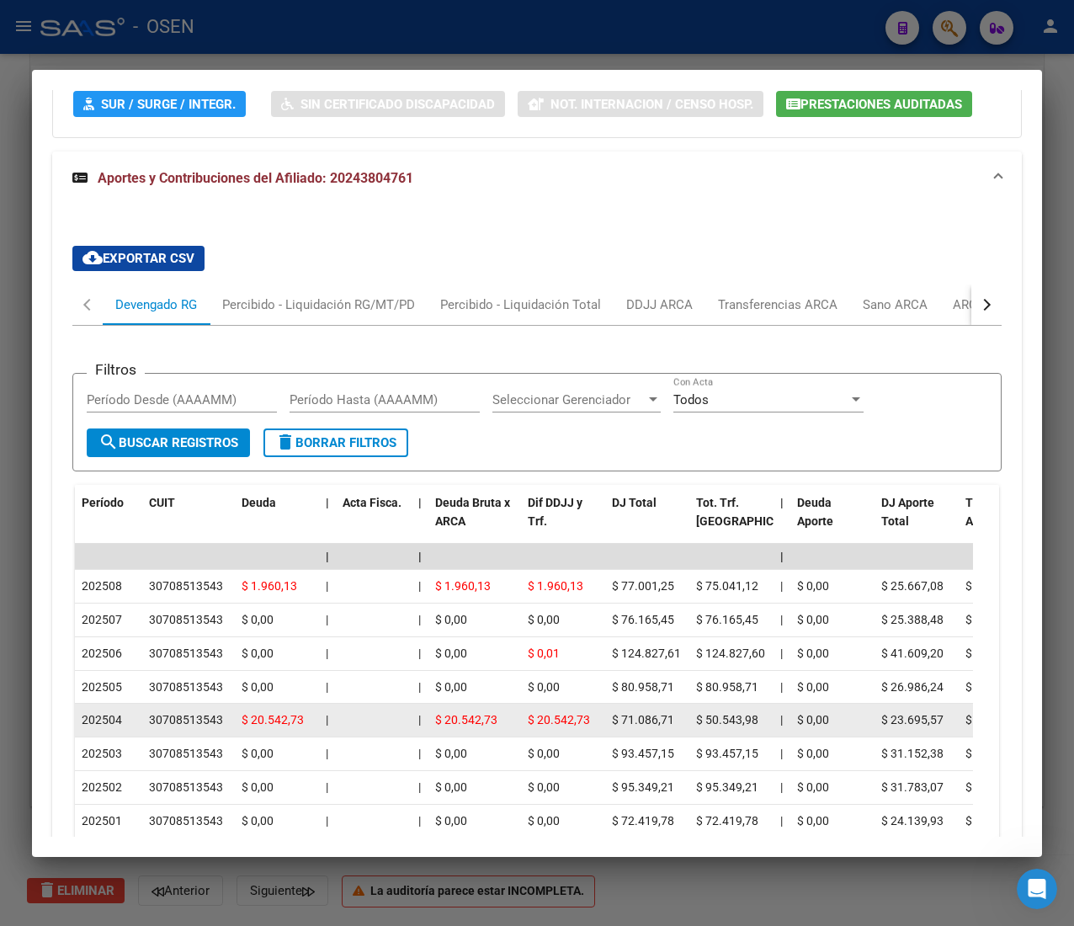
scroll to position [1702, 0]
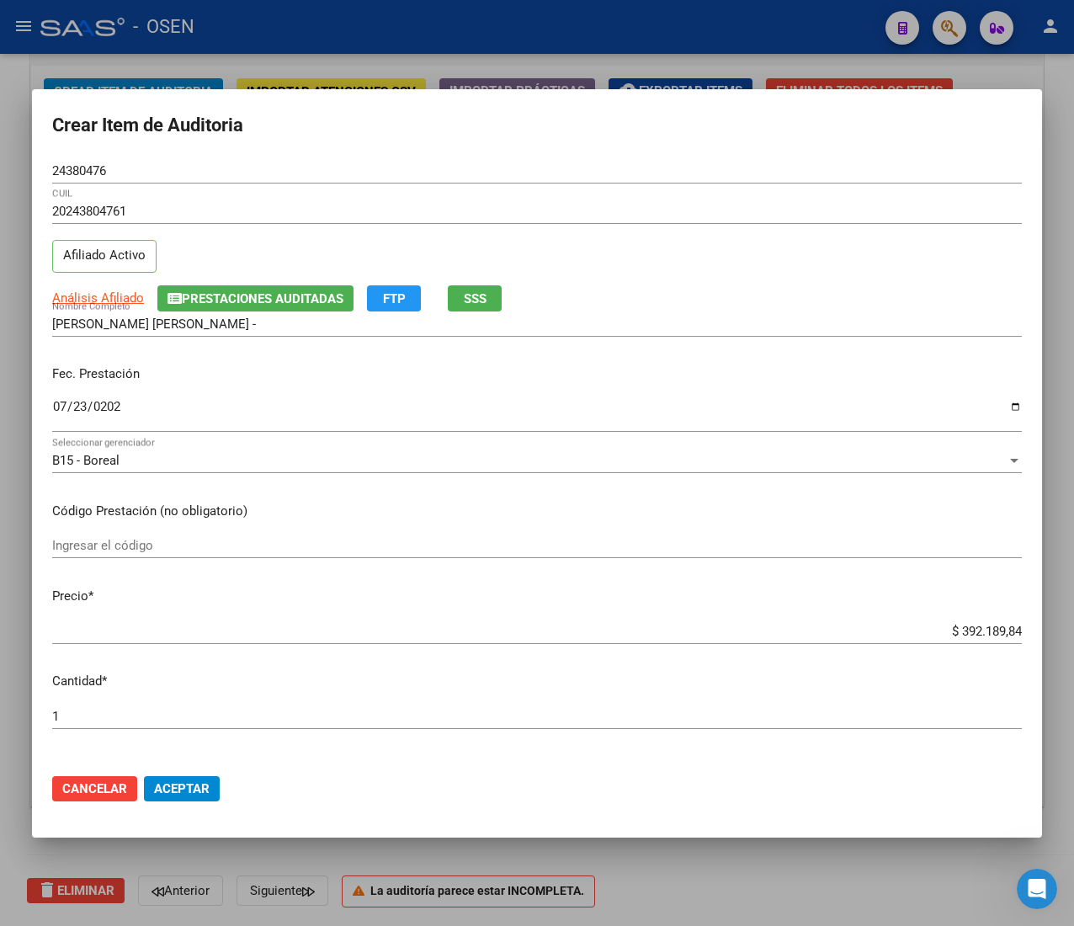
click at [943, 632] on input "$ 392.189,84" at bounding box center [537, 631] width 970 height 15
type input "$ 0,02"
type input "$ 0,21"
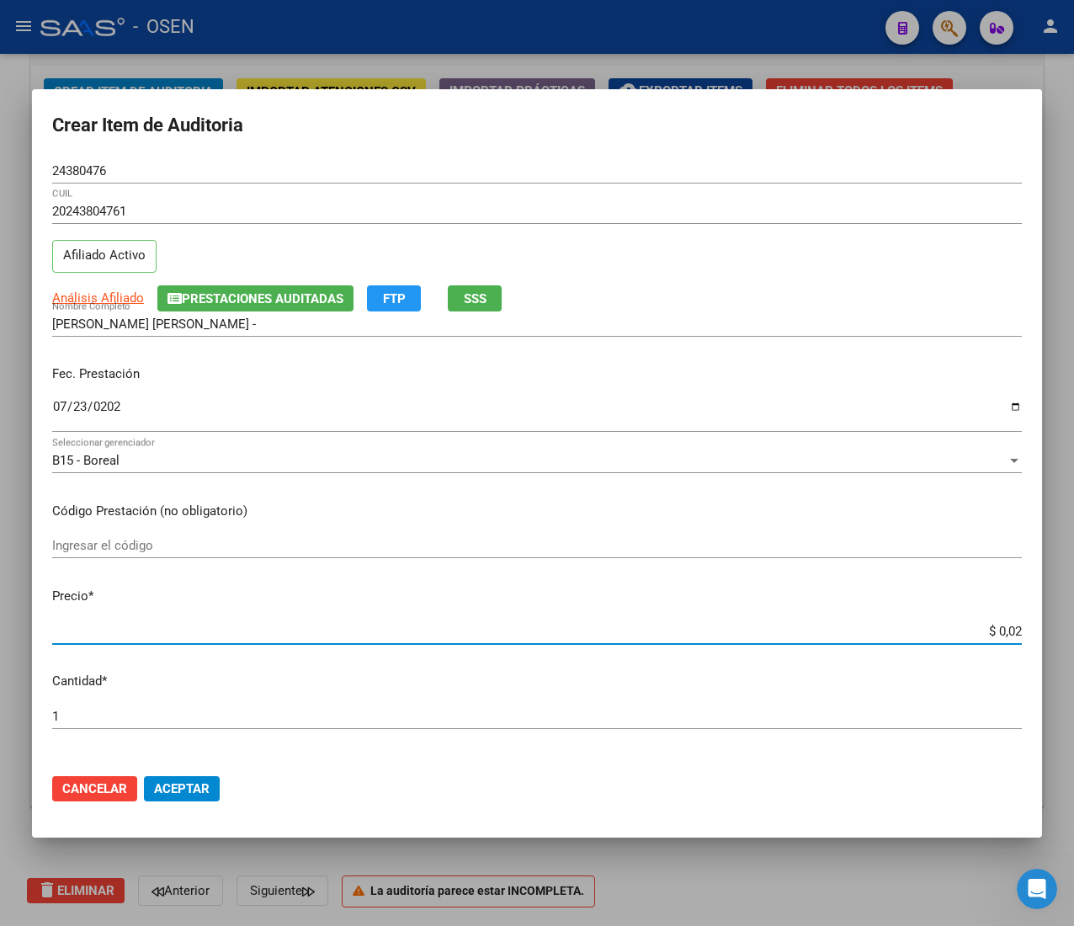
type input "$ 0,21"
type input "$ 2,10"
type input "$ 21,06"
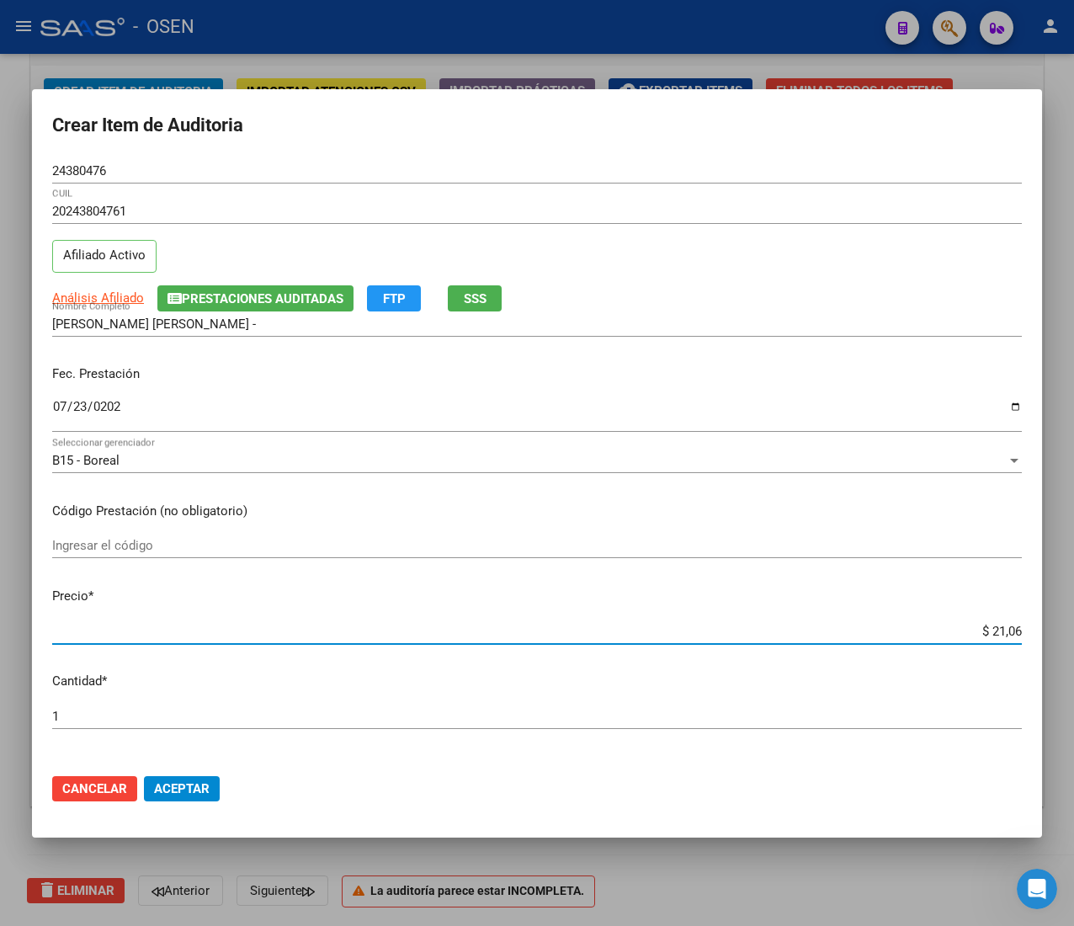
type input "$ 210,68"
type input "$ 2.106,80"
type input "$ 21.068,05"
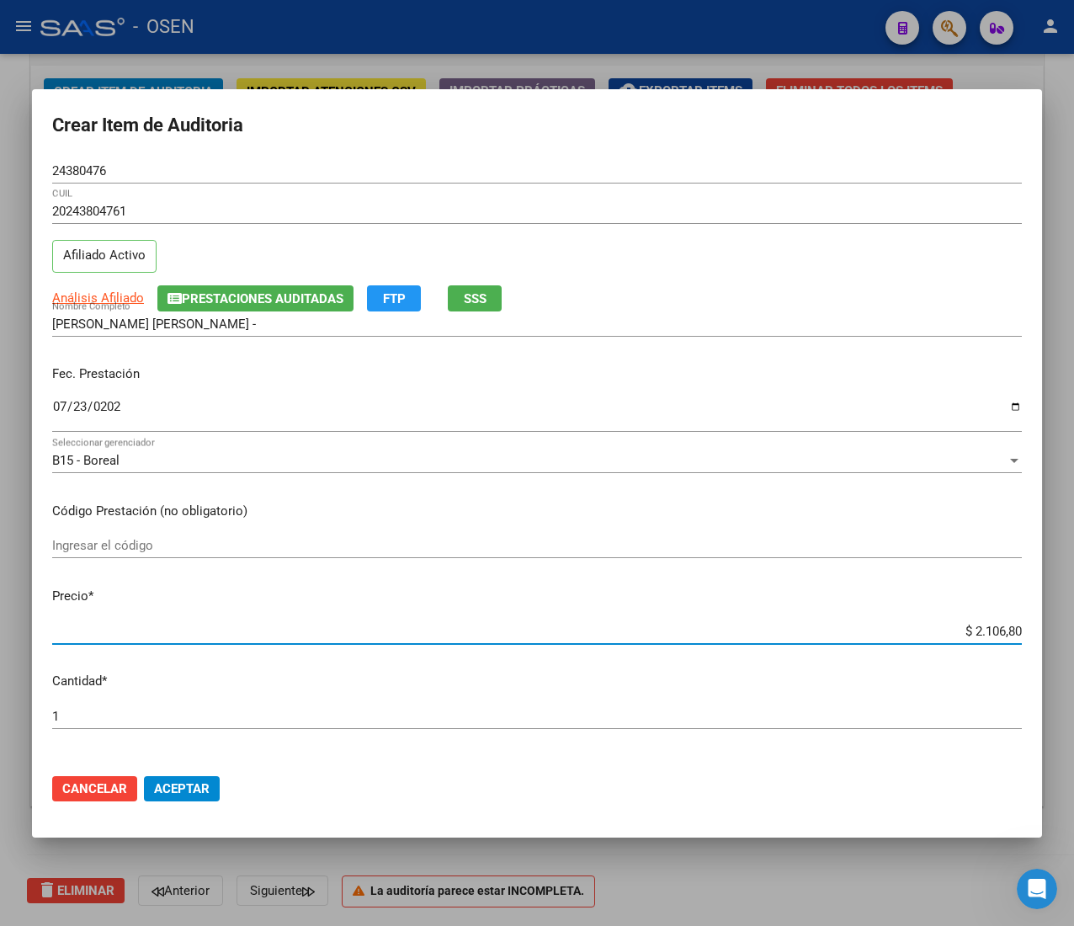
type input "$ 21.068,05"
click at [186, 794] on span "Aceptar" at bounding box center [182, 788] width 56 height 15
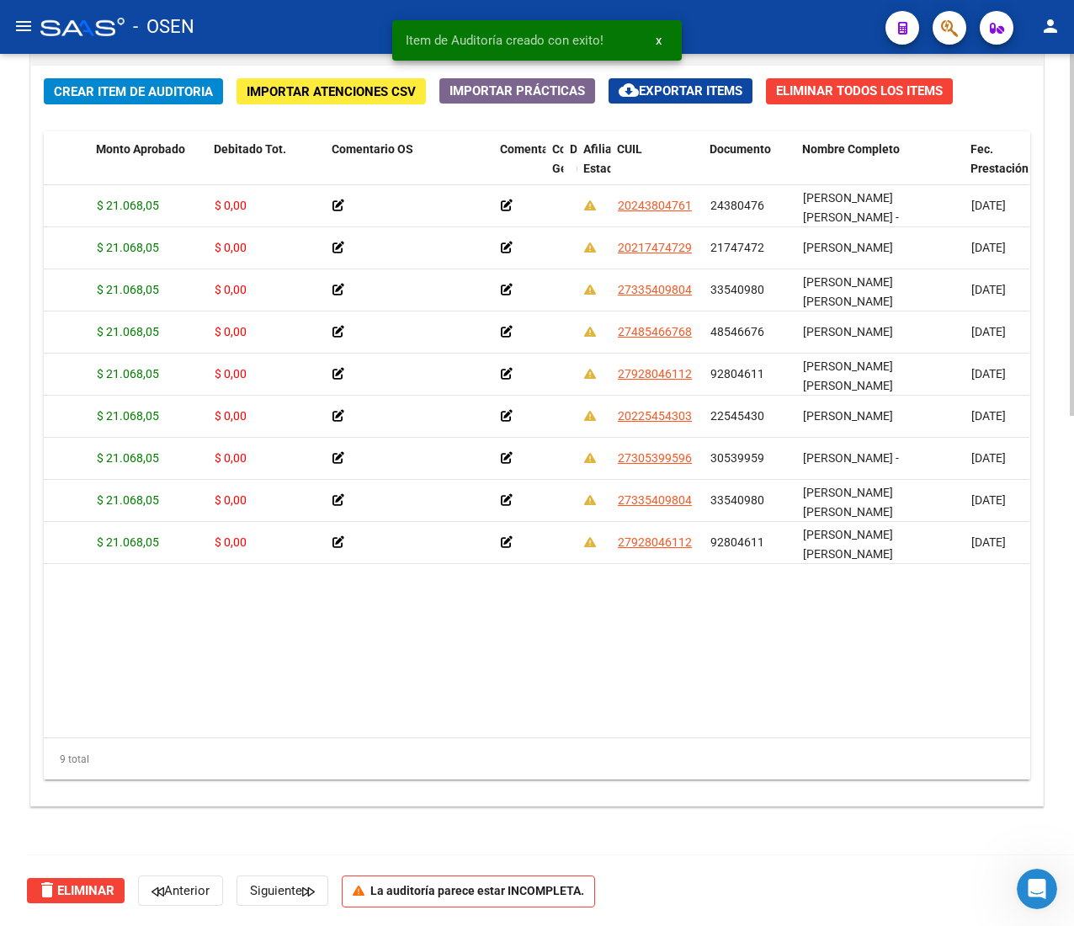
click at [153, 93] on span "Crear Item de Auditoria" at bounding box center [133, 91] width 159 height 15
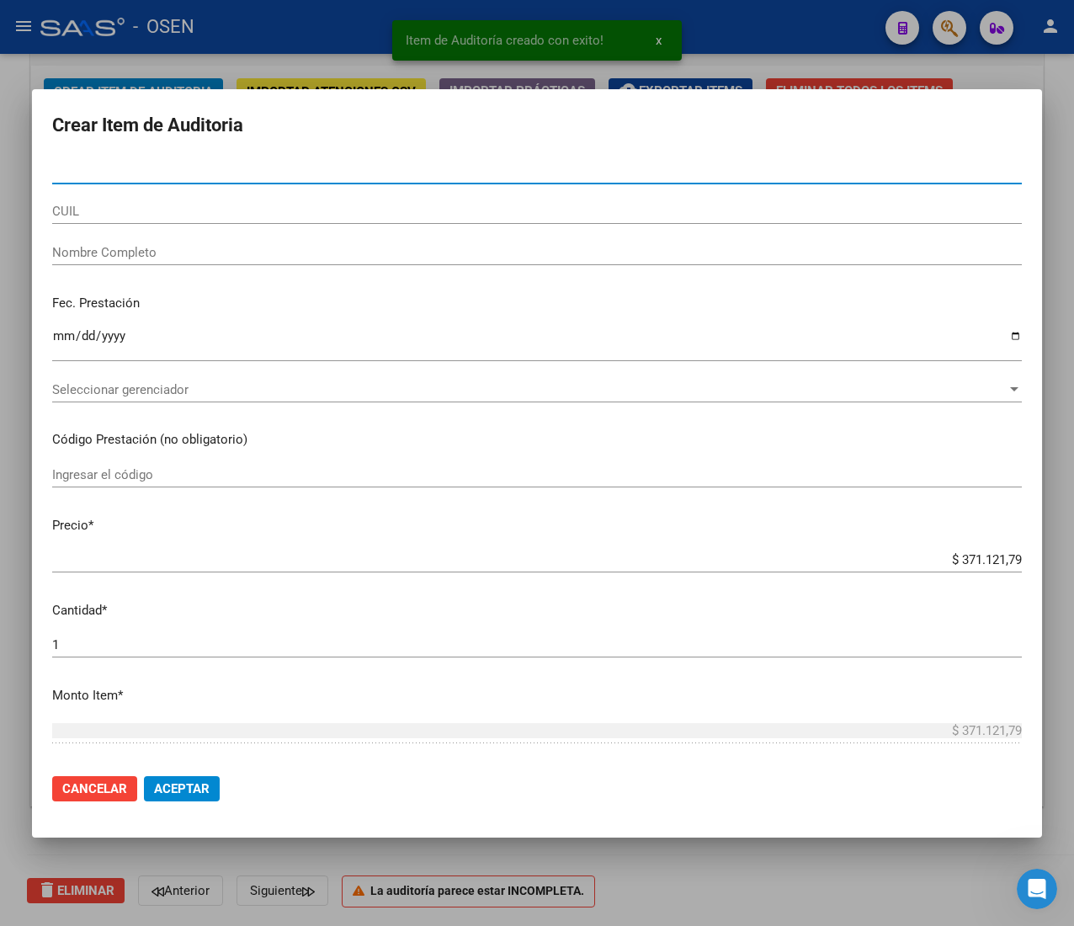
paste input "36839074"
type input "36839074"
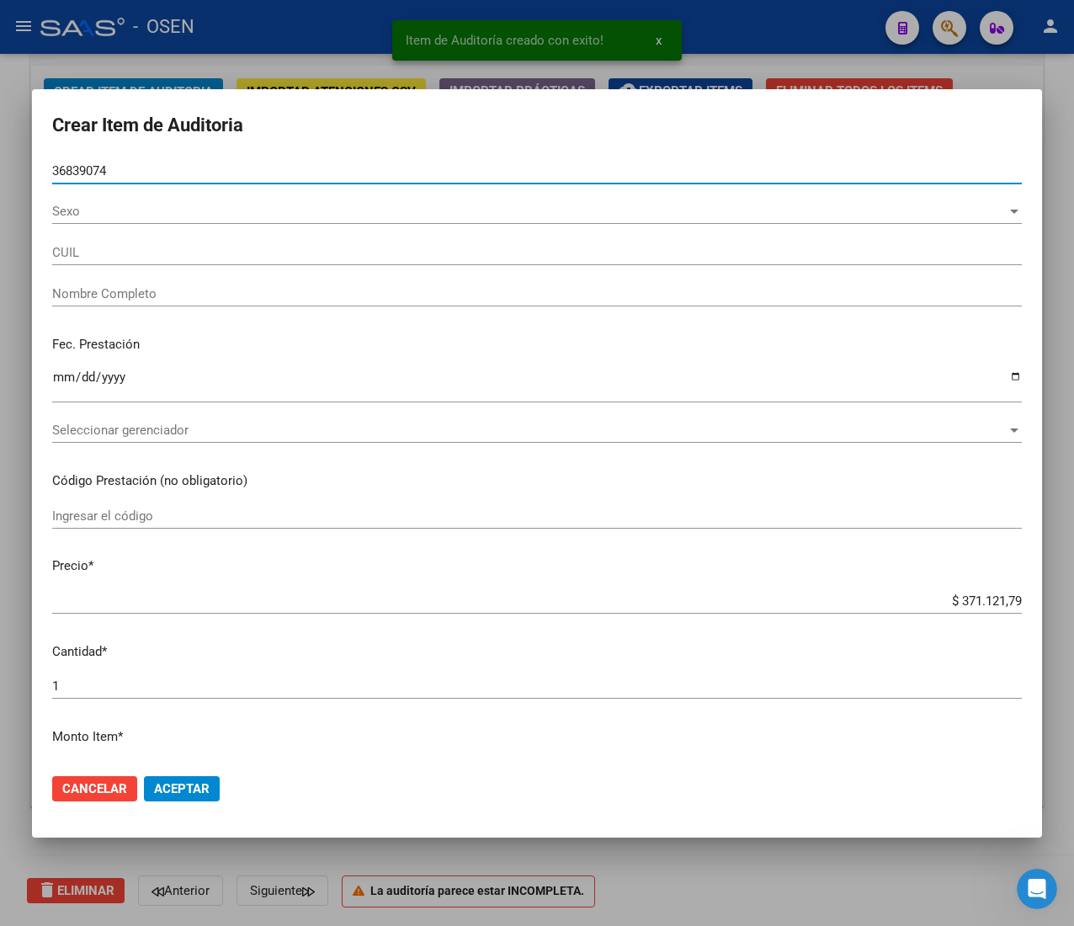
type input "20368390748"
type input "[PERSON_NAME]"
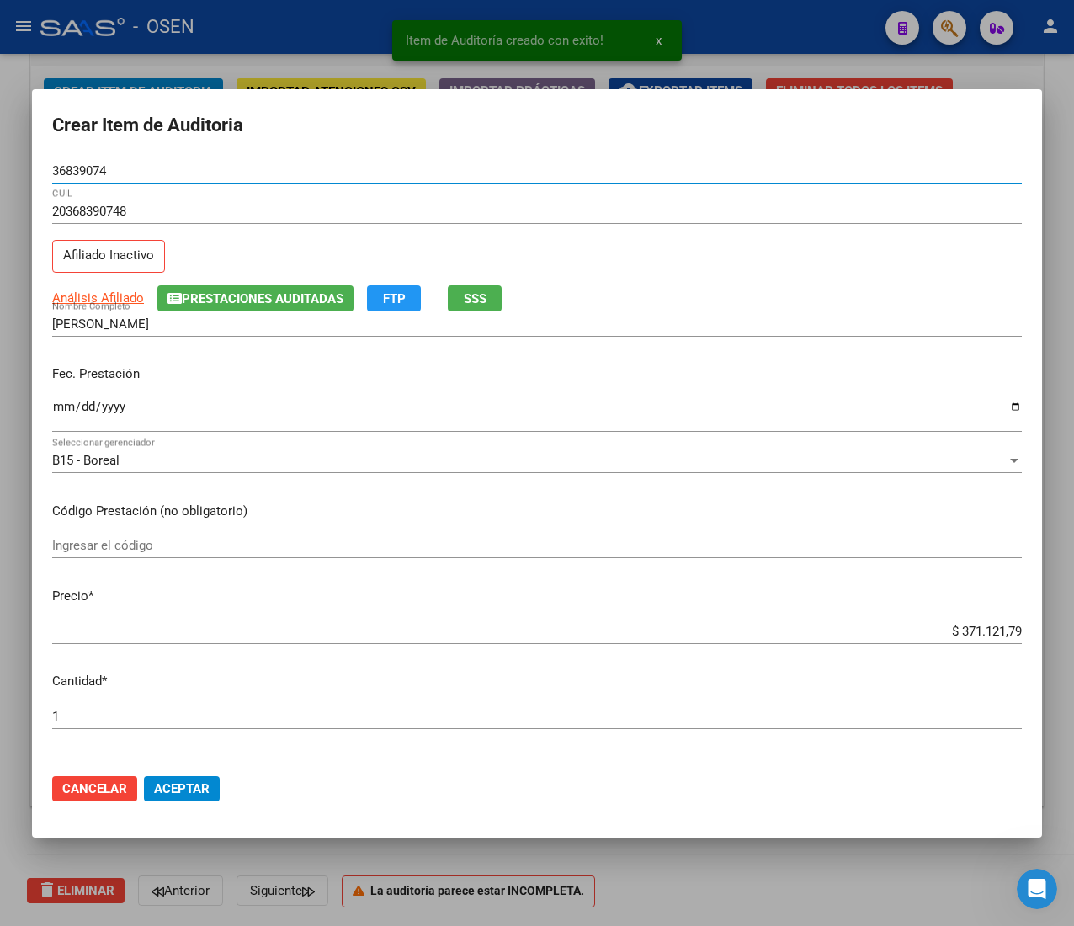
type input "36839074"
click at [62, 409] on input "Ingresar la fecha" at bounding box center [537, 413] width 970 height 27
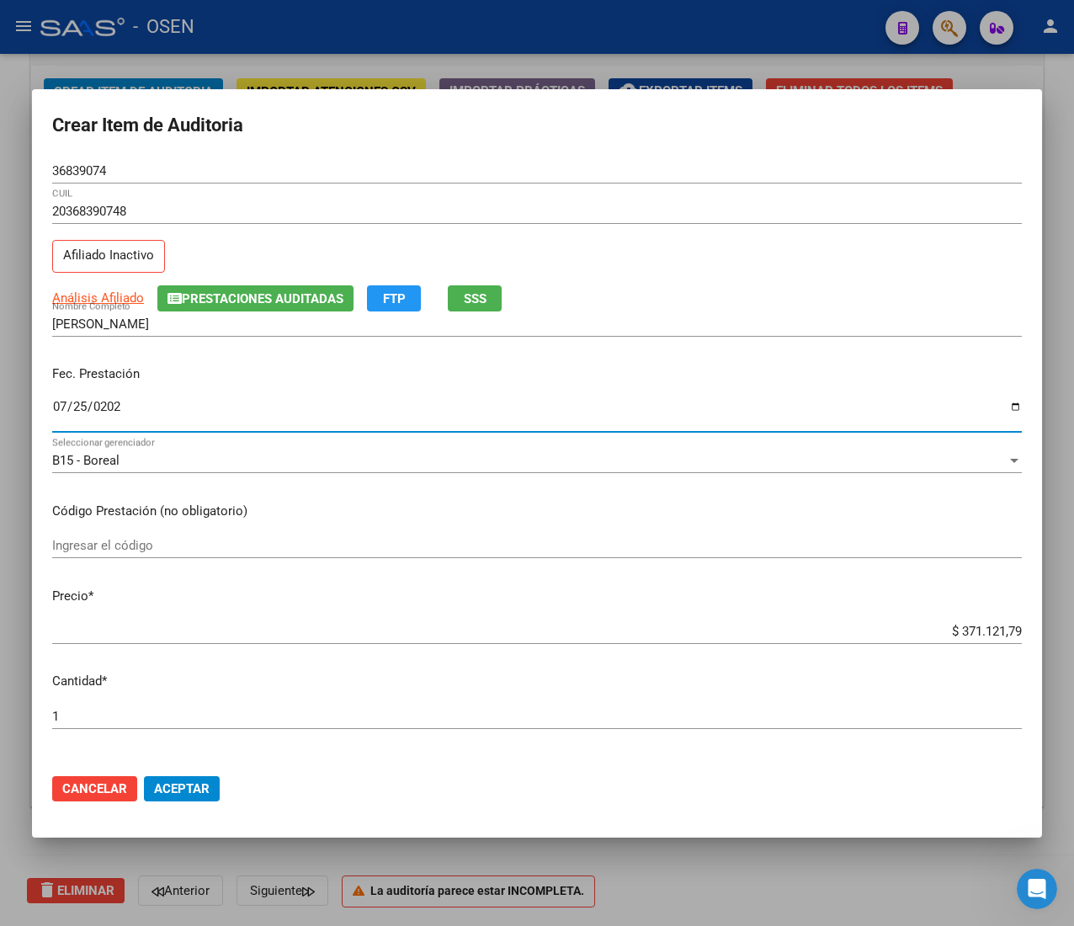
type input "[DATE]"
click at [970, 635] on input "$ 371.121,79" at bounding box center [537, 631] width 970 height 15
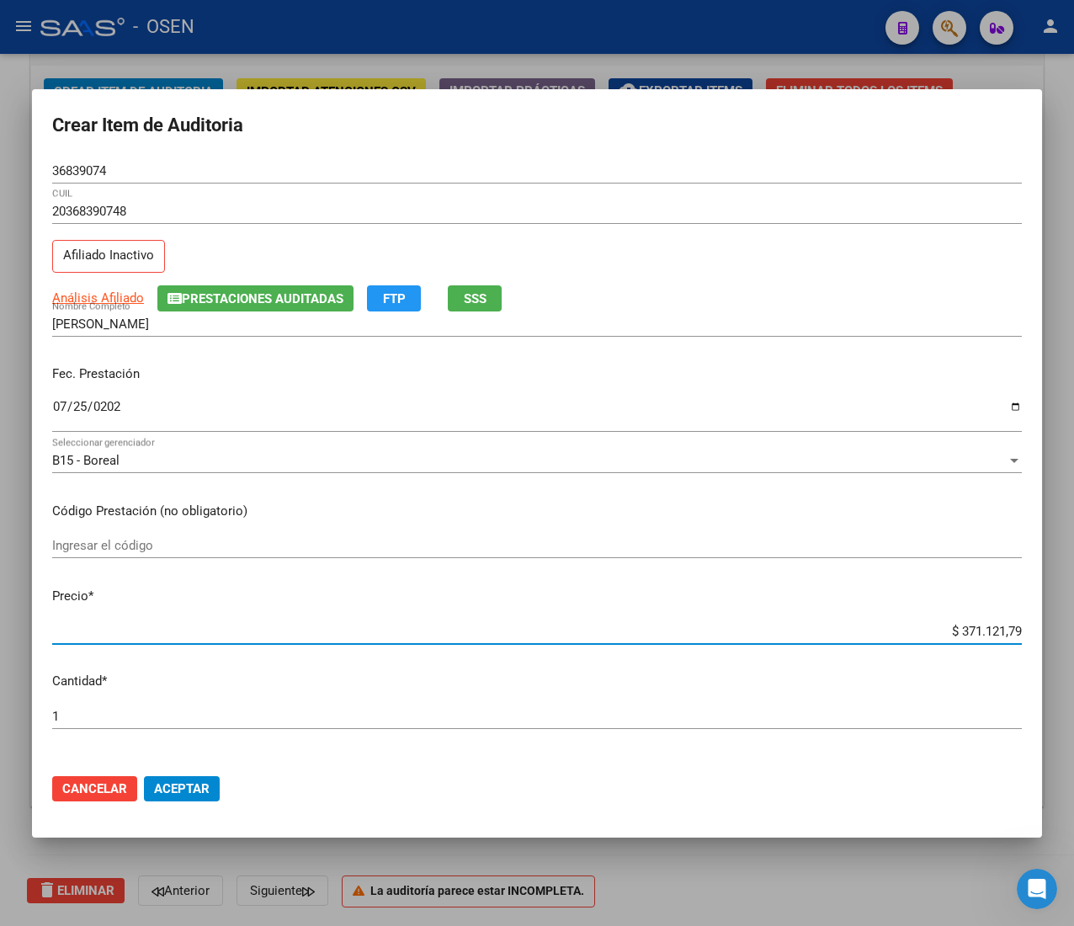
click at [970, 635] on input "$ 371.121,79" at bounding box center [537, 631] width 970 height 15
type input "$ 0,03"
type input "$ 0,35"
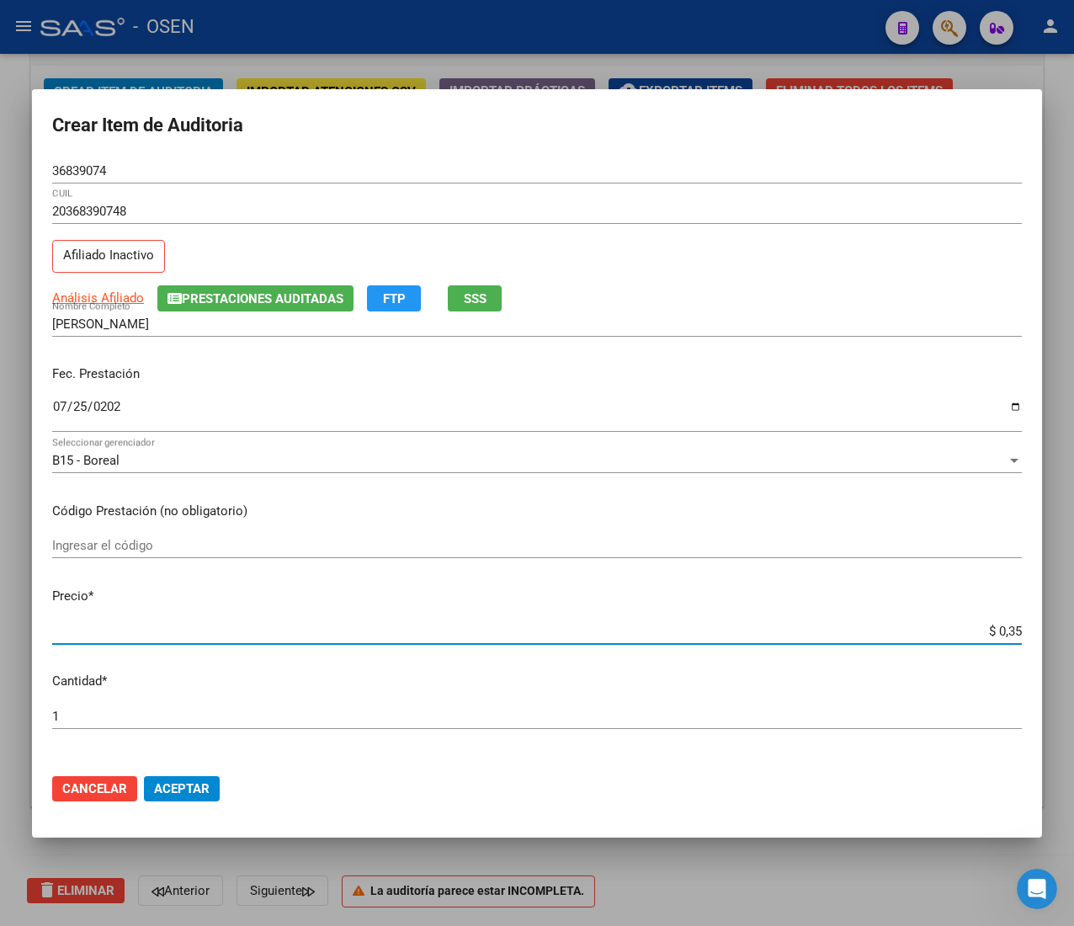
type input "$ 3,54"
type input "$ 35,46"
type input "$ 354,60"
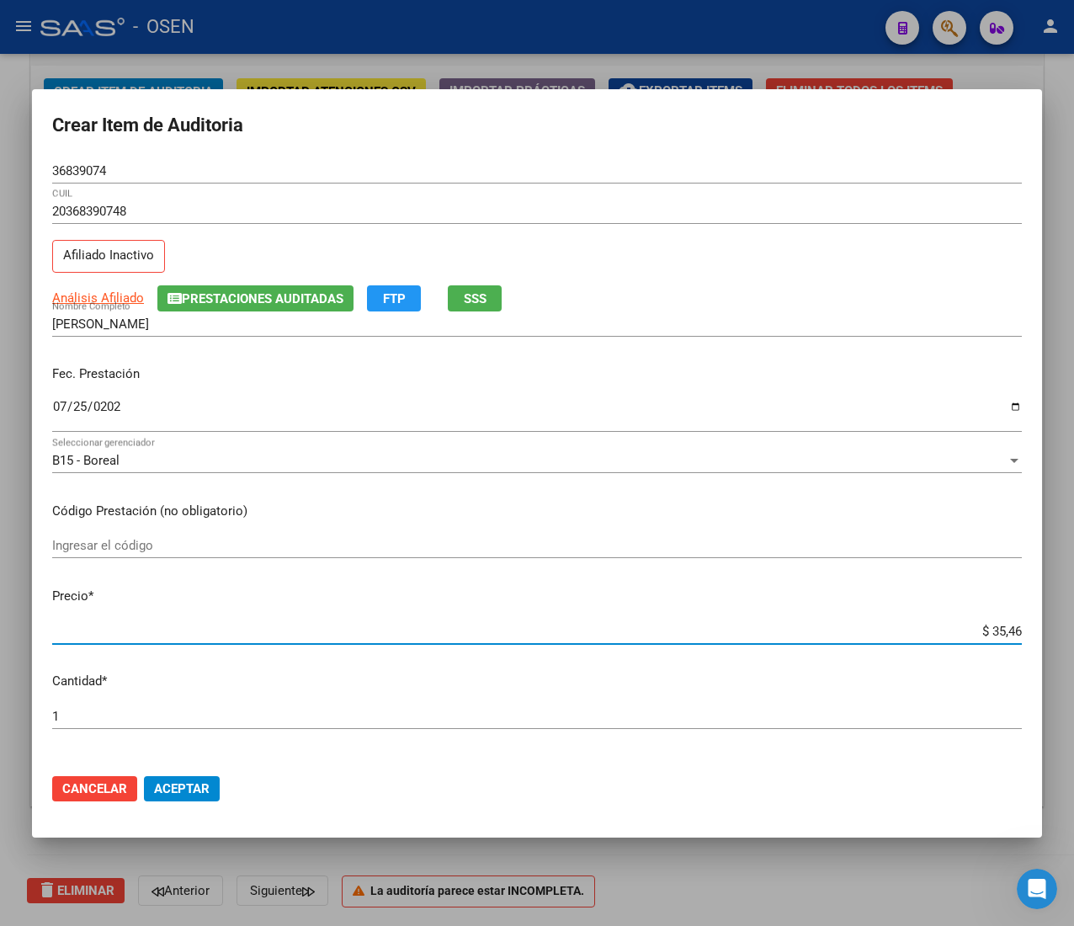
type input "$ 354,60"
type input "$ 3.546,08"
type input "$ 354,60"
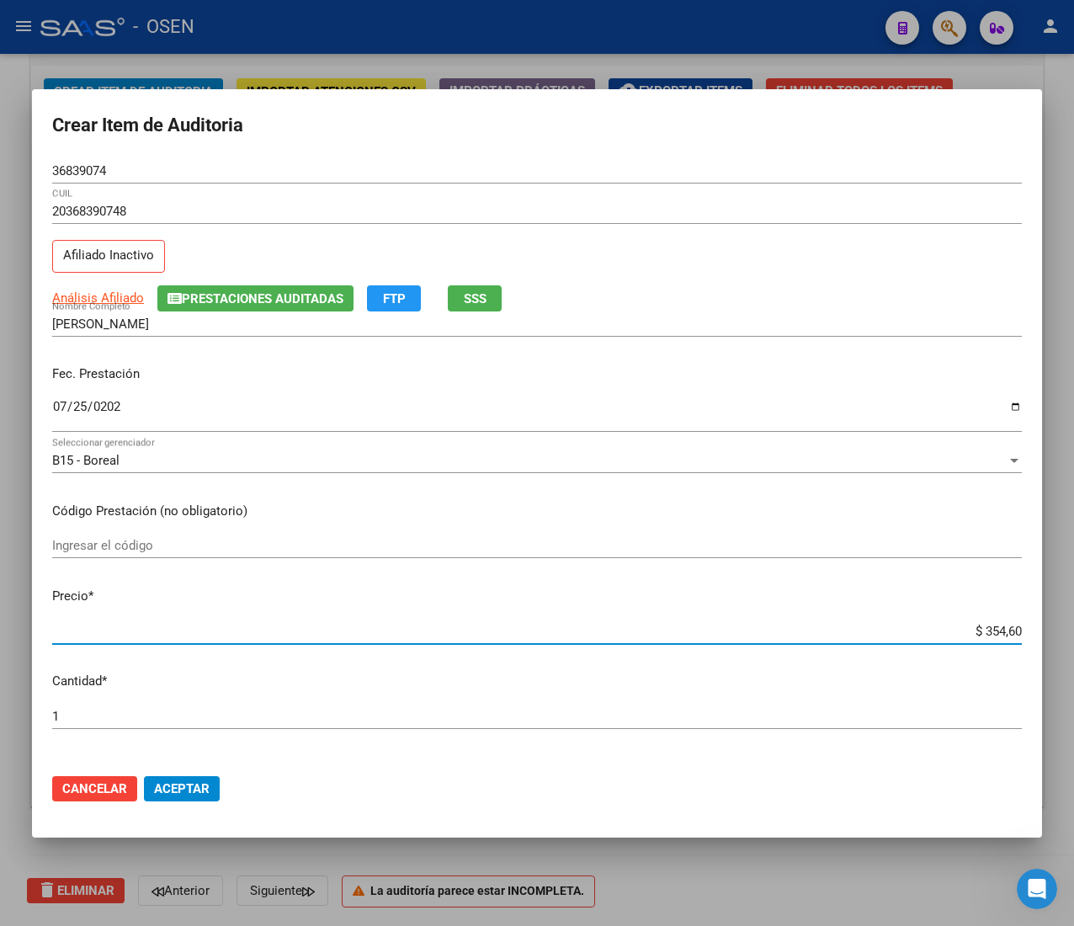
type input "$ 3.546,09"
type input "$ 35.460,91"
click at [68, 160] on div "36839074 Nro Documento" at bounding box center [537, 170] width 970 height 25
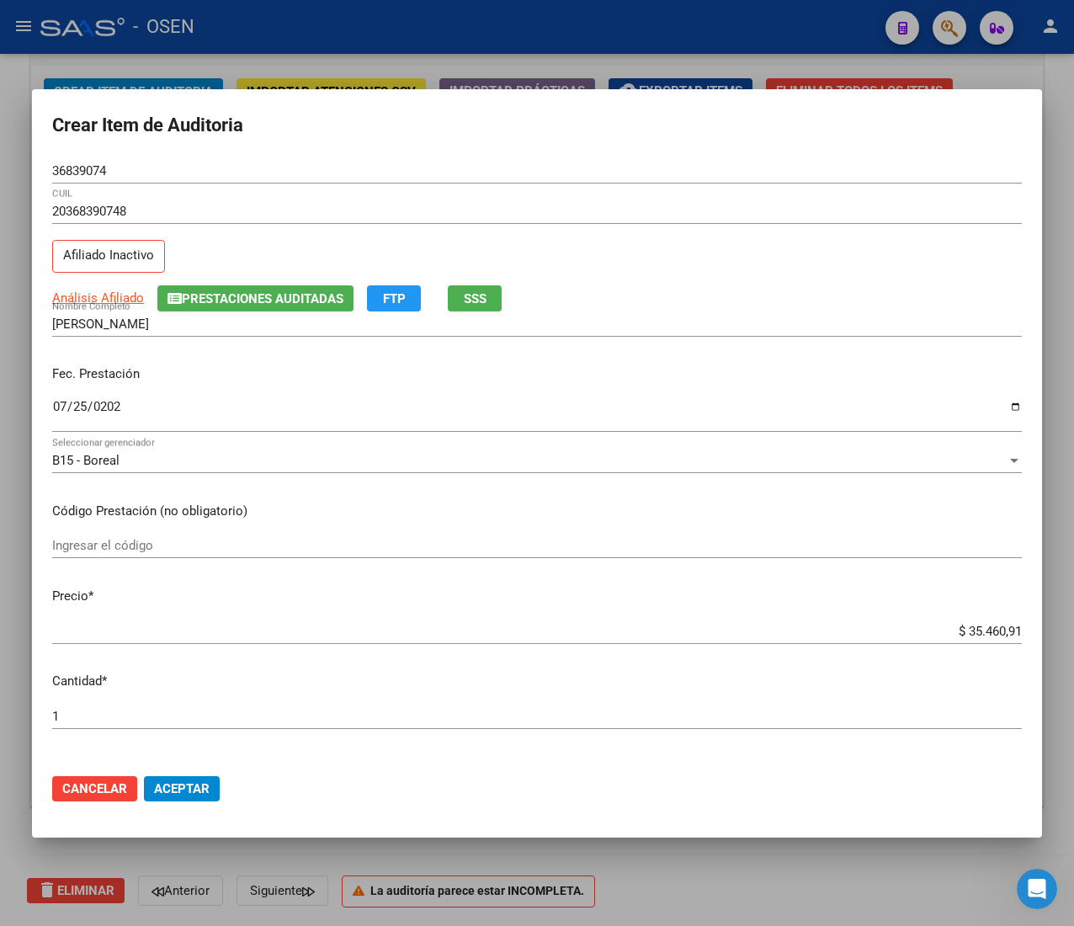
click at [68, 160] on div "36839074 Nro Documento" at bounding box center [537, 170] width 970 height 25
click at [69, 168] on input "36839074" at bounding box center [537, 170] width 970 height 15
click at [160, 786] on span "Aceptar" at bounding box center [182, 788] width 56 height 15
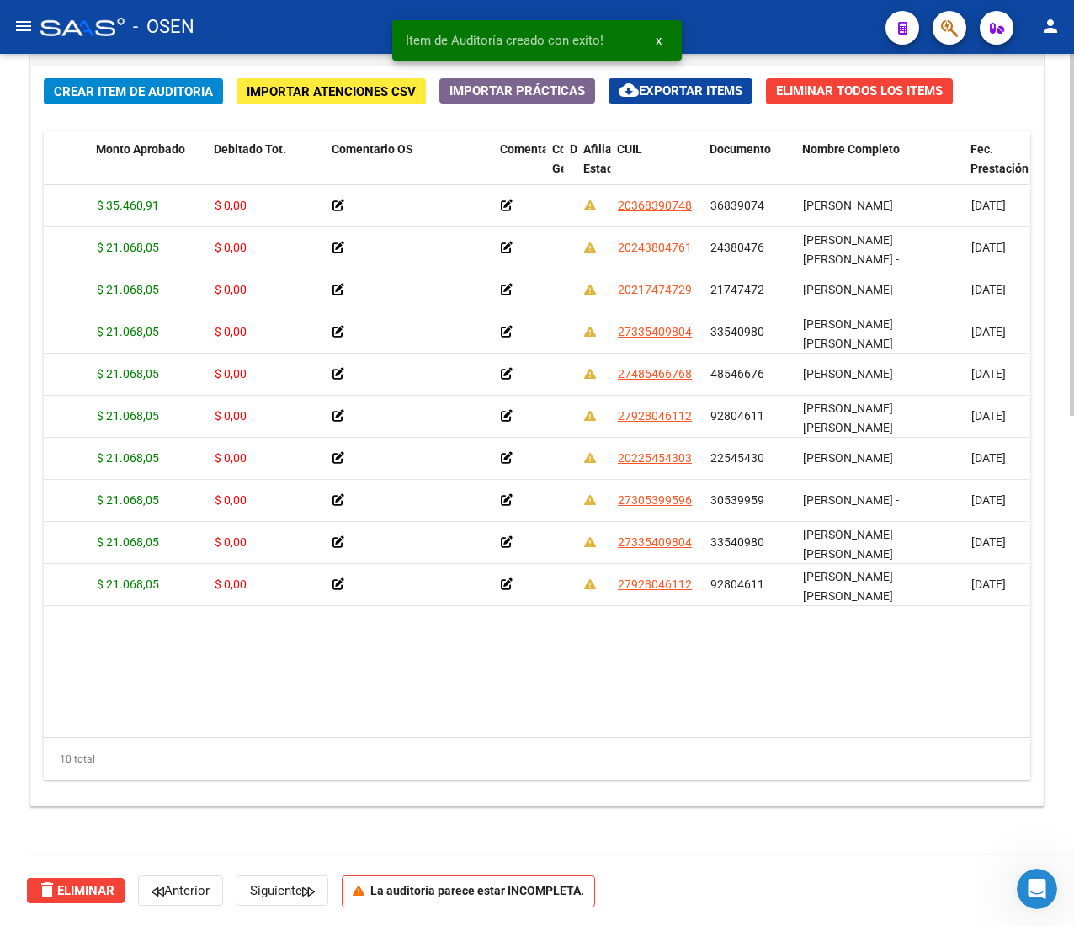
click at [129, 96] on span "Crear Item de Auditoria" at bounding box center [133, 91] width 159 height 15
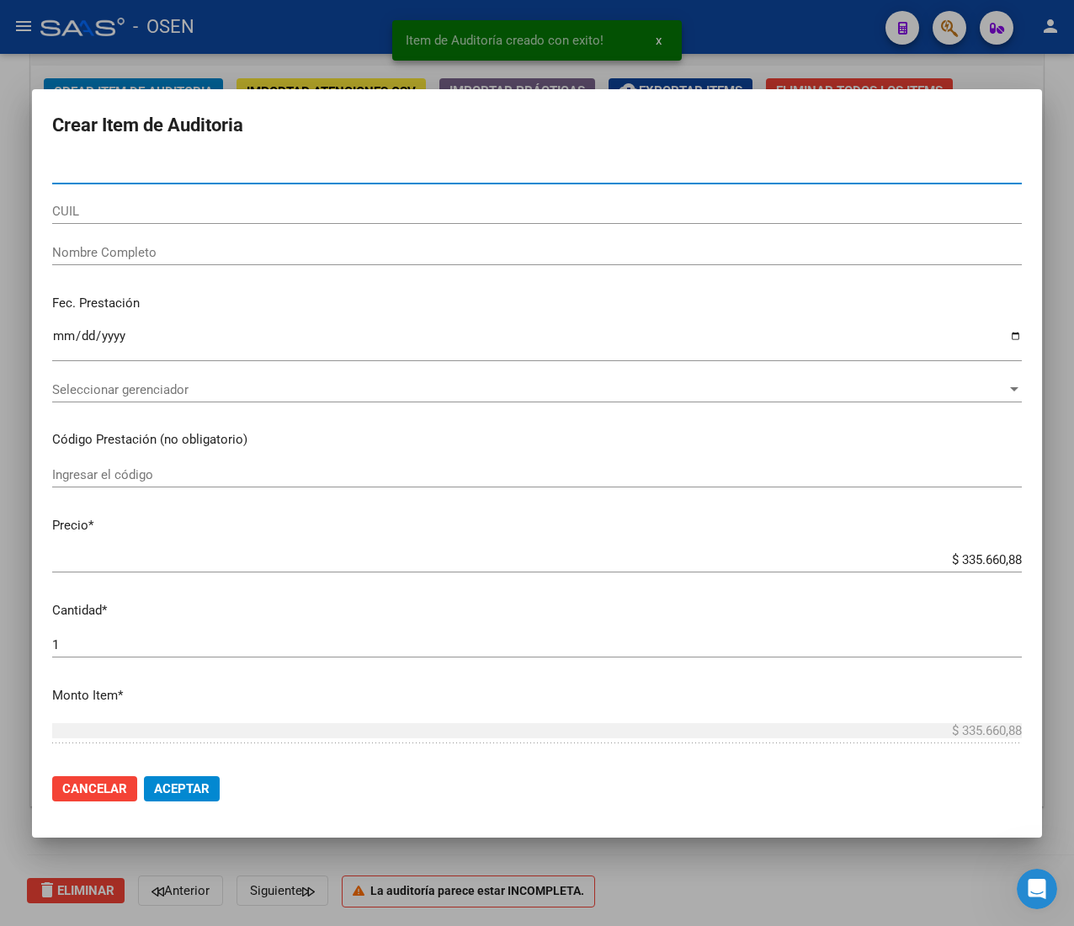
paste input "92804611"
type input "92804611"
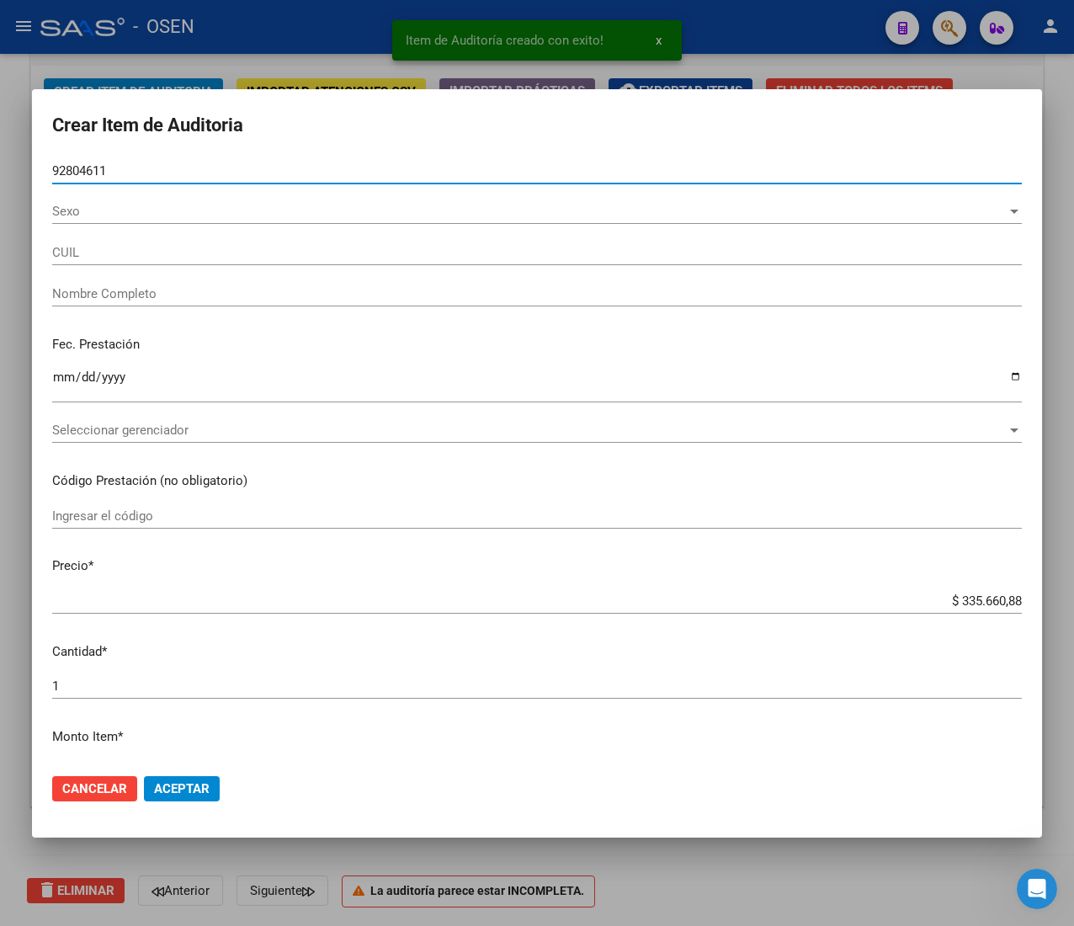
type input "27928046112"
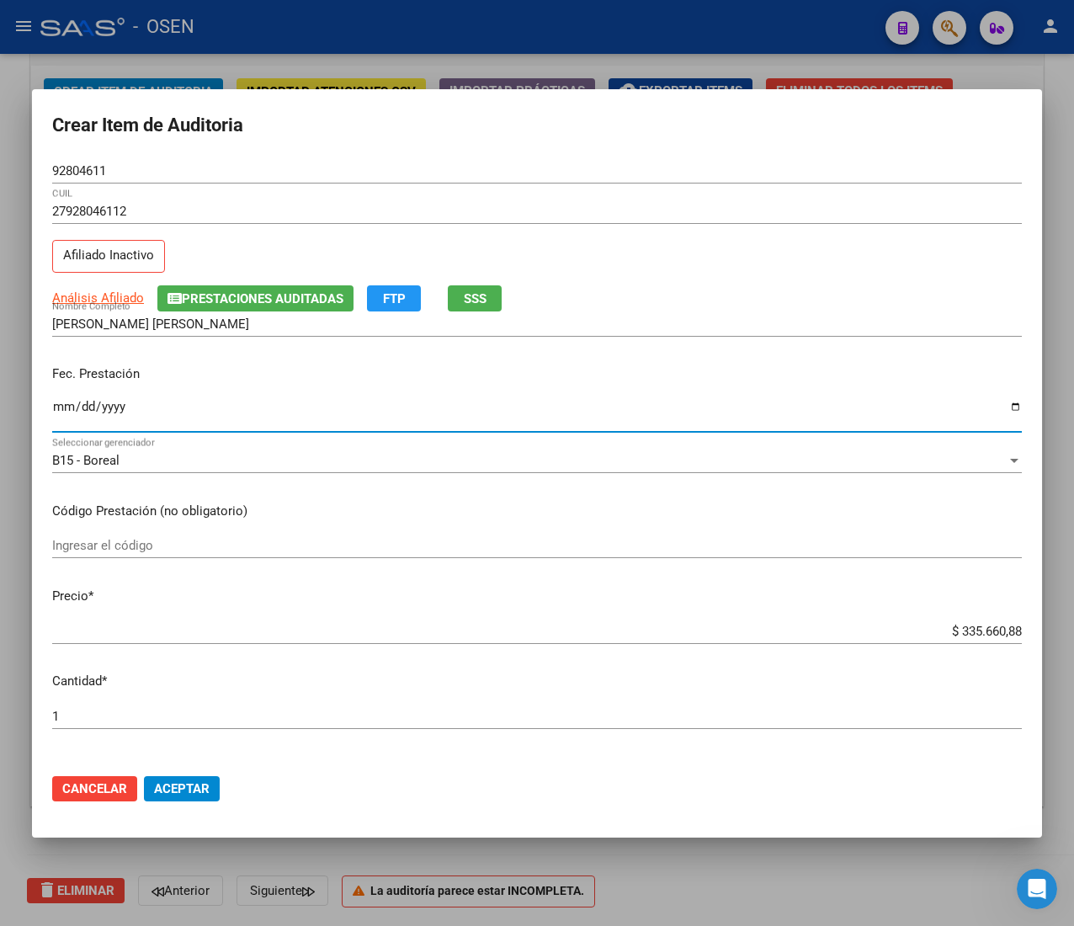
click at [58, 420] on input "Ingresar la fecha" at bounding box center [537, 413] width 970 height 27
click at [980, 640] on div "$ 335.660,88 Ingresar el precio" at bounding box center [537, 631] width 970 height 25
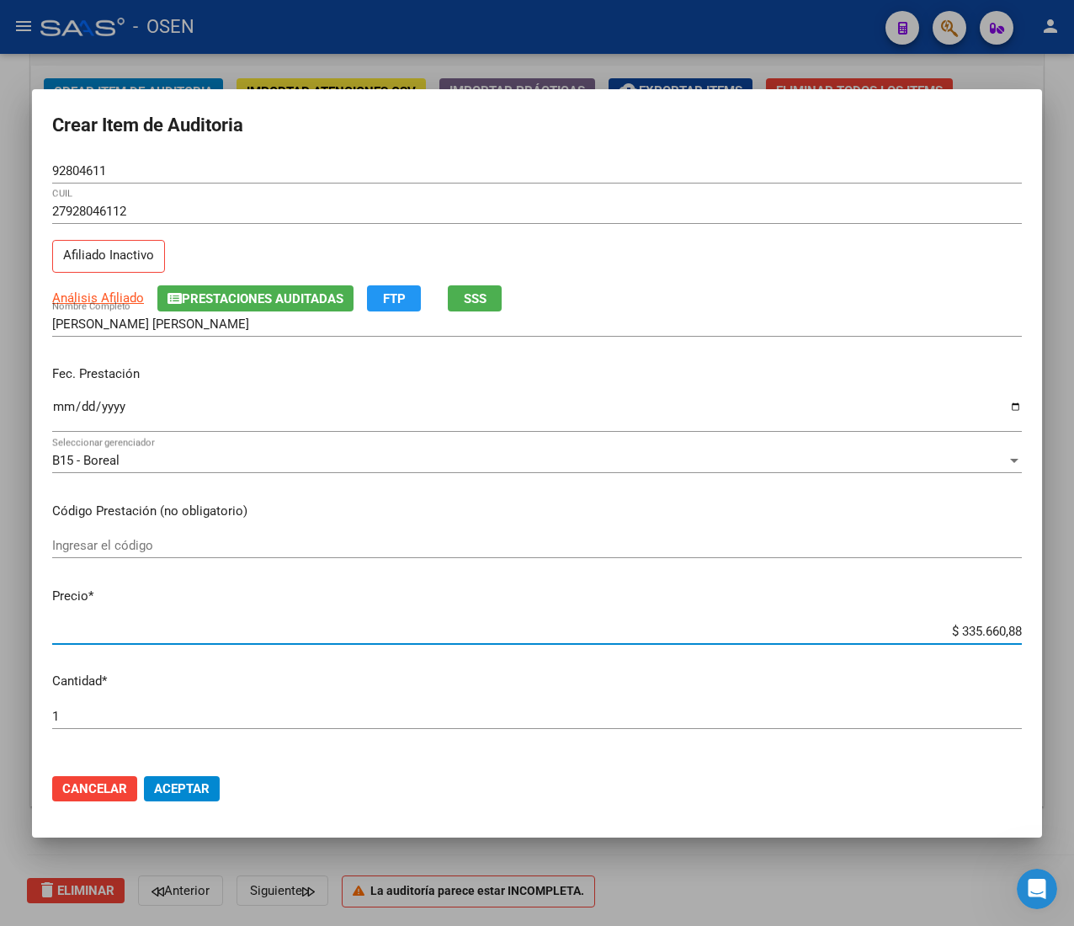
click at [966, 635] on input "$ 335.660,88" at bounding box center [537, 631] width 970 height 15
click at [187, 781] on span "Aceptar" at bounding box center [182, 788] width 56 height 15
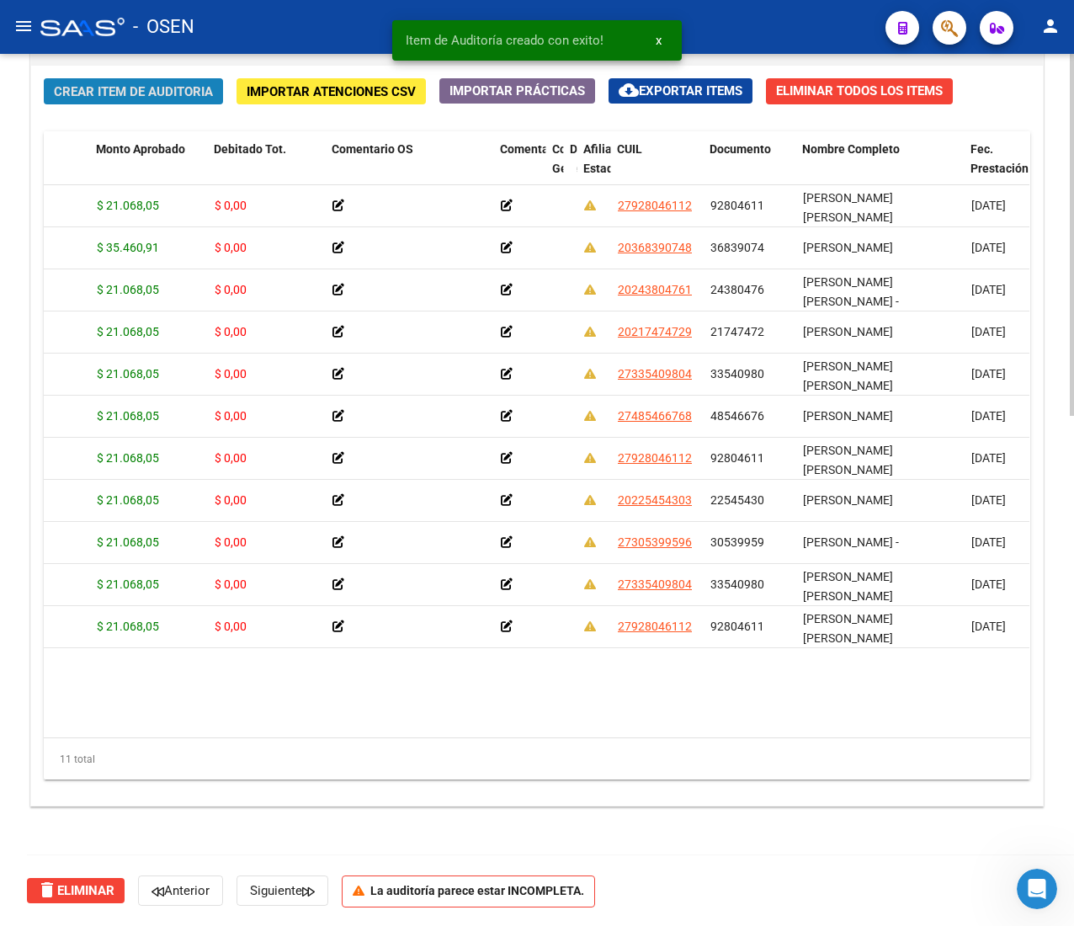
click at [136, 88] on span "Crear Item de Auditoria" at bounding box center [133, 91] width 159 height 15
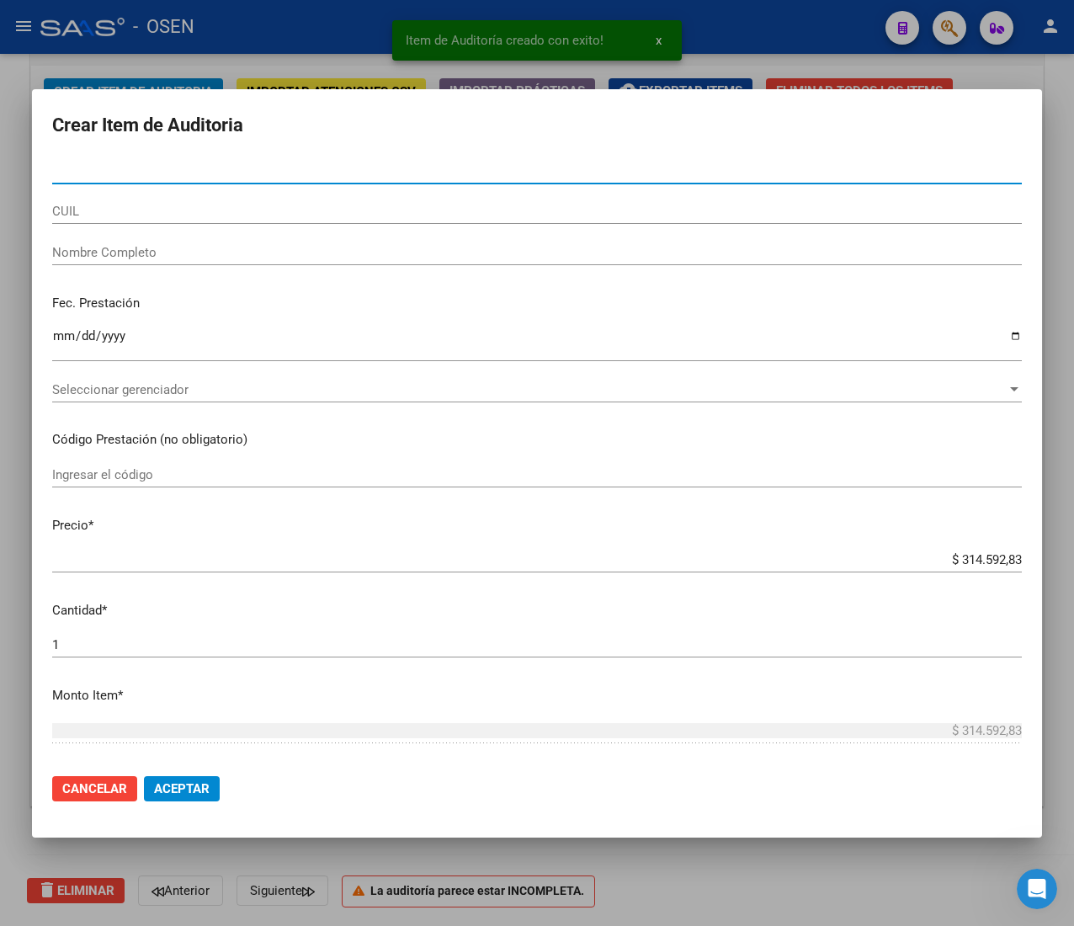
paste input "21156593"
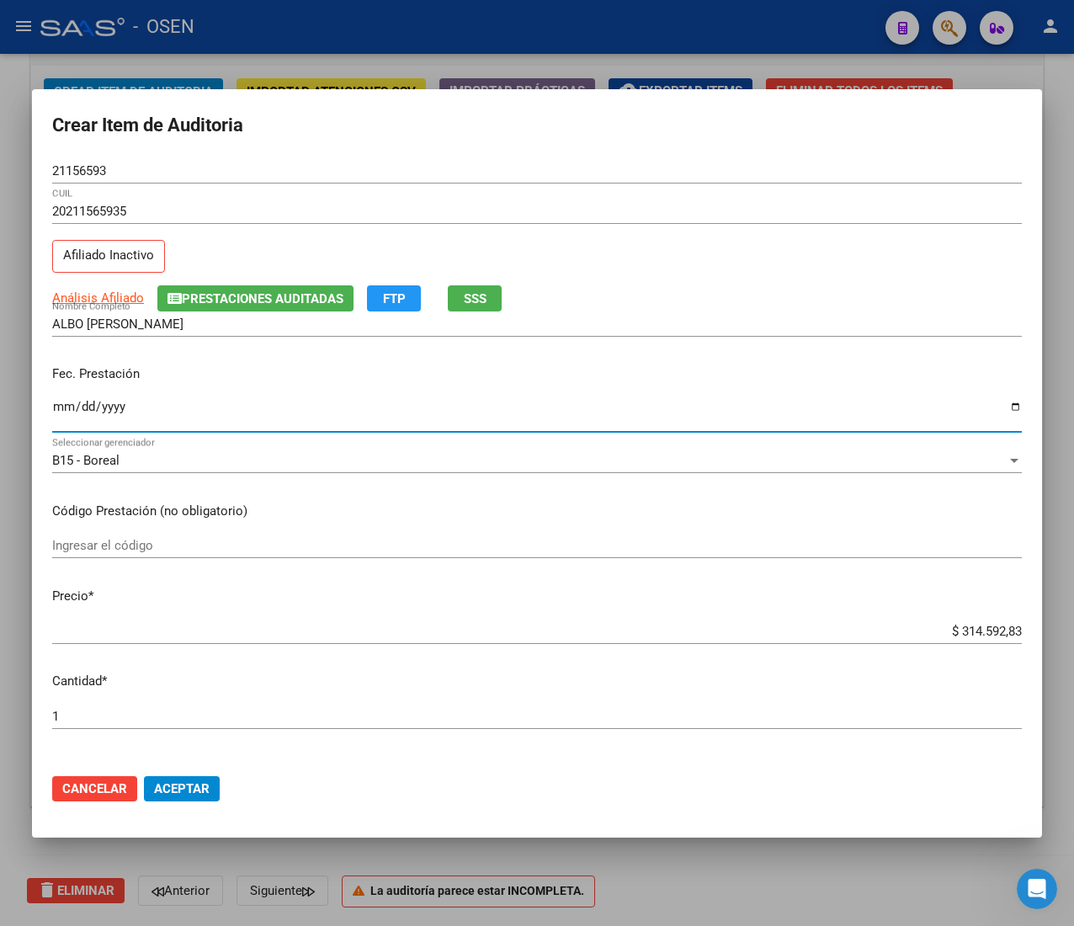
click at [66, 411] on input "Ingresar la fecha" at bounding box center [537, 413] width 970 height 27
click at [970, 635] on input "$ 314.592,83" at bounding box center [537, 631] width 970 height 15
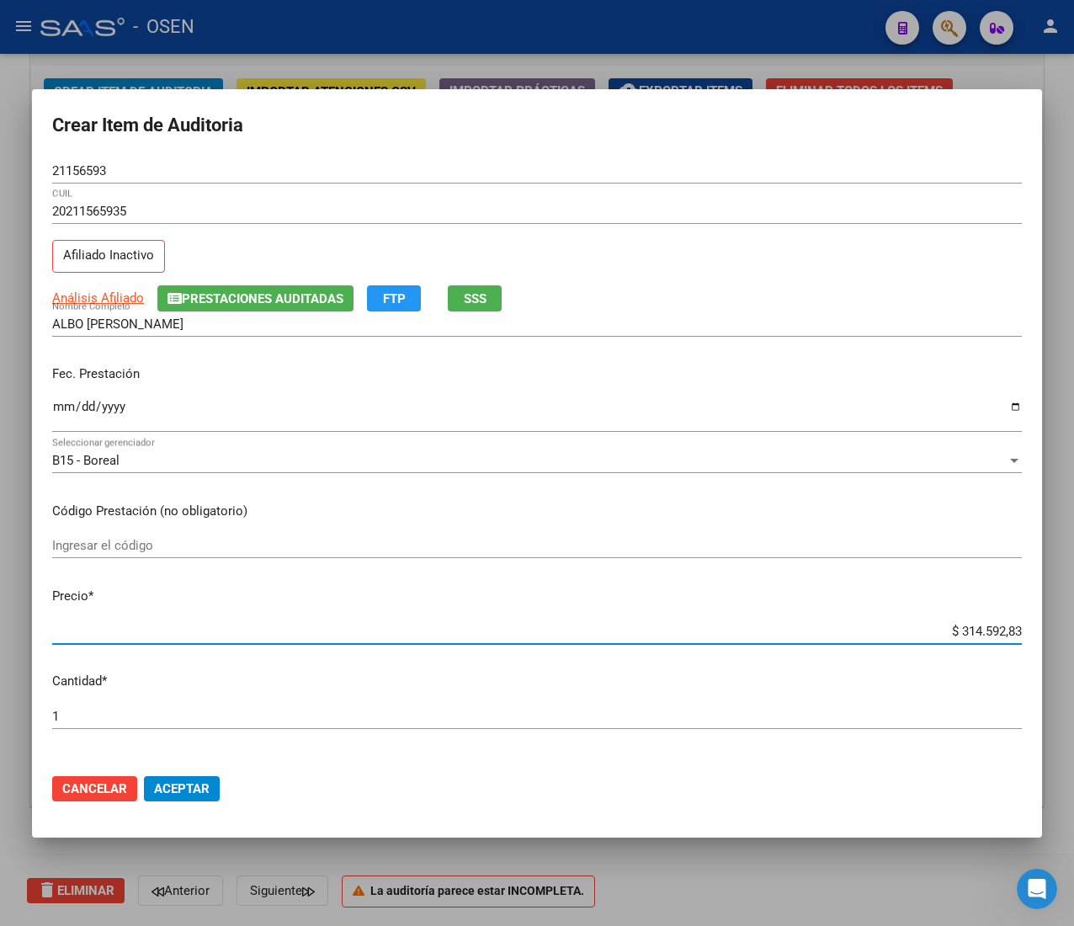
click at [970, 635] on input "$ 314.592,83" at bounding box center [537, 631] width 970 height 15
click at [179, 788] on span "Aceptar" at bounding box center [182, 788] width 56 height 15
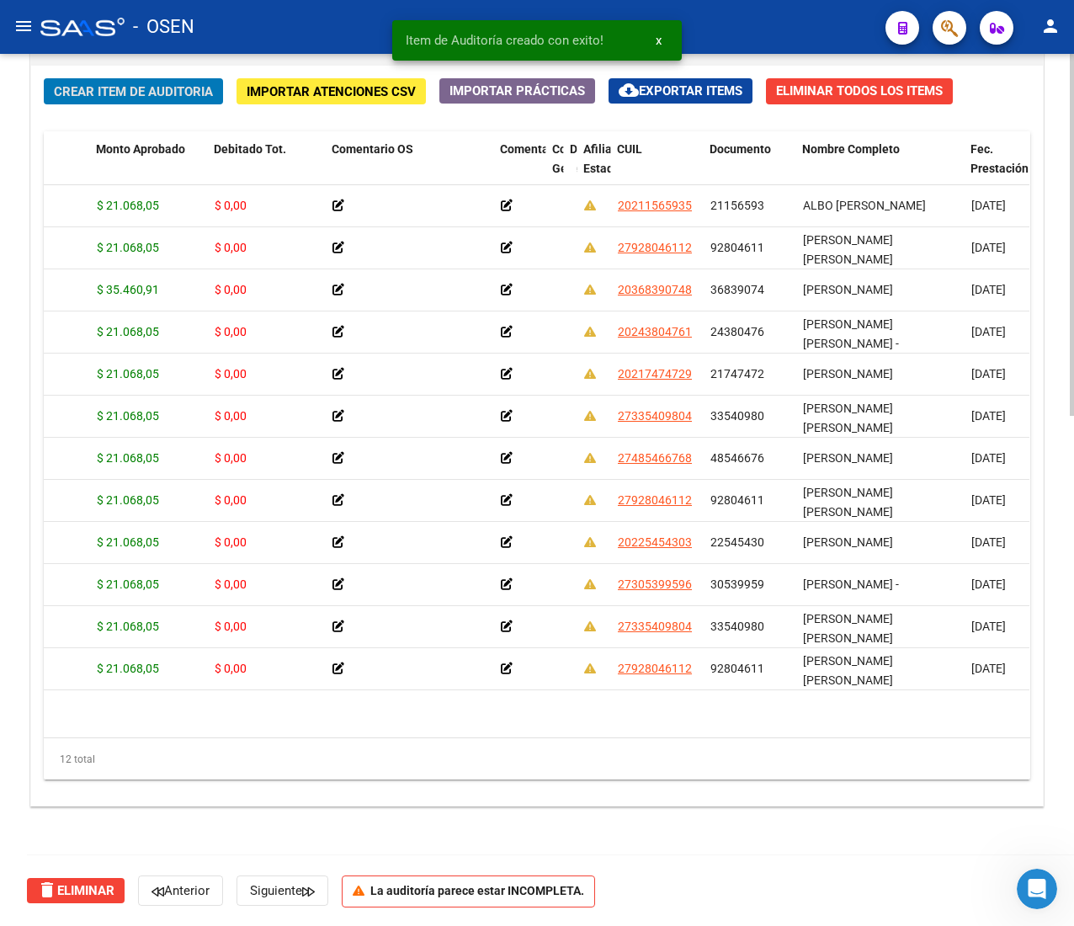
click at [106, 89] on span "Crear Item de Auditoria" at bounding box center [133, 91] width 159 height 15
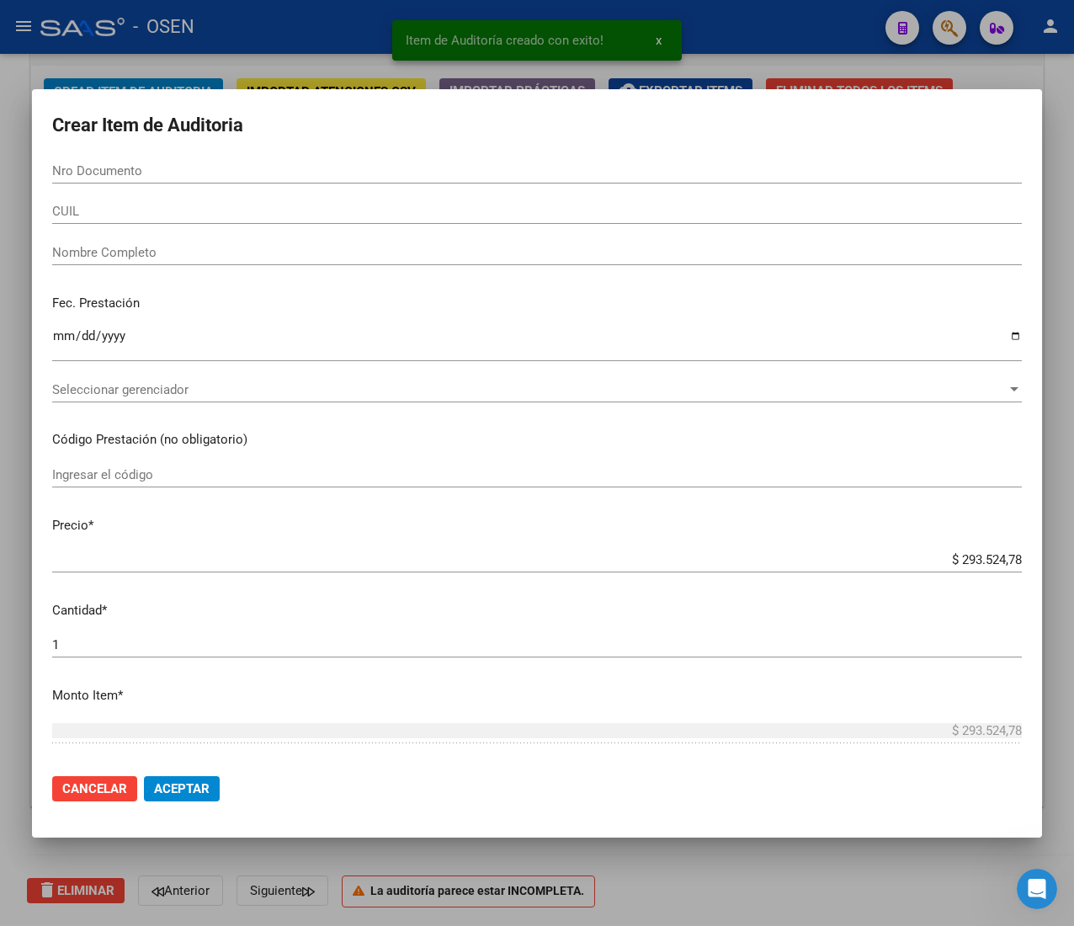
click at [71, 173] on input "Nro Documento" at bounding box center [537, 170] width 970 height 15
paste input "32460952"
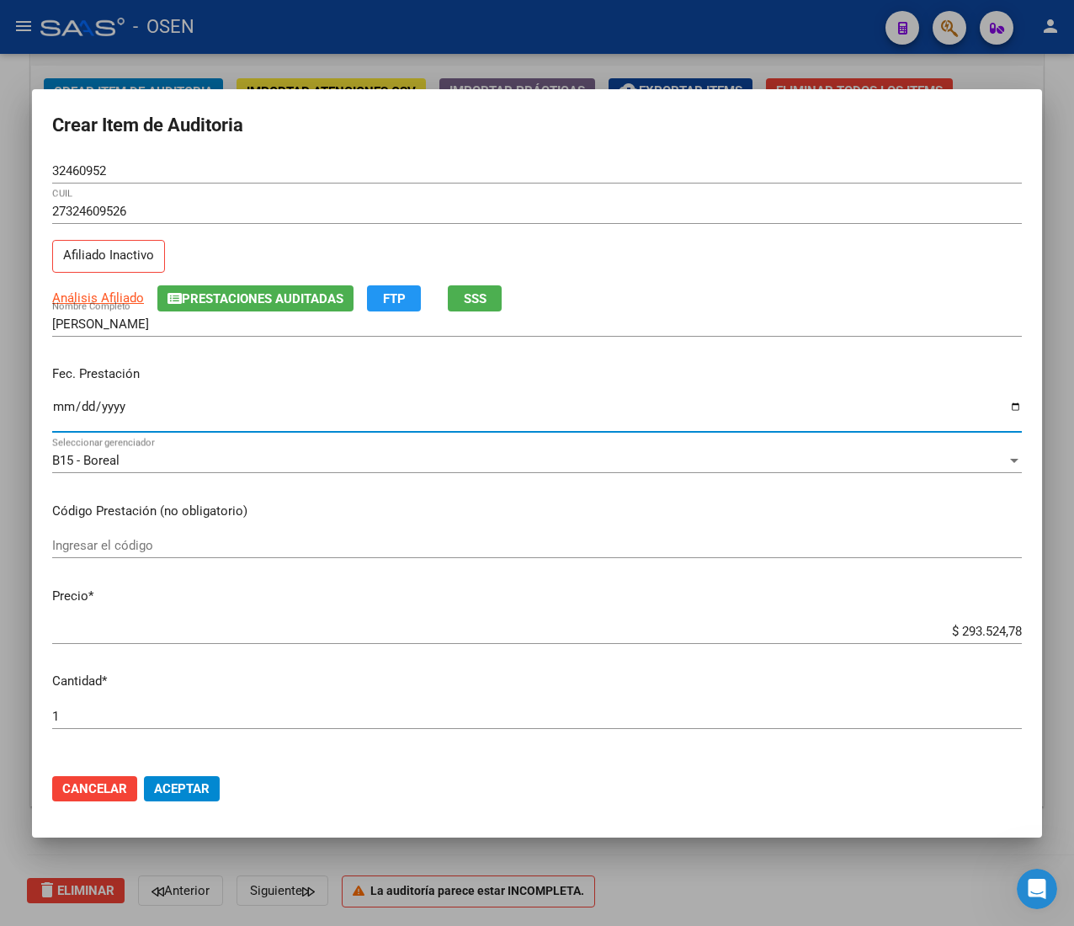
click at [67, 411] on input "Ingresar la fecha" at bounding box center [537, 413] width 970 height 27
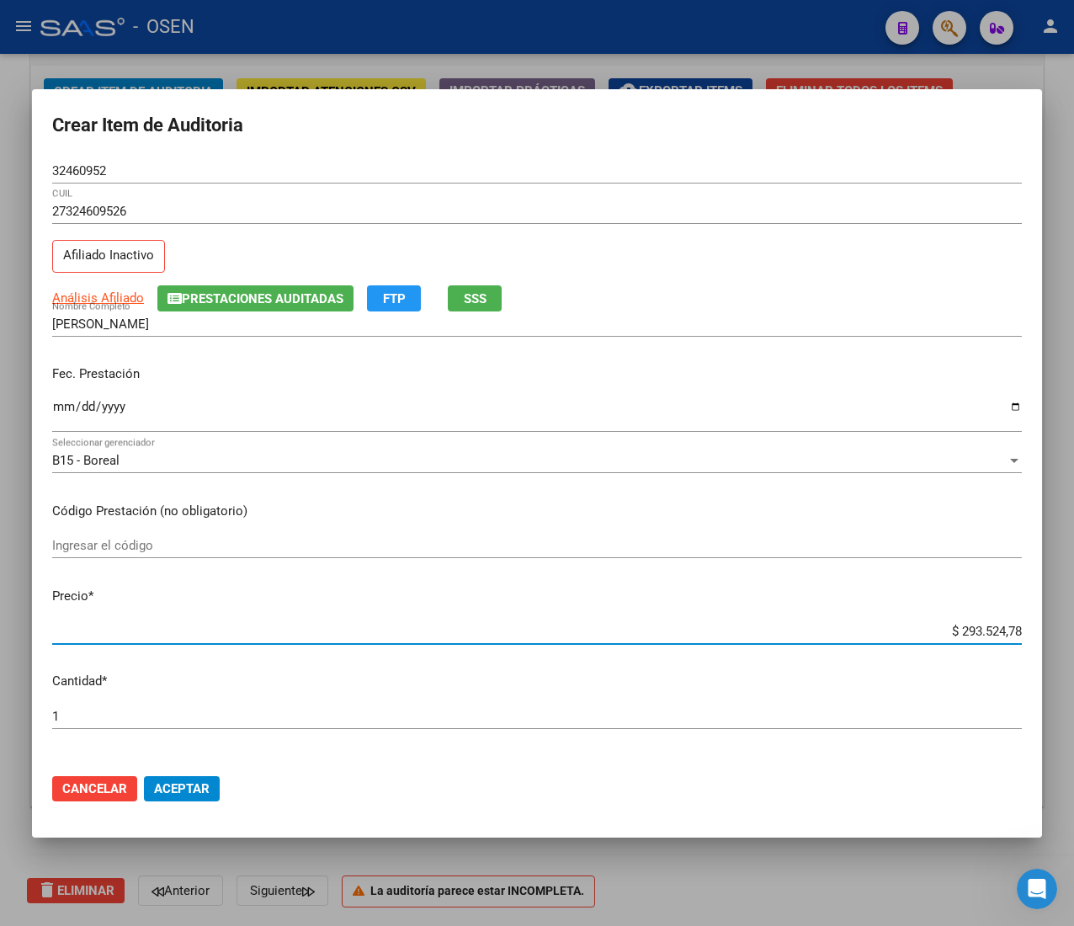
click at [968, 626] on input "$ 293.524,78" at bounding box center [537, 631] width 970 height 15
click at [968, 625] on input "$ 293.524,78" at bounding box center [537, 631] width 970 height 15
click at [72, 161] on div "32460952 Nro Documento" at bounding box center [537, 170] width 970 height 25
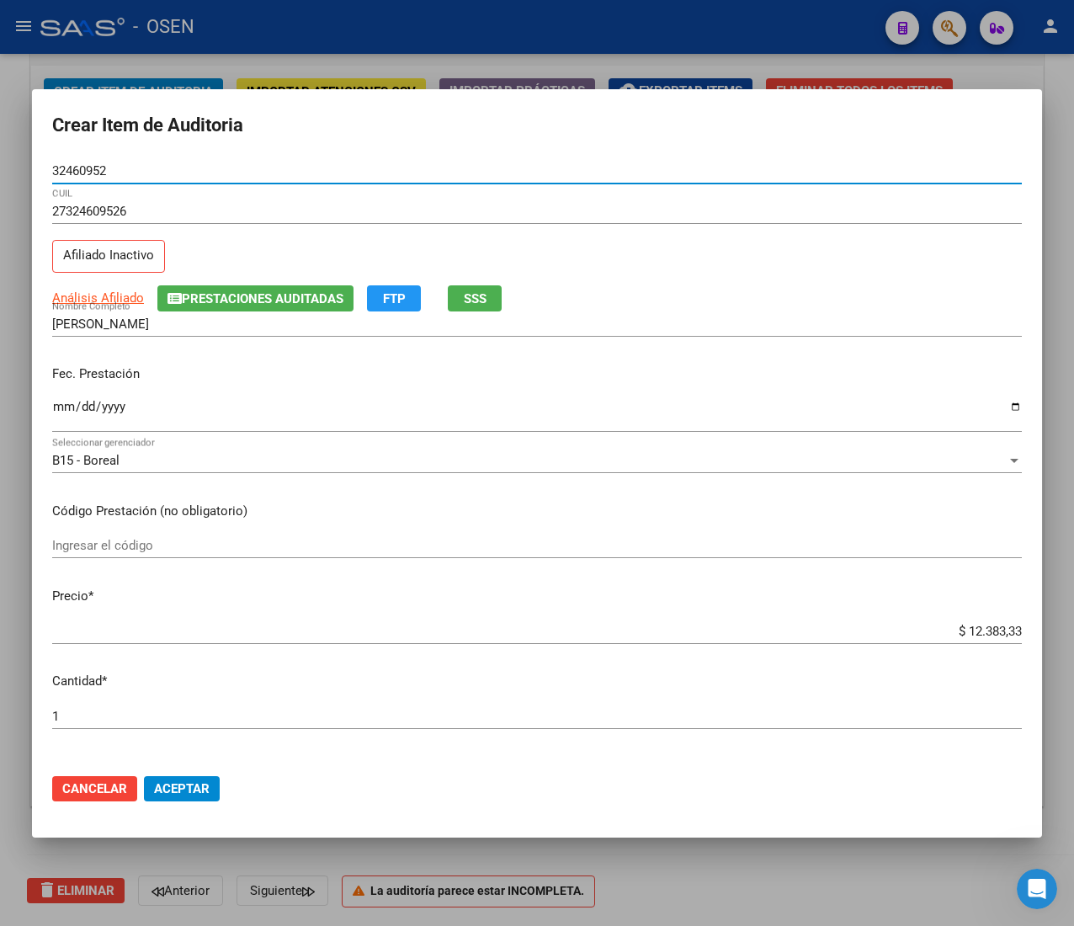
click at [72, 161] on div "32460952 Nro Documento" at bounding box center [537, 170] width 970 height 25
click at [76, 173] on input "32460952" at bounding box center [537, 170] width 970 height 15
drag, startPoint x: 195, startPoint y: 786, endPoint x: 220, endPoint y: 764, distance: 32.8
click at [195, 786] on span "Aceptar" at bounding box center [182, 788] width 56 height 15
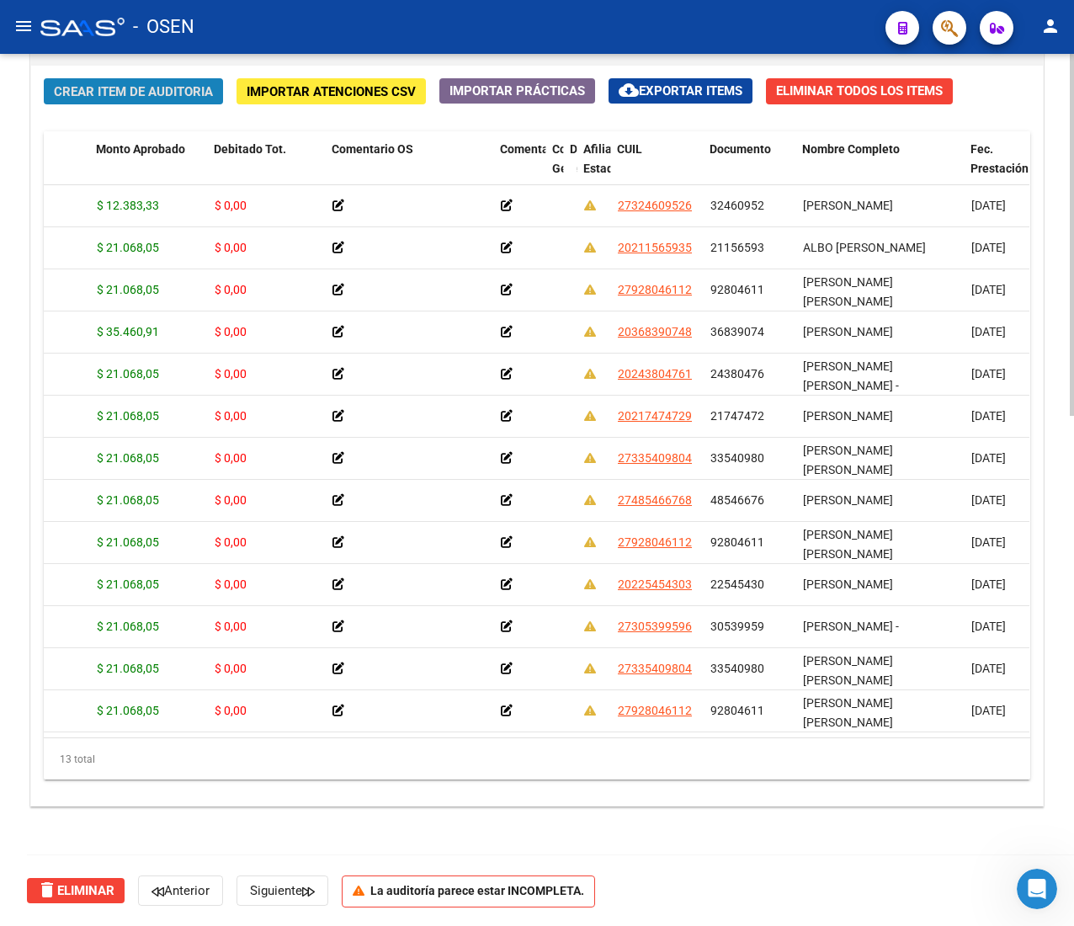
click at [162, 88] on span "Crear Item de Auditoria" at bounding box center [133, 91] width 159 height 15
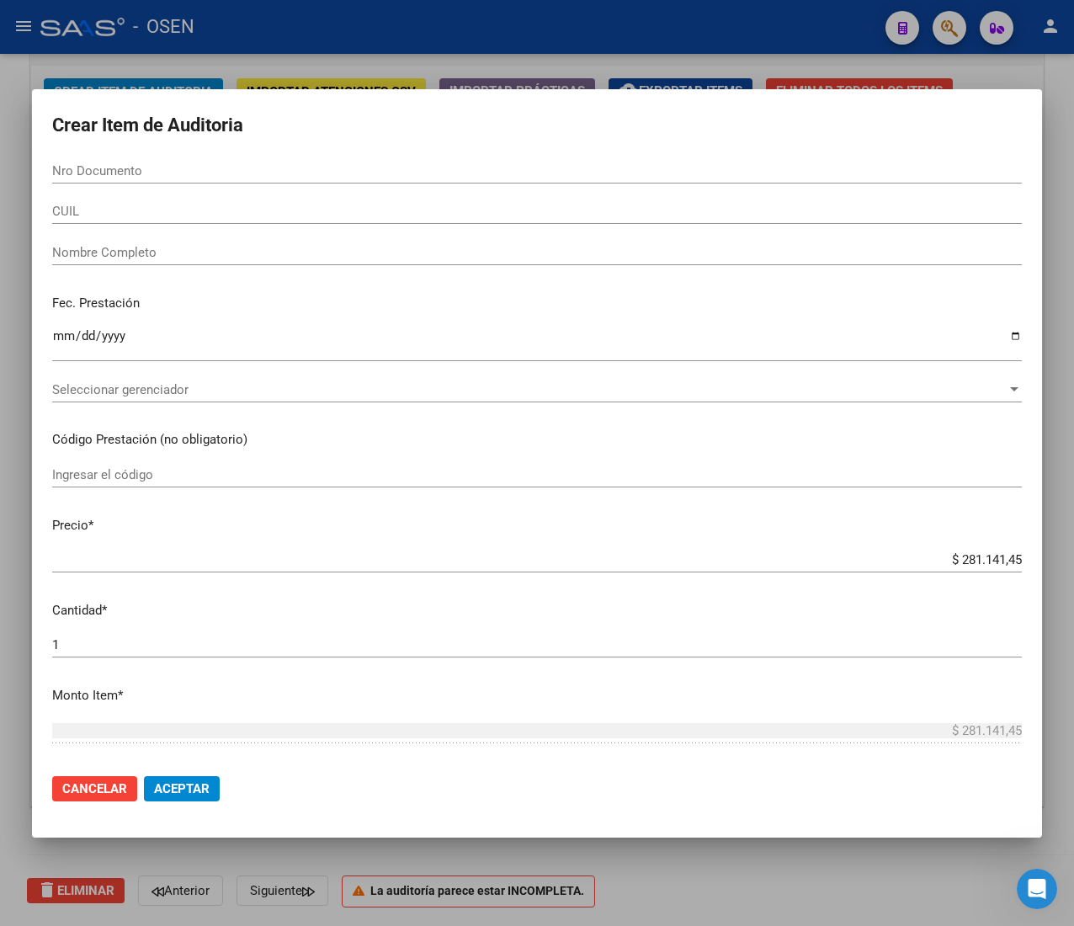
click at [142, 178] on input "Nro Documento" at bounding box center [537, 170] width 970 height 15
paste input "32460952"
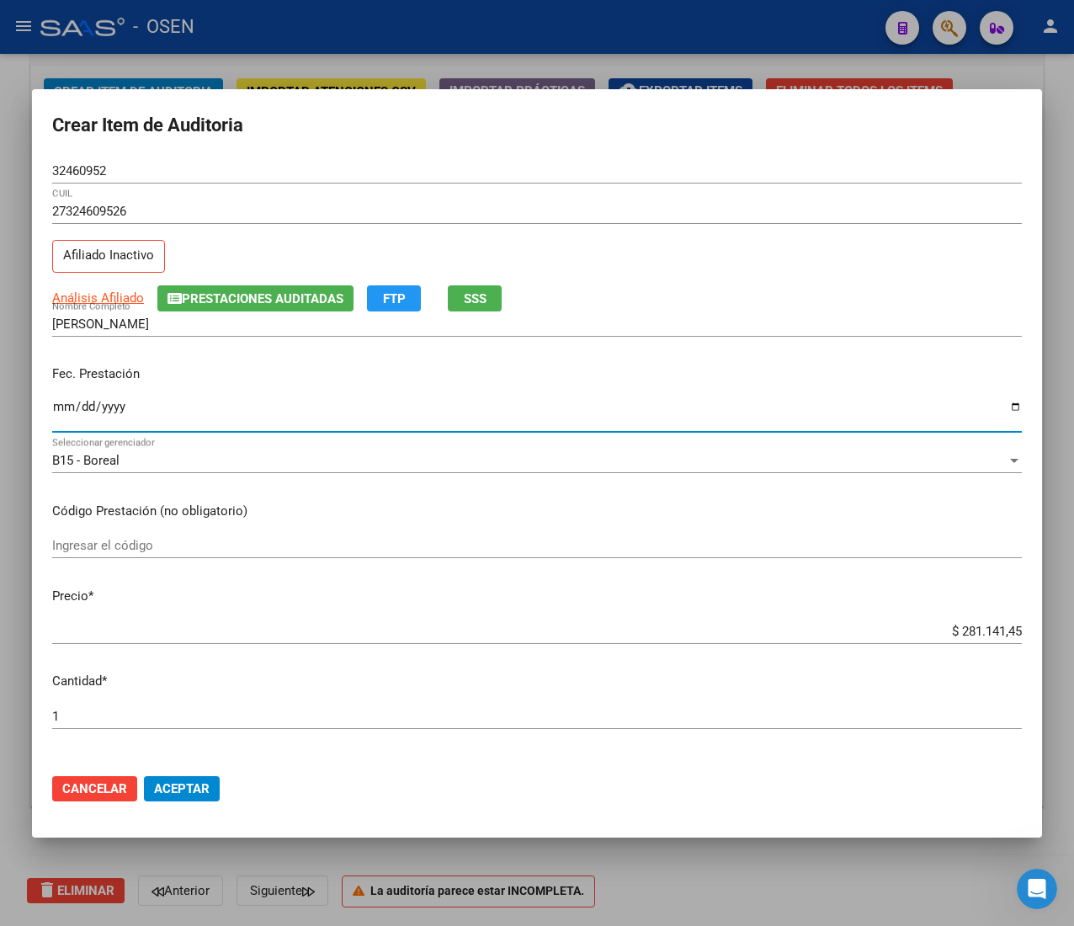
click at [61, 406] on input "Ingresar la fecha" at bounding box center [537, 413] width 970 height 27
click at [959, 629] on input "$ 281.141,45" at bounding box center [537, 631] width 970 height 15
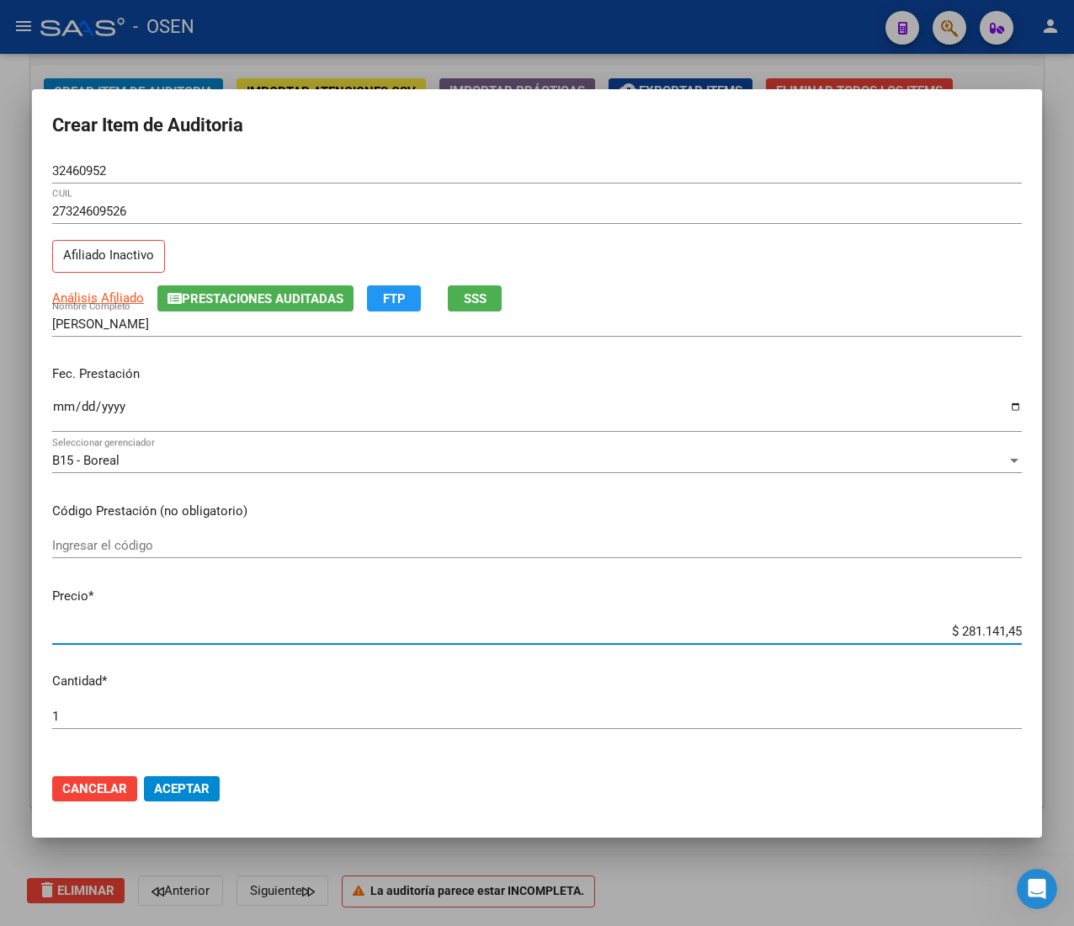
click at [959, 629] on input "$ 281.141,45" at bounding box center [537, 631] width 970 height 15
drag, startPoint x: 199, startPoint y: 800, endPoint x: 189, endPoint y: 800, distance: 10.9
click at [199, 800] on button "Aceptar" at bounding box center [182, 788] width 76 height 25
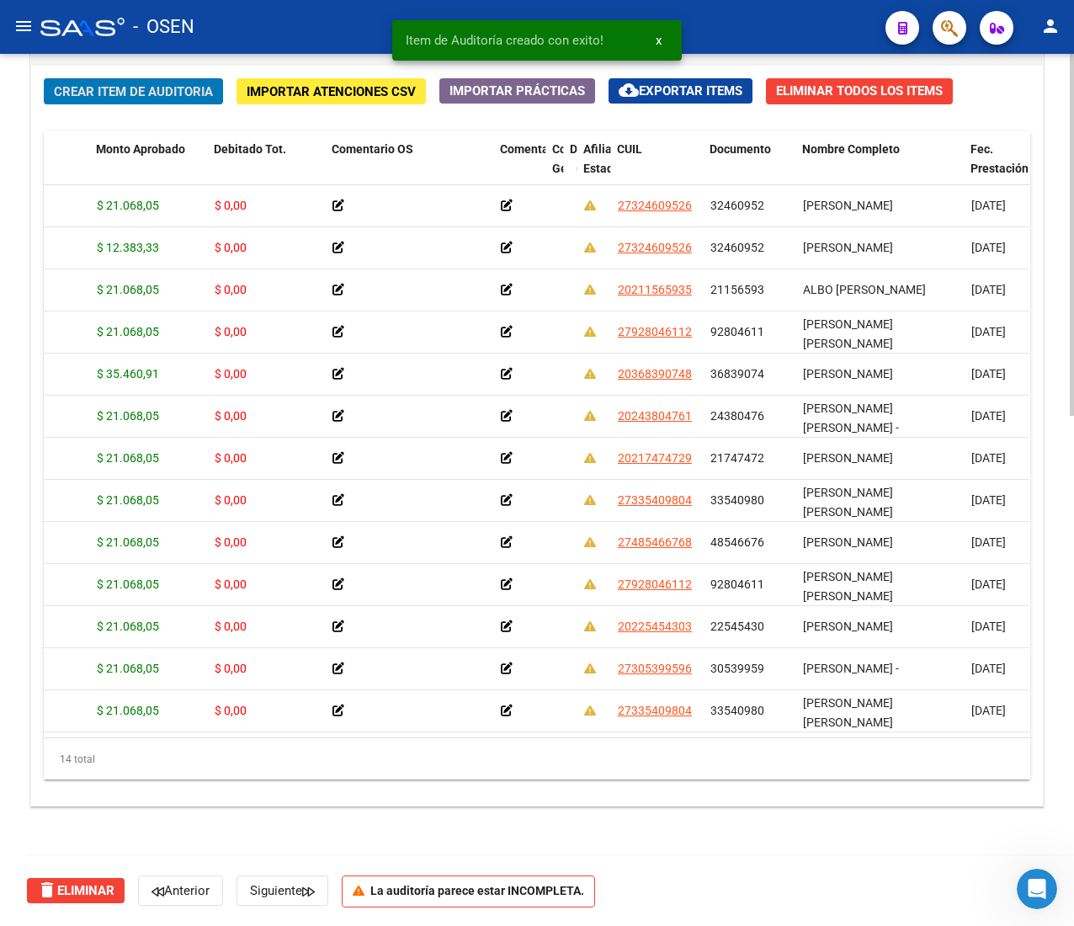
click at [135, 88] on span "Crear Item de Auditoria" at bounding box center [133, 91] width 159 height 15
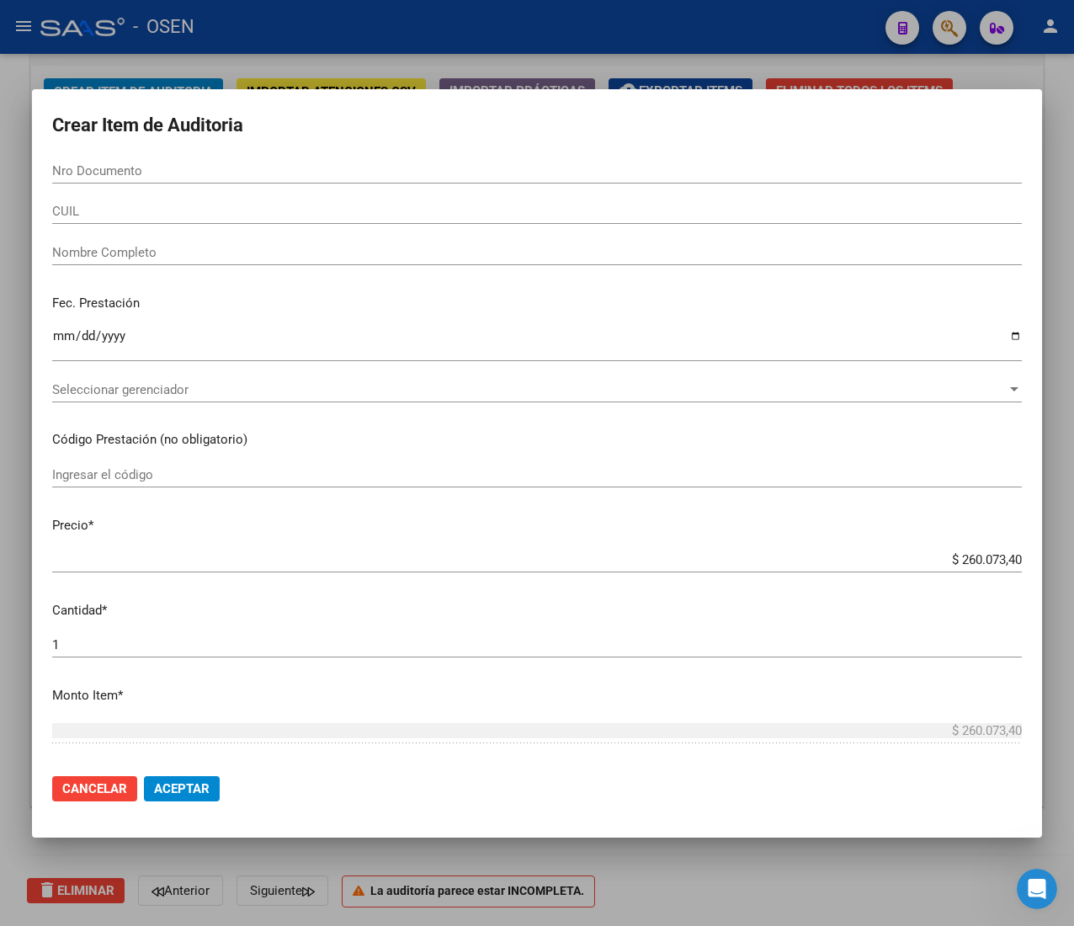
click at [136, 180] on div "Nro Documento" at bounding box center [537, 170] width 970 height 25
click at [142, 151] on form "Crear Item de Auditoria Nro Documento CUIL Nombre Completo Fec. Prestación Ingr…" at bounding box center [537, 463] width 970 height 708
click at [141, 157] on form "Crear Item de Auditoria Nro Documento CUIL Nombre Completo Fec. Prestación Ingr…" at bounding box center [537, 463] width 970 height 708
click at [146, 172] on input "Nro Documento" at bounding box center [537, 170] width 970 height 15
paste input "32460952"
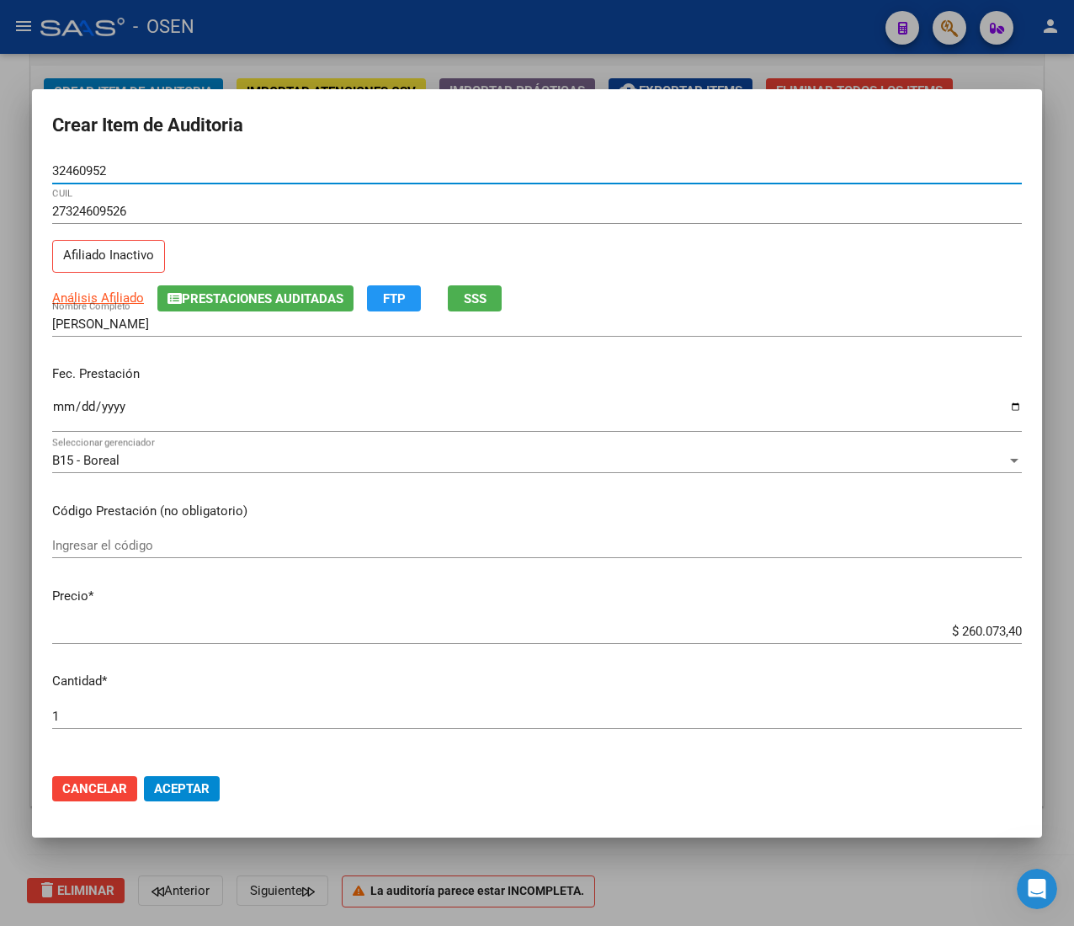
click at [65, 409] on input "Ingresar la fecha" at bounding box center [537, 413] width 970 height 27
click at [155, 781] on span "Aceptar" at bounding box center [182, 788] width 56 height 15
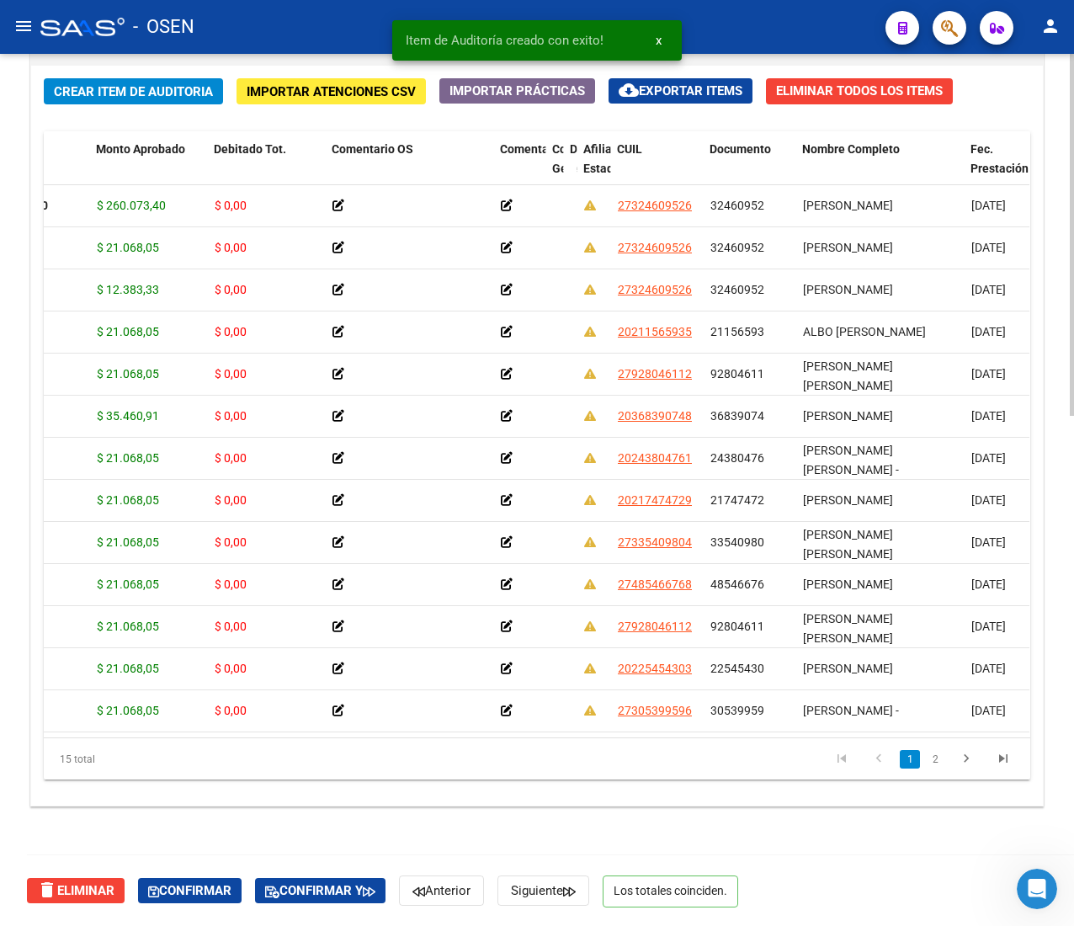
click at [163, 91] on span "Crear Item de Auditoria" at bounding box center [133, 91] width 159 height 15
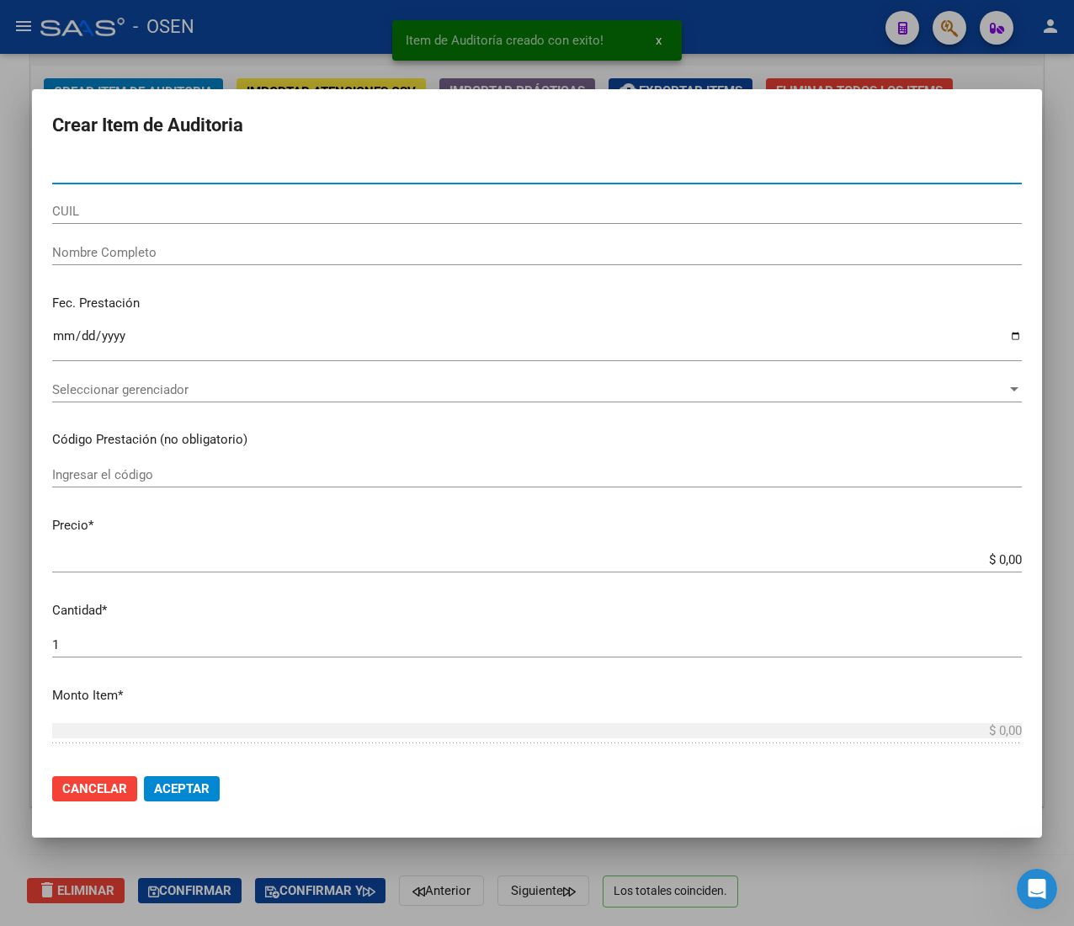
paste input "32460952"
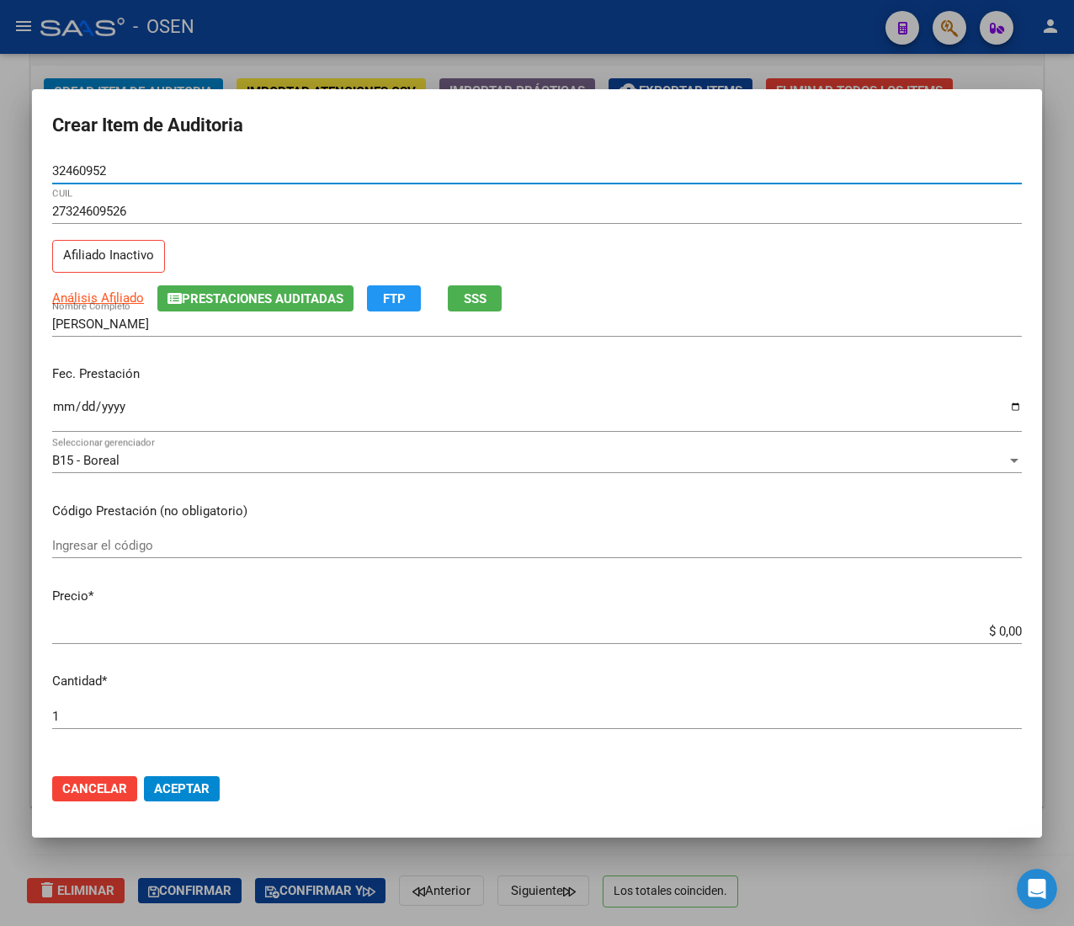
click at [58, 413] on input "Ingresar la fecha" at bounding box center [537, 413] width 970 height 27
click at [101, 791] on span "Cancelar" at bounding box center [94, 788] width 65 height 15
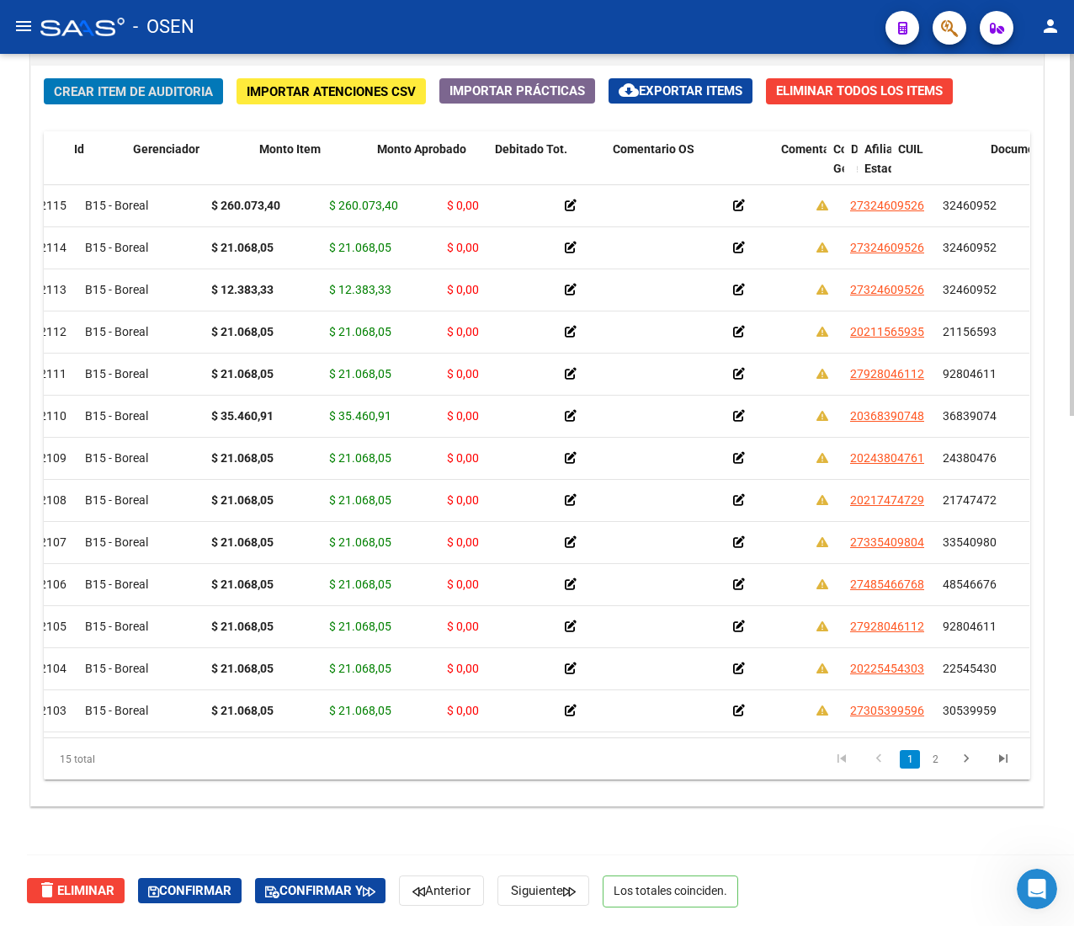
scroll to position [0, 0]
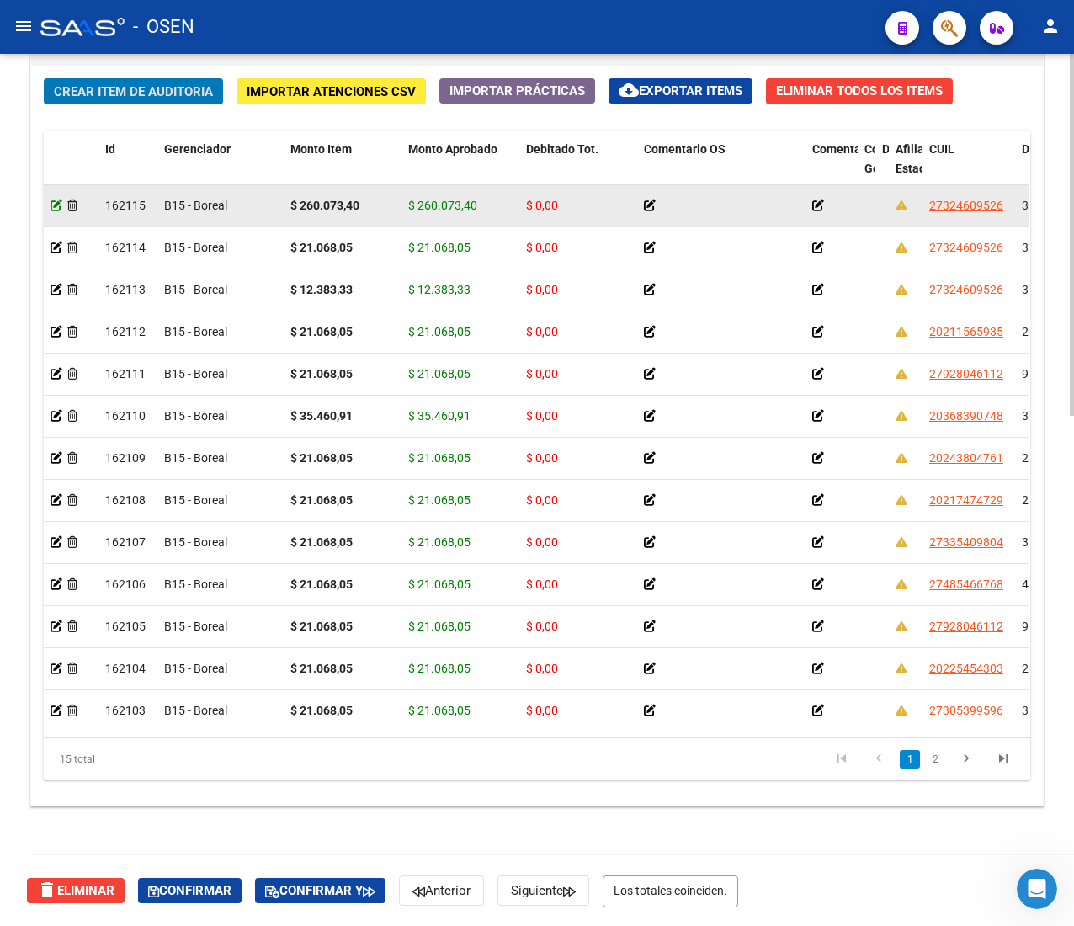
click at [56, 205] on icon at bounding box center [56, 205] width 12 height 12
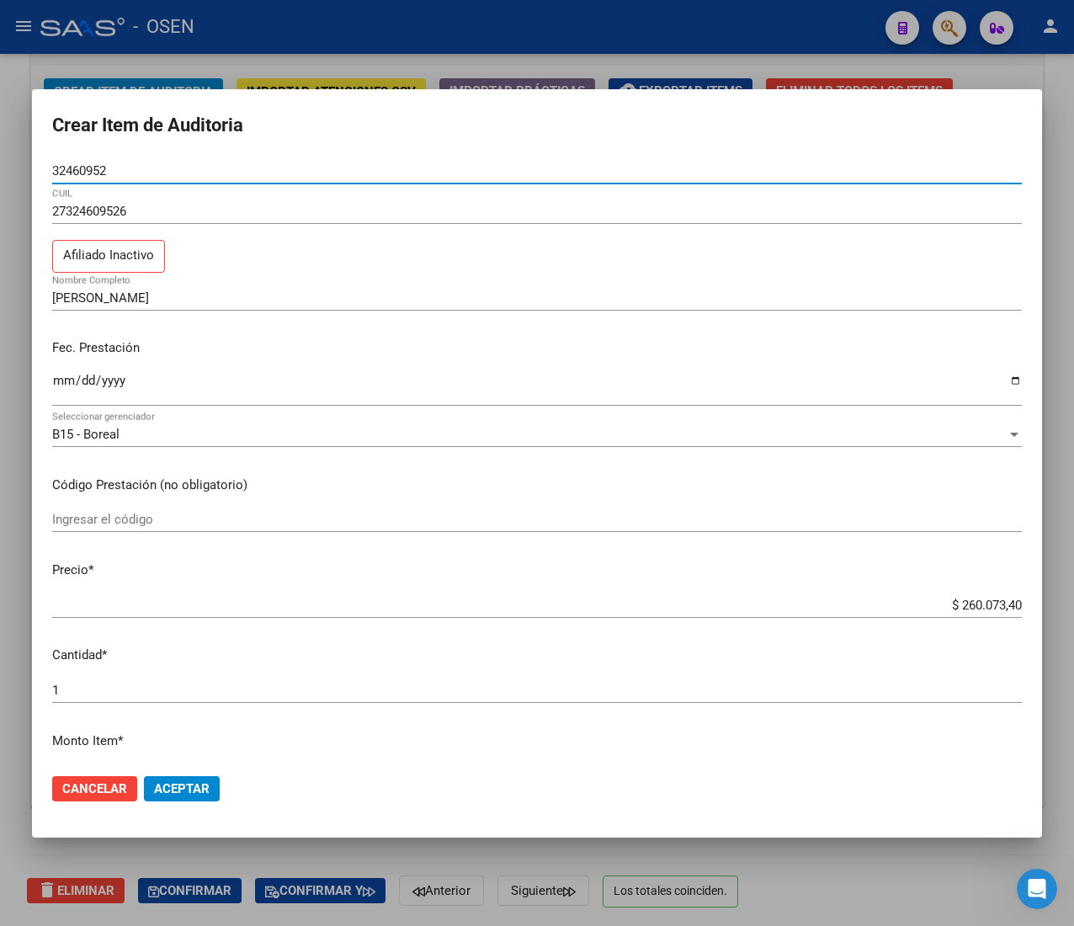
click at [948, 601] on input "$ 260.073,40" at bounding box center [537, 605] width 970 height 15
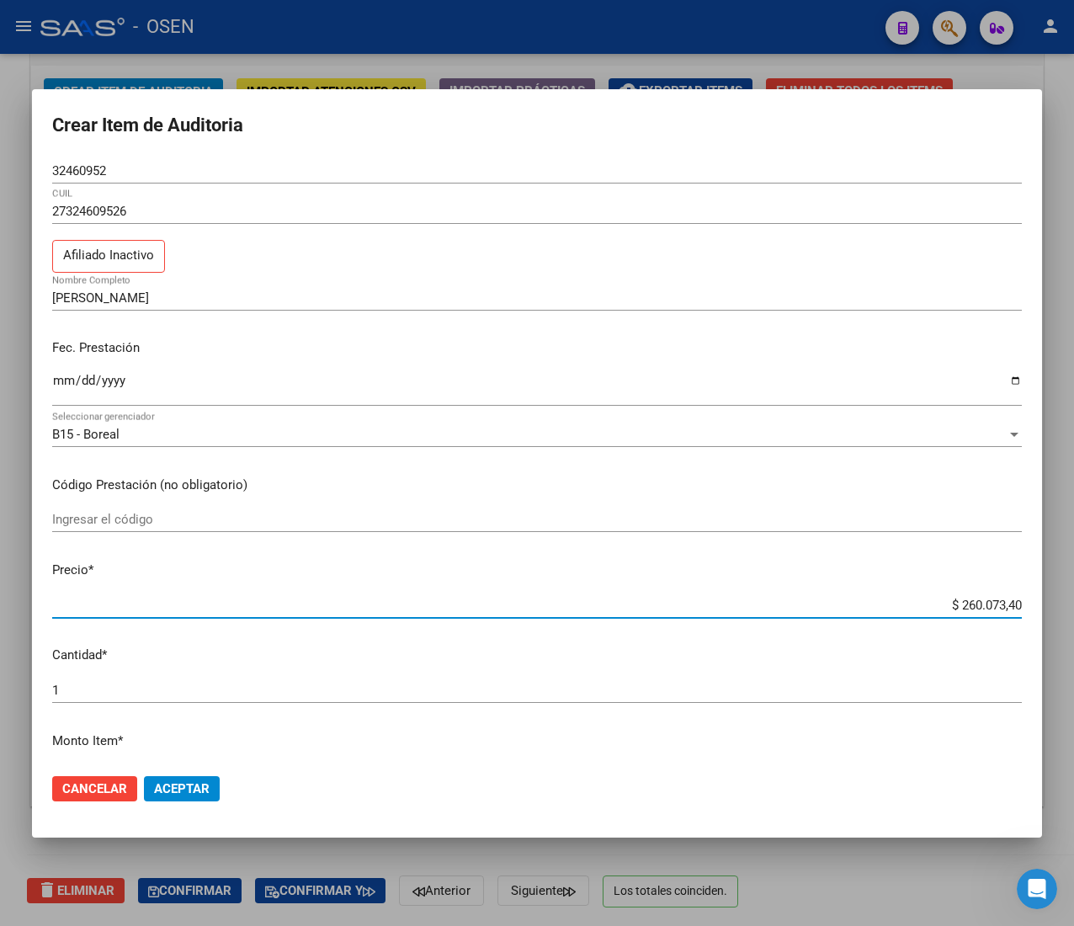
click at [948, 601] on input "$ 260.073,40" at bounding box center [537, 605] width 970 height 15
click at [199, 781] on span "Aceptar" at bounding box center [182, 788] width 56 height 15
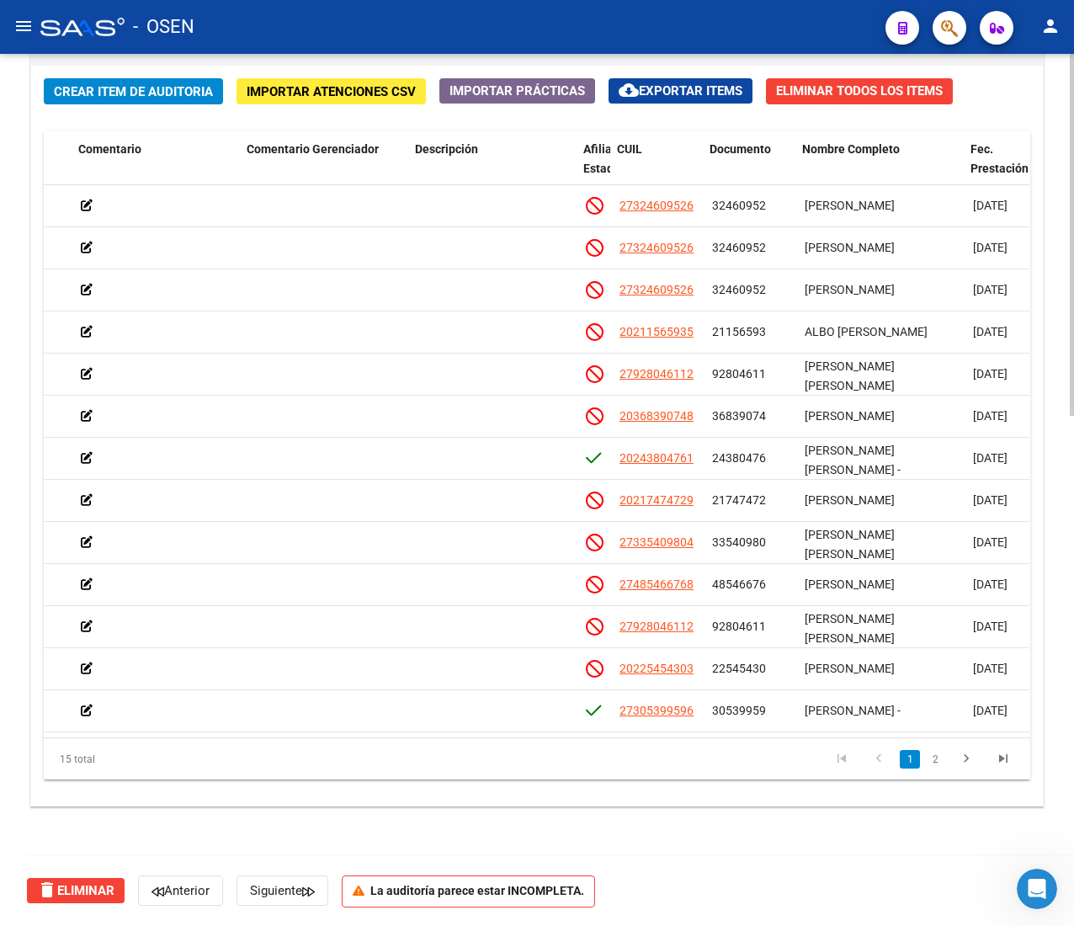
scroll to position [0, 741]
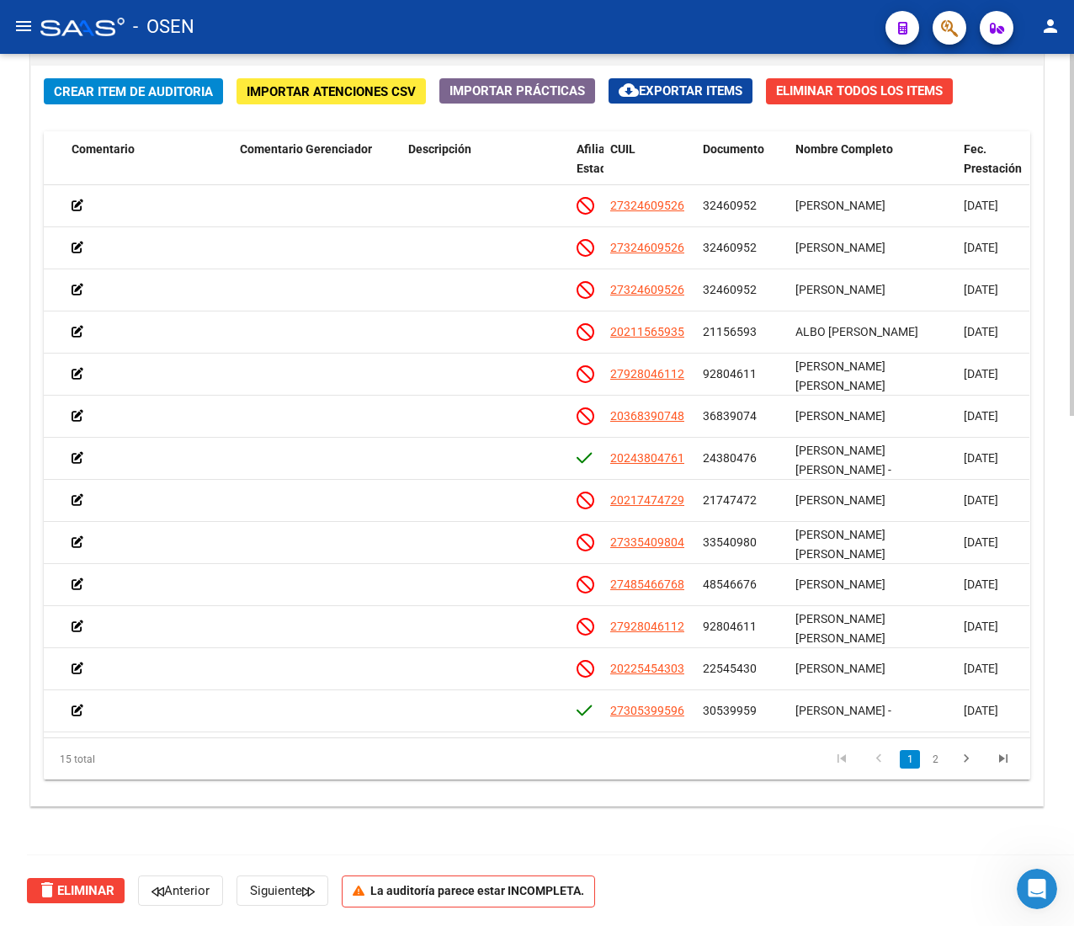
click at [167, 84] on span "Crear Item de Auditoria" at bounding box center [133, 91] width 159 height 15
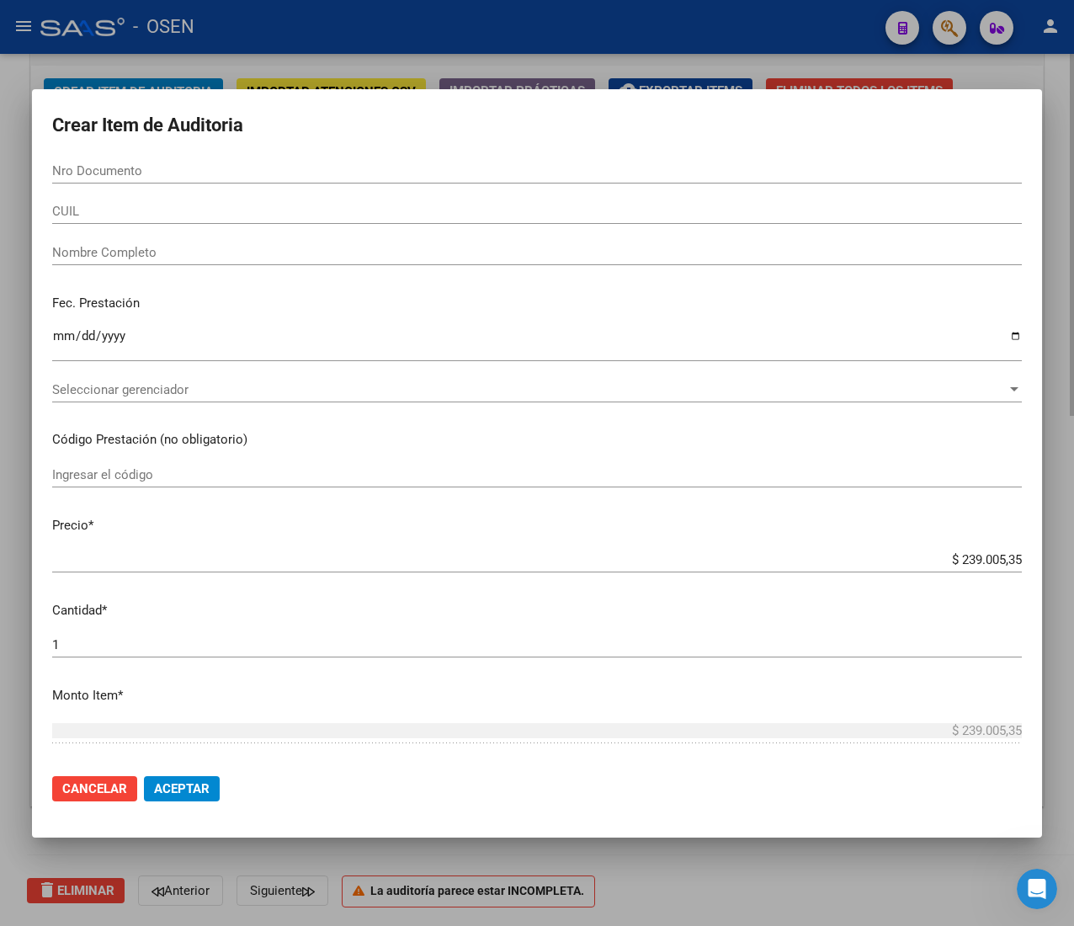
paste input "32460952"
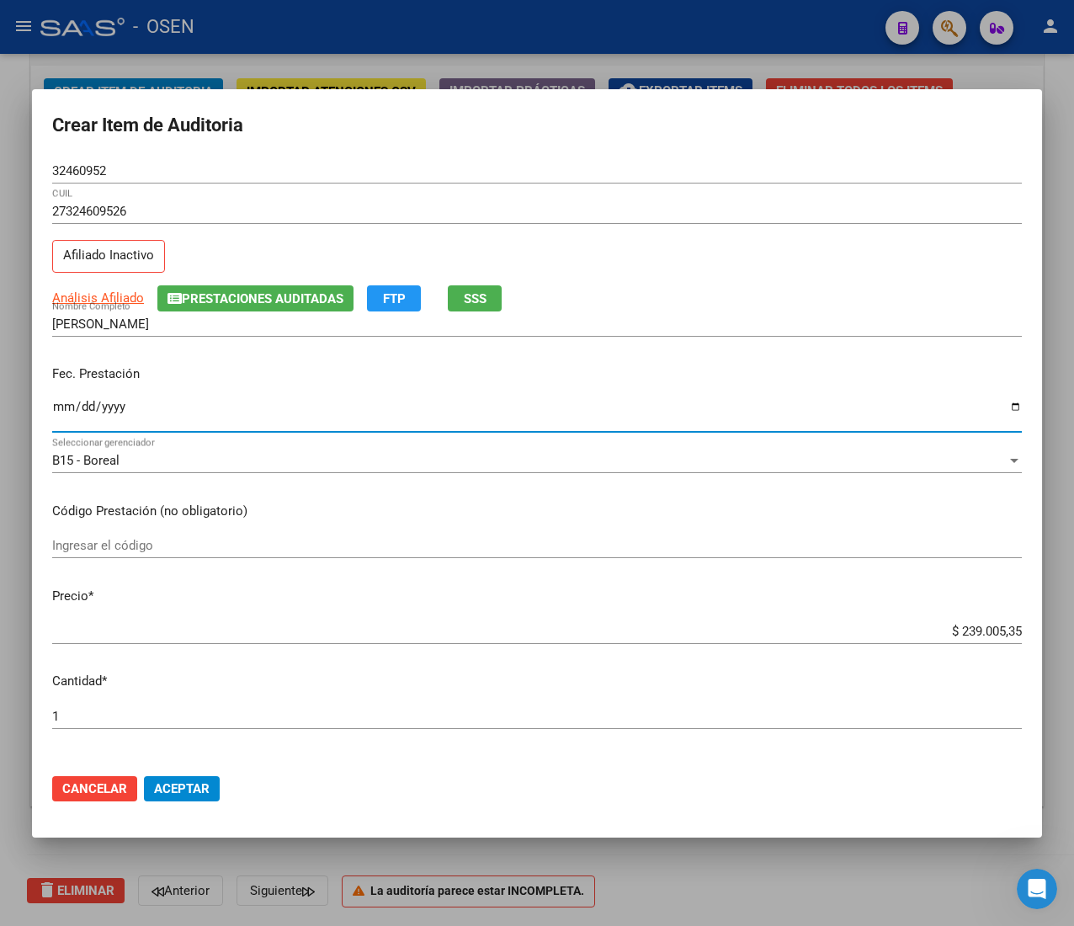
click at [61, 413] on input "Ingresar la fecha" at bounding box center [537, 413] width 970 height 27
click at [970, 633] on input "$ 239.005,35" at bounding box center [537, 631] width 970 height 15
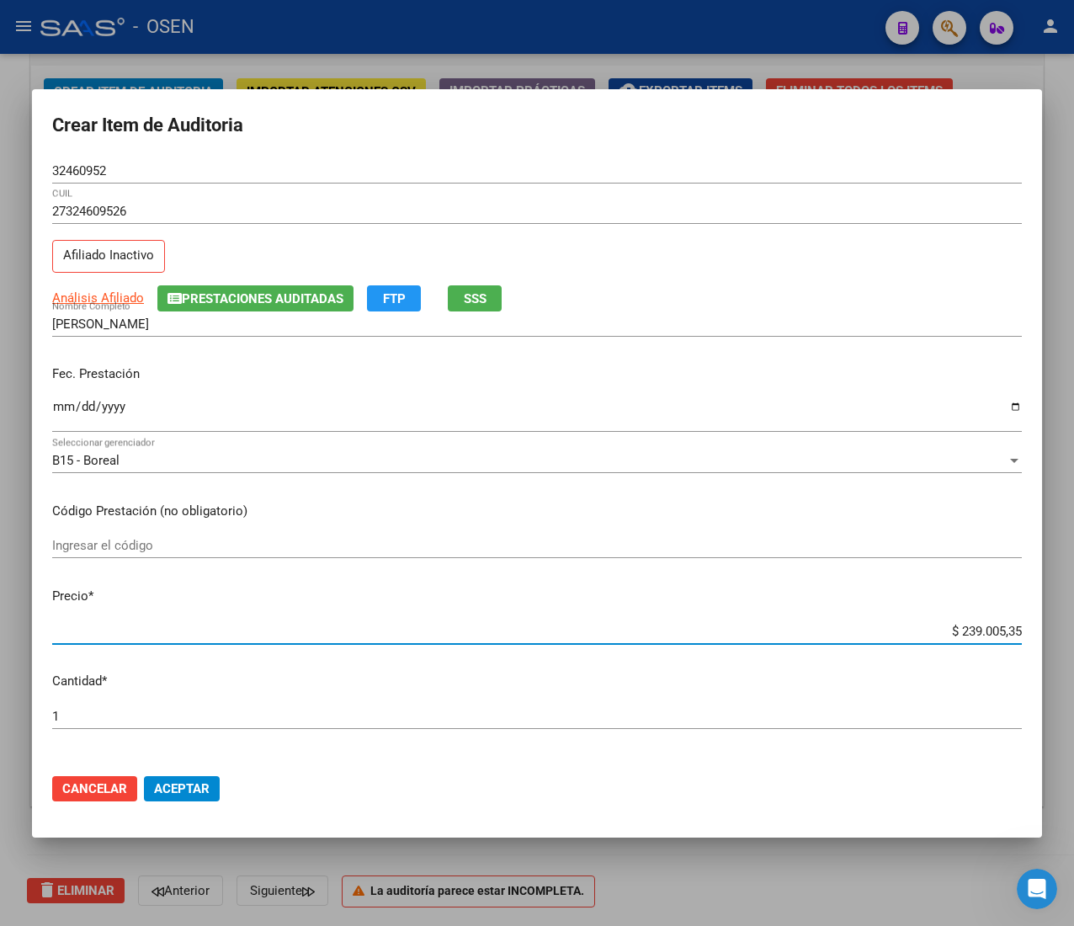
click at [970, 633] on input "$ 239.005,35" at bounding box center [537, 631] width 970 height 15
click at [195, 781] on span "Aceptar" at bounding box center [182, 788] width 56 height 15
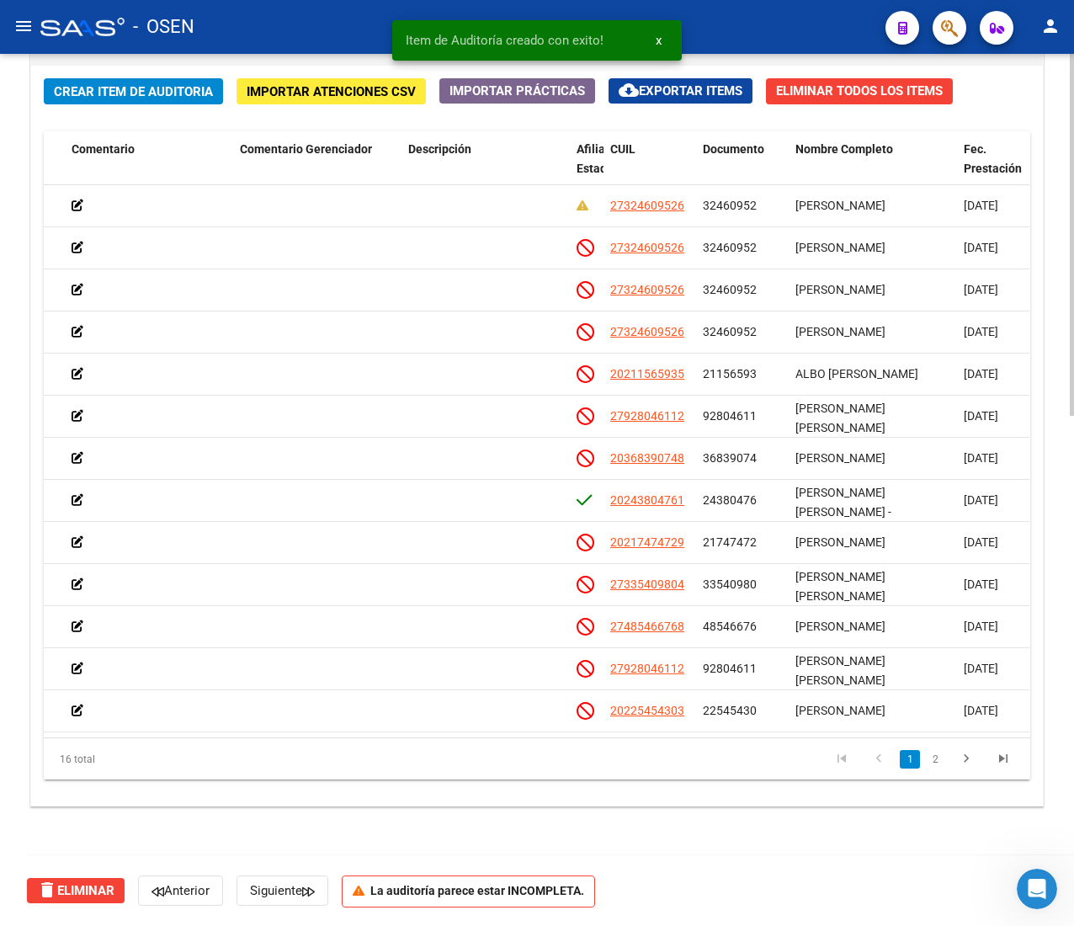
click at [54, 109] on div "Crear Item de Auditoria Importar Atenciones CSV Importar Prácticas cloud_downlo…" at bounding box center [537, 436] width 1012 height 740
click at [75, 88] on span "Crear Item de Auditoria" at bounding box center [133, 91] width 159 height 15
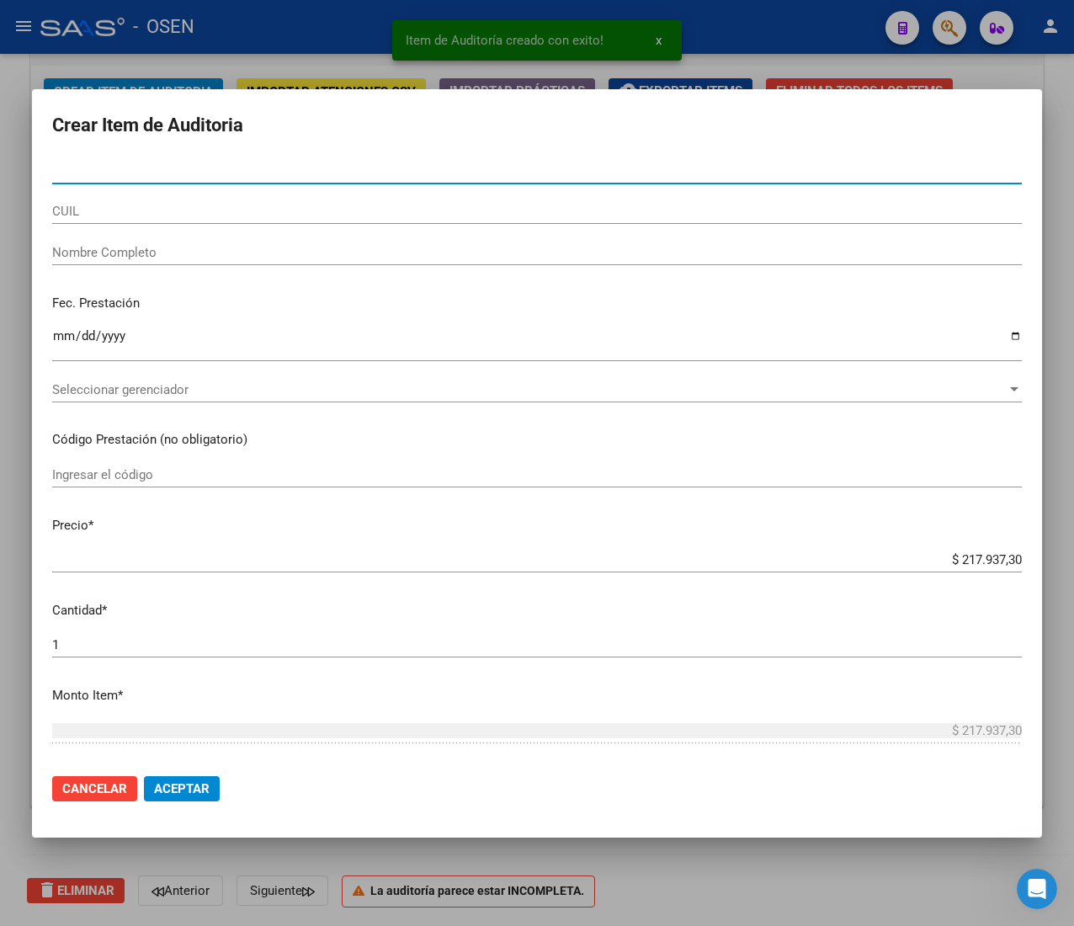
paste input "33540980"
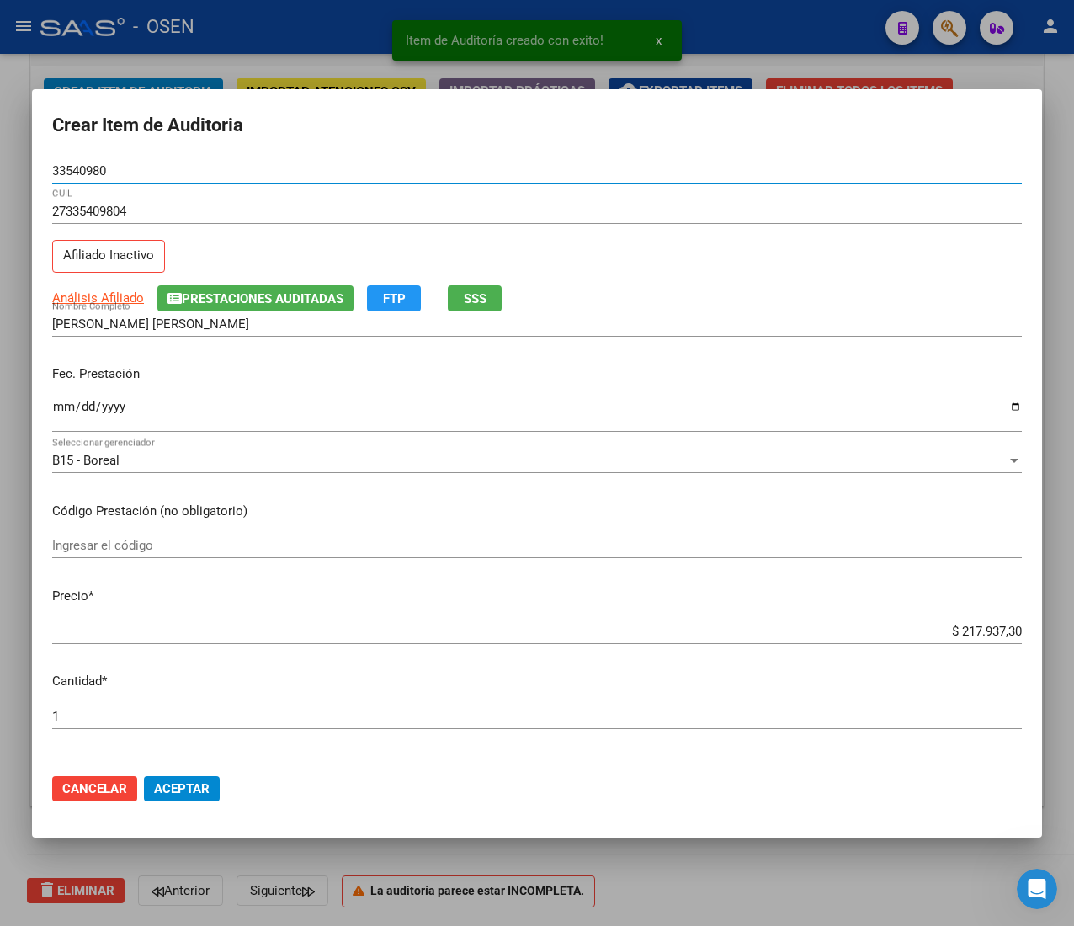
click at [61, 404] on input "Ingresar la fecha" at bounding box center [537, 413] width 970 height 27
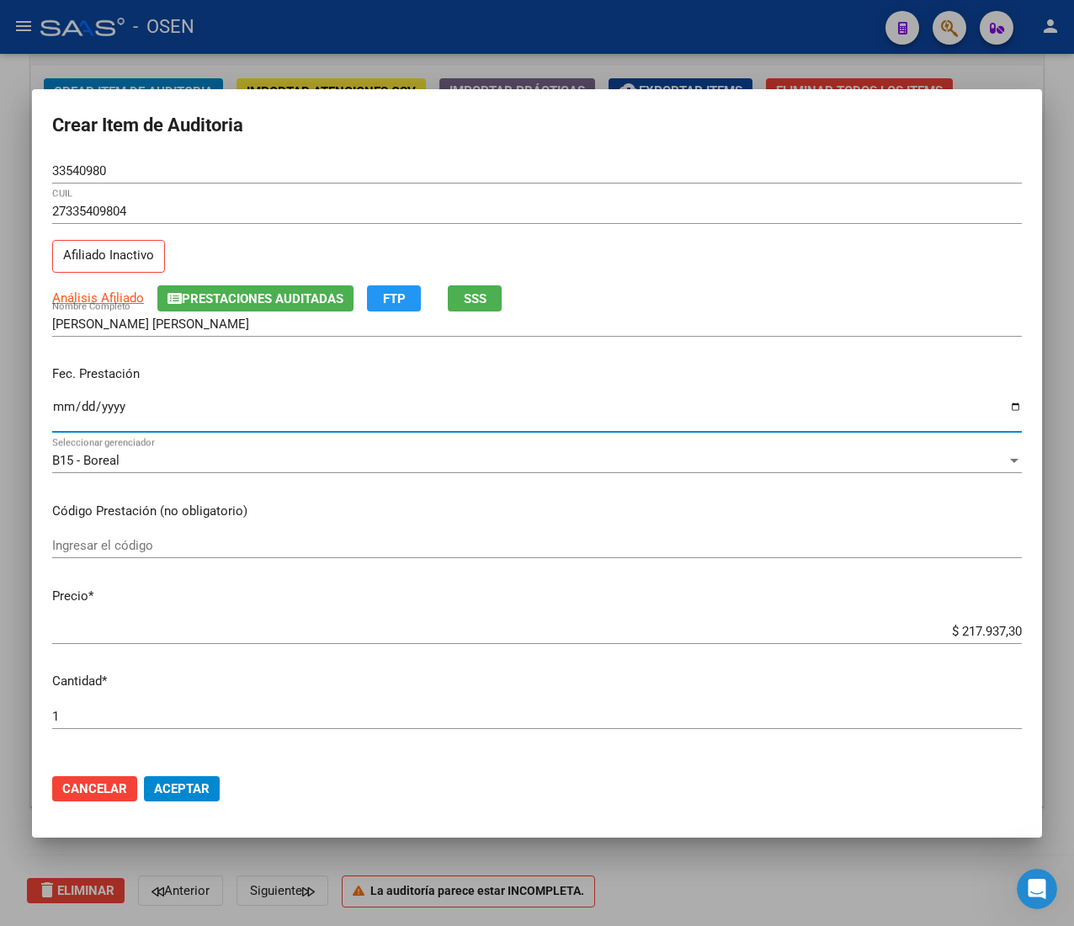
click at [977, 630] on input "$ 217.937,30" at bounding box center [537, 631] width 970 height 15
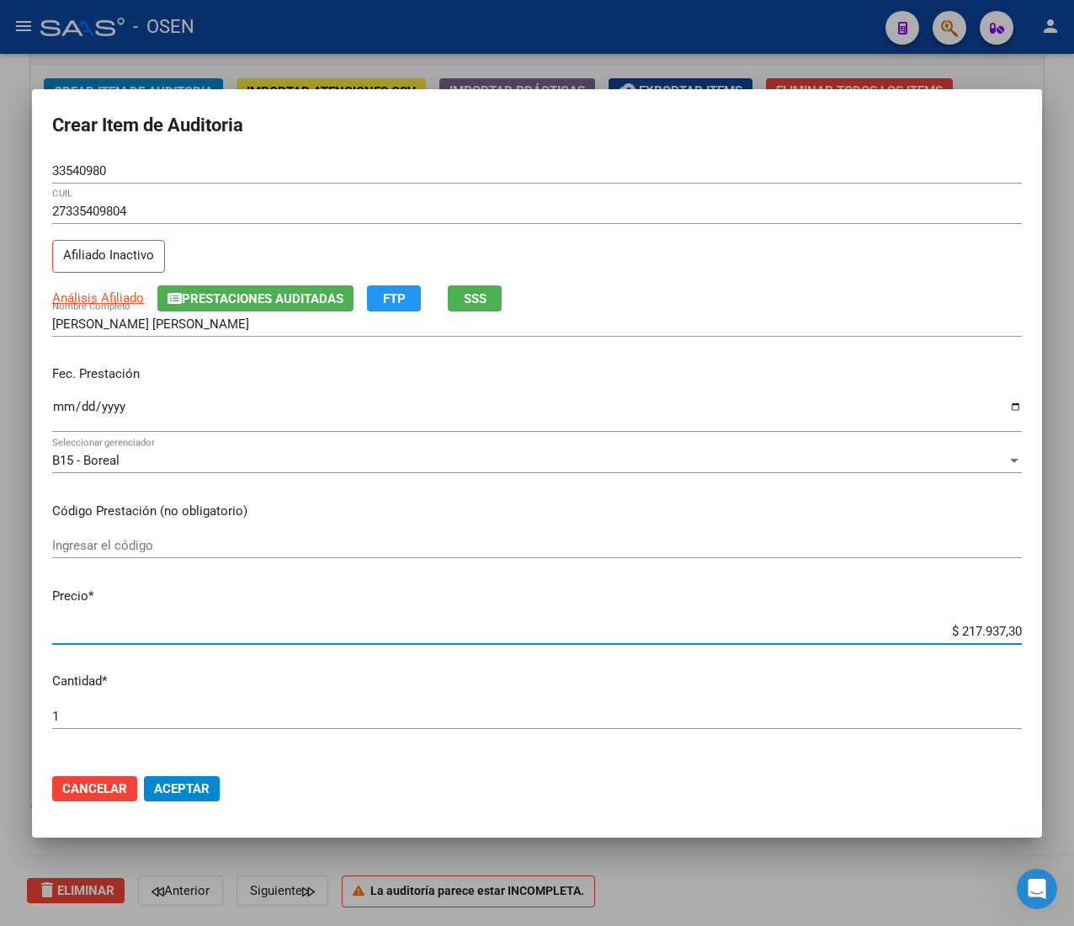
click at [977, 630] on input "$ 217.937,30" at bounding box center [537, 631] width 970 height 15
click at [187, 784] on span "Aceptar" at bounding box center [182, 788] width 56 height 15
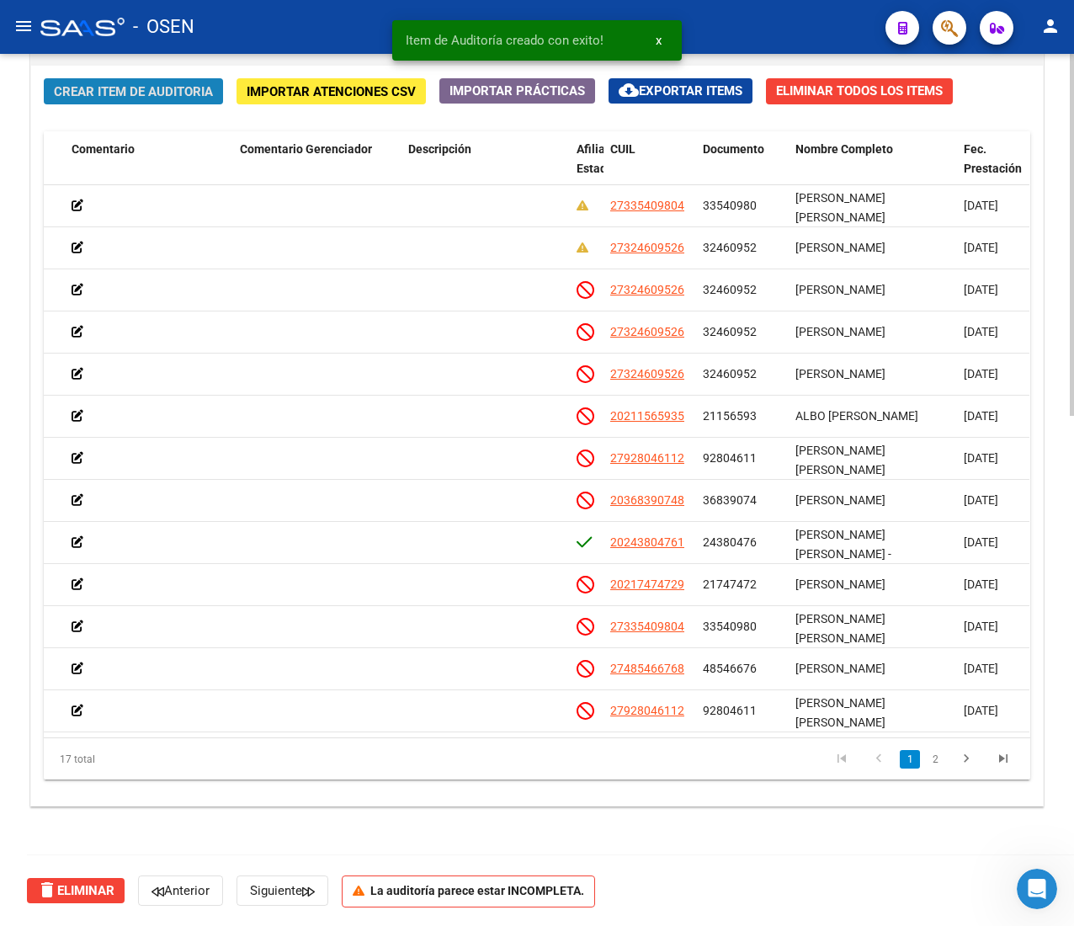
click at [79, 79] on button "Crear Item de Auditoria" at bounding box center [133, 91] width 179 height 26
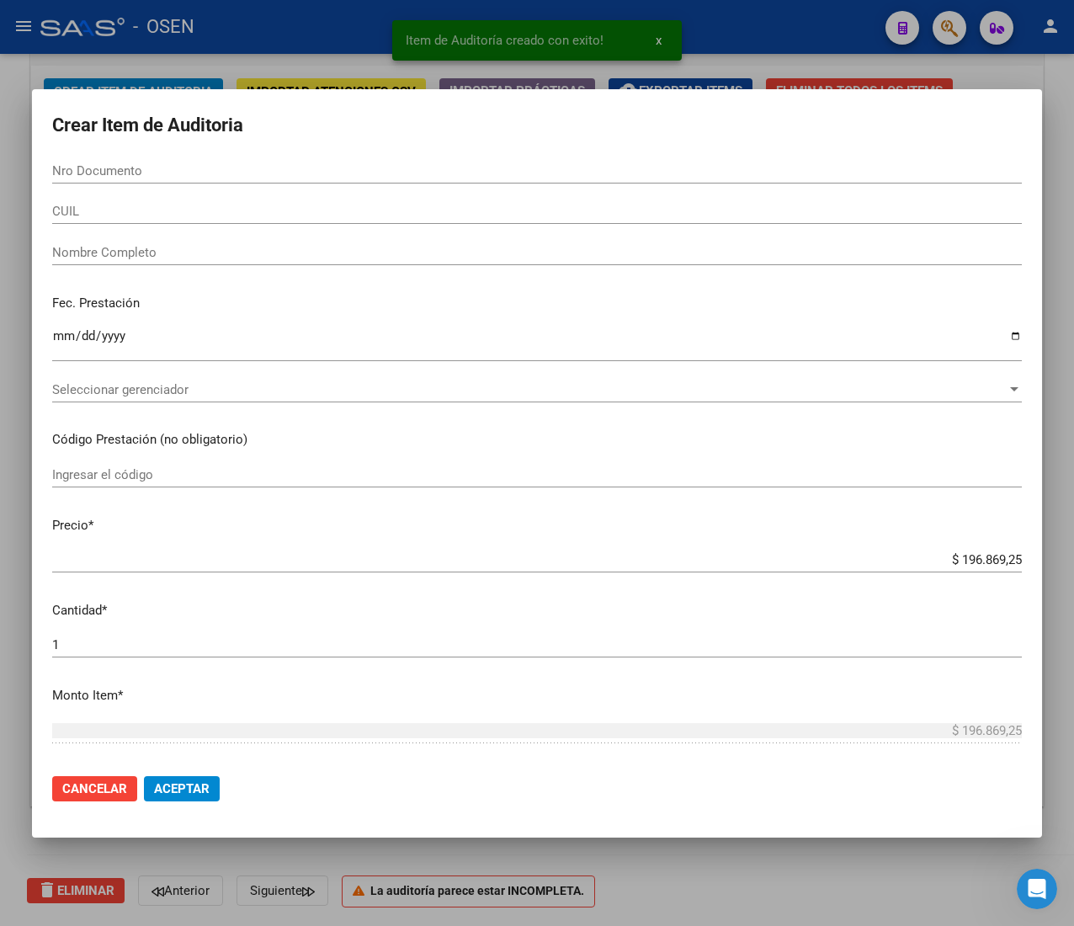
click at [99, 178] on input "Nro Documento" at bounding box center [537, 170] width 970 height 15
paste input "32460952"
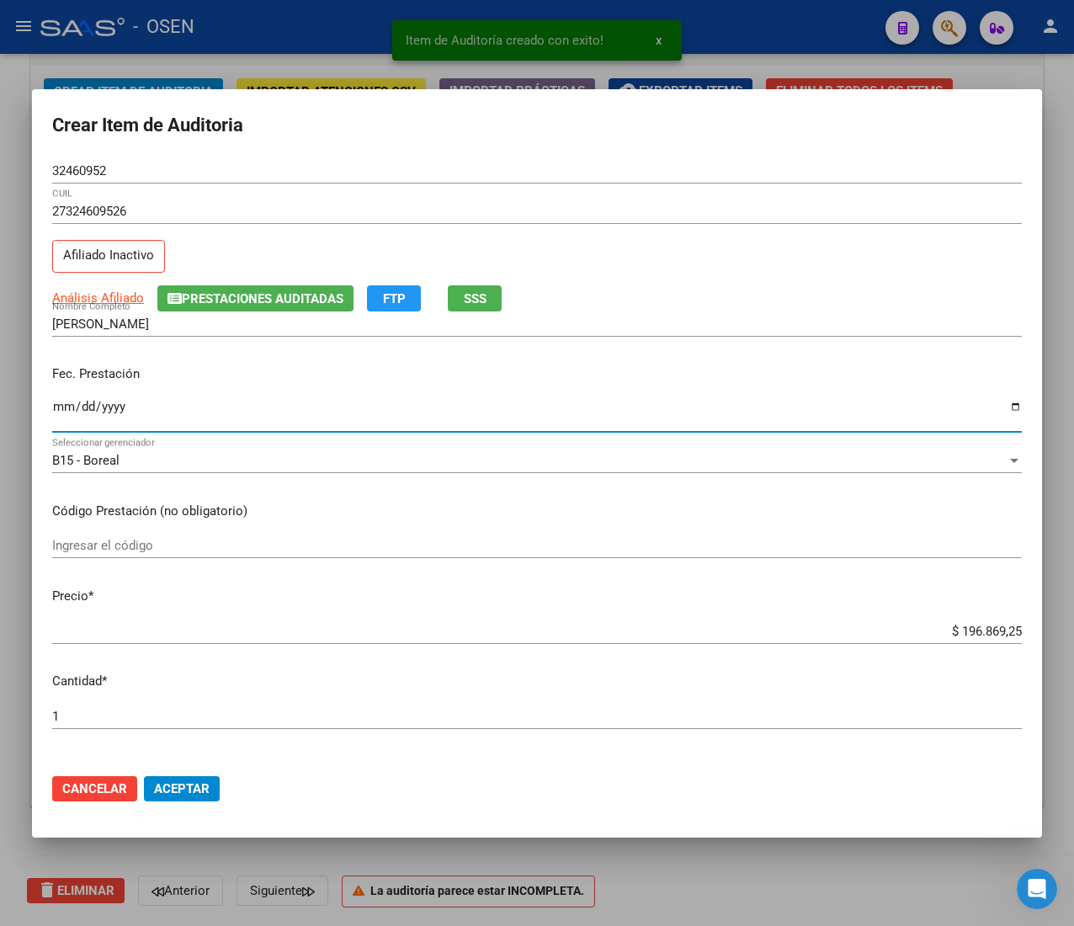
click at [52, 410] on input "Ingresar la fecha" at bounding box center [537, 413] width 970 height 27
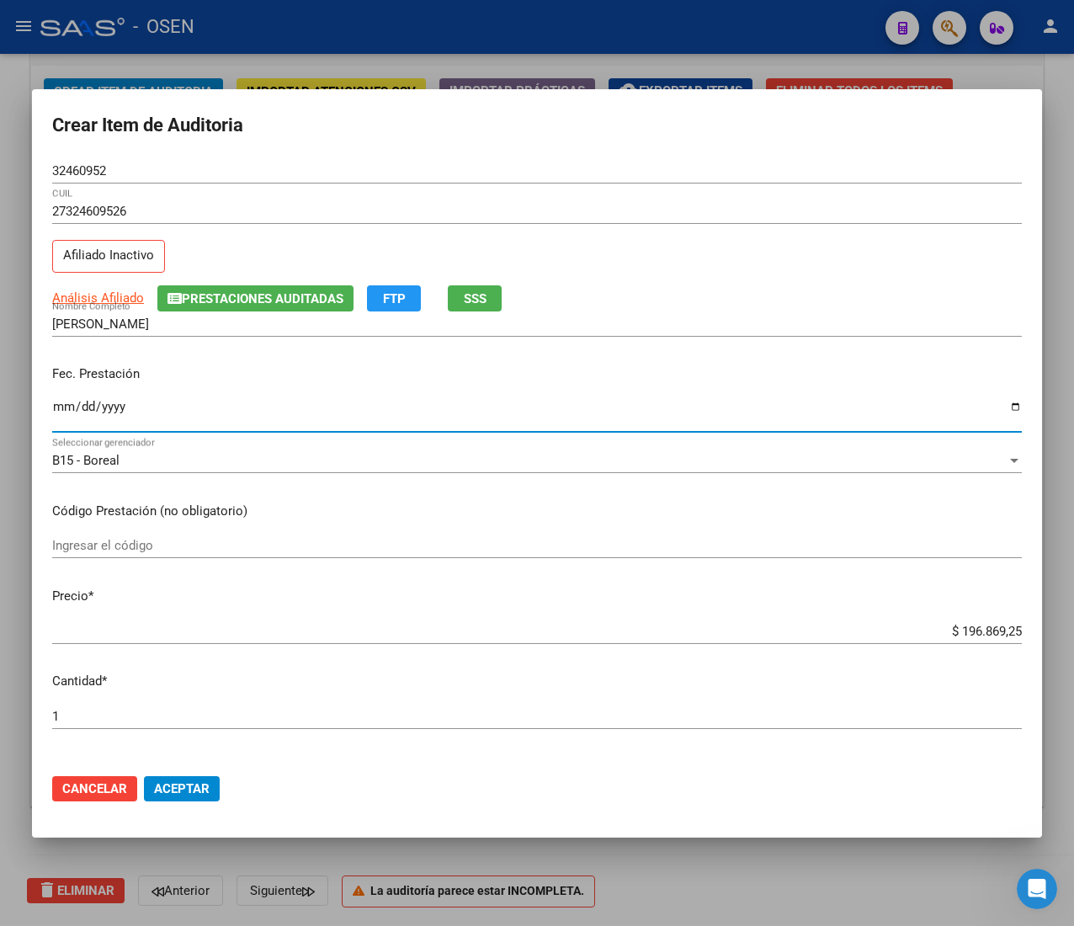
click at [959, 628] on input "$ 196.869,25" at bounding box center [537, 631] width 970 height 15
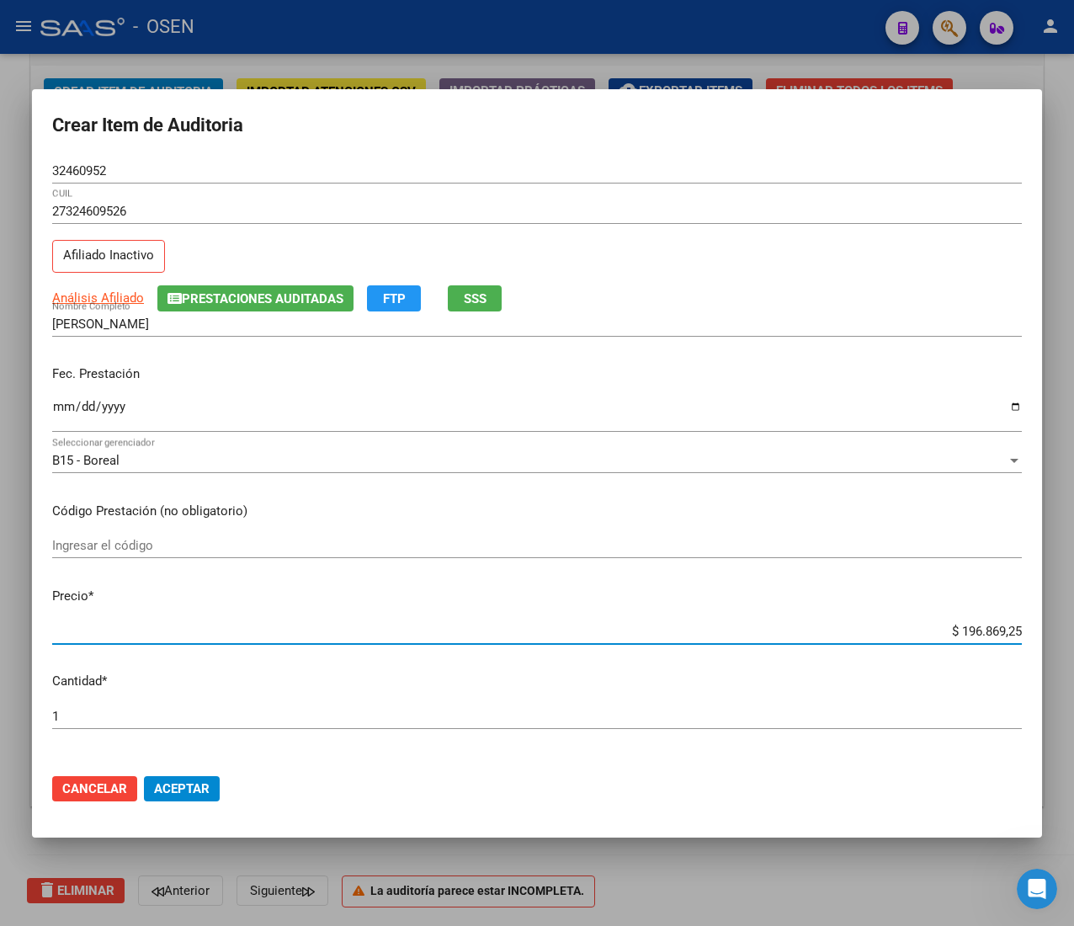
click at [959, 628] on input "$ 196.869,25" at bounding box center [537, 631] width 970 height 15
click at [193, 783] on span "Aceptar" at bounding box center [182, 788] width 56 height 15
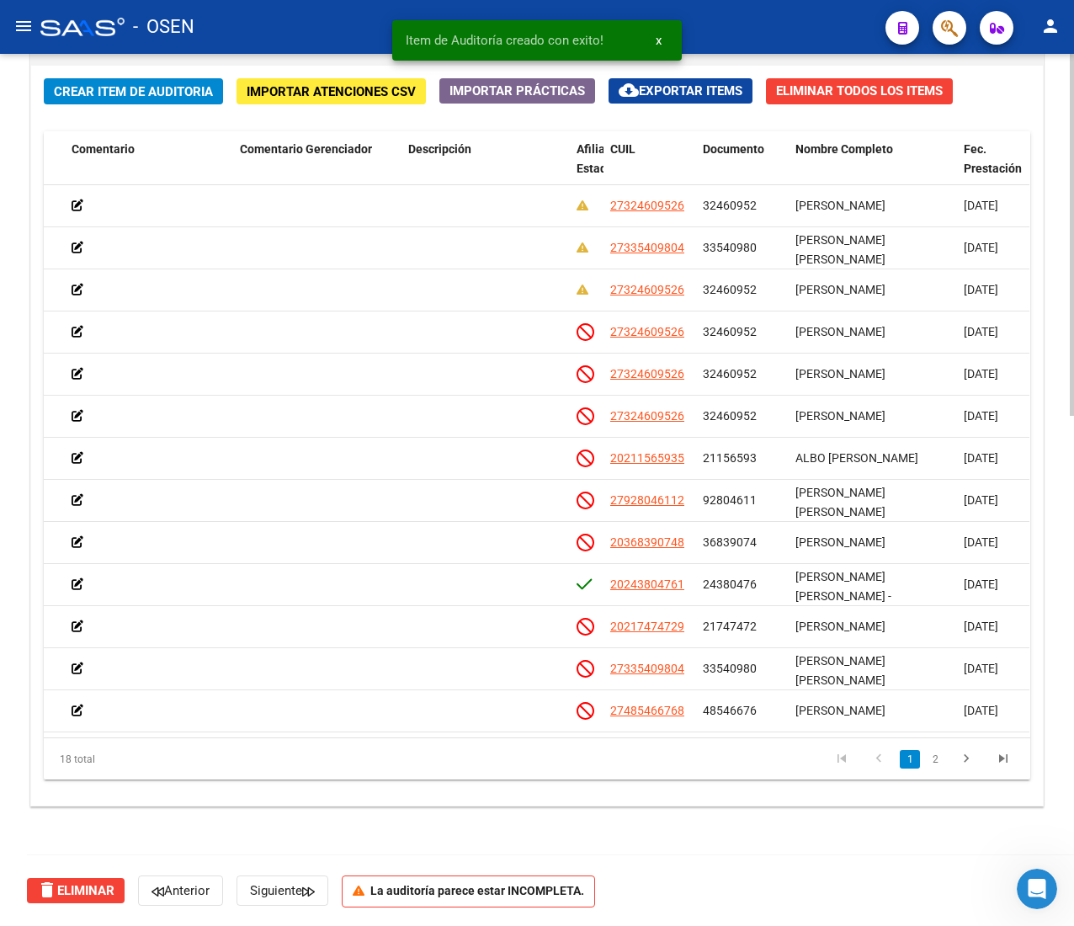
click at [158, 83] on span "Crear Item de Auditoria" at bounding box center [133, 90] width 159 height 15
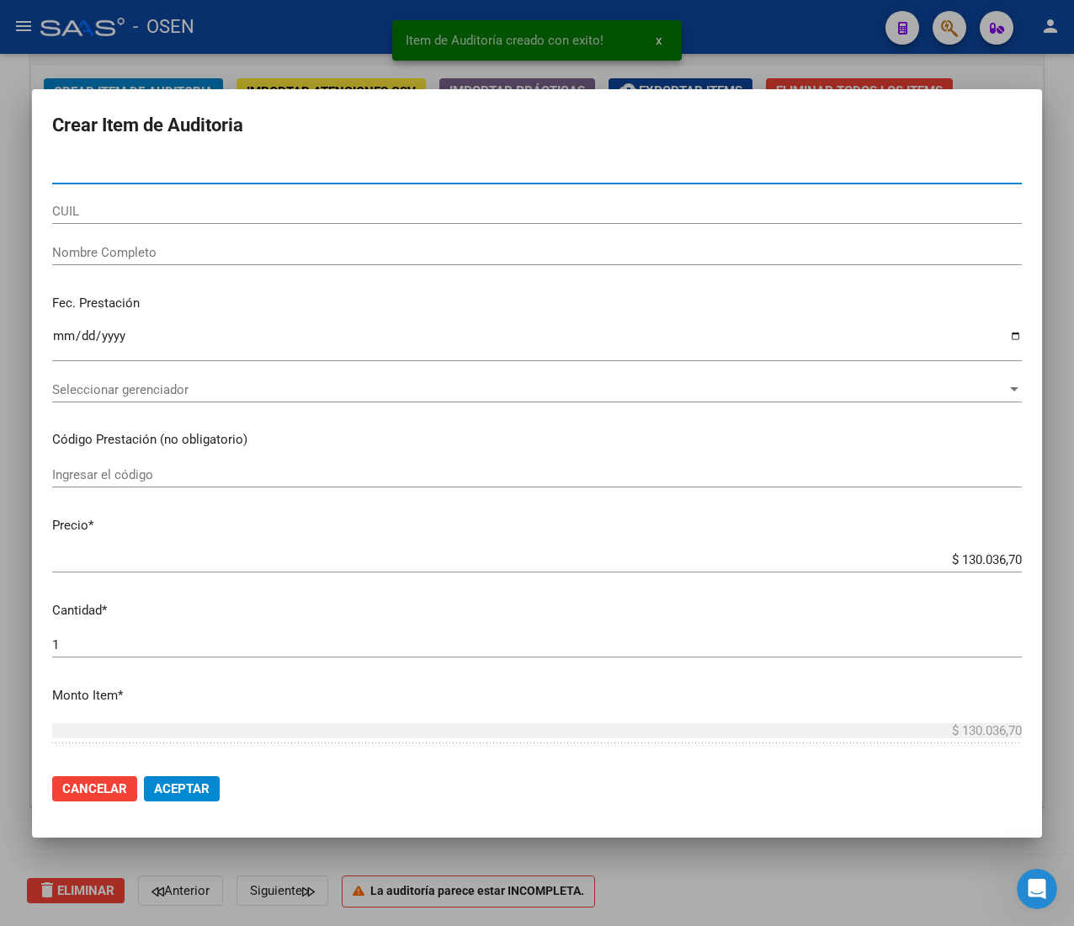
paste input "23565800"
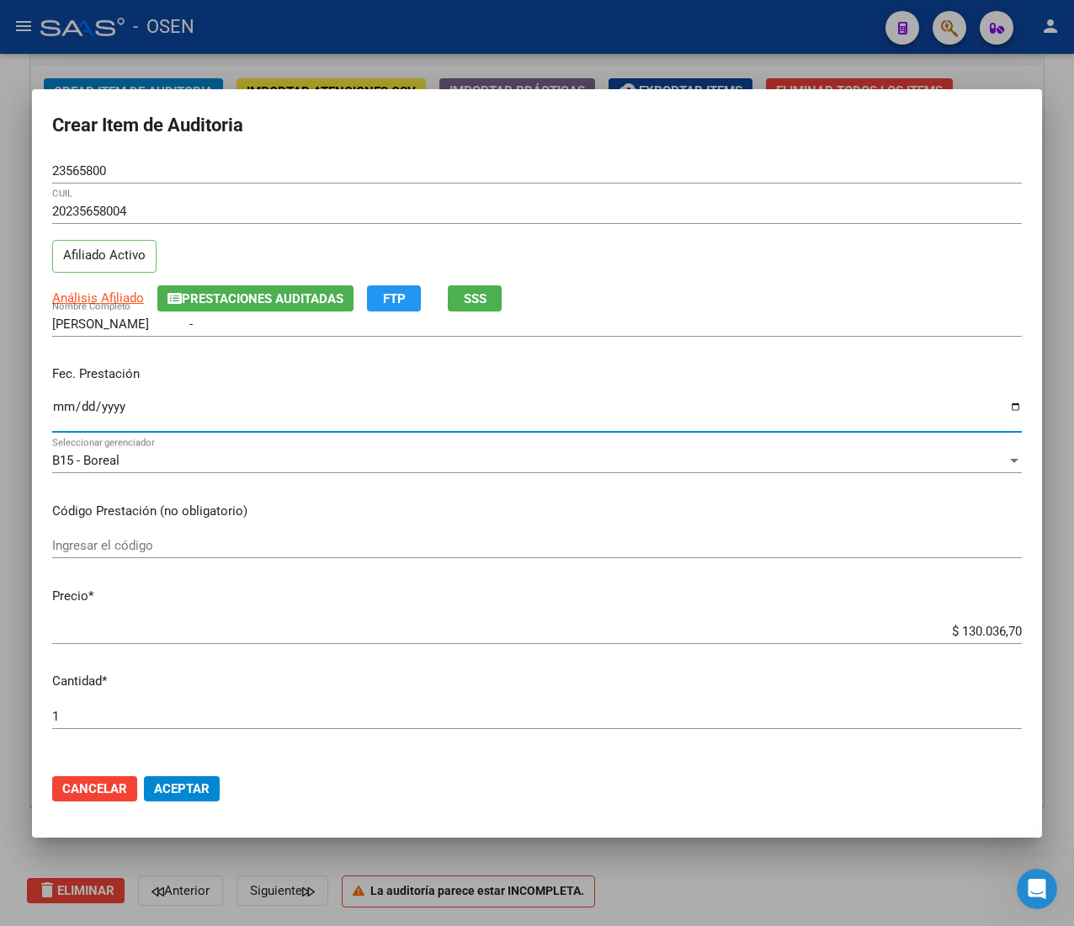
click at [59, 406] on input "Ingresar la fecha" at bounding box center [537, 413] width 970 height 27
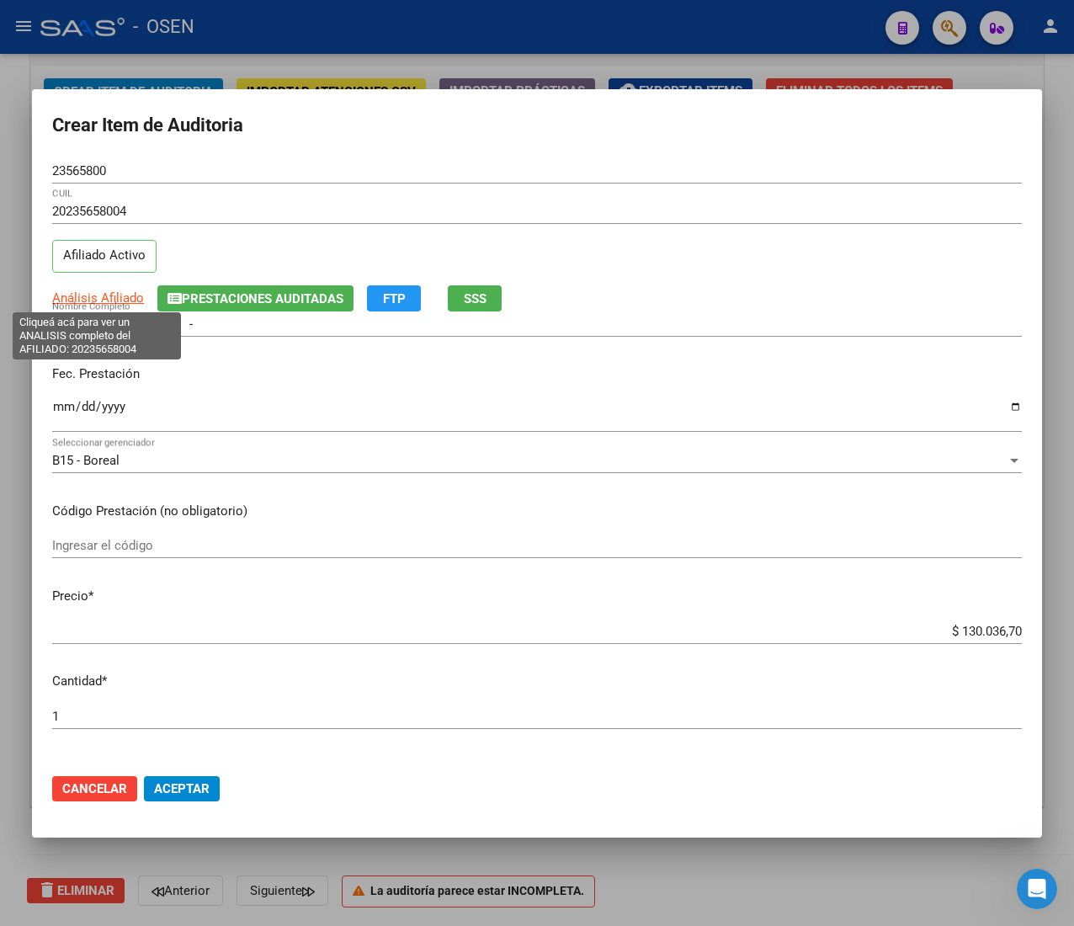
click at [91, 303] on span "Análisis Afiliado" at bounding box center [98, 297] width 92 height 15
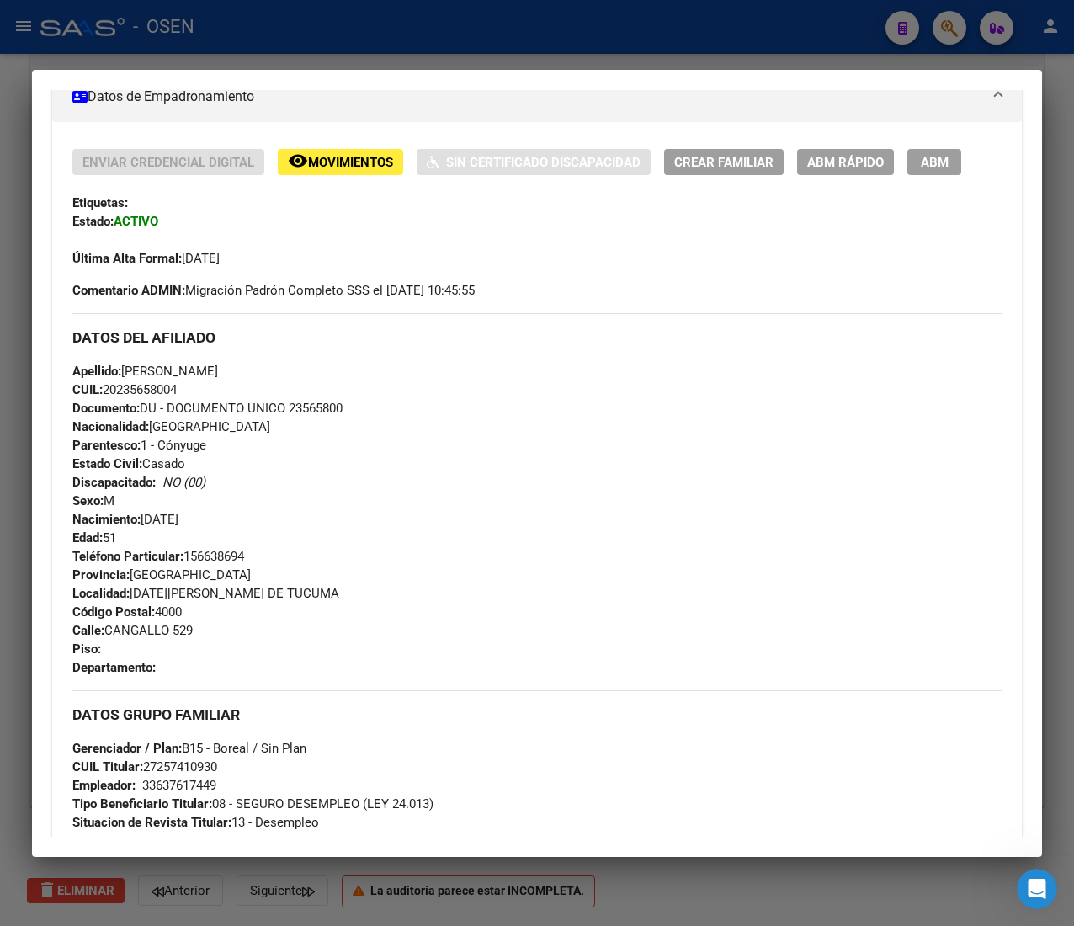
scroll to position [813, 0]
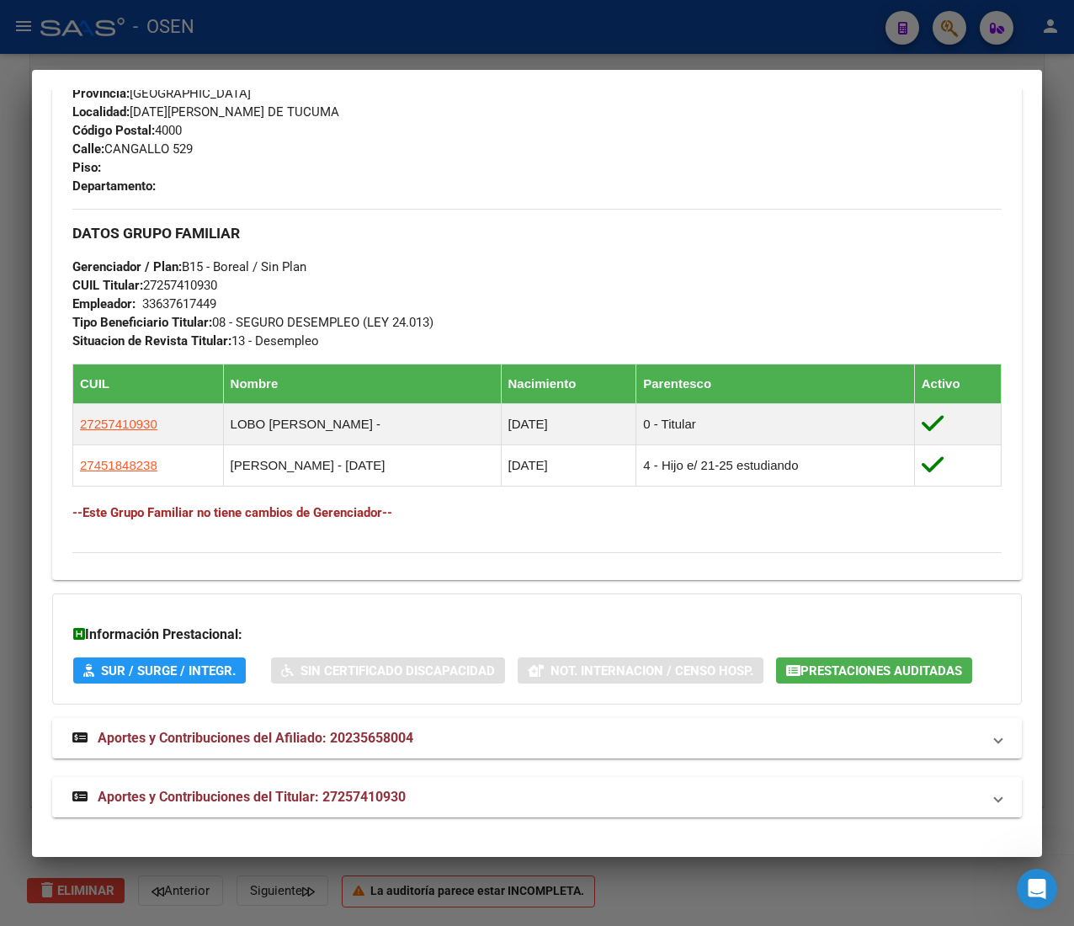
click at [513, 807] on mat-panel-title "Aportes y Contribuciones del Titular: 27257410930" at bounding box center [526, 797] width 909 height 20
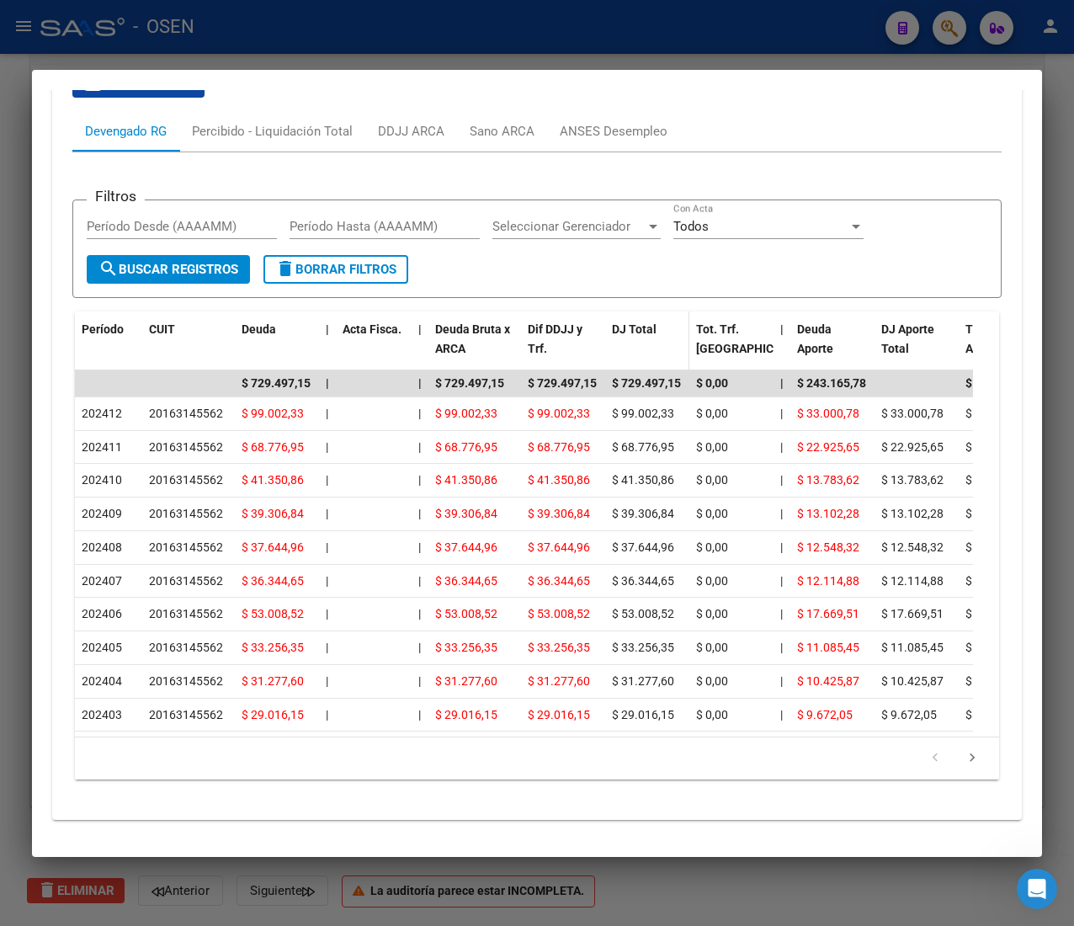
scroll to position [1490, 0]
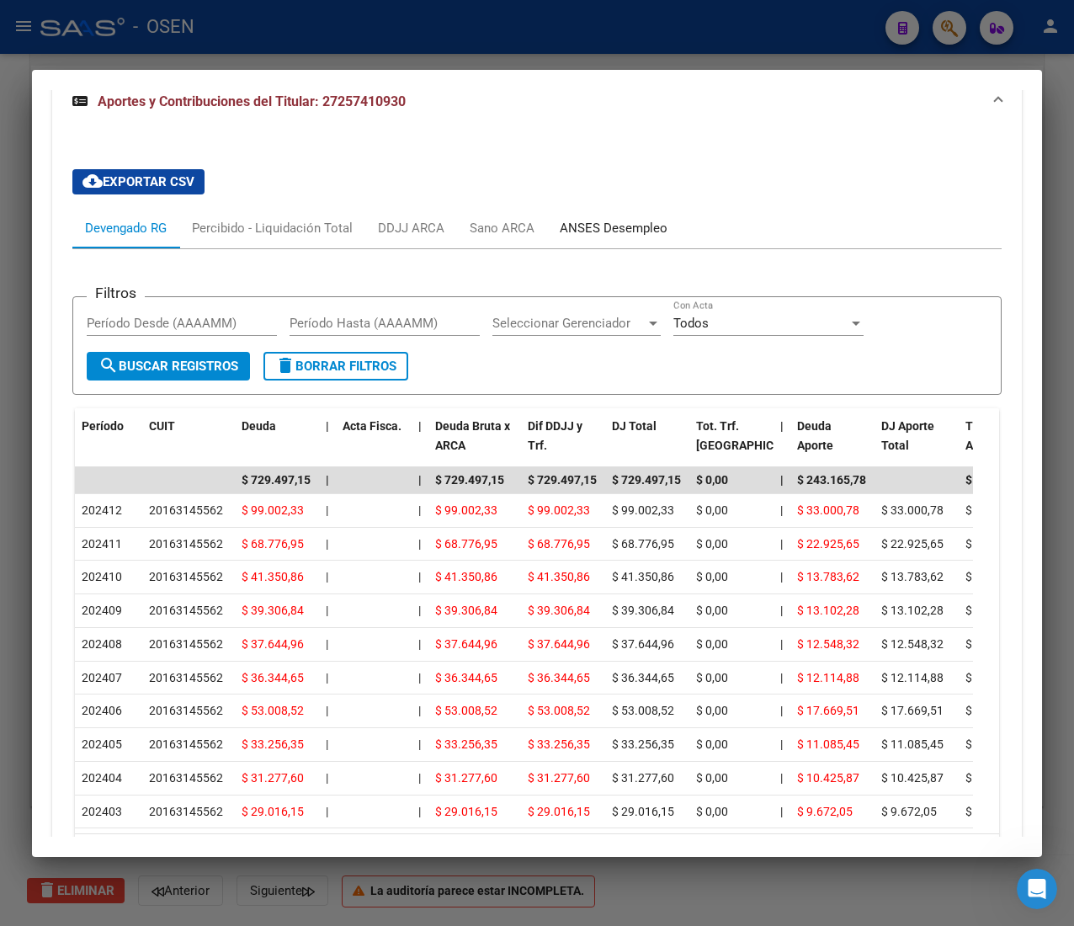
click at [630, 237] on div "ANSES Desempleo" at bounding box center [614, 228] width 108 height 19
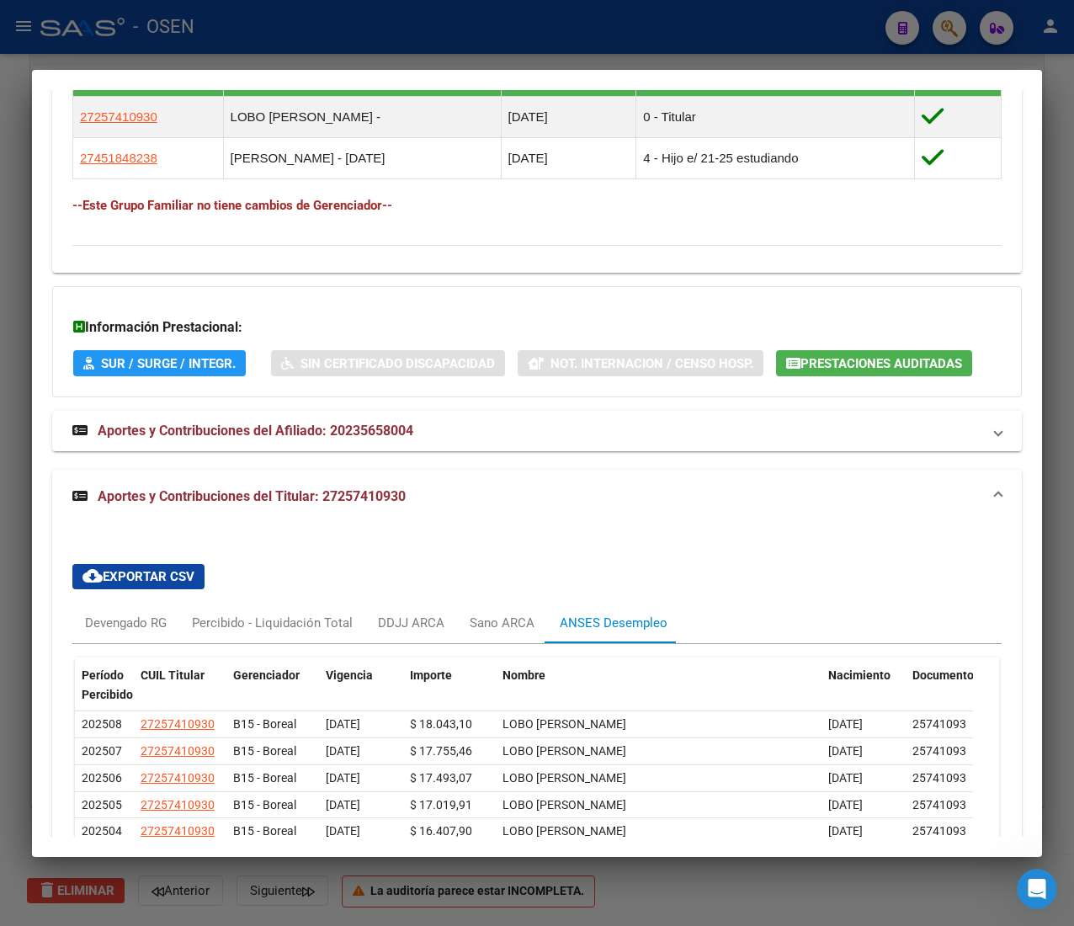
scroll to position [1307, 0]
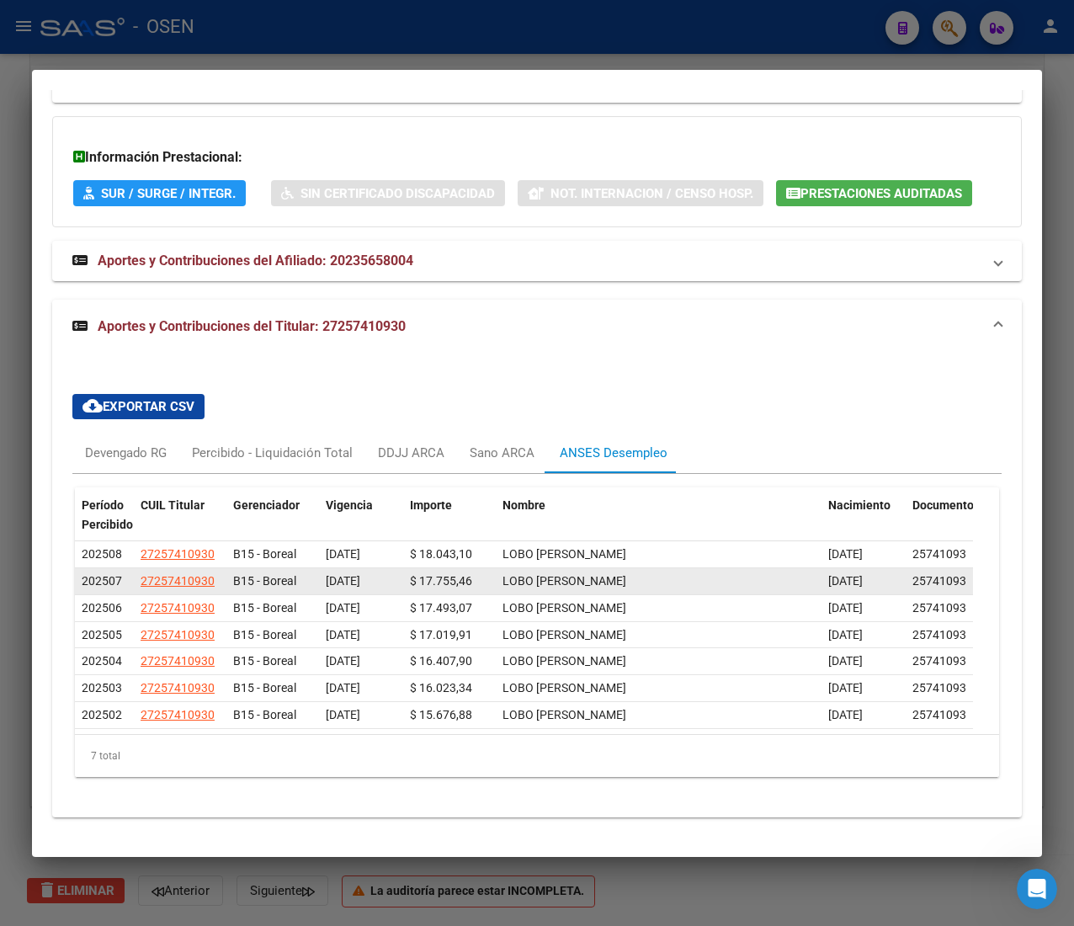
click at [344, 574] on span "[DATE]" at bounding box center [343, 580] width 35 height 13
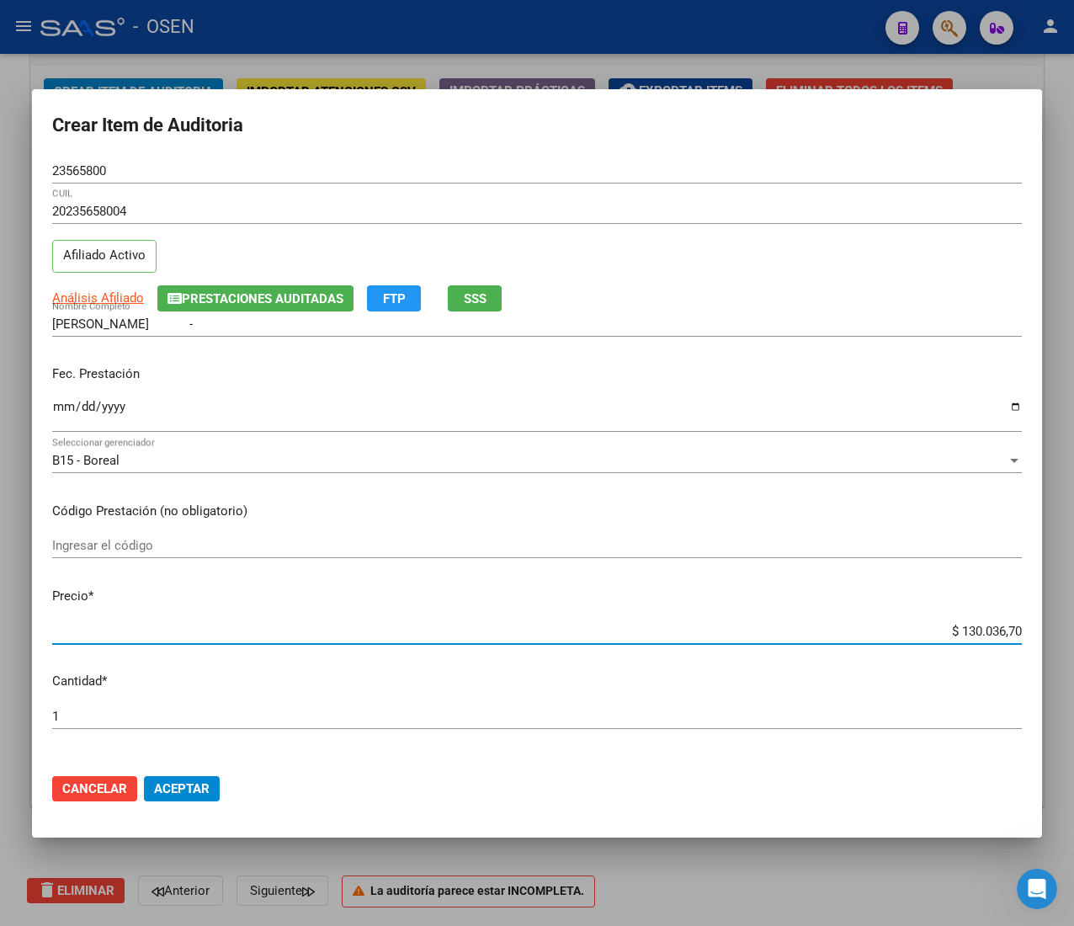
click at [966, 626] on input "$ 130.036,70" at bounding box center [537, 631] width 970 height 15
click at [167, 784] on span "Aceptar" at bounding box center [182, 788] width 56 height 15
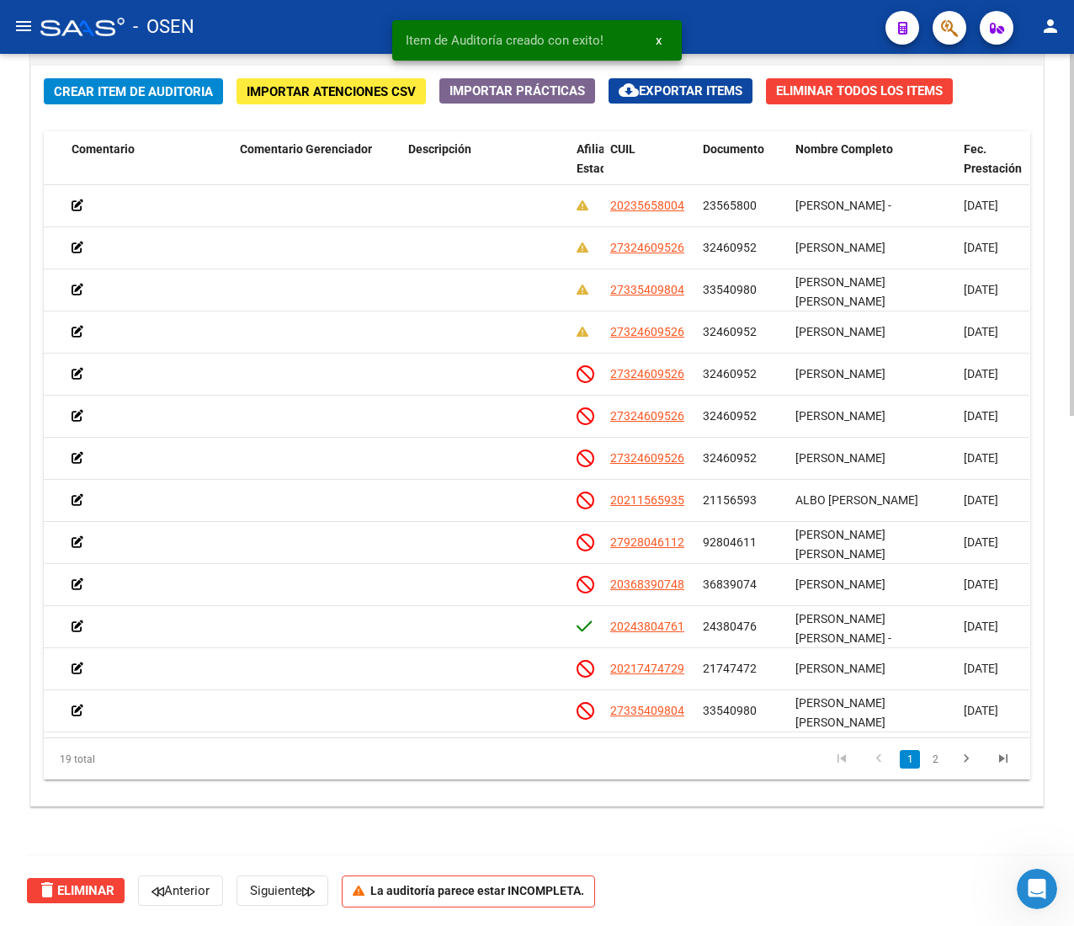
click at [139, 84] on span "Crear Item de Auditoria" at bounding box center [133, 91] width 159 height 15
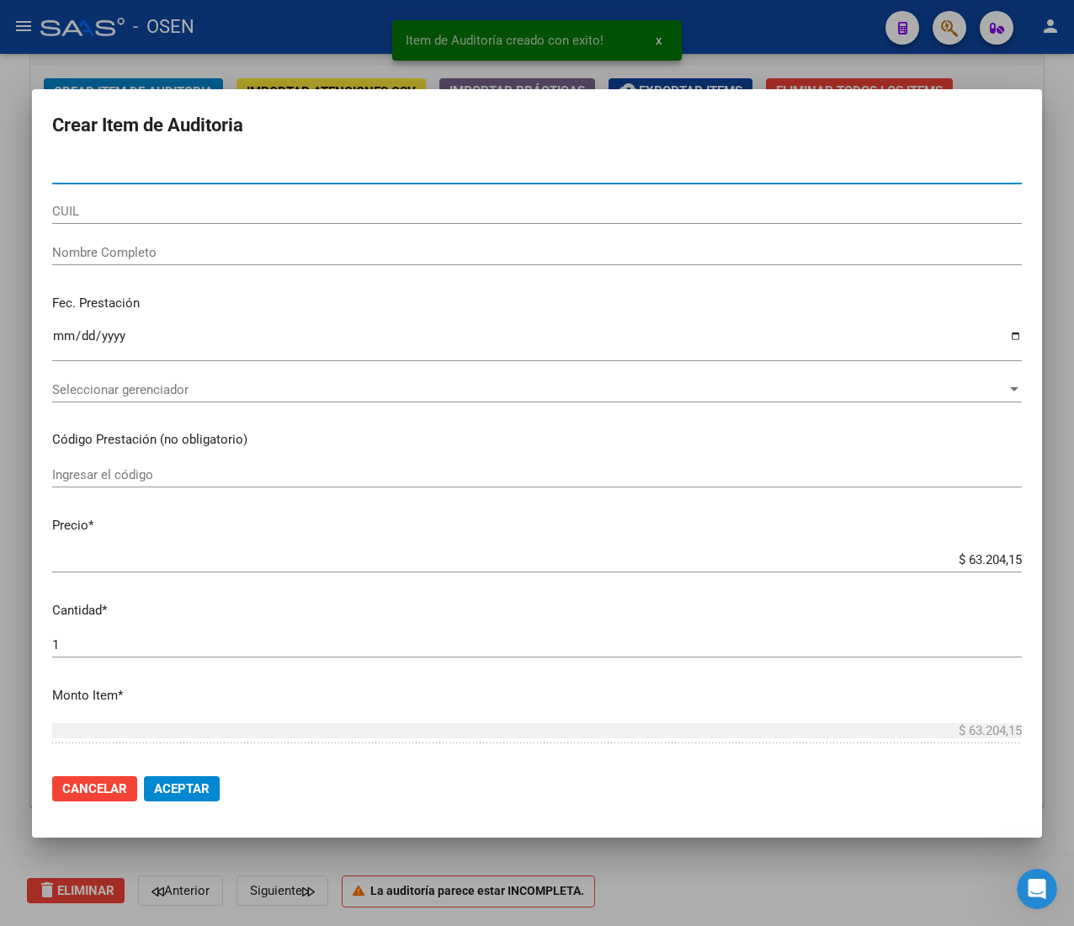
paste input "33540980"
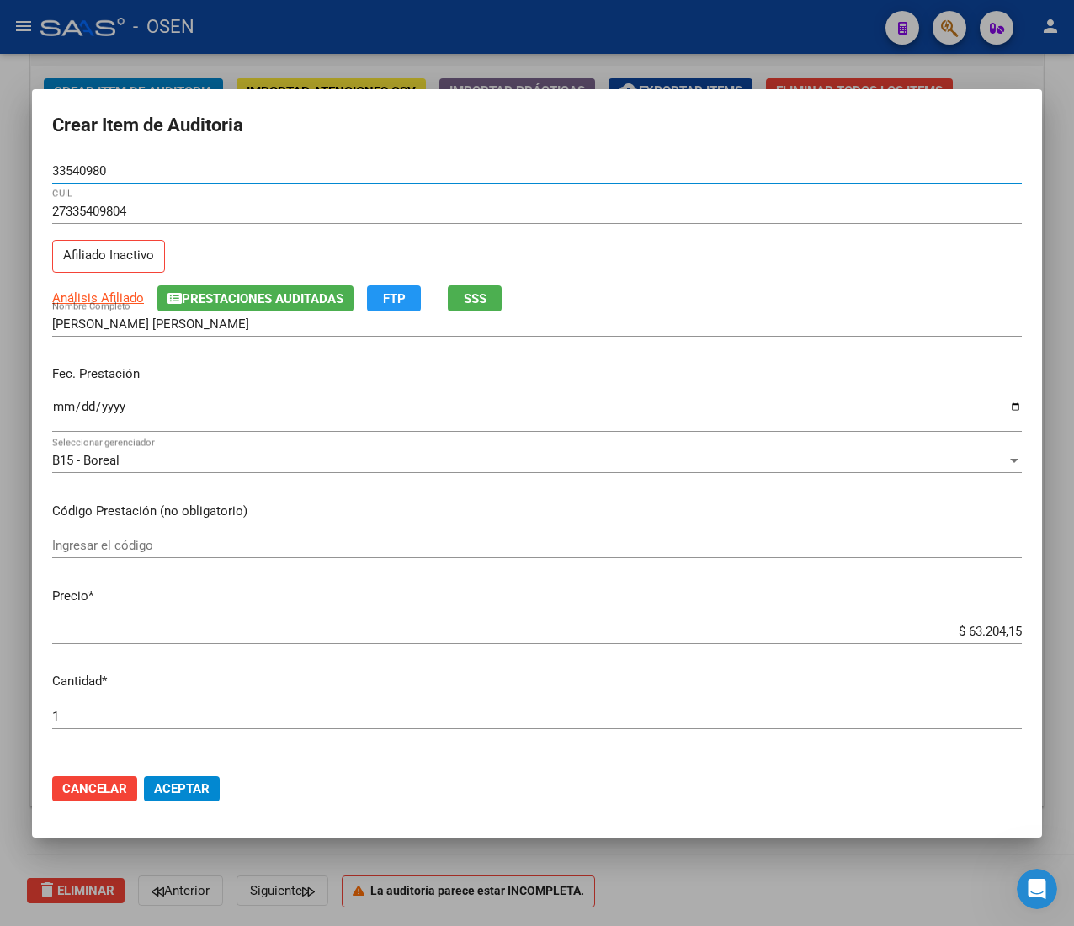
click at [65, 411] on input "Ingresar la fecha" at bounding box center [537, 413] width 970 height 27
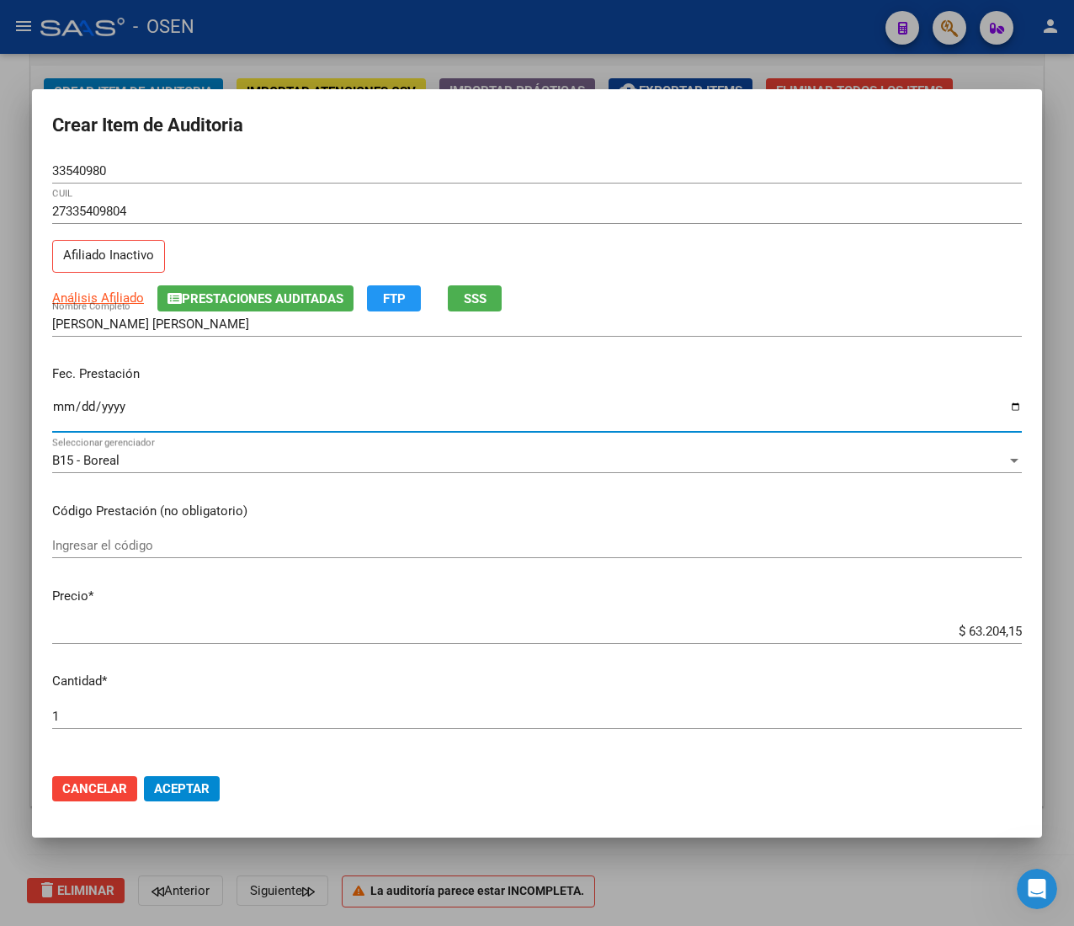
click at [960, 628] on input "$ 63.204,15" at bounding box center [537, 631] width 970 height 15
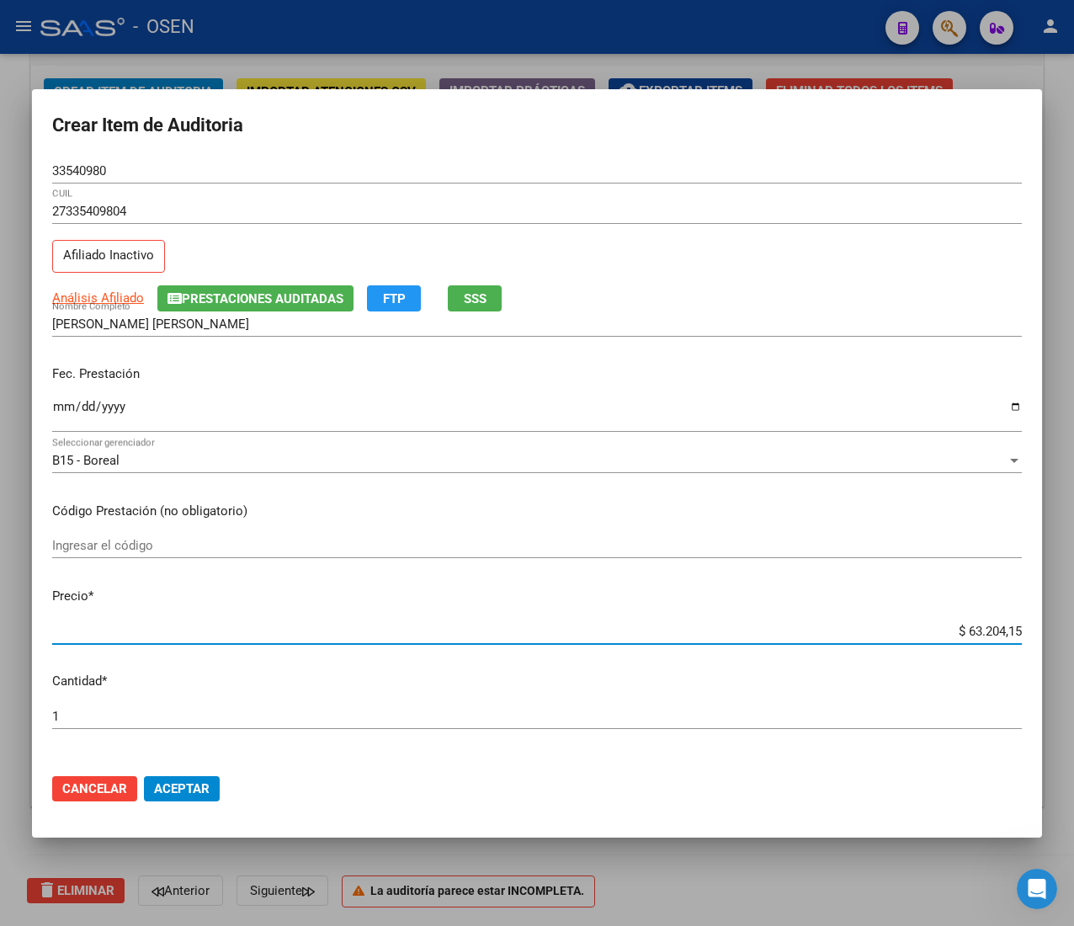
click at [960, 628] on input "$ 63.204,15" at bounding box center [537, 631] width 970 height 15
click at [947, 628] on input "$ 21.068,05" at bounding box center [537, 631] width 970 height 15
click at [159, 781] on span "Aceptar" at bounding box center [182, 788] width 56 height 15
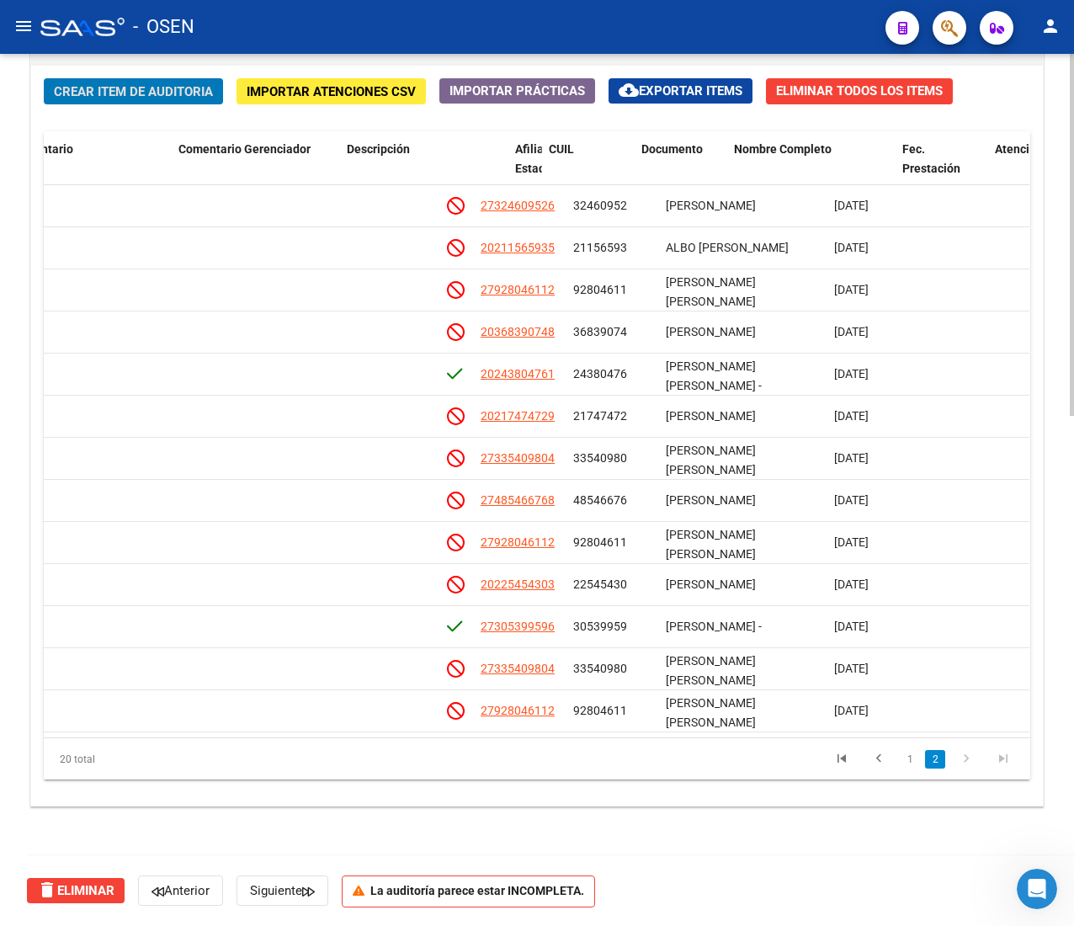
scroll to position [322, 695]
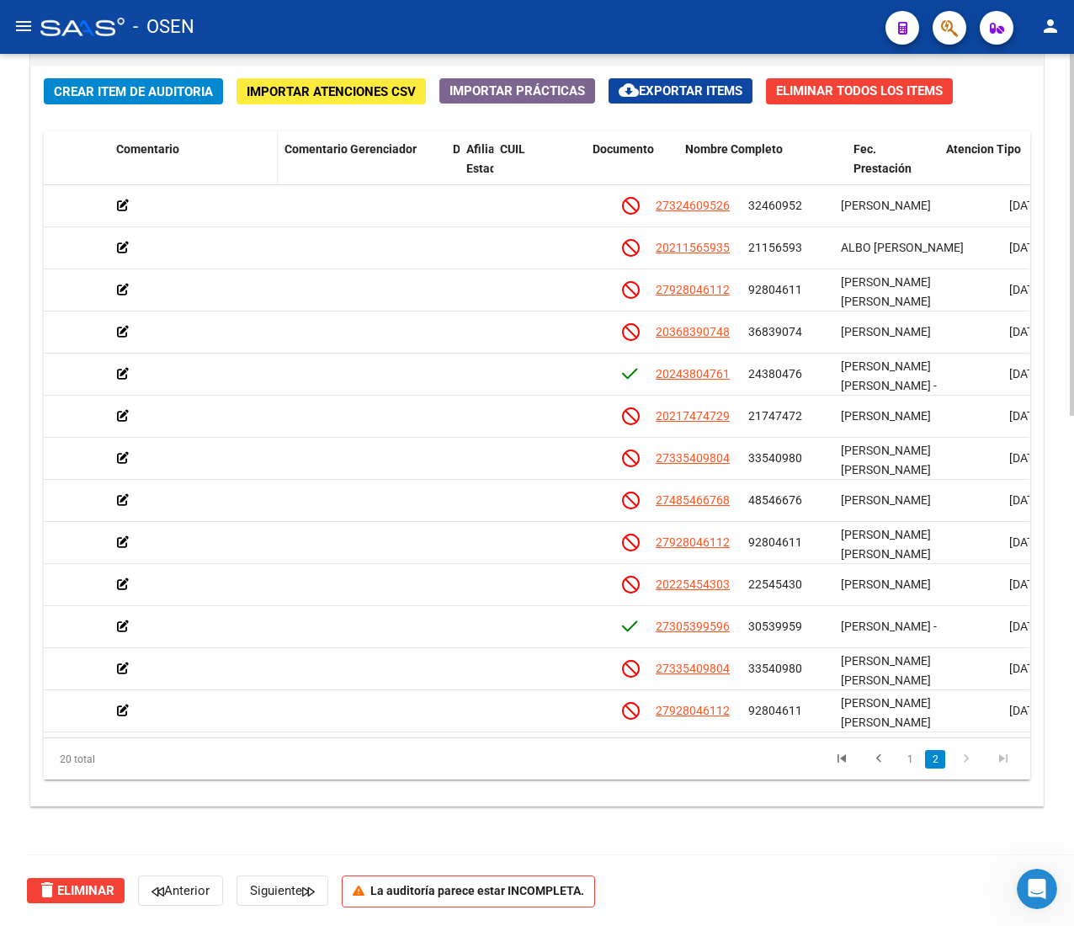
drag, startPoint x: 610, startPoint y: 155, endPoint x: 274, endPoint y: 167, distance: 336.9
click at [274, 167] on div "Id Gerenciador Monto Item Monto Aprobado Debitado Tot. Comentario OS Comentario…" at bounding box center [595, 168] width 2495 height 74
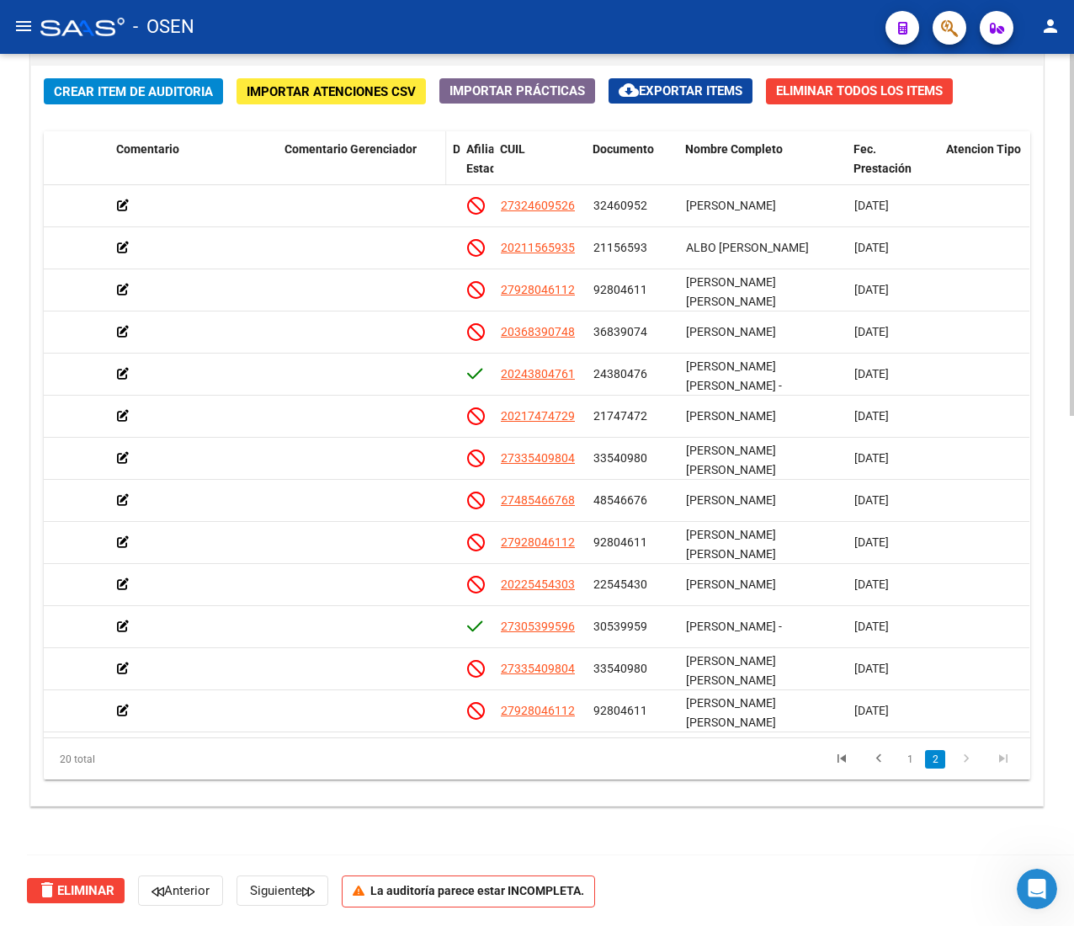
drag, startPoint x: 241, startPoint y: 160, endPoint x: 294, endPoint y: 164, distance: 53.2
click at [246, 161] on datatable-header-cell "Comentario" at bounding box center [193, 168] width 168 height 74
drag, startPoint x: 443, startPoint y: 158, endPoint x: 233, endPoint y: 178, distance: 210.5
click at [236, 178] on div "Id Gerenciador Monto Item Monto Aprobado Debitado Tot. Comentario OS Comentario…" at bounding box center [518, 168] width 2341 height 74
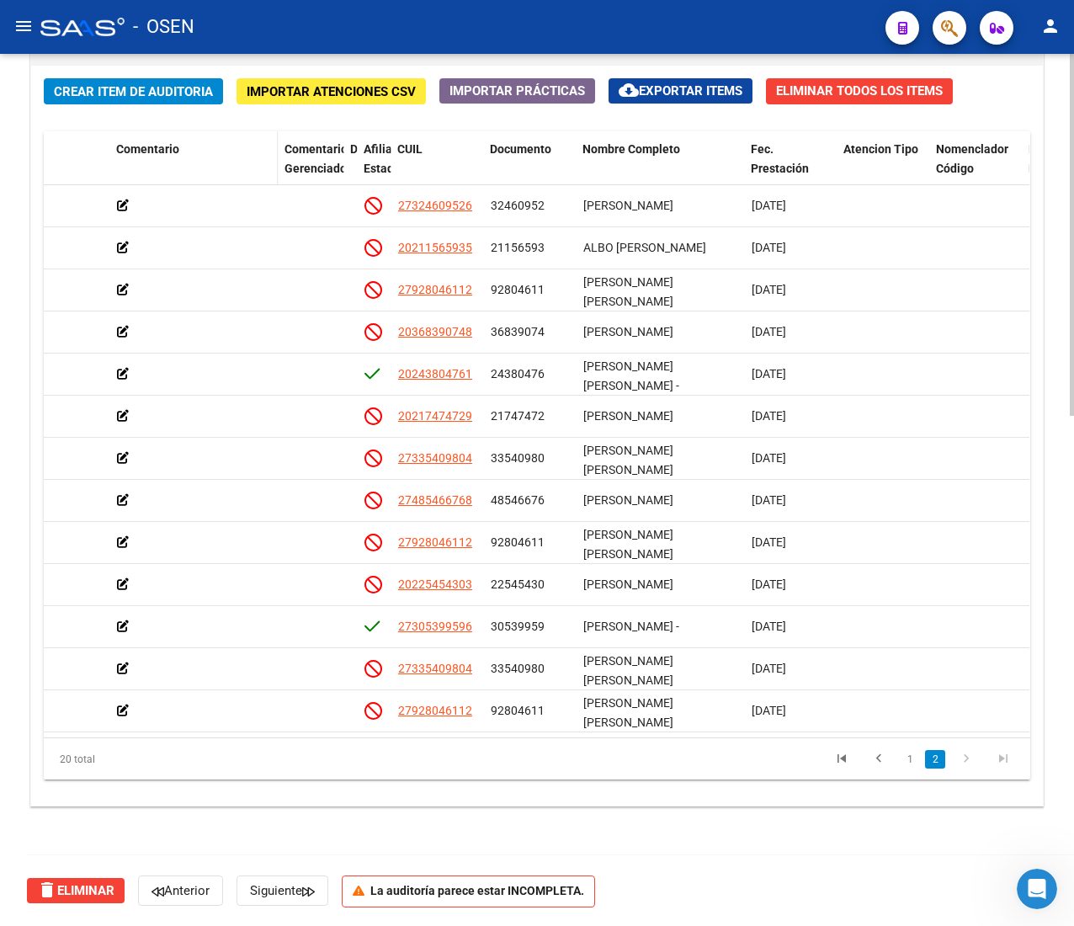
drag, startPoint x: 249, startPoint y: 151, endPoint x: 304, endPoint y: 264, distance: 125.3
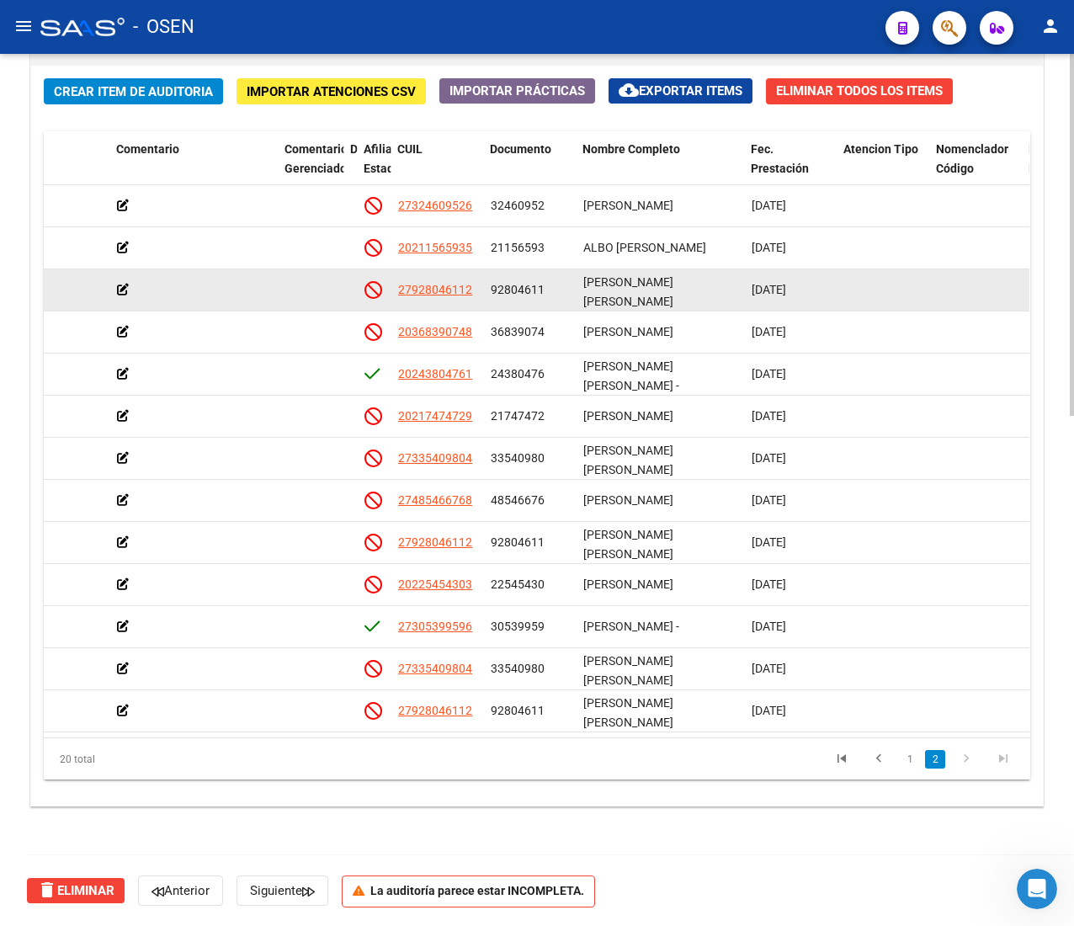
click at [249, 153] on div "Comentario" at bounding box center [193, 149] width 155 height 19
